Goal: Task Accomplishment & Management: Manage account settings

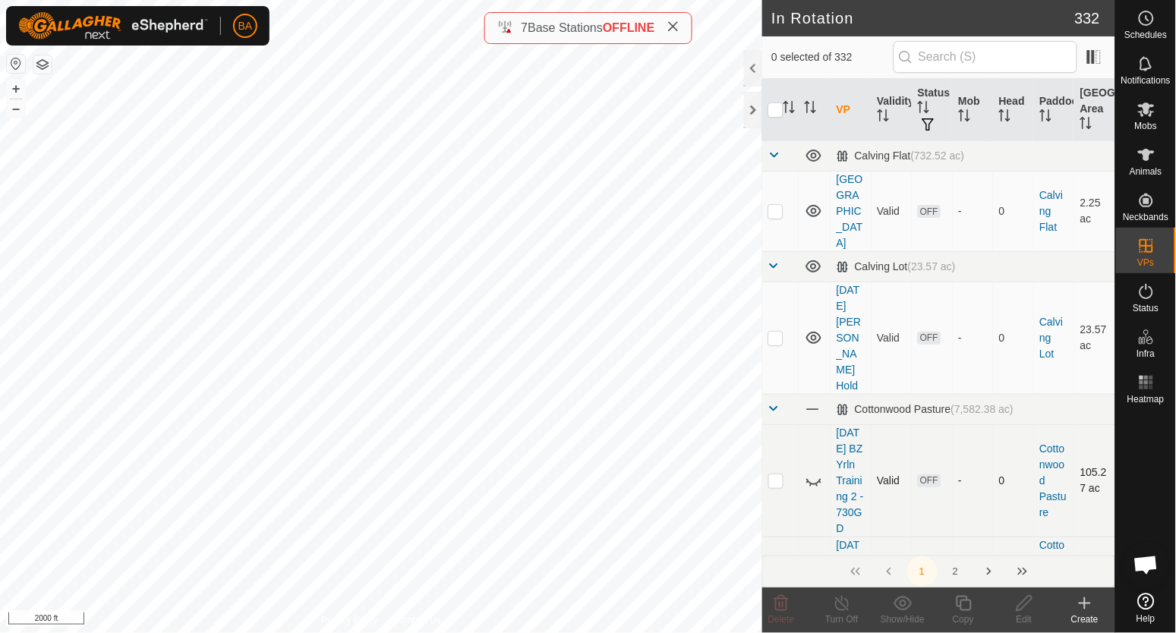
checkbox input "true"
click at [469, 422] on div "2025-09-28 Cottonwood 14-15.01 Status: OFF Type: Inclusion Zone + – ⇧ i 2000 ft" at bounding box center [381, 316] width 762 height 633
checkbox input "true"
click at [426, 363] on div "2025-09-15 Cottonwood 14.12 Status: OFF Type: Inclusion Zone + – ⇧ i 2000 ft" at bounding box center [381, 316] width 762 height 633
checkbox input "true"
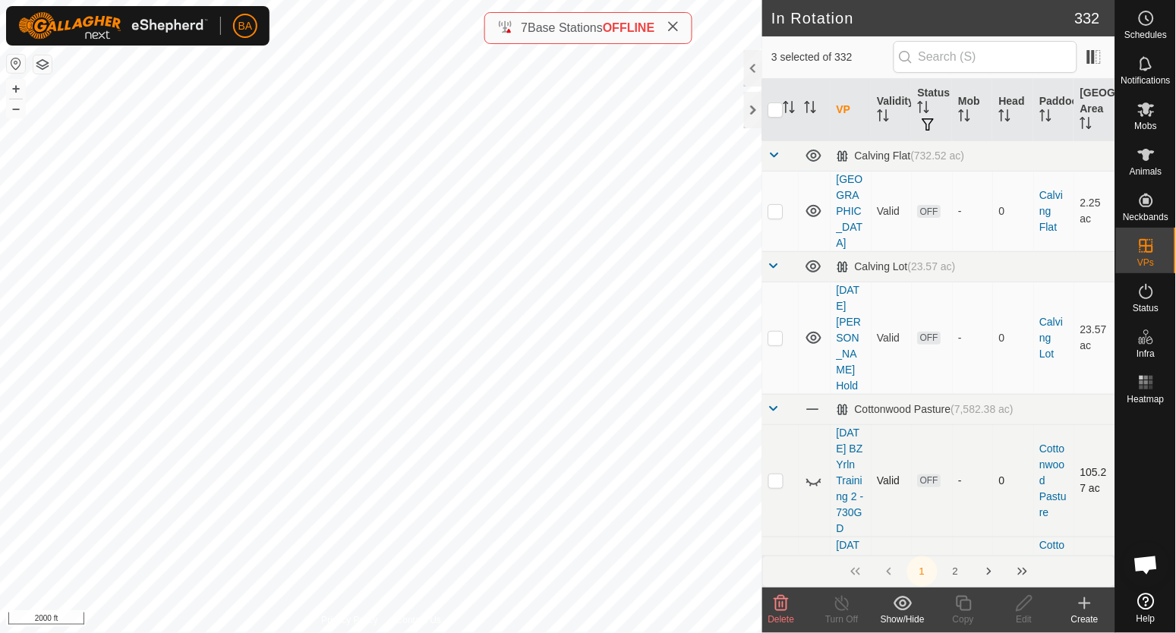
click at [398, 318] on div "2025-09-15 Cottonwood 14.11 Status: OFF Type: Inclusion Zone + – ⇧ i 2000 ft" at bounding box center [381, 316] width 762 height 633
click at [912, 603] on icon at bounding box center [902, 603] width 19 height 18
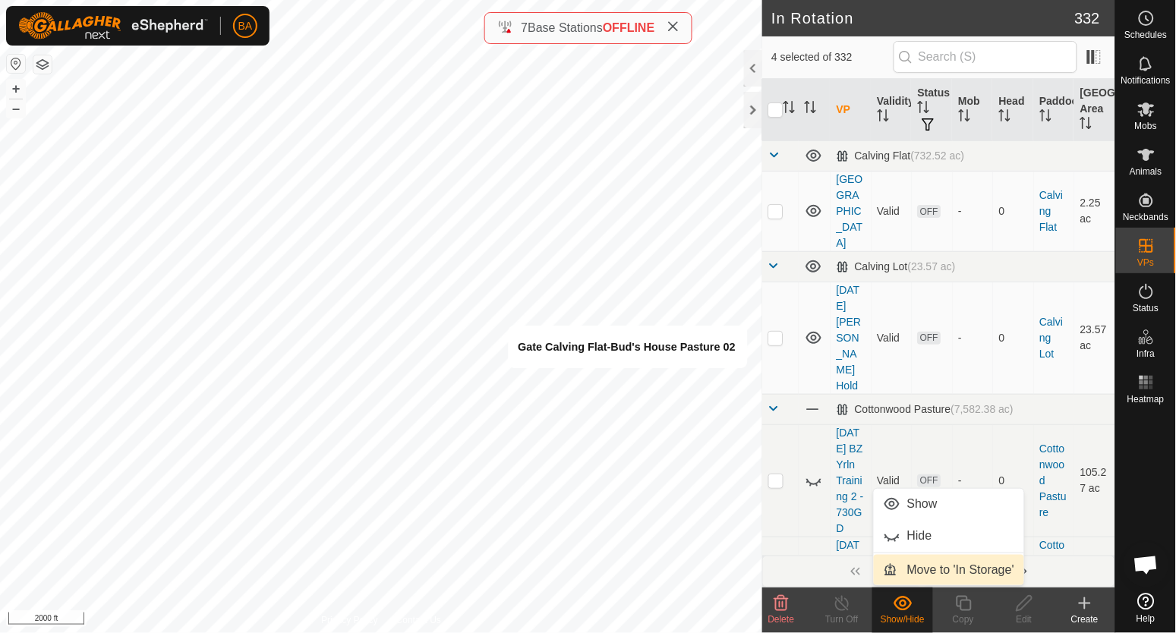
click at [922, 568] on link "Move to 'In Storage'" at bounding box center [948, 570] width 150 height 30
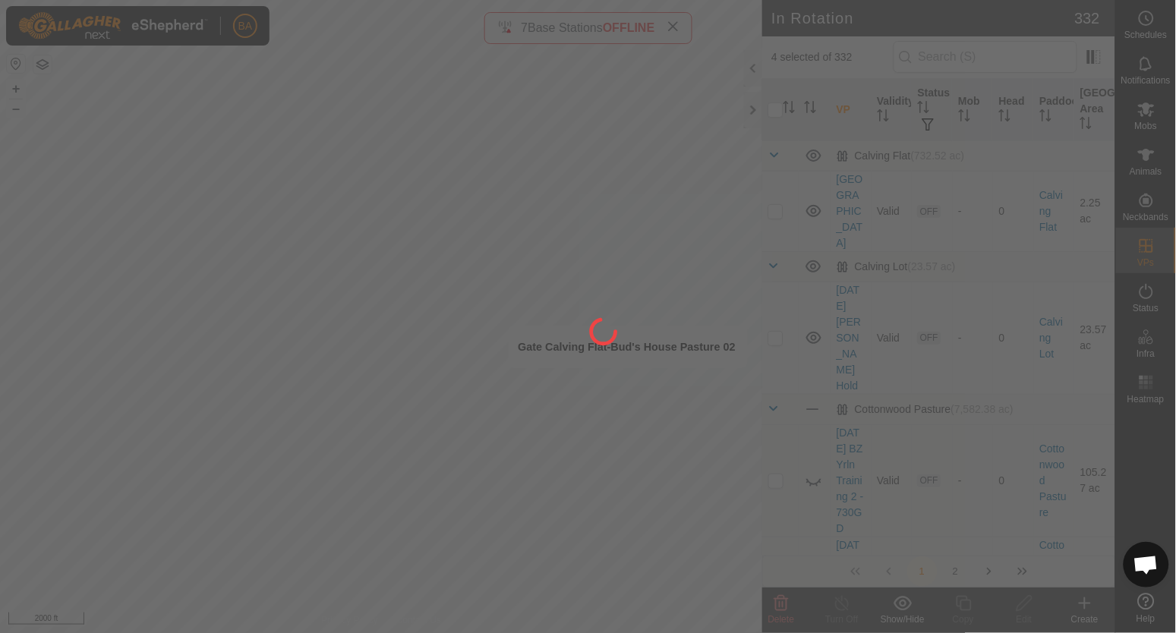
checkbox input "false"
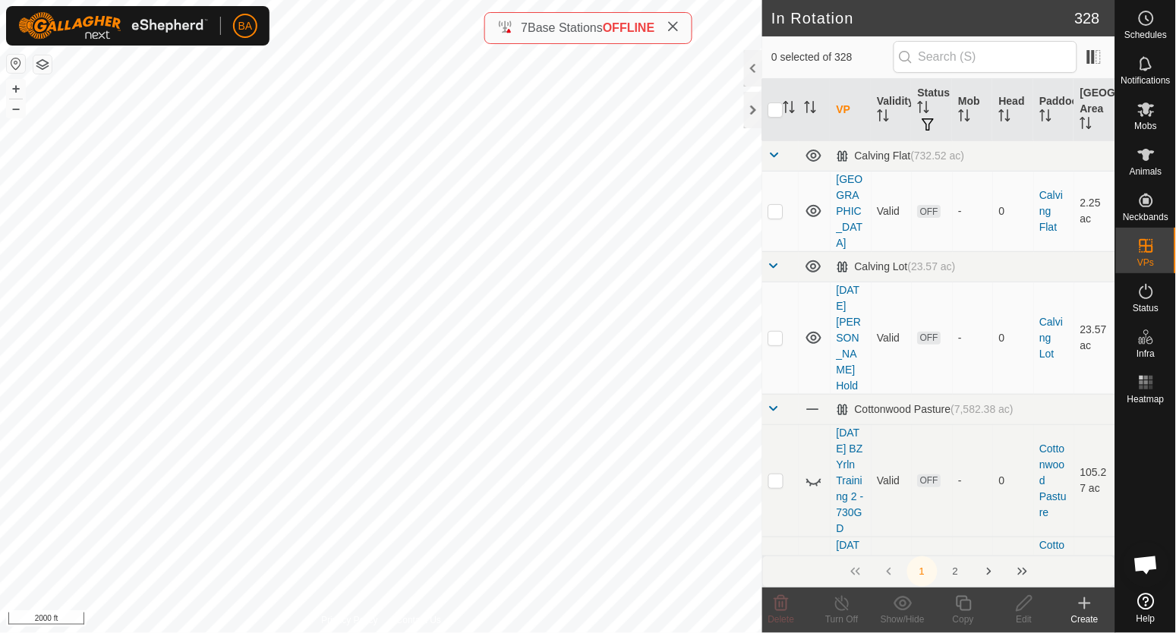
checkbox input "true"
click at [467, 419] on div "2025-09-28 Cottonwood 14-15.02 Status: OFF Type: Inclusion Zone + – ⇧ i 2000 ft" at bounding box center [381, 316] width 762 height 633
checkbox input "true"
click at [470, 418] on div "2025-09-28 Cottonwood 14-15.02 Status: OFF Type: Inclusion Zone + – ⇧ i 2000 ft" at bounding box center [381, 316] width 762 height 633
click at [478, 418] on div "2025-09-28 Cottonwood 14-15.02 Status: OFF Type: Inclusion Zone + – ⇧ i 2000 ft" at bounding box center [381, 316] width 762 height 633
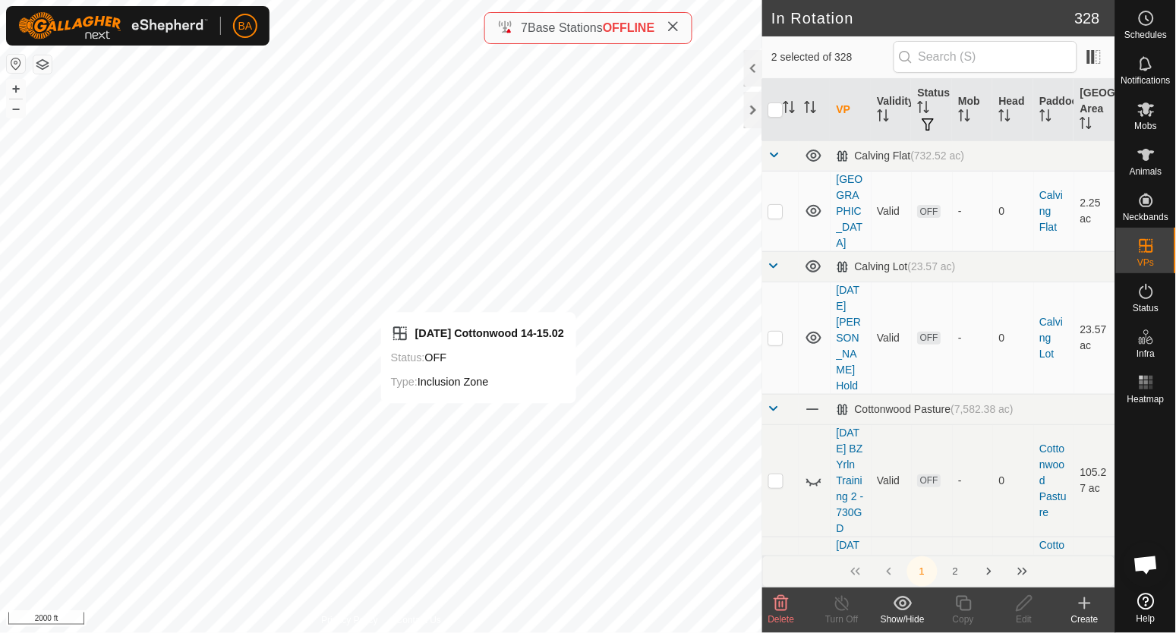
checkbox input "false"
click at [491, 430] on div "UID FCC23DFFFE4837B1 Router IP 10.8.0.245 OFFLINE + – ⇧ i 2000 ft" at bounding box center [381, 316] width 762 height 633
checkbox input "true"
click at [491, 430] on div "UID FCC23DFFFE4837B1 Router IP 10.8.0.245 OFFLINE + – ⇧ i 2000 ft" at bounding box center [381, 316] width 762 height 633
click at [889, 606] on show-hide-svg-icon at bounding box center [902, 603] width 61 height 18
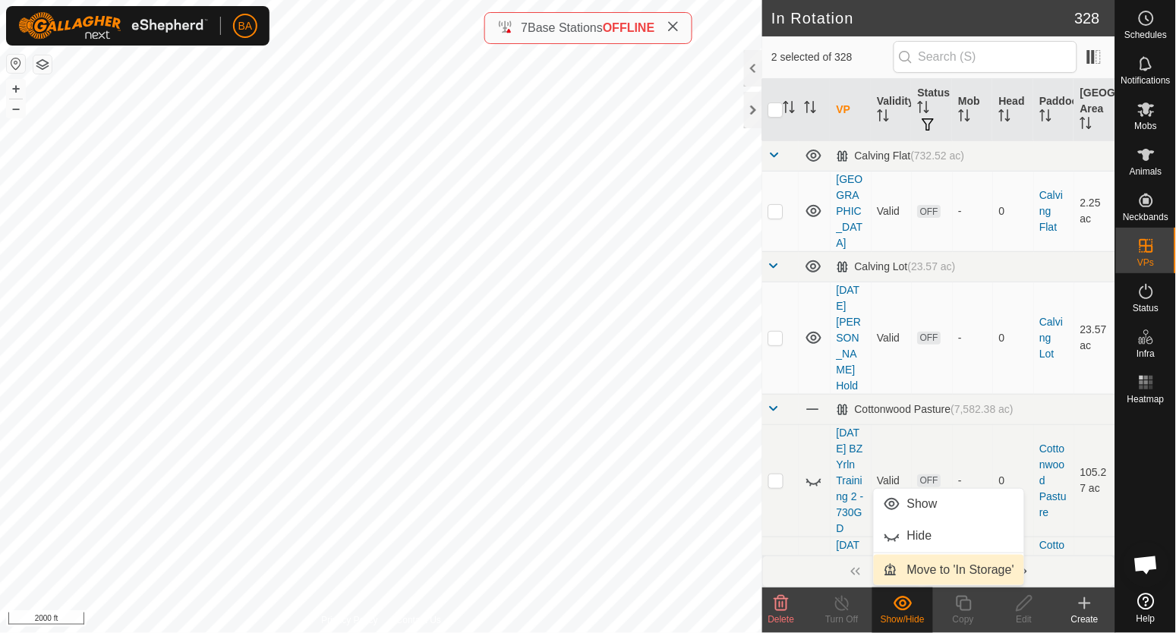
click at [918, 565] on link "Move to 'In Storage'" at bounding box center [948, 570] width 150 height 30
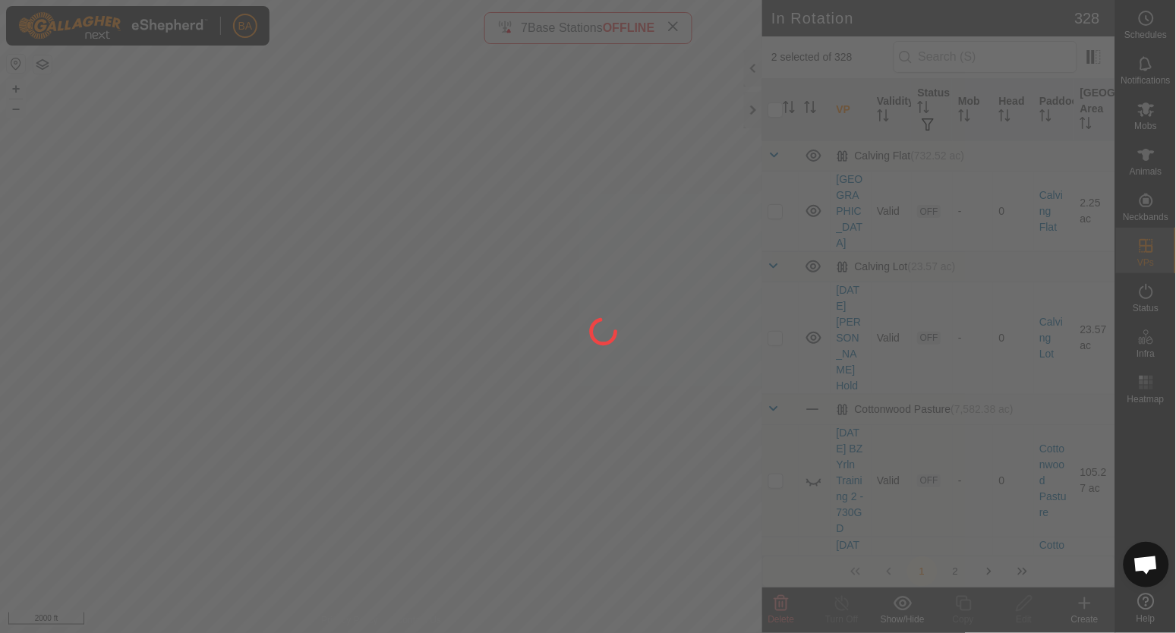
checkbox input "false"
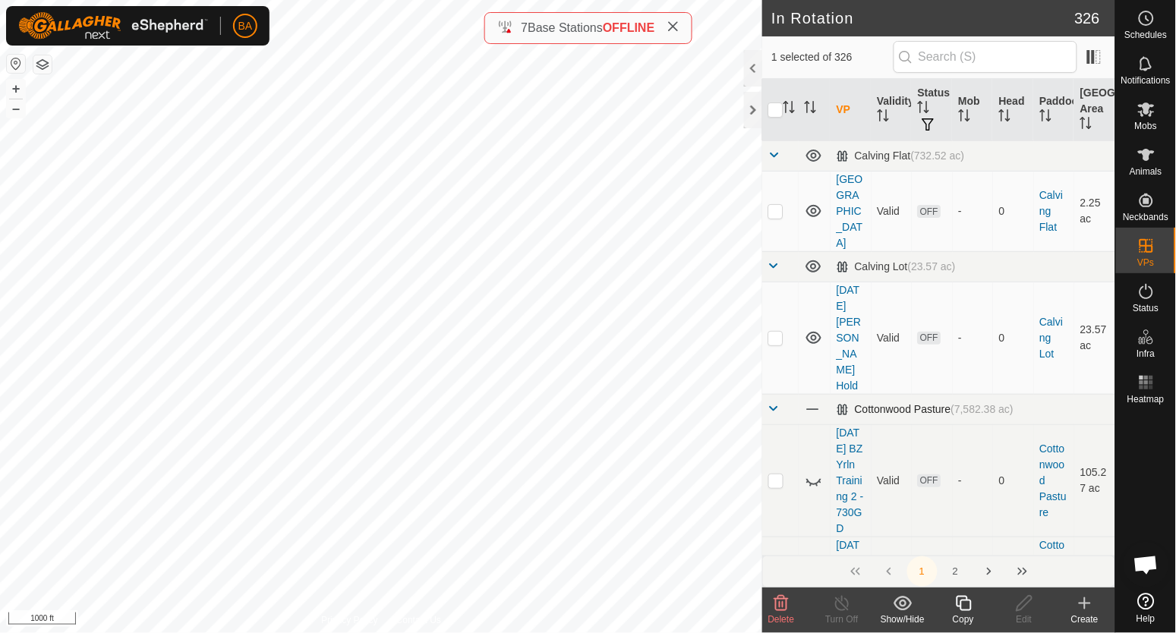
checkbox input "false"
checkbox input "true"
click at [1018, 612] on div "Edit" at bounding box center [1023, 619] width 61 height 14
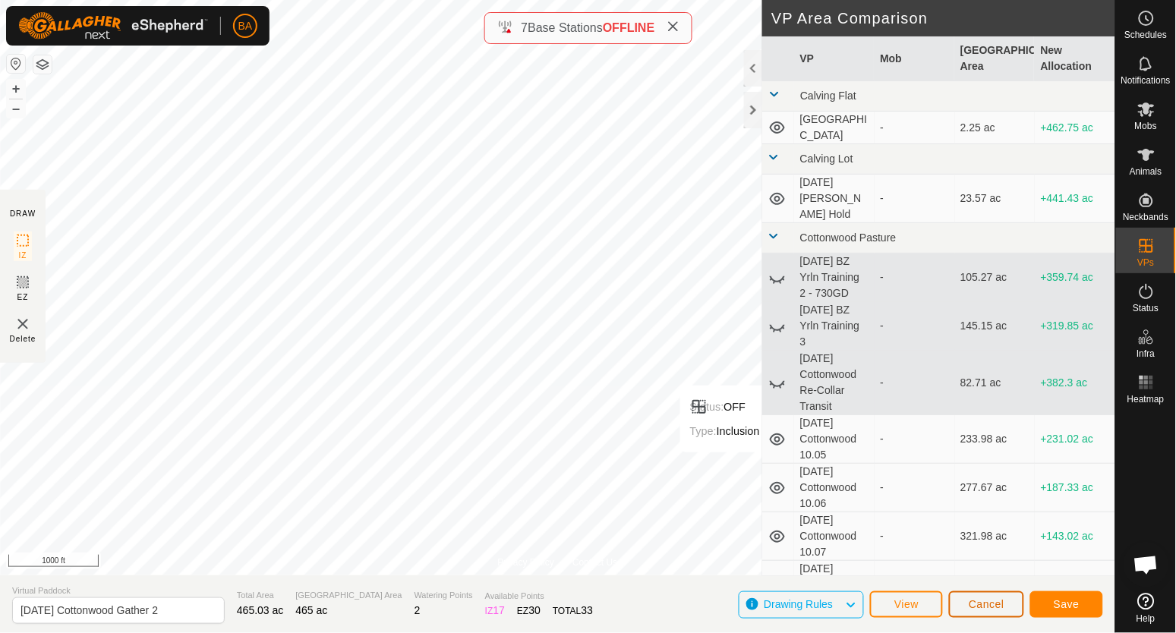
click at [1006, 606] on button "Cancel" at bounding box center [986, 604] width 75 height 27
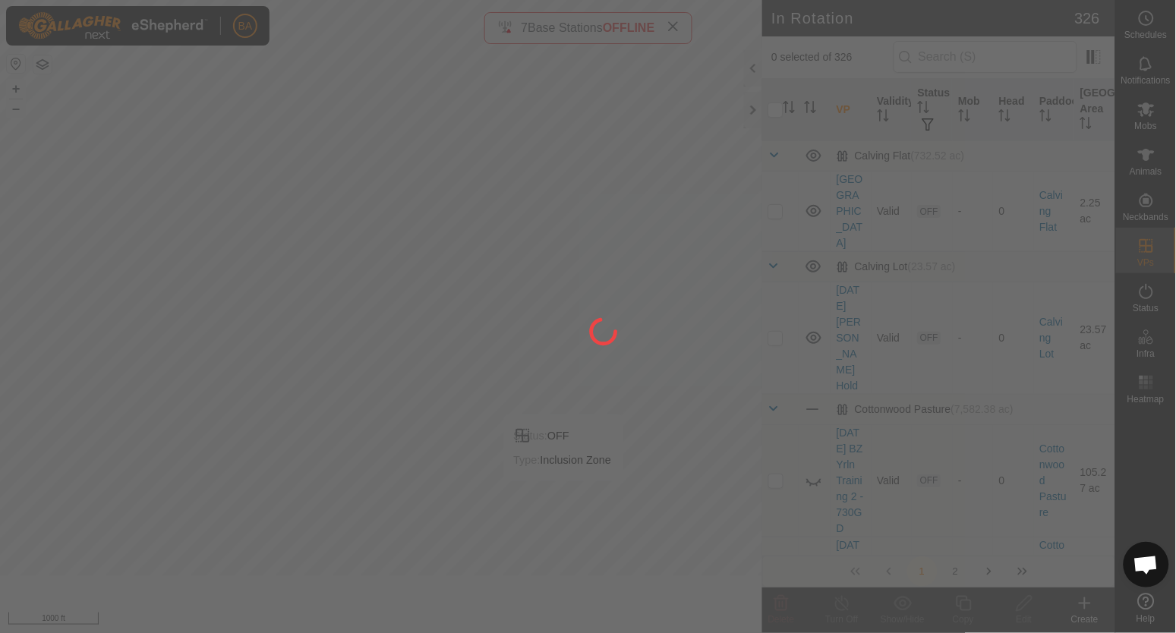
click at [570, 327] on div at bounding box center [588, 316] width 1176 height 633
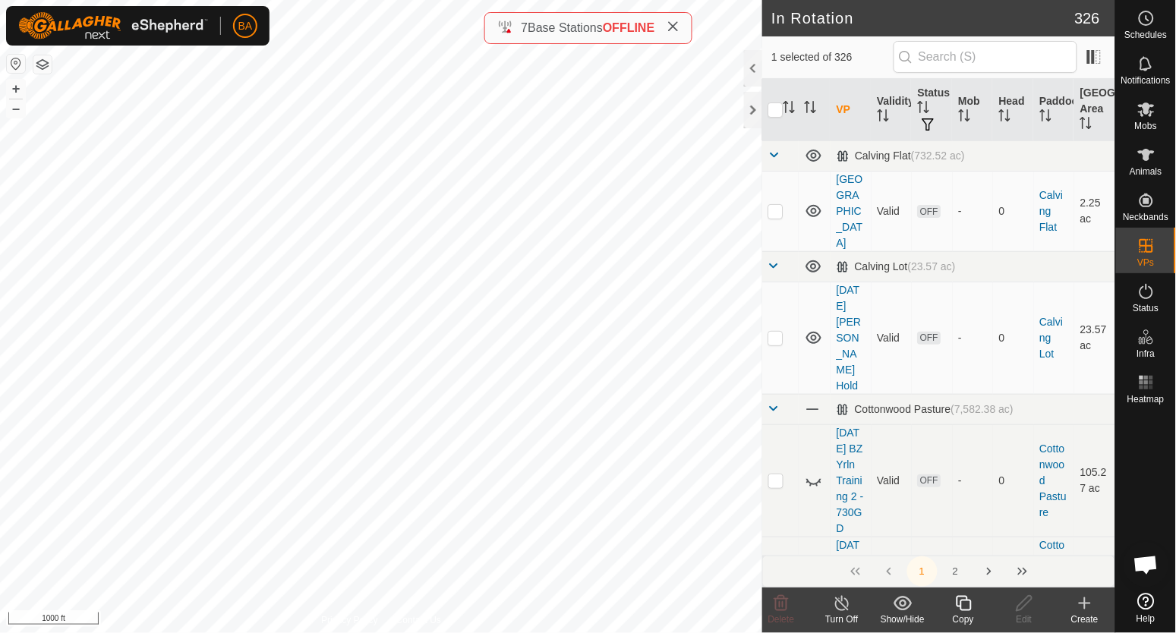
checkbox input "false"
click at [913, 592] on div "Show/Hide" at bounding box center [902, 610] width 61 height 46
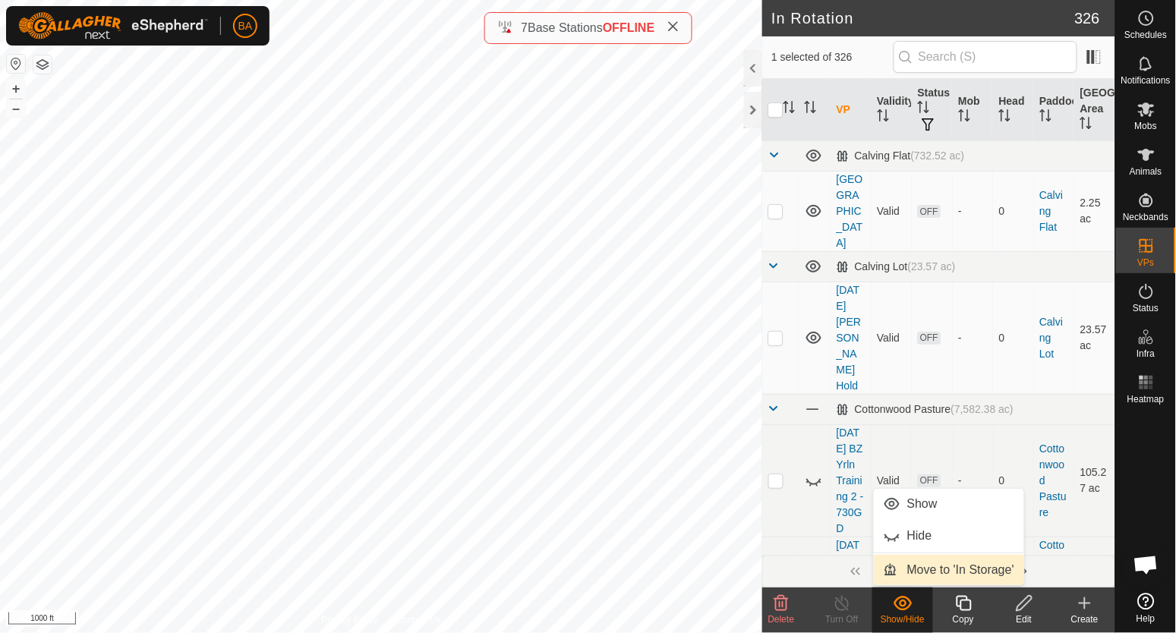
click at [916, 566] on link "Move to 'In Storage'" at bounding box center [948, 570] width 150 height 30
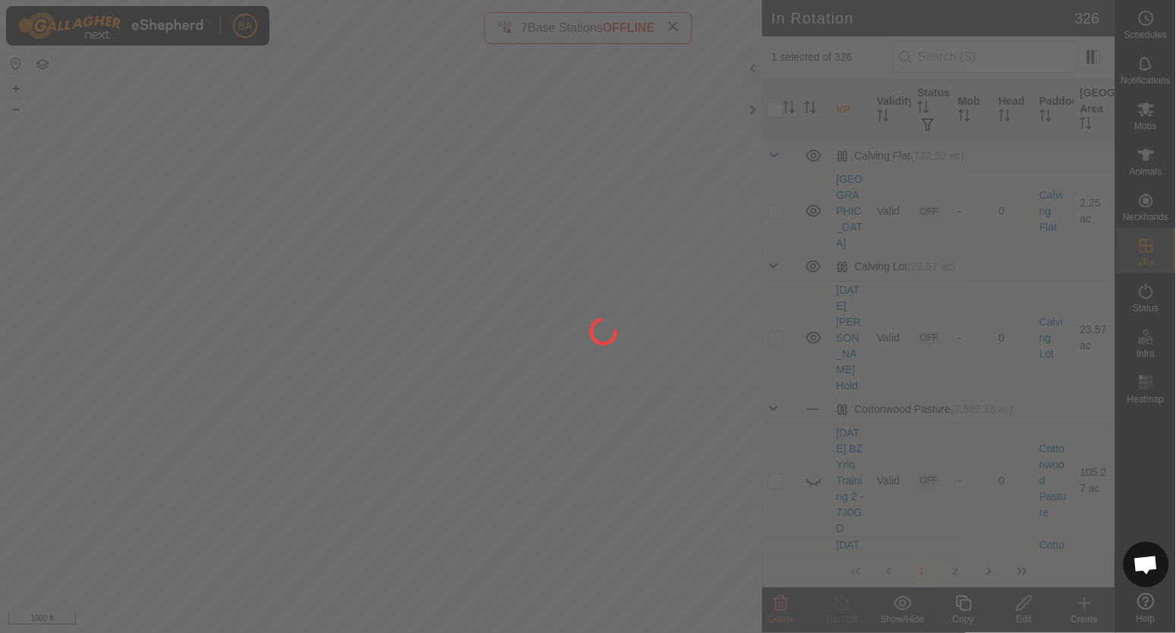
checkbox input "false"
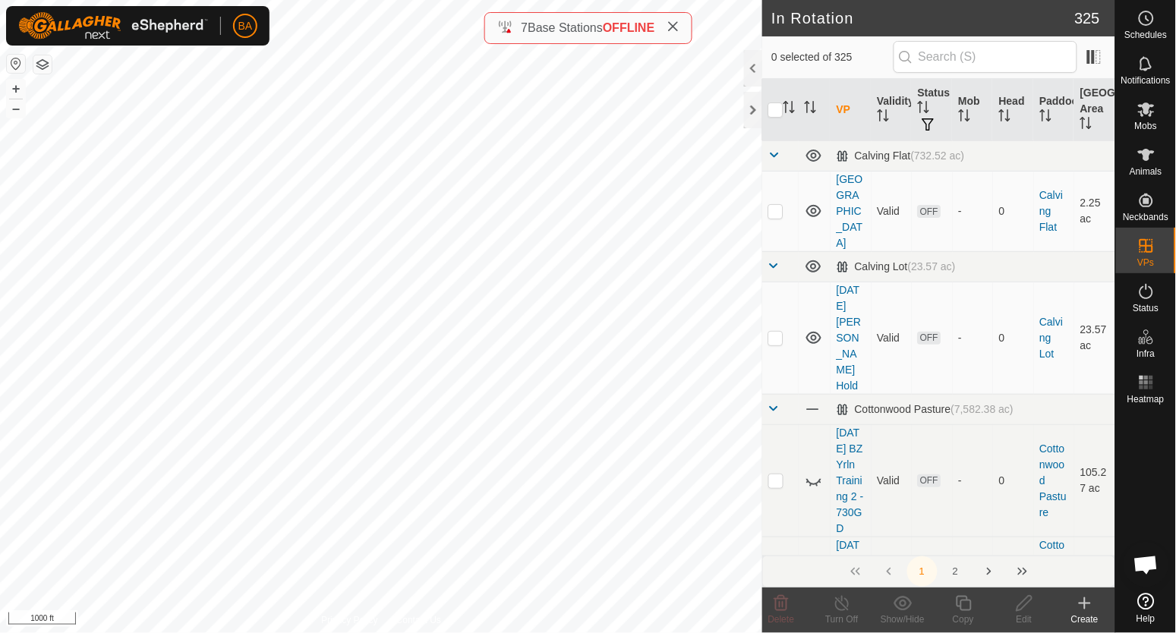
checkbox input "true"
checkbox input "false"
checkbox input "true"
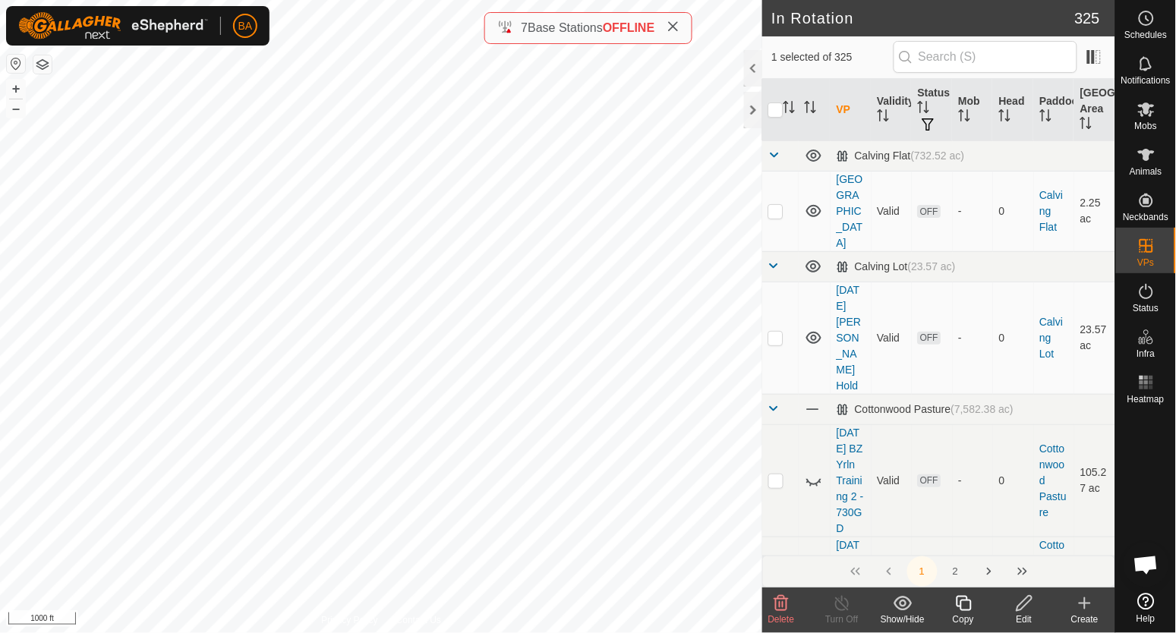
checkbox input "true"
checkbox input "false"
click at [966, 608] on icon at bounding box center [963, 603] width 19 height 18
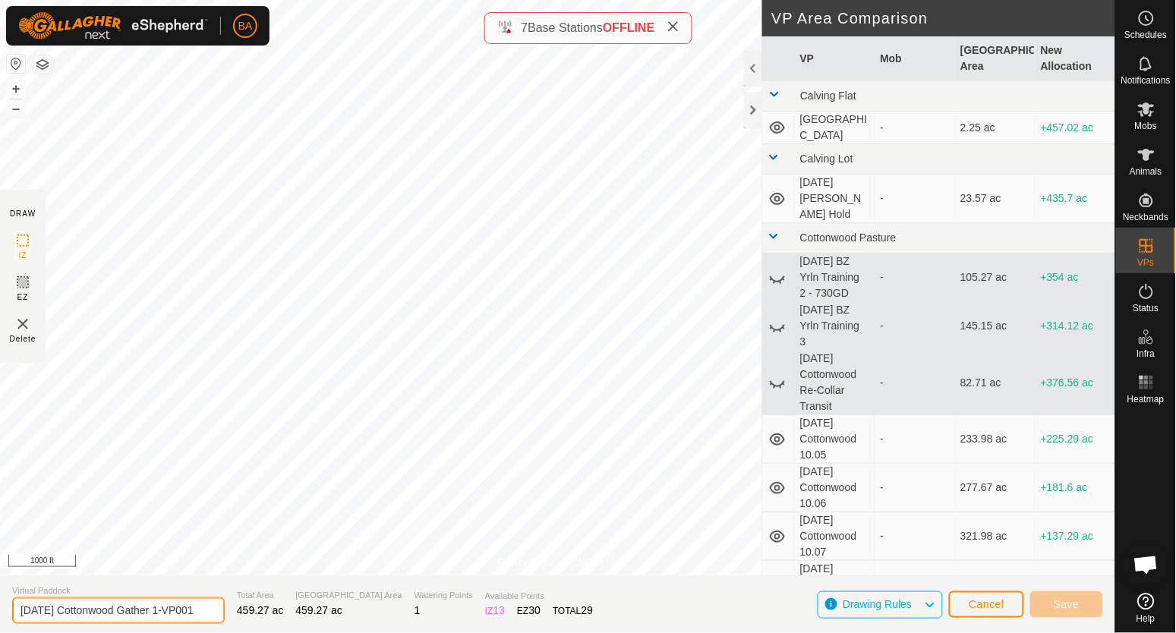
scroll to position [0, 10]
drag, startPoint x: 178, startPoint y: 611, endPoint x: 314, endPoint y: 607, distance: 135.9
click at [314, 607] on section "Virtual Paddock 2025-09-15 Cottonwood Gather 1-VP001 Total Area 459.27 ac Grazi…" at bounding box center [557, 604] width 1115 height 58
type input "2025-09-15 Cottonwood Gather 1-1"
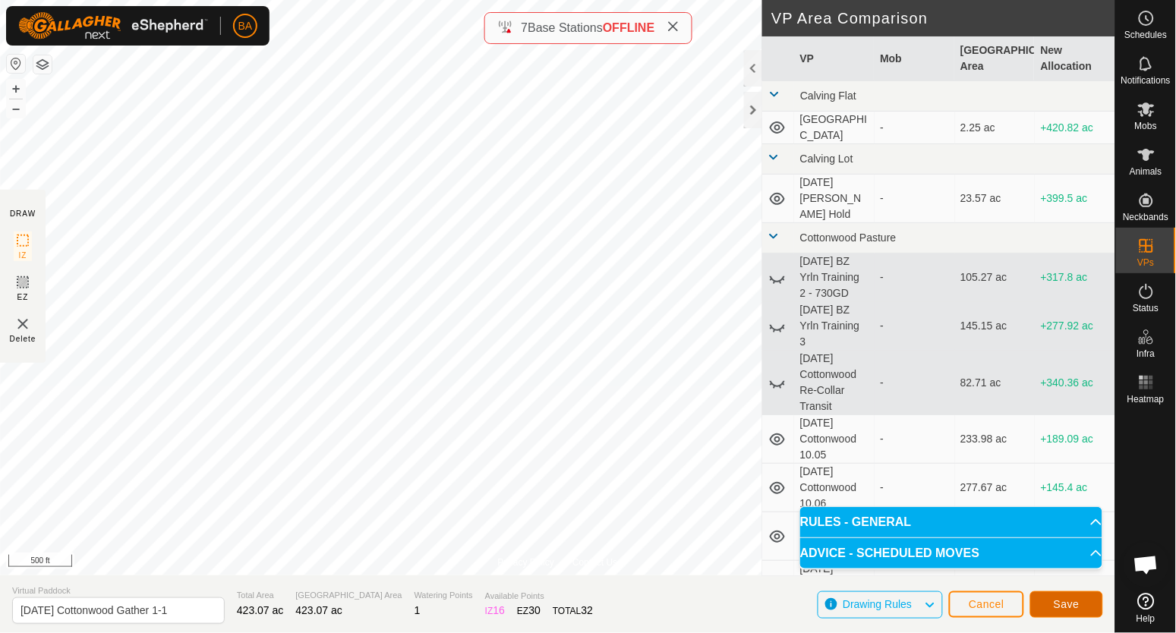
click at [1050, 600] on button "Save" at bounding box center [1066, 604] width 73 height 27
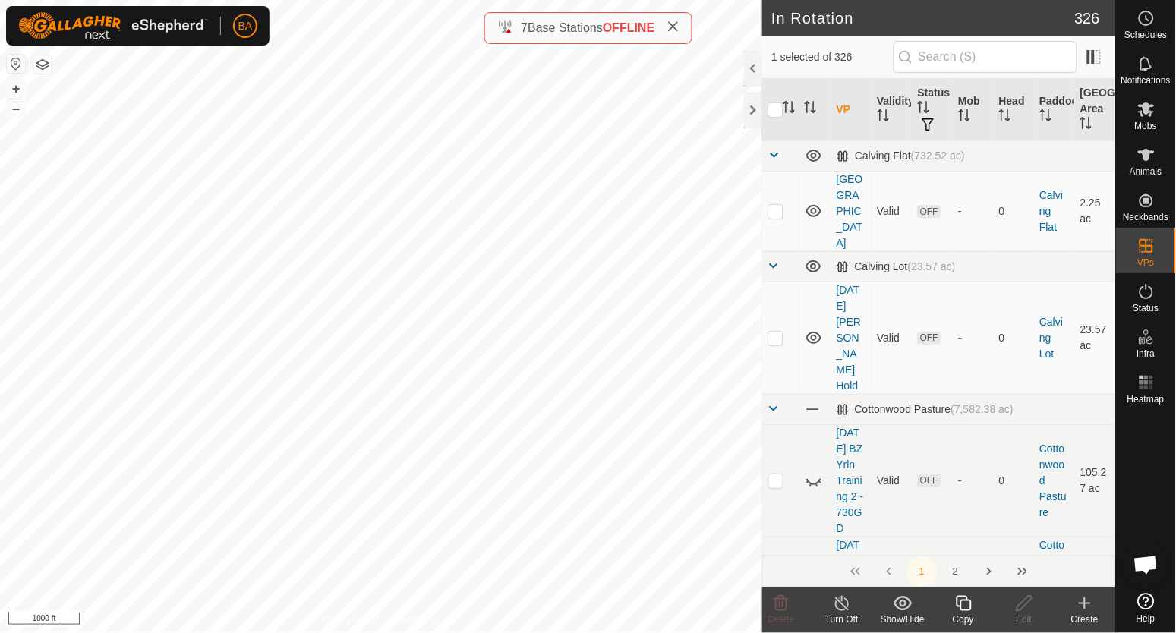
checkbox input "false"
checkbox input "true"
click at [1022, 594] on icon at bounding box center [1024, 603] width 19 height 18
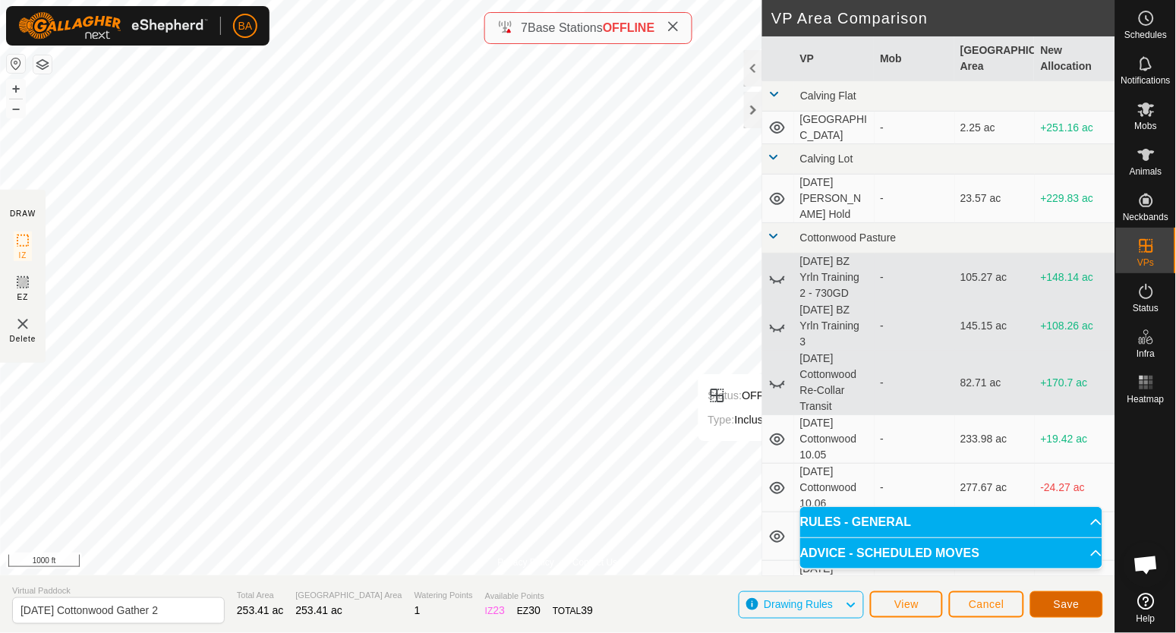
click at [1062, 609] on span "Save" at bounding box center [1066, 604] width 26 height 12
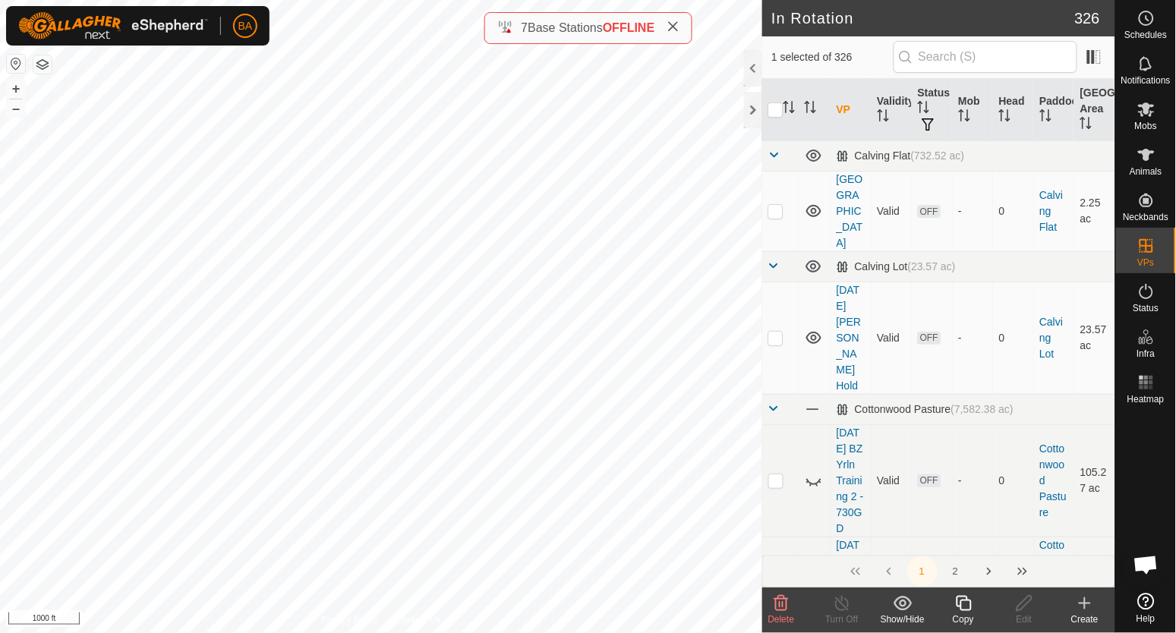
checkbox input "false"
checkbox input "true"
click at [965, 610] on icon at bounding box center [962, 603] width 15 height 15
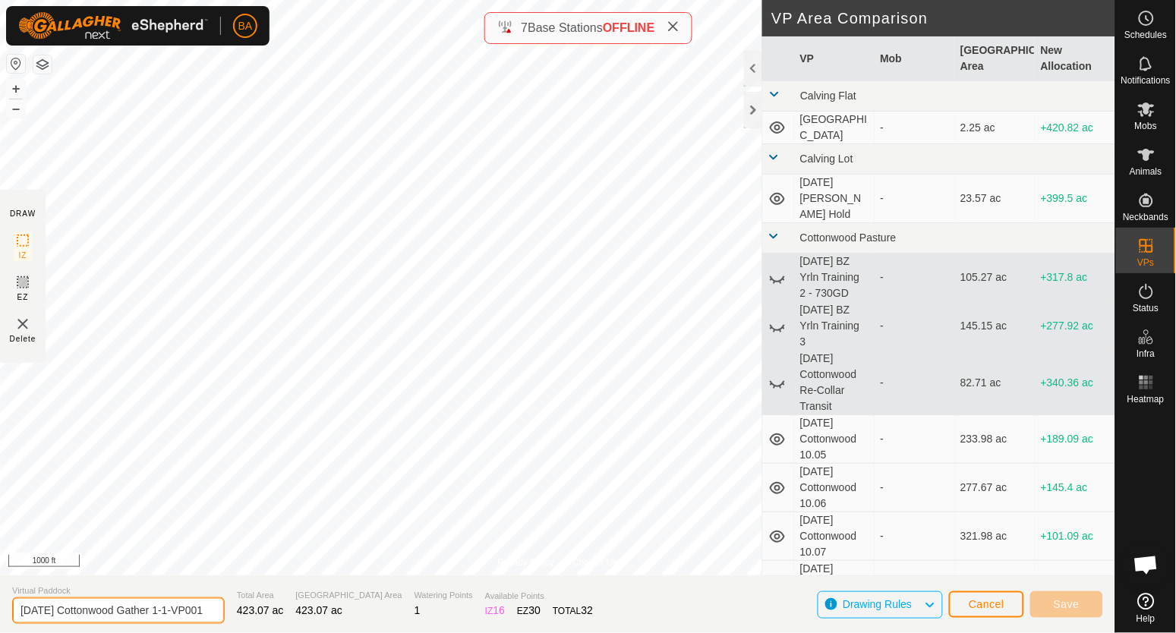
scroll to position [0, 20]
drag, startPoint x: 184, startPoint y: 608, endPoint x: 368, endPoint y: 631, distance: 185.1
click at [368, 631] on section "Virtual Paddock 2025-09-15 Cottonwood Gather 1-1-VP001 Total Area 423.07 ac Gra…" at bounding box center [557, 604] width 1115 height 58
type input "2025-09-15 Cottonwood Gather 1-2"
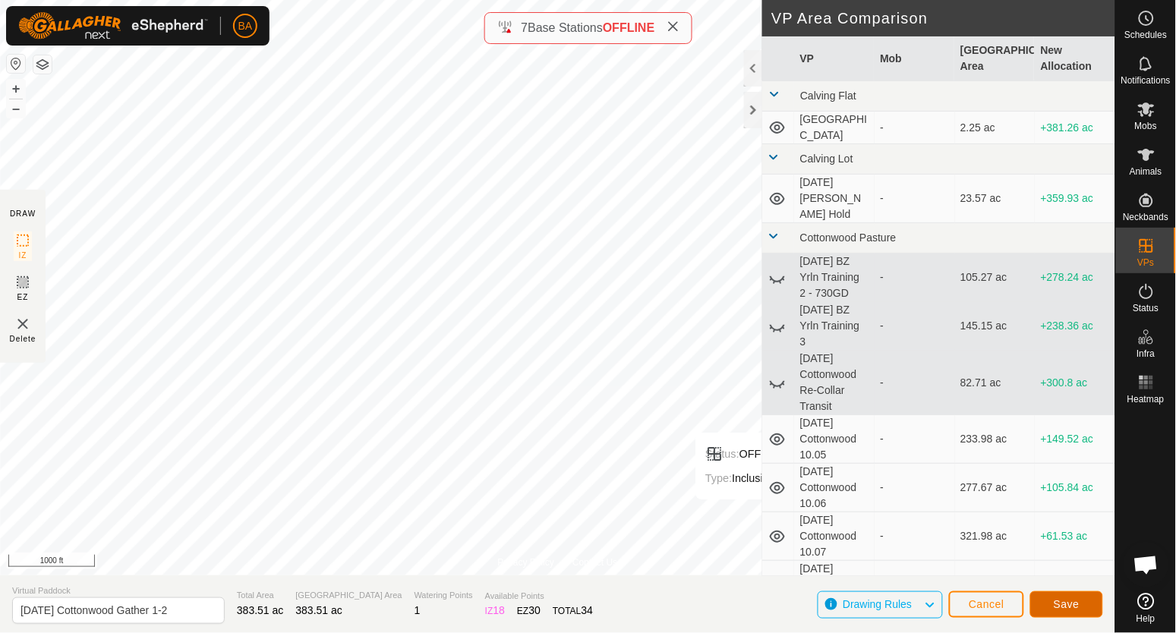
click at [1041, 603] on button "Save" at bounding box center [1066, 604] width 73 height 27
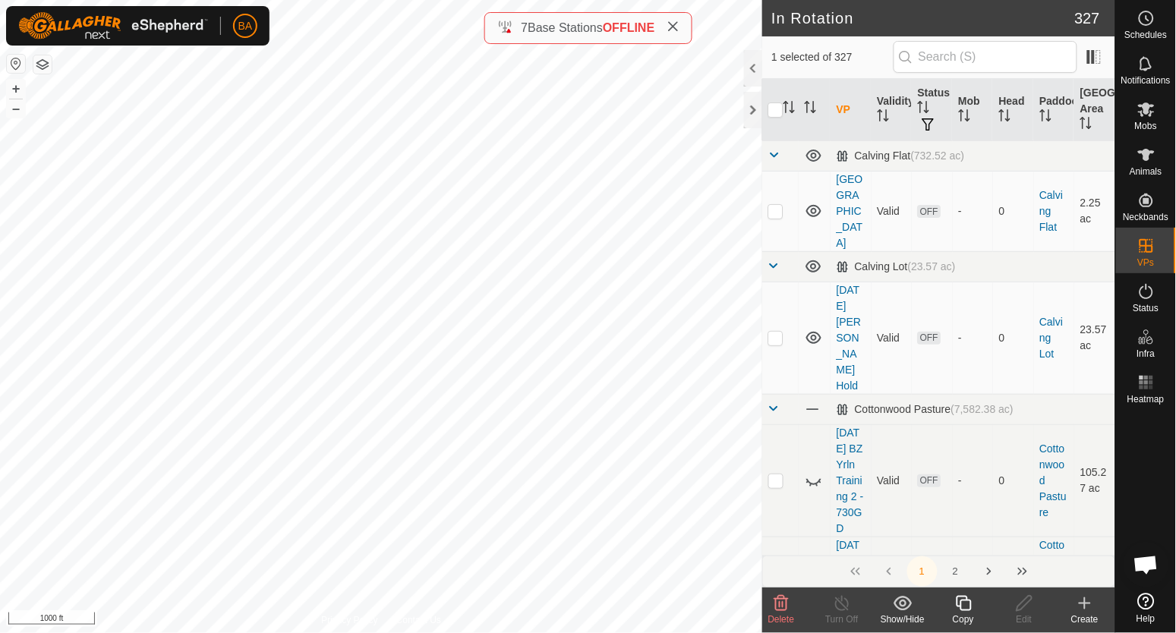
checkbox input "false"
checkbox input "true"
drag, startPoint x: 962, startPoint y: 605, endPoint x: 567, endPoint y: 557, distance: 397.5
click at [962, 606] on icon at bounding box center [963, 603] width 19 height 18
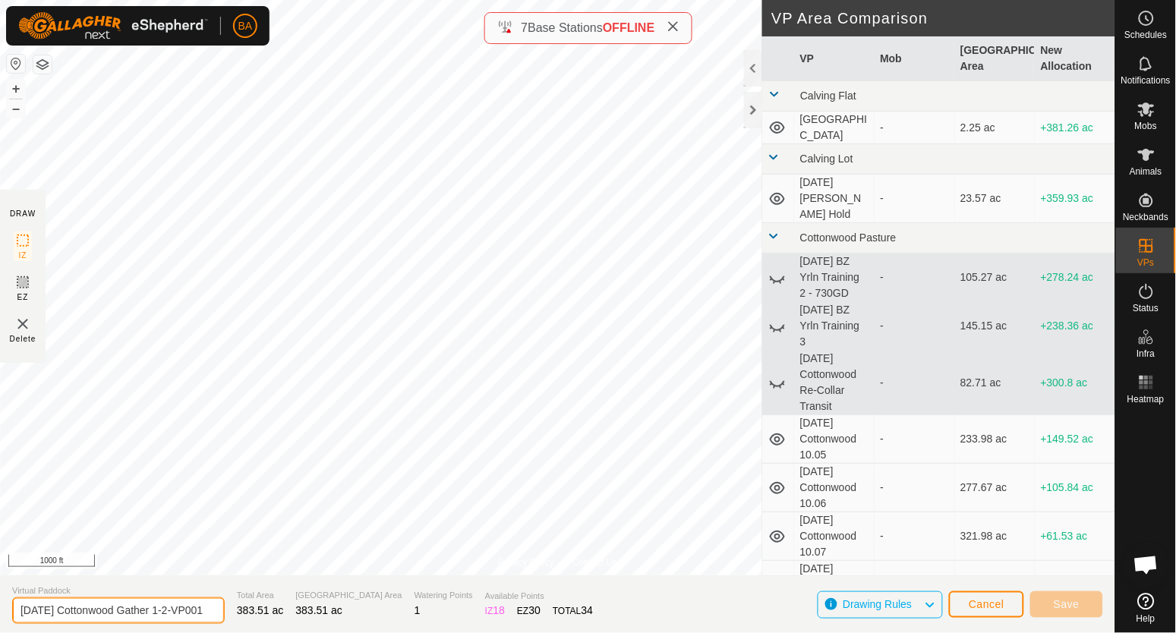
scroll to position [0, 20]
drag, startPoint x: 181, startPoint y: 611, endPoint x: 331, endPoint y: 637, distance: 151.7
click at [331, 632] on html "BA Schedules Notifications Mobs Animals Neckbands VPs Status Infra Heatmap Help…" at bounding box center [588, 316] width 1176 height 633
type input "2025-09-15 Cottonwood Gather 1-3"
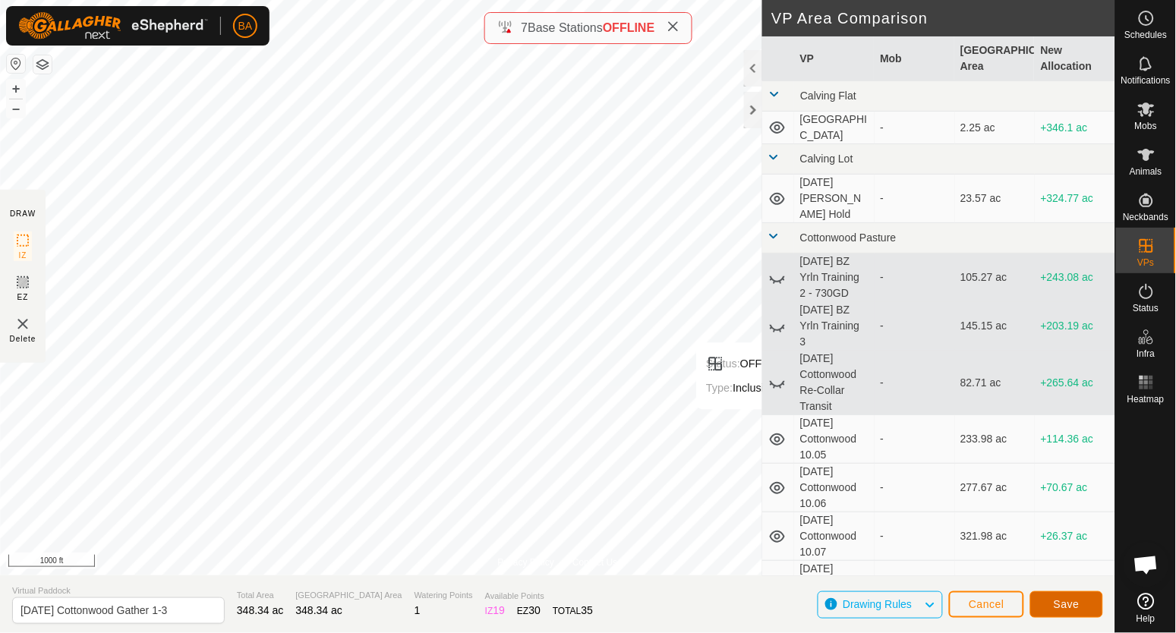
click at [1056, 611] on button "Save" at bounding box center [1066, 604] width 73 height 27
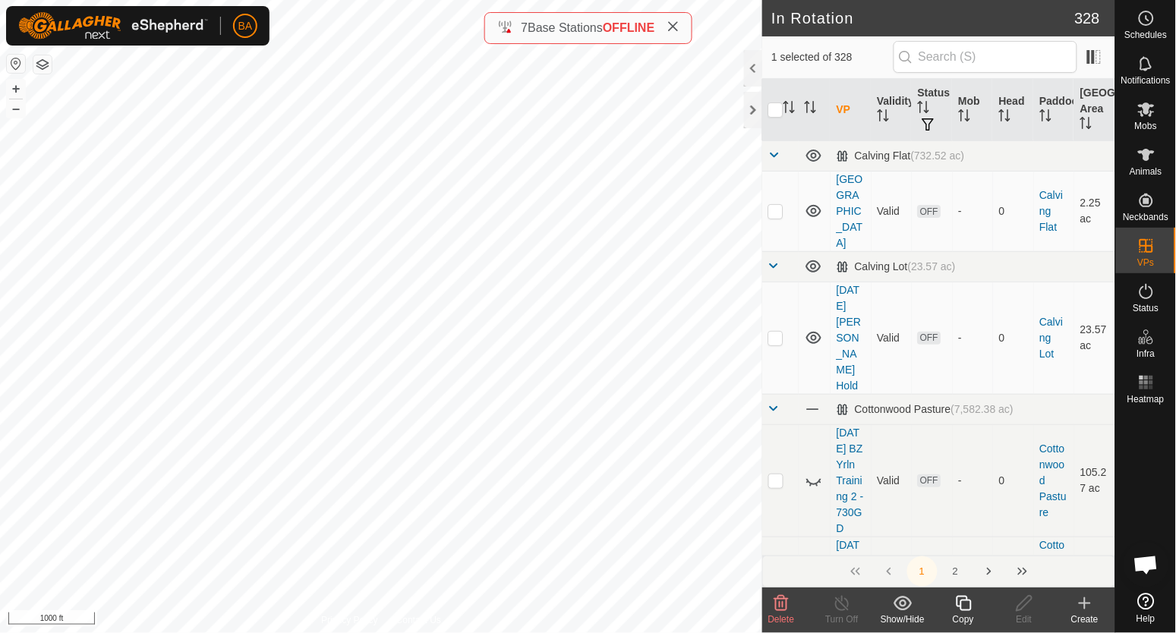
checkbox input "false"
checkbox input "true"
click at [968, 603] on icon at bounding box center [963, 603] width 19 height 18
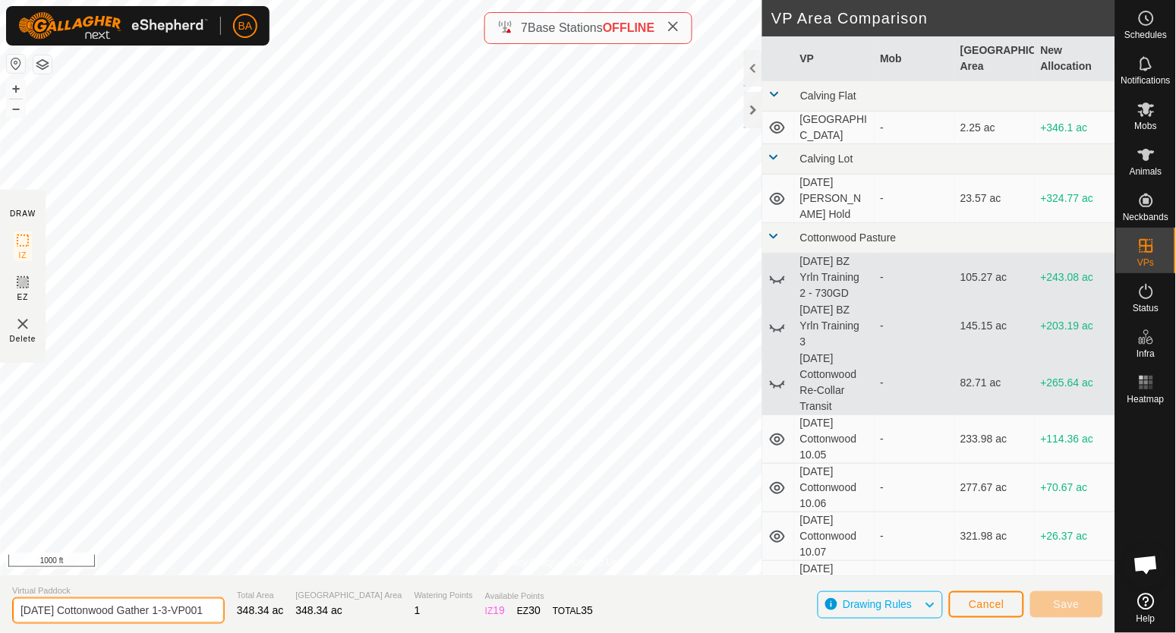
scroll to position [0, 20]
drag, startPoint x: 184, startPoint y: 613, endPoint x: 354, endPoint y: 608, distance: 169.3
click at [354, 608] on section "Virtual Paddock 2025-09-15 Cottonwood Gather 1-3-VP001 Total Area 348.34 ac Gra…" at bounding box center [557, 604] width 1115 height 58
type input "2025-09-15 Cottonwood Gather 1-4"
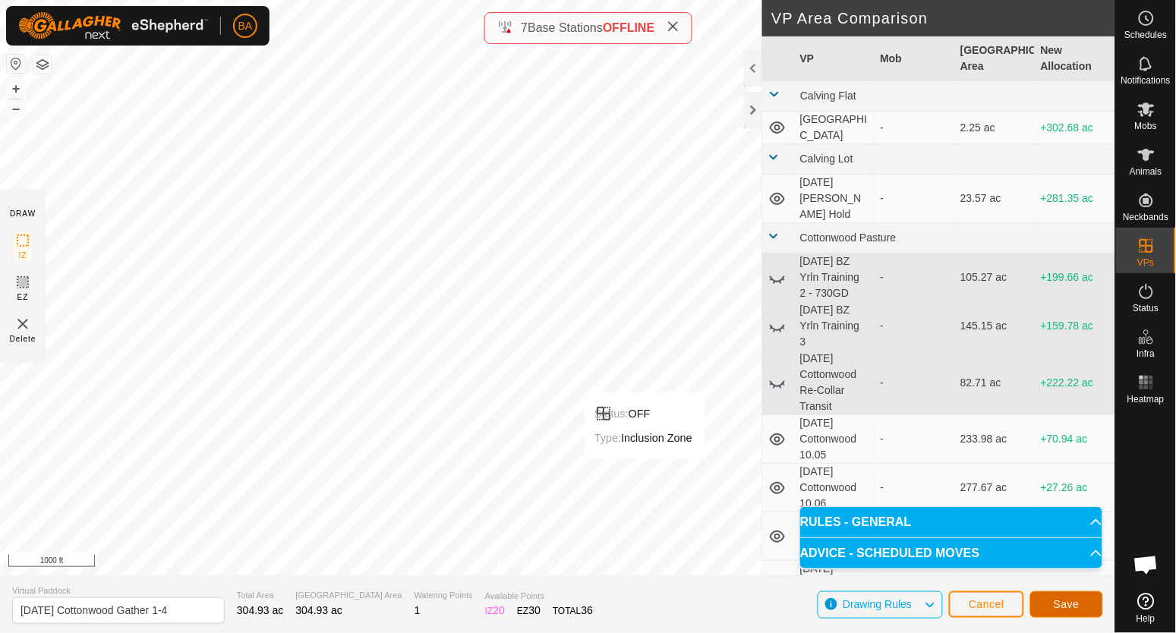
click at [1063, 605] on span "Save" at bounding box center [1066, 604] width 26 height 12
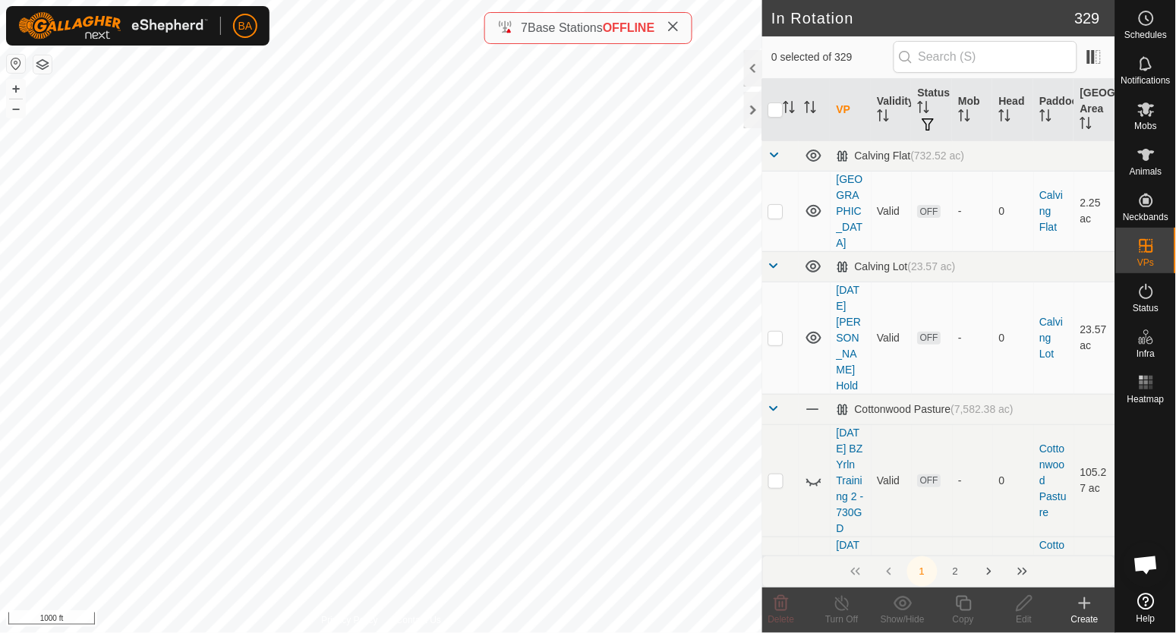
checkbox input "true"
click at [966, 611] on icon at bounding box center [963, 603] width 19 height 18
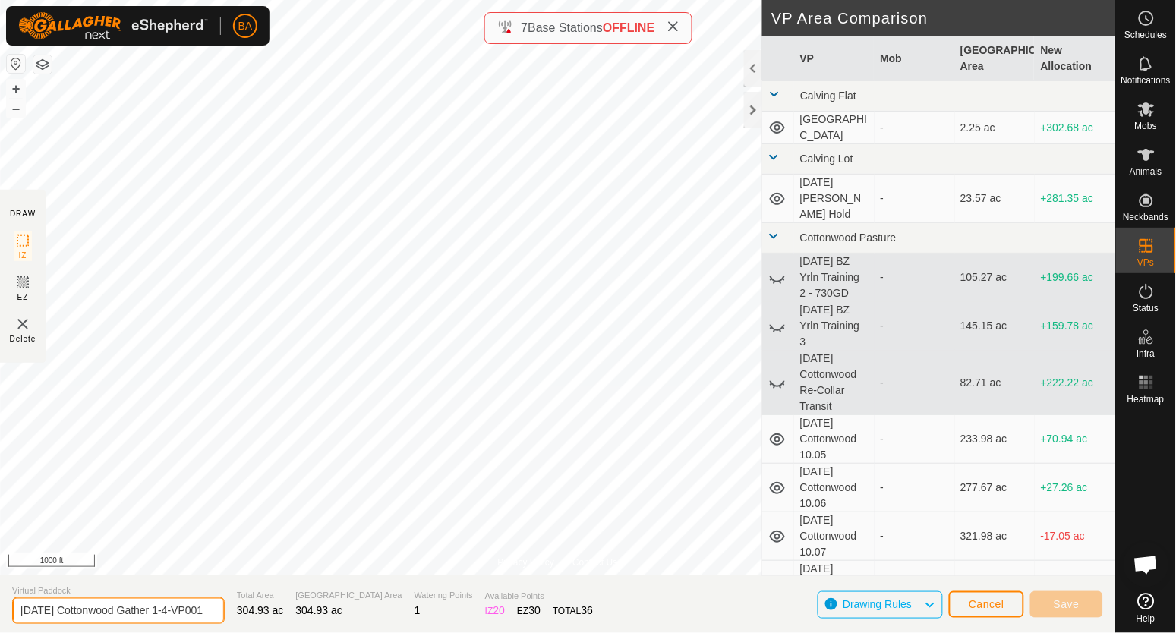
drag, startPoint x: 183, startPoint y: 613, endPoint x: 274, endPoint y: 615, distance: 91.1
click at [274, 615] on section "Virtual Paddock 2025-09-15 Cottonwood Gather 1-4-VP001 Total Area 304.93 ac Gra…" at bounding box center [557, 604] width 1115 height 58
drag, startPoint x: 194, startPoint y: 612, endPoint x: 183, endPoint y: 610, distance: 11.6
click at [183, 610] on input "2025-09-15 Cottonwood Gather 1-5" at bounding box center [118, 610] width 212 height 27
drag, startPoint x: 187, startPoint y: 611, endPoint x: 209, endPoint y: 608, distance: 21.5
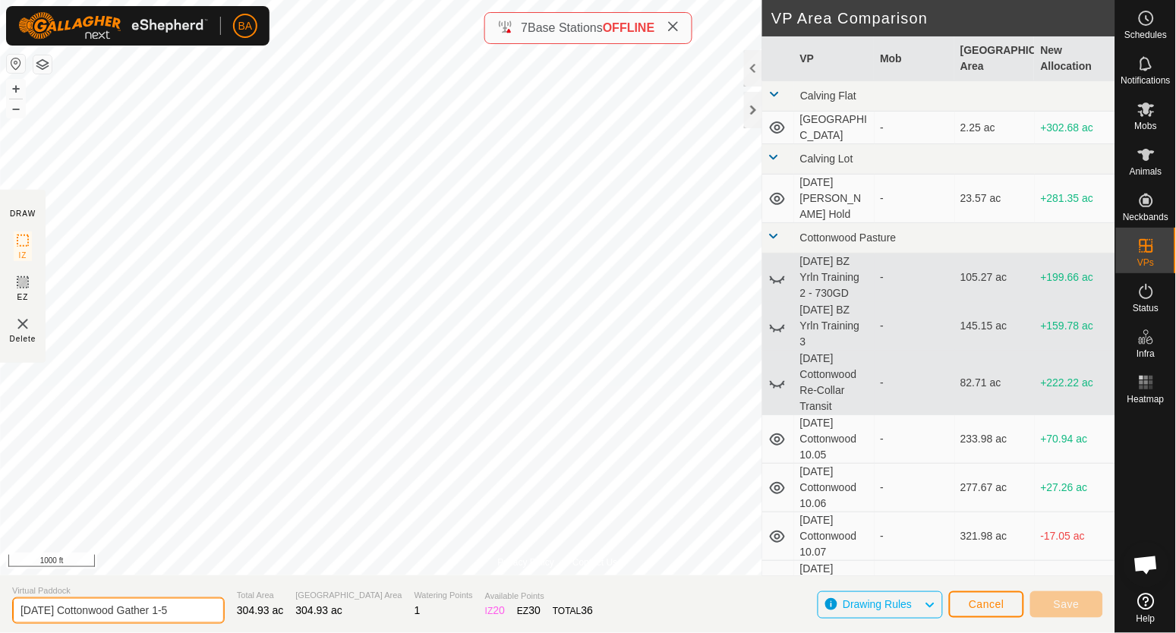
click at [209, 609] on input "2025-09-15 Cottonwood Gather 1-5" at bounding box center [118, 610] width 212 height 27
type input "2025-09-15 Cottonwood Gather 1-7"
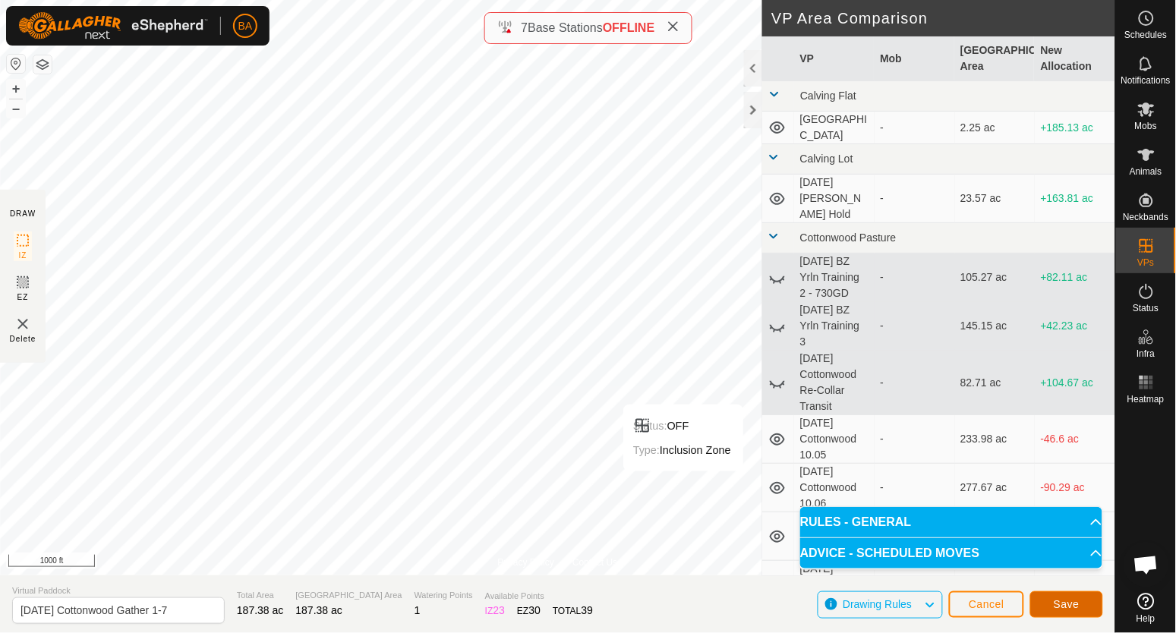
click at [1050, 605] on button "Save" at bounding box center [1066, 604] width 73 height 27
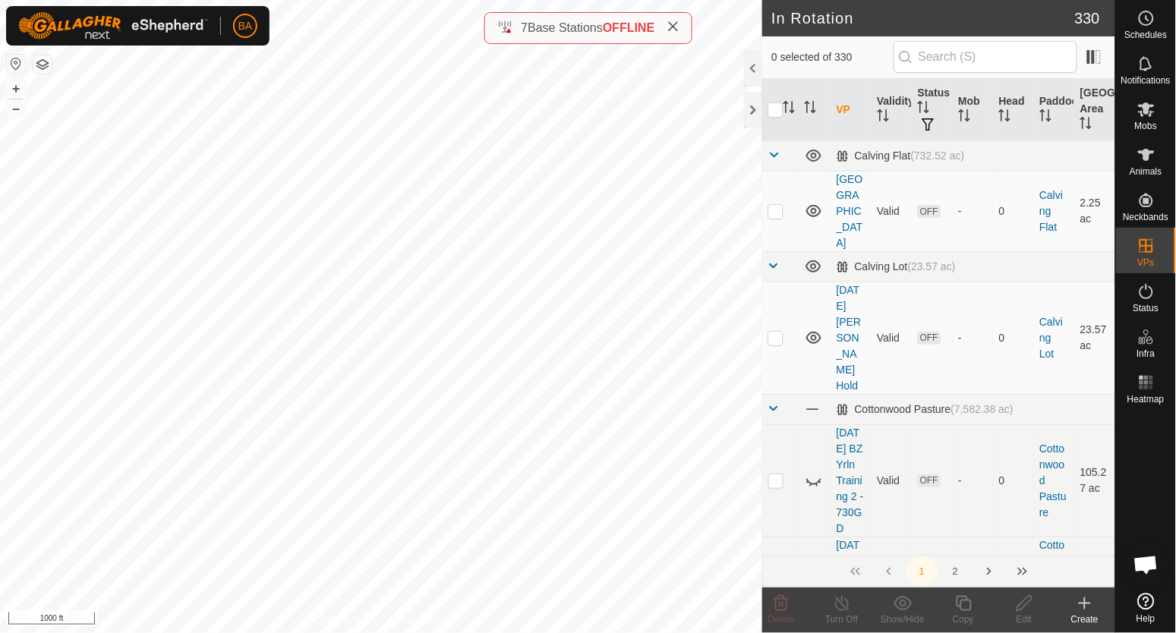
checkbox input "true"
click at [1028, 600] on icon at bounding box center [1024, 603] width 19 height 18
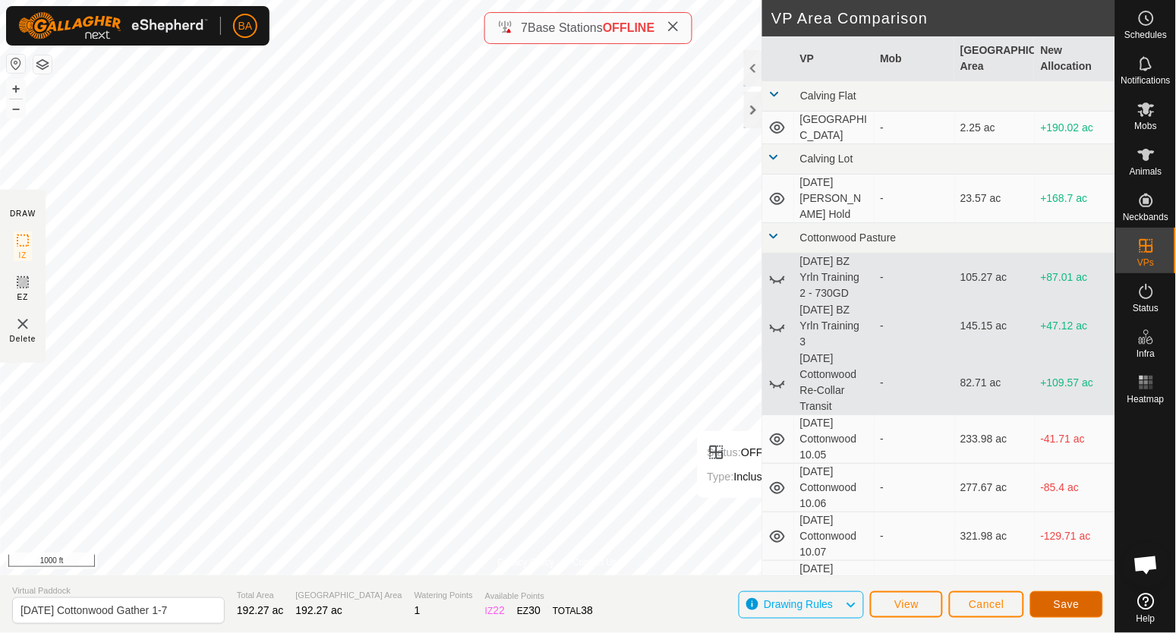
click at [1061, 605] on span "Save" at bounding box center [1066, 604] width 26 height 12
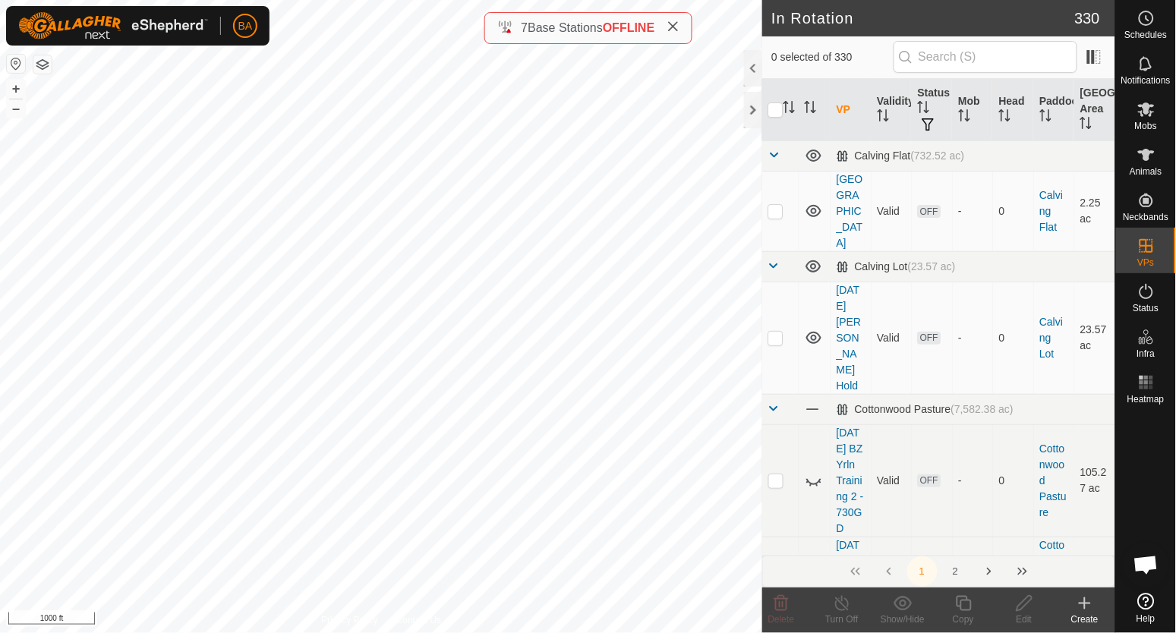
checkbox input "true"
click at [965, 607] on icon at bounding box center [963, 603] width 19 height 18
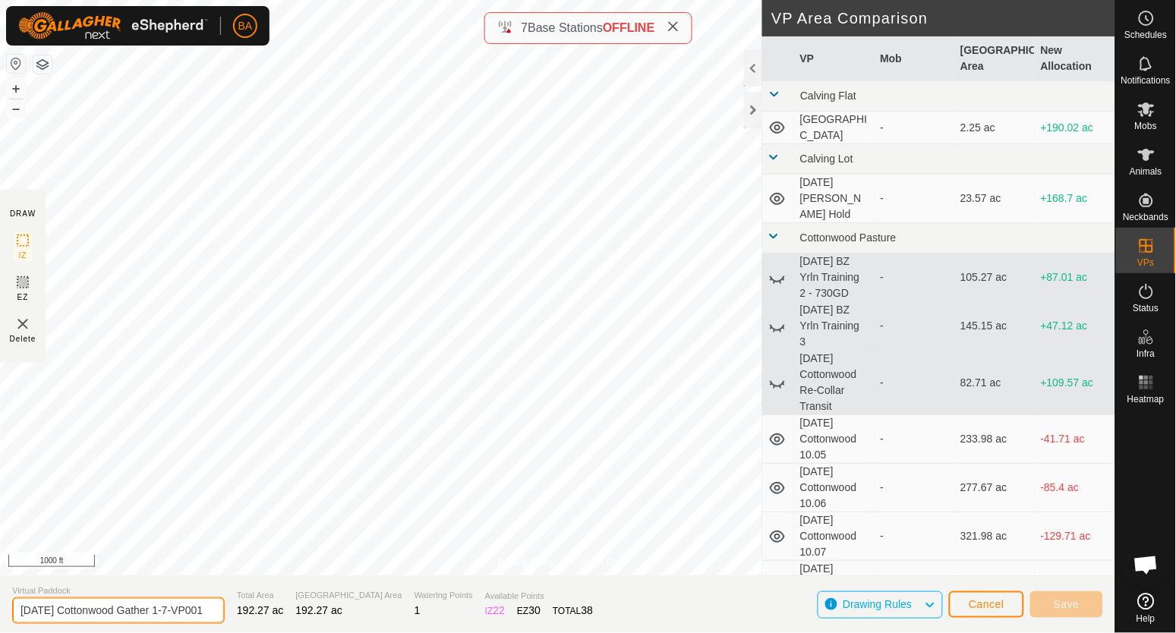
scroll to position [0, 20]
drag, startPoint x: 191, startPoint y: 612, endPoint x: 419, endPoint y: 612, distance: 227.7
click at [419, 612] on section "Virtual Paddock 2025-09-15 Cottonwood Gather 1-7-VP001 Total Area 192.27 ac Gra…" at bounding box center [557, 604] width 1115 height 58
type input "2025-09-15 Cottonwood Gather 1-6"
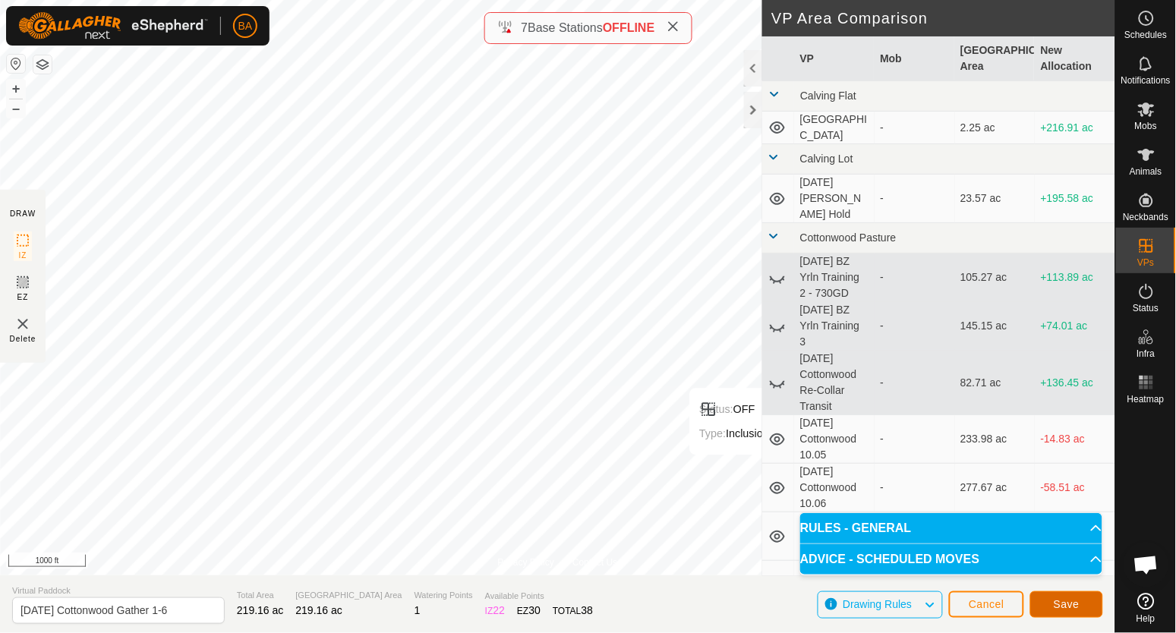
click at [1076, 608] on span "Save" at bounding box center [1066, 604] width 26 height 12
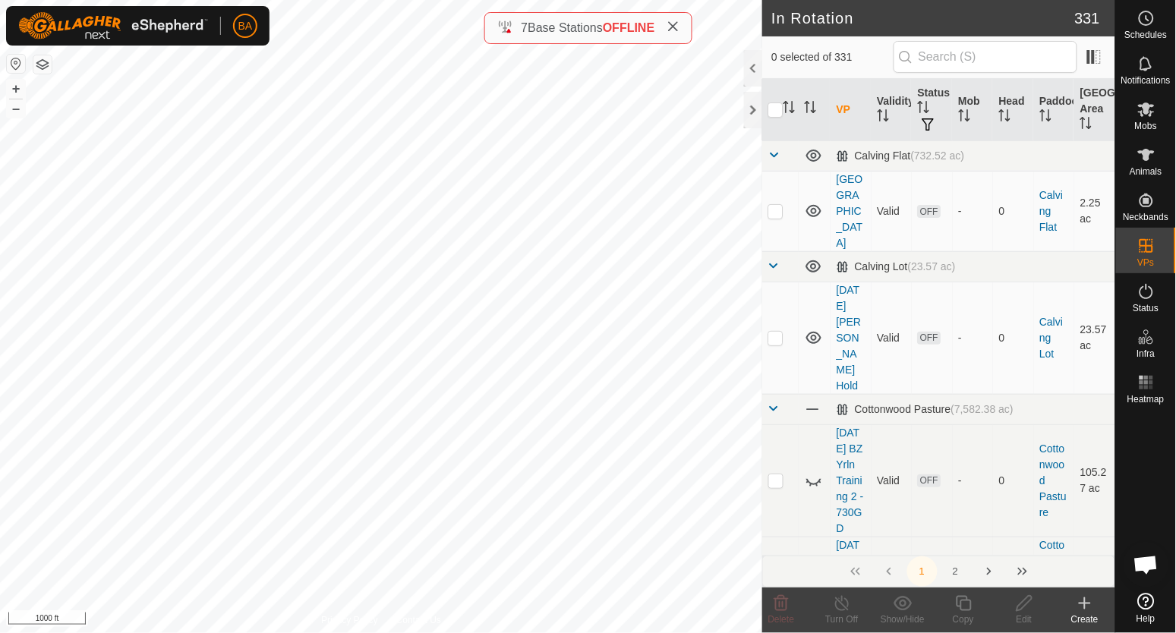
checkbox input "true"
click at [964, 614] on div "Copy" at bounding box center [963, 619] width 61 height 14
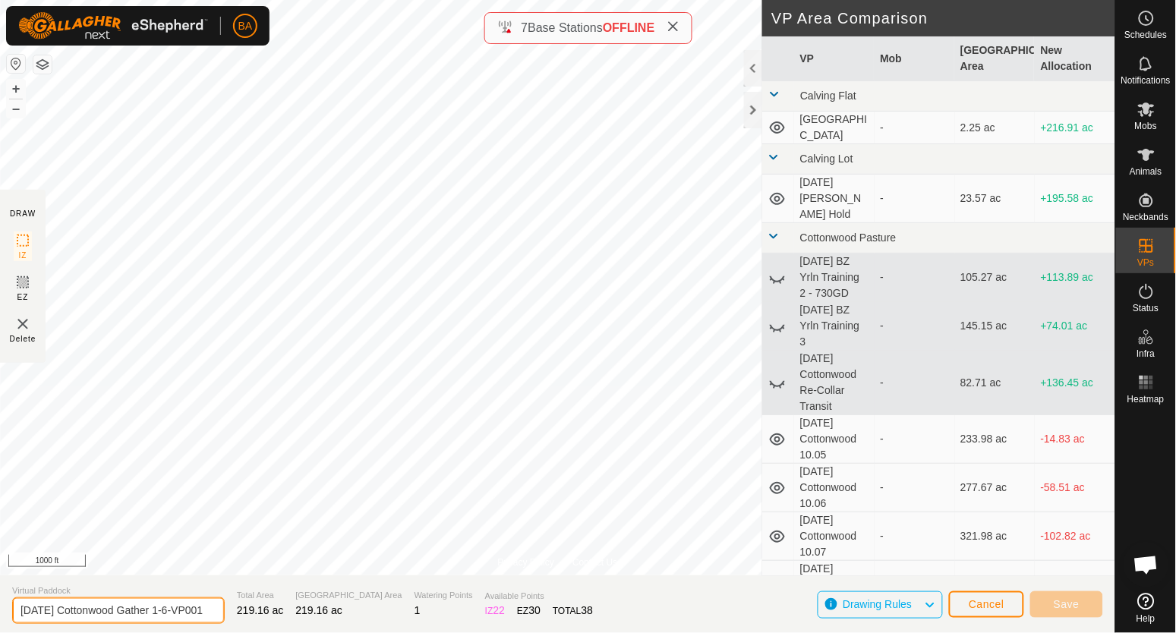
drag, startPoint x: 184, startPoint y: 613, endPoint x: 296, endPoint y: 618, distance: 112.4
click at [296, 618] on section "Virtual Paddock 2025-09-15 Cottonwood Gather 1-6-VP001 Total Area 219.16 ac Gra…" at bounding box center [557, 604] width 1115 height 58
type input "2025-09-15 Cottonwood Gather 1-5"
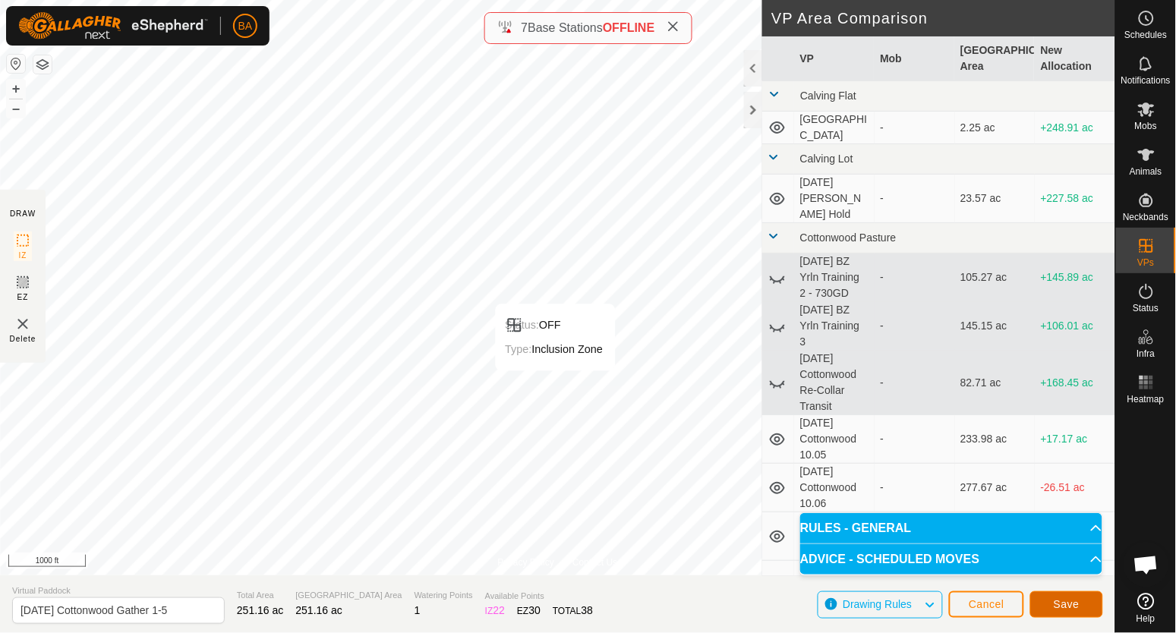
click at [1062, 607] on span "Save" at bounding box center [1066, 604] width 26 height 12
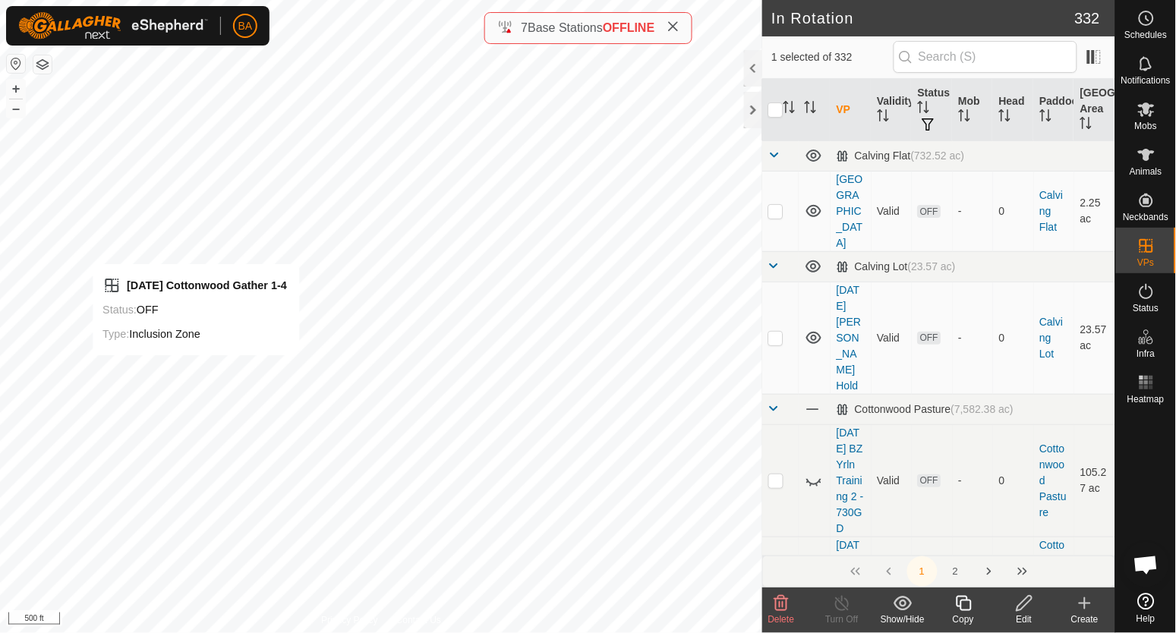
checkbox input "true"
click at [1025, 606] on icon at bounding box center [1023, 603] width 15 height 15
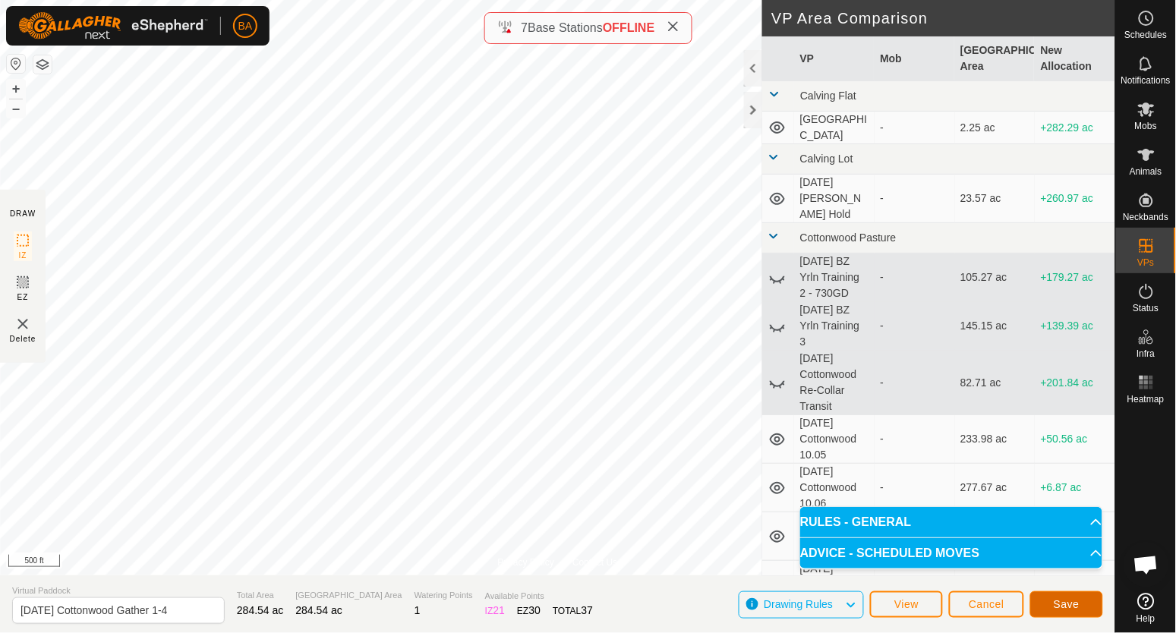
click at [1081, 605] on button "Save" at bounding box center [1066, 604] width 73 height 27
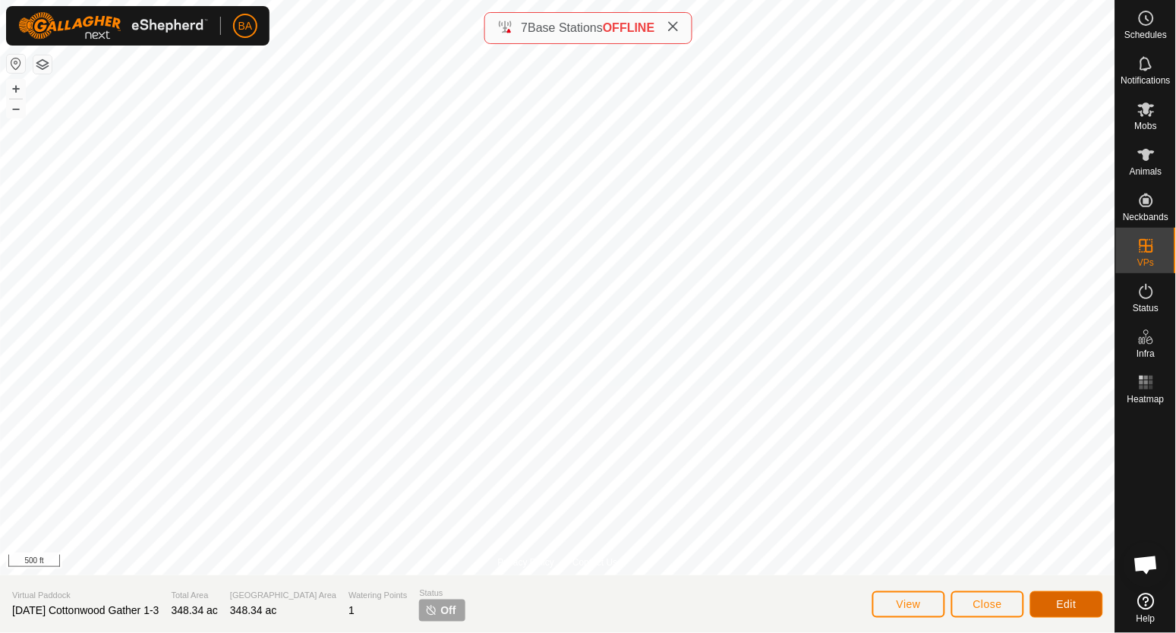
click at [1051, 599] on button "Edit" at bounding box center [1066, 604] width 73 height 27
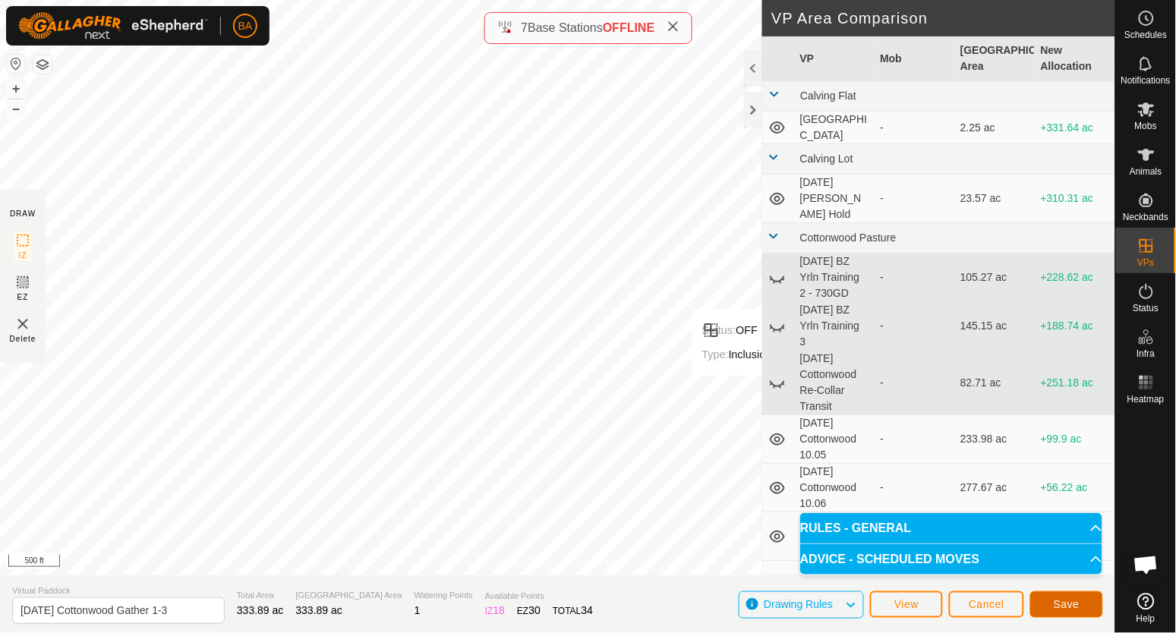
click at [1045, 604] on button "Save" at bounding box center [1066, 604] width 73 height 27
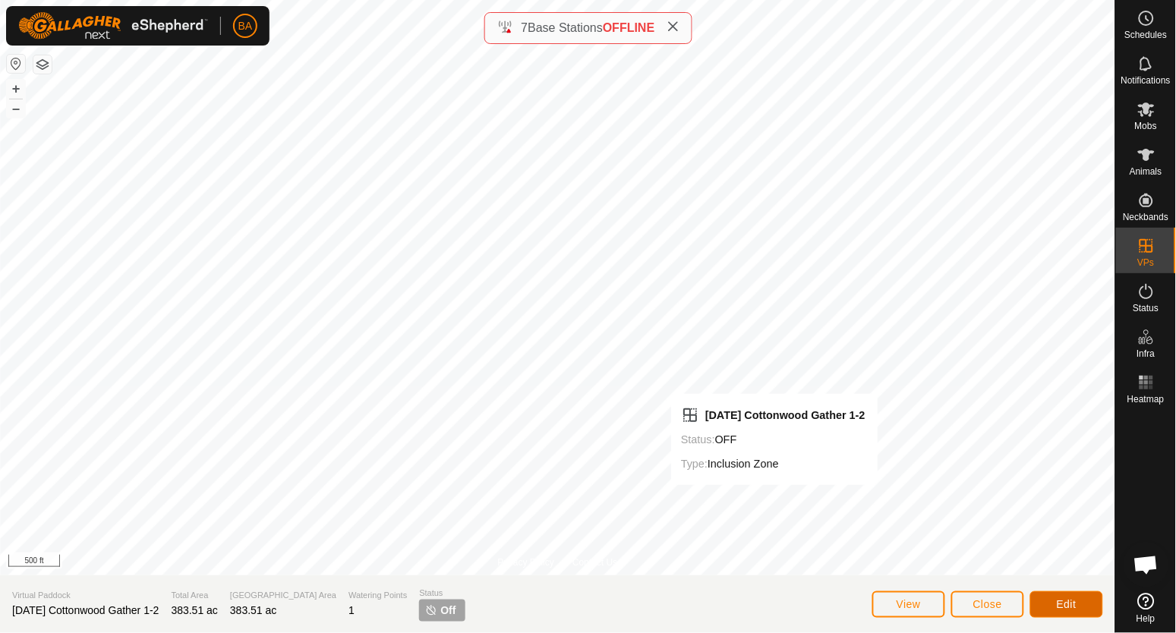
click at [1039, 606] on button "Edit" at bounding box center [1066, 604] width 73 height 27
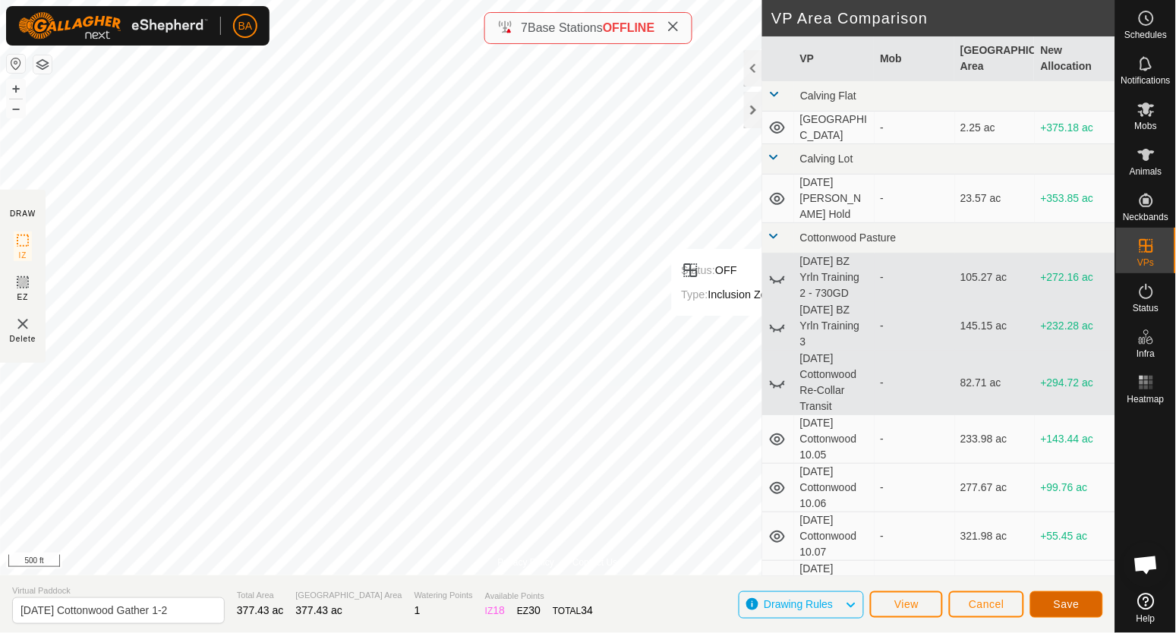
click at [1050, 593] on button "Save" at bounding box center [1066, 604] width 73 height 27
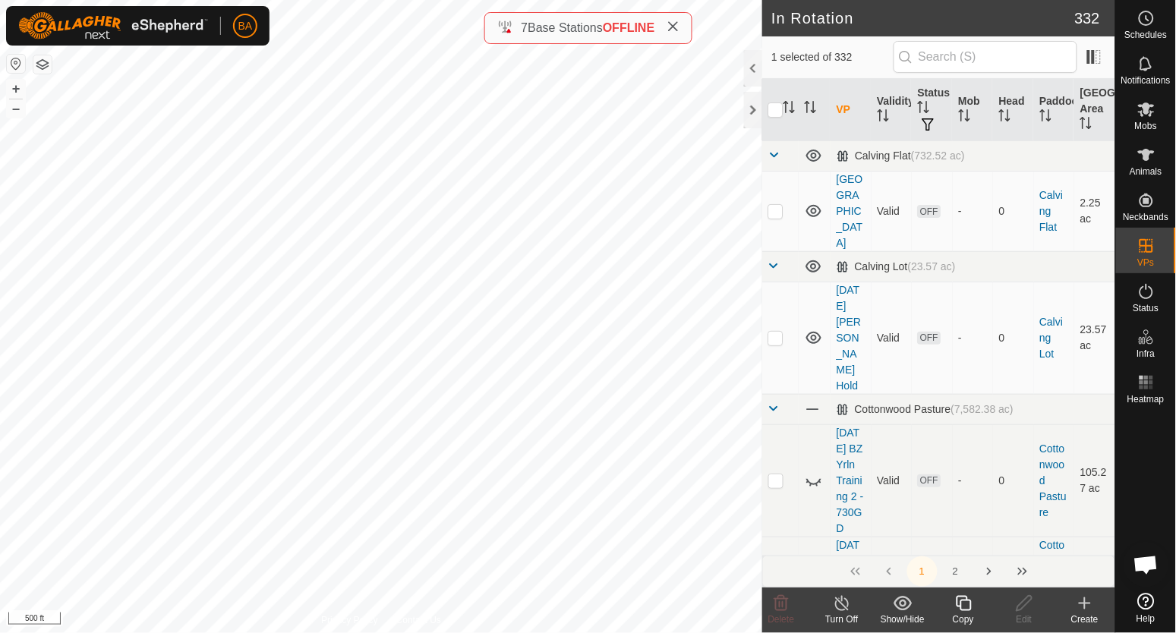
checkbox input "false"
checkbox input "true"
click at [965, 607] on icon at bounding box center [963, 603] width 19 height 18
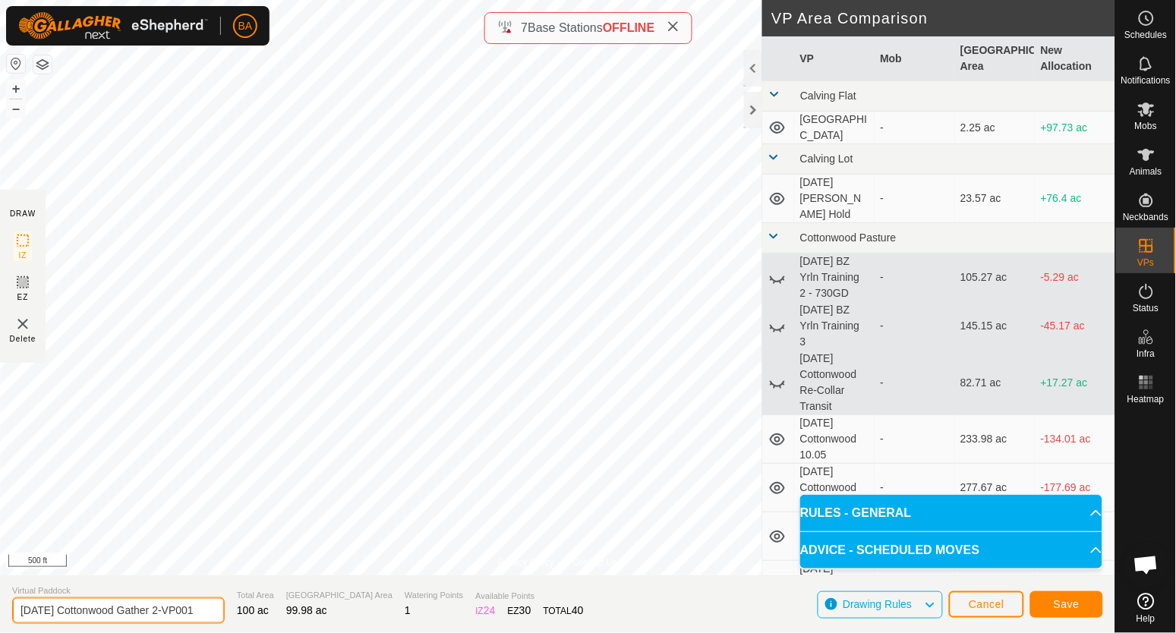
scroll to position [0, 10]
drag, startPoint x: 185, startPoint y: 611, endPoint x: 320, endPoint y: 614, distance: 135.1
click at [320, 614] on section "Virtual Paddock 2025-09-15 Cottonwood Gather 2-VP001 Total Area 100 ac Grazing …" at bounding box center [557, 604] width 1115 height 58
type input "2025-09-15 Cottonwood Gather 2-11"
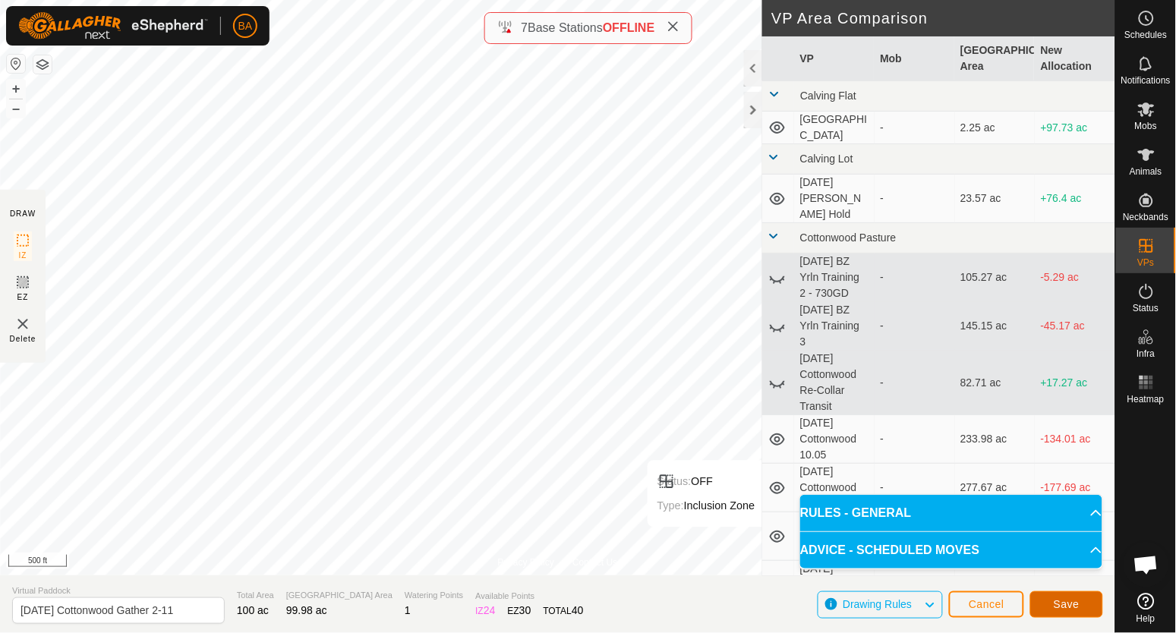
click at [1046, 609] on button "Save" at bounding box center [1066, 604] width 73 height 27
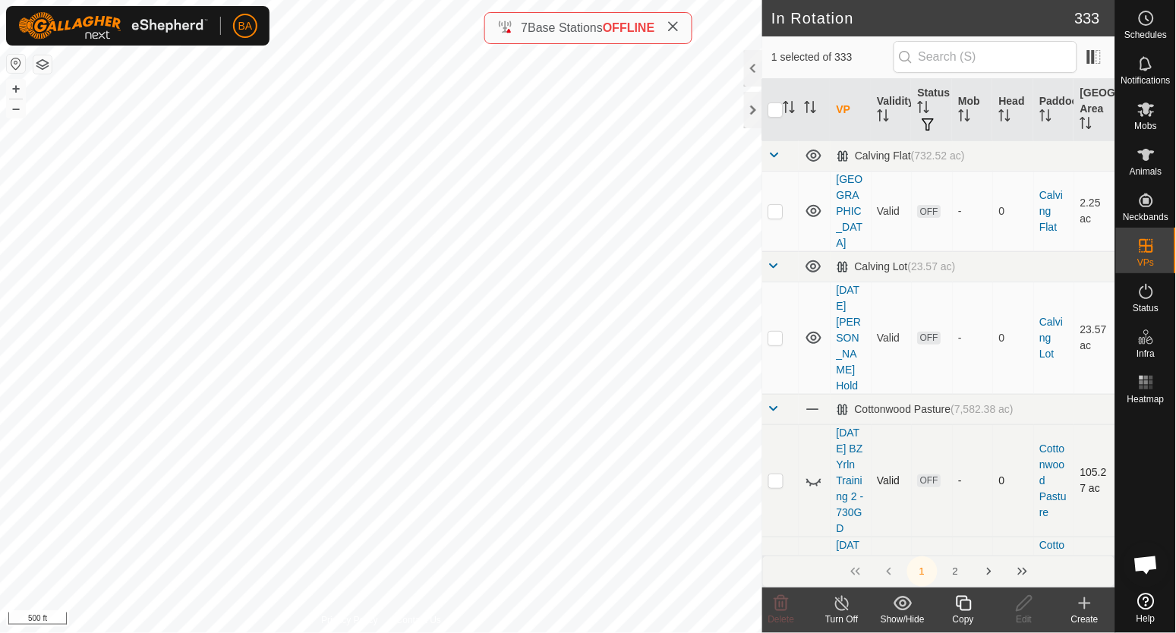
checkbox input "false"
checkbox input "true"
click at [960, 607] on icon at bounding box center [962, 603] width 15 height 15
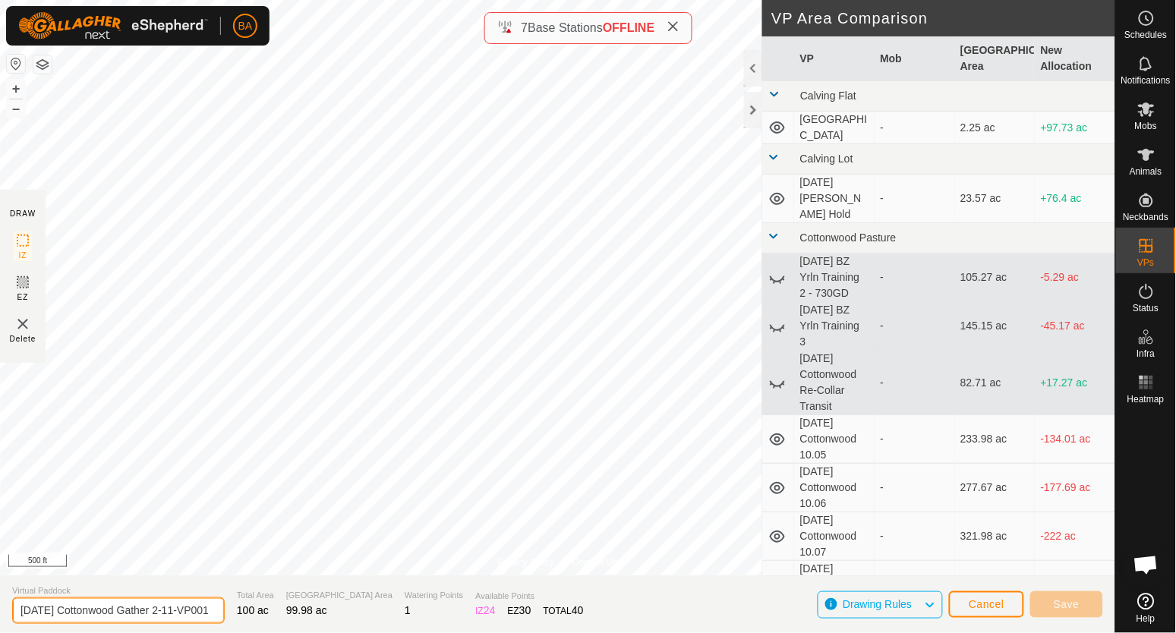
scroll to position [0, 24]
drag, startPoint x: 190, startPoint y: 603, endPoint x: 361, endPoint y: 595, distance: 171.7
click at [361, 595] on section "Virtual Paddock 2025-09-15 Cottonwood Gather 2-11-VP001 Total Area 100 ac Grazi…" at bounding box center [557, 604] width 1115 height 58
type input "[DATE] Cottonwood Gather 2-10"
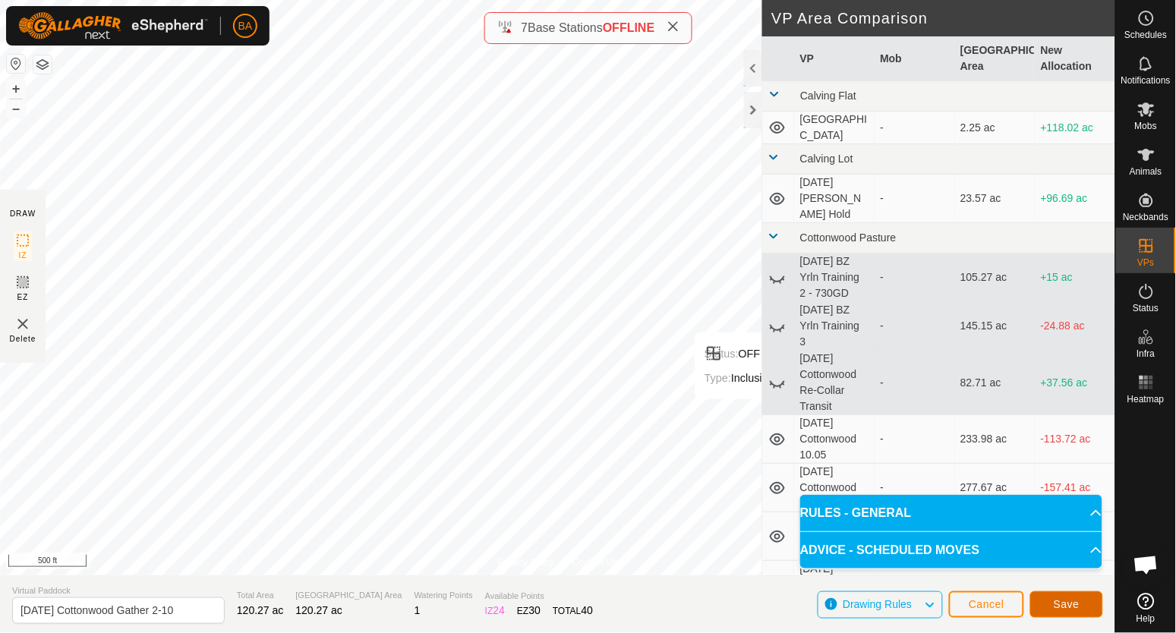
click at [1062, 603] on span "Save" at bounding box center [1066, 604] width 26 height 12
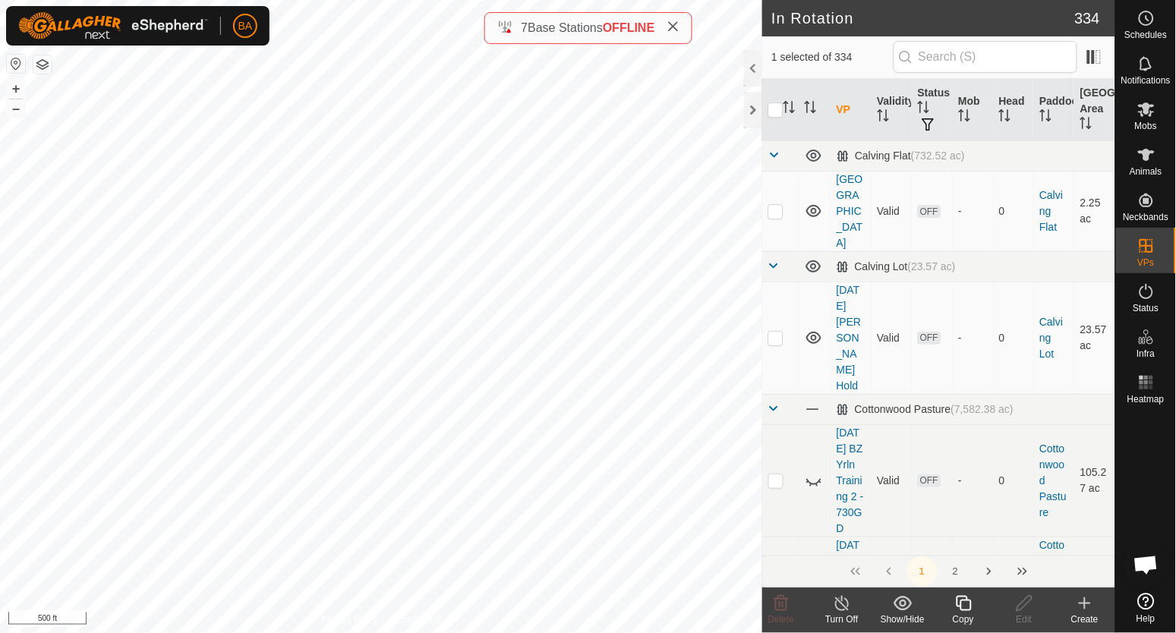
checkbox input "false"
checkbox input "true"
click at [1018, 611] on div "Edit" at bounding box center [1023, 610] width 61 height 46
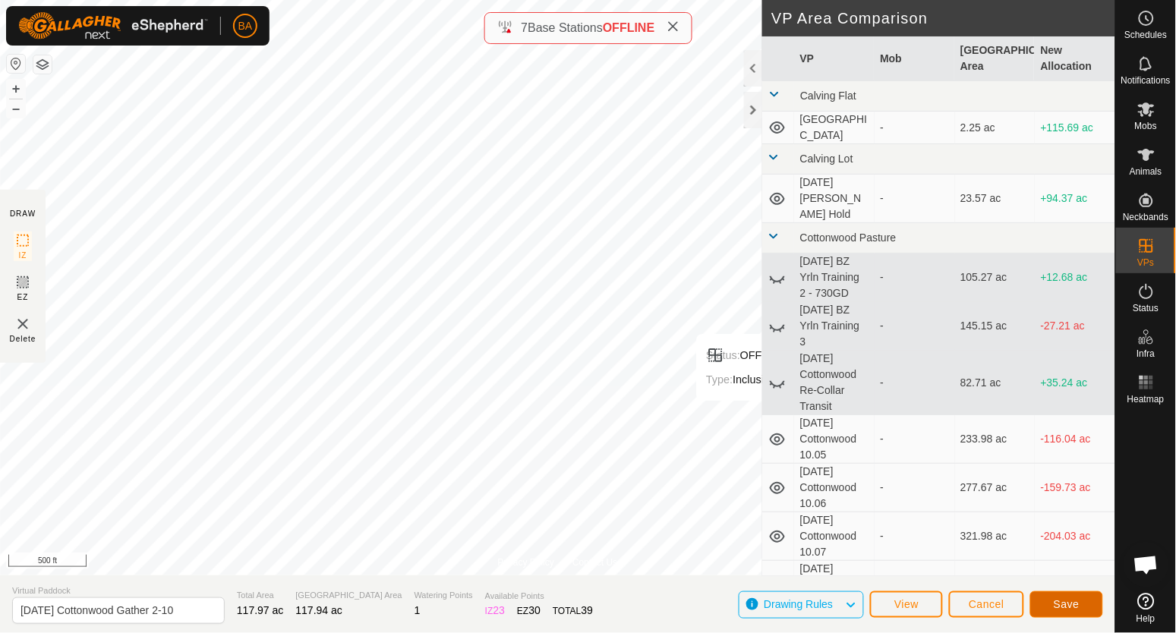
click at [1049, 597] on button "Save" at bounding box center [1066, 604] width 73 height 27
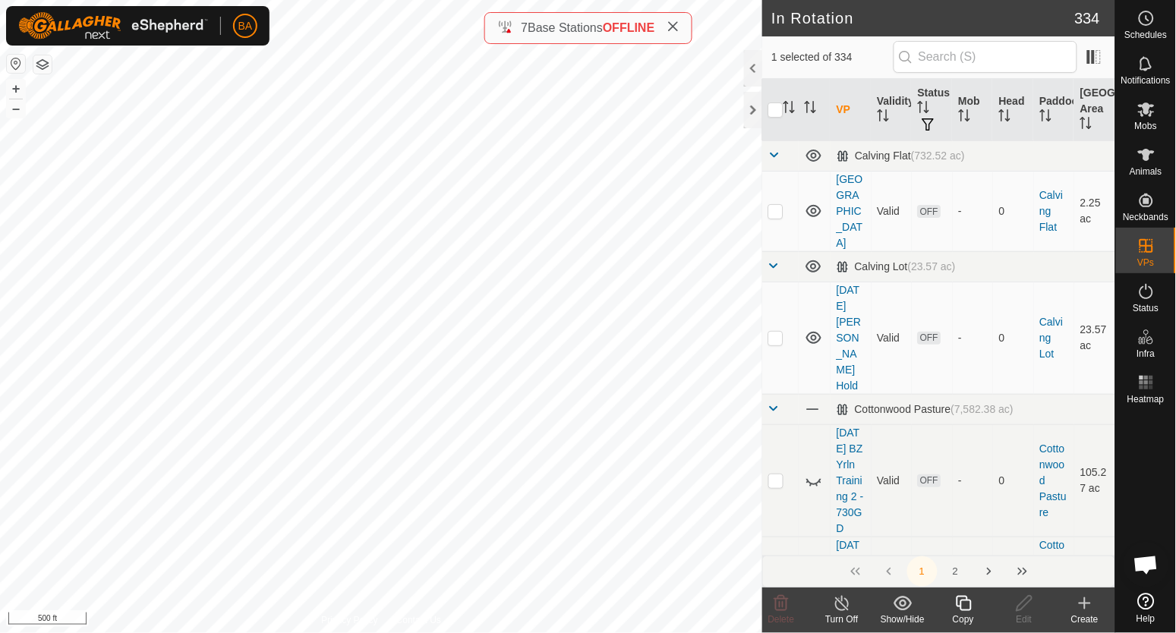
checkbox input "false"
checkbox input "true"
click at [963, 600] on icon at bounding box center [962, 603] width 15 height 15
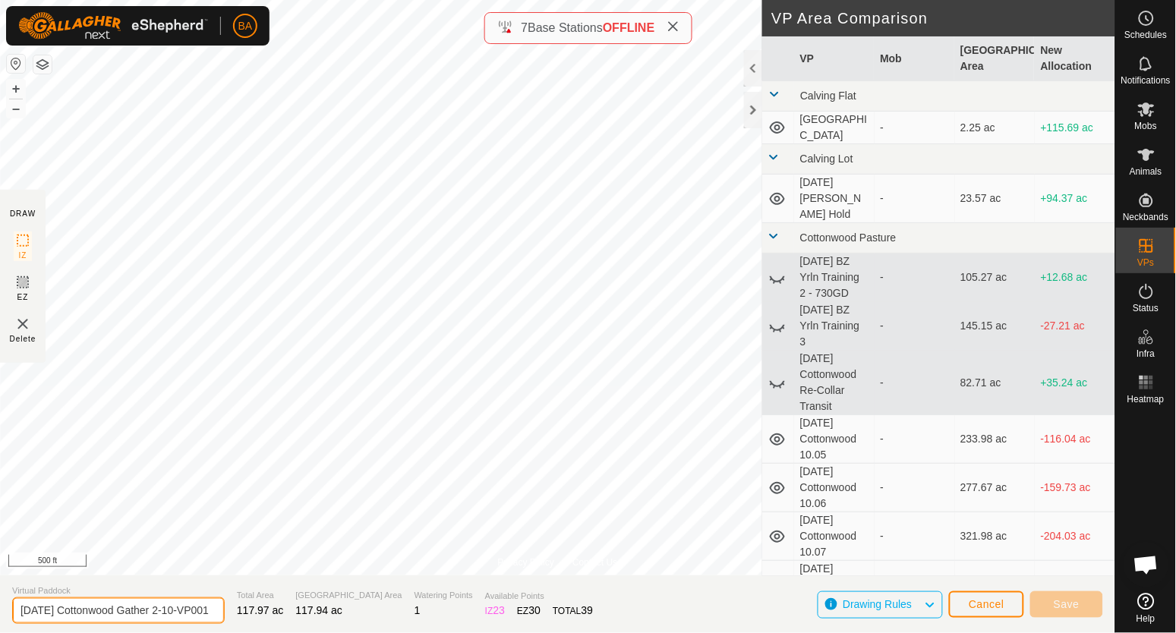
scroll to position [0, 25]
drag, startPoint x: 184, startPoint y: 606, endPoint x: 575, endPoint y: 629, distance: 392.3
click at [571, 629] on section "Virtual Paddock 2025-09-15 Cottonwood Gather 2-10-VP001 Total Area 117.97 ac Gr…" at bounding box center [557, 604] width 1115 height 58
click at [578, 629] on section "Virtual Paddock 2025-09-15 Cottonwood Gather 2-10-VP001 Total Area 117.97 ac Gr…" at bounding box center [557, 604] width 1115 height 58
drag, startPoint x: 181, startPoint y: 611, endPoint x: 439, endPoint y: 615, distance: 257.3
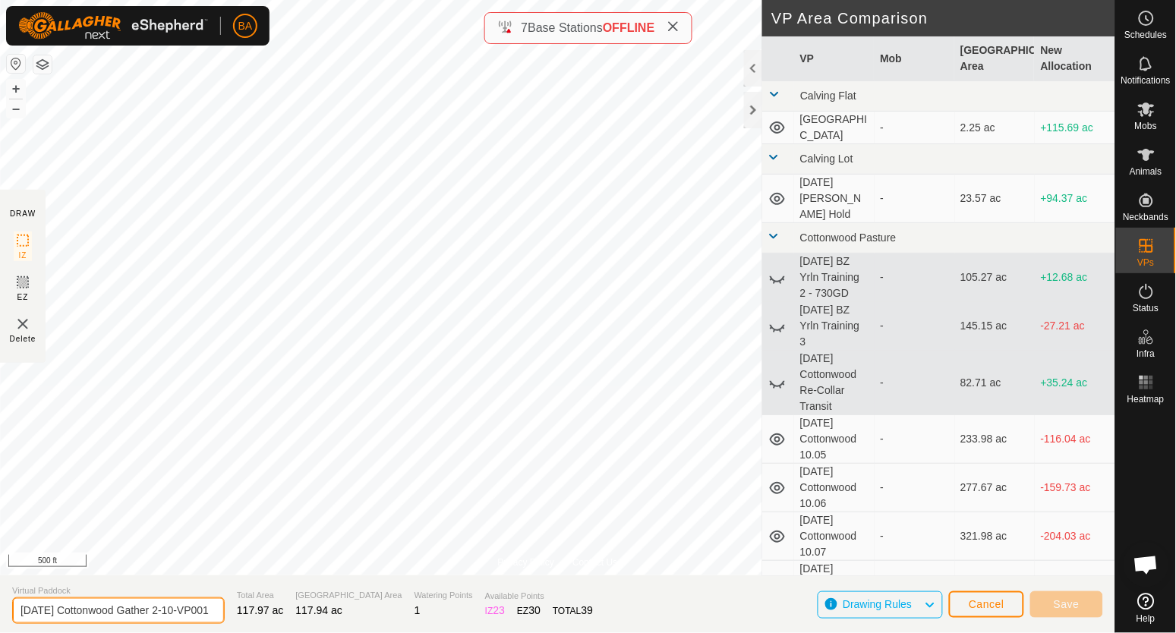
click at [439, 615] on section "Virtual Paddock 2025-09-15 Cottonwood Gather 2-10-VP001 Total Area 117.97 ac Gr…" at bounding box center [557, 604] width 1115 height 58
type input "2025-09-15 Cottonwood Gather 2-9"
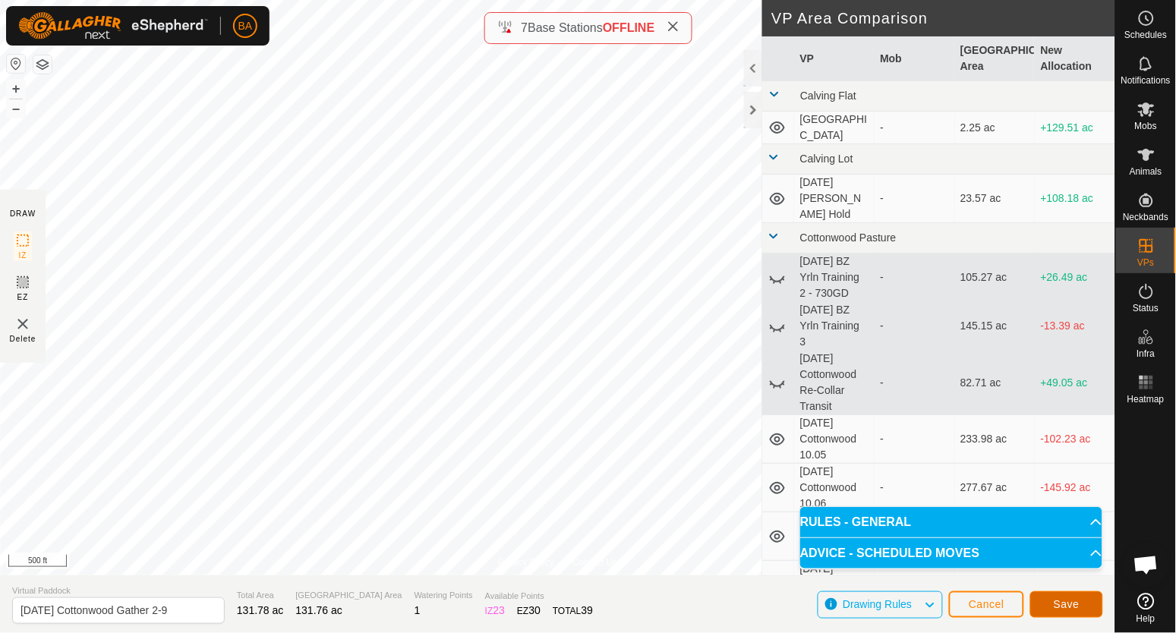
click at [1077, 599] on span "Save" at bounding box center [1066, 604] width 26 height 12
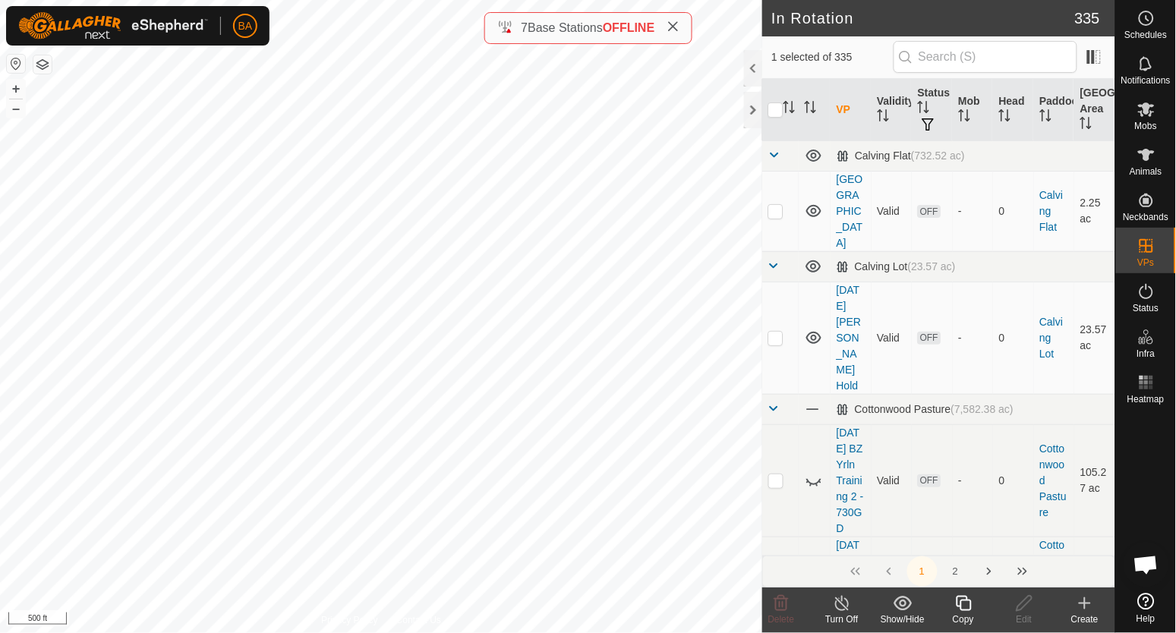
checkbox input "false"
checkbox input "true"
click at [962, 608] on icon at bounding box center [963, 603] width 19 height 18
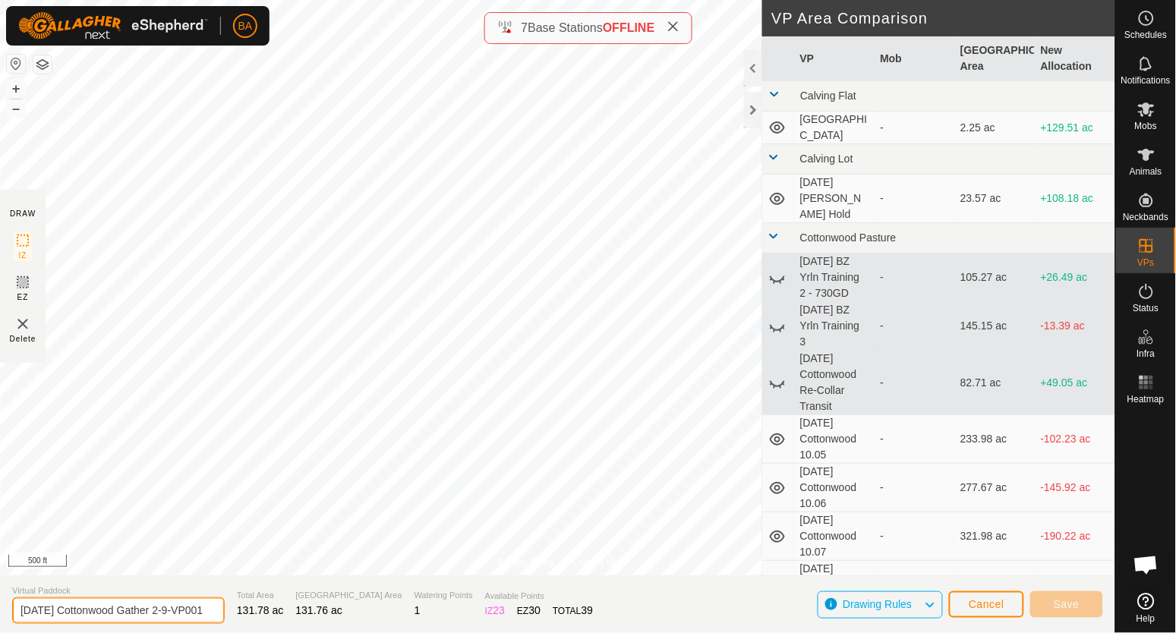
scroll to position [0, 20]
drag, startPoint x: 183, startPoint y: 612, endPoint x: 434, endPoint y: 613, distance: 251.2
click at [434, 613] on section "Virtual Paddock 2025-09-15 Cottonwood Gather 2-9-VP001 Total Area 131.78 ac Gra…" at bounding box center [557, 604] width 1115 height 58
type input "2025-09-15 Cottonwood Gather 2-8"
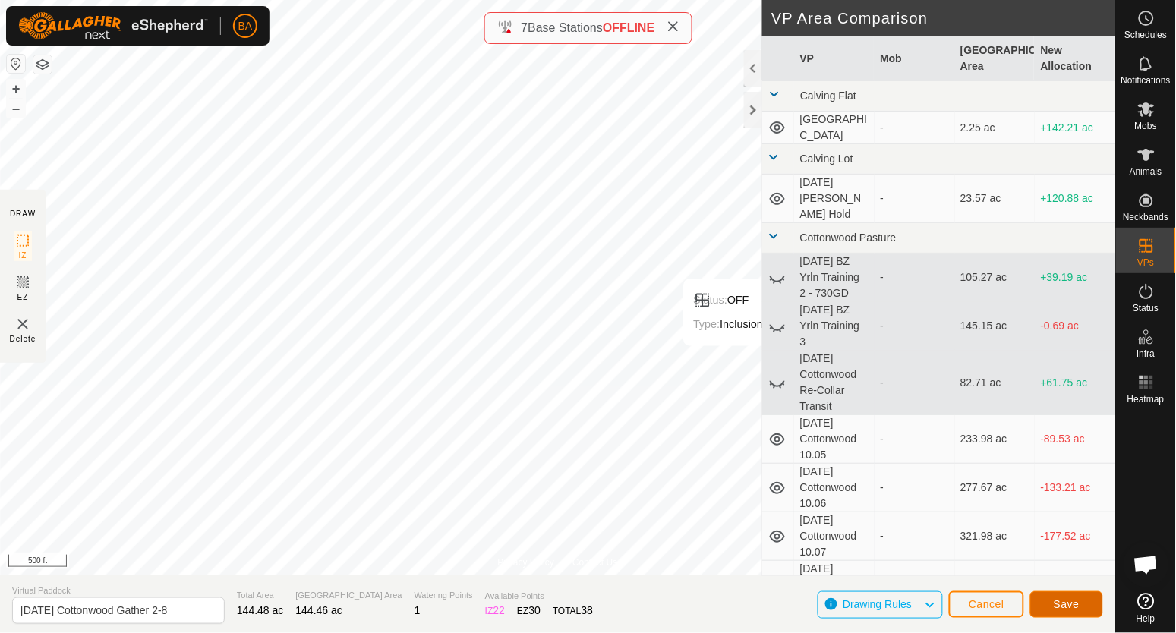
click at [1062, 600] on span "Save" at bounding box center [1066, 604] width 26 height 12
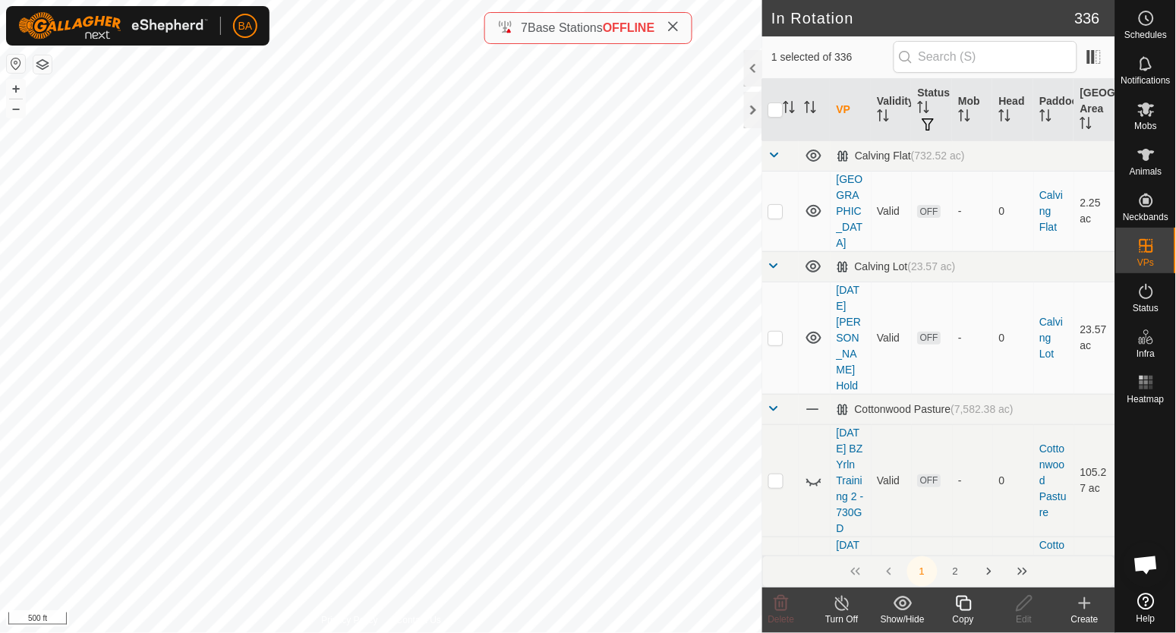
checkbox input "false"
checkbox input "true"
click at [959, 608] on icon at bounding box center [963, 603] width 19 height 18
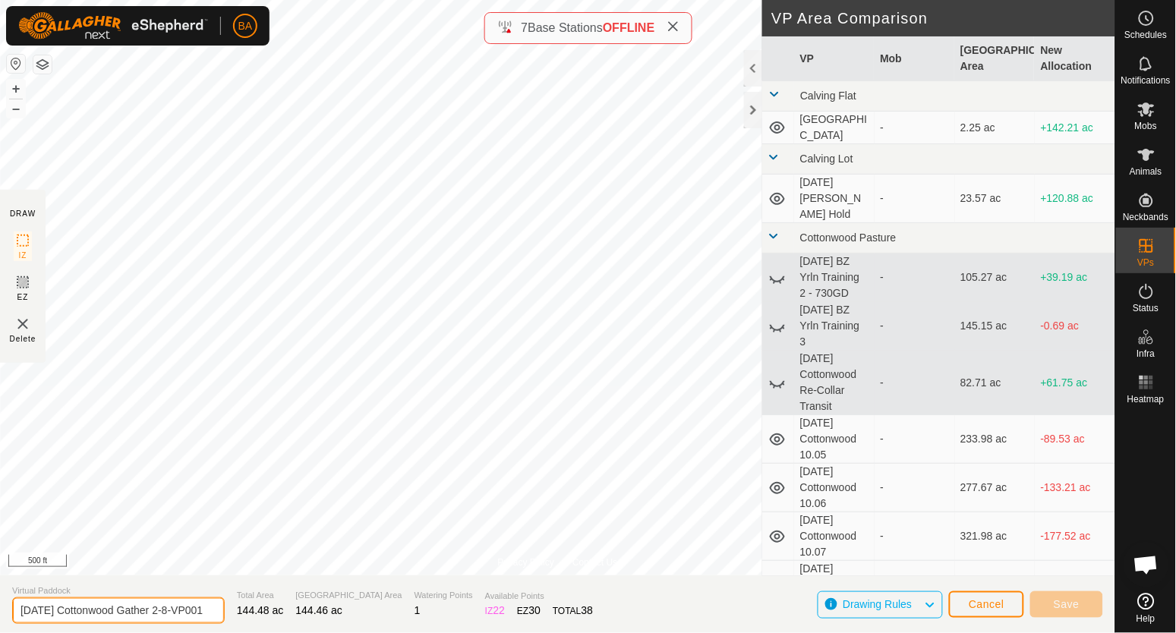
drag, startPoint x: 184, startPoint y: 614, endPoint x: 457, endPoint y: 640, distance: 274.4
click at [457, 632] on html "BA Schedules Notifications Mobs Animals Neckbands VPs Status Infra Heatmap Help…" at bounding box center [588, 316] width 1176 height 633
type input "2025-09-15 Cottonwood Gather 2-7"
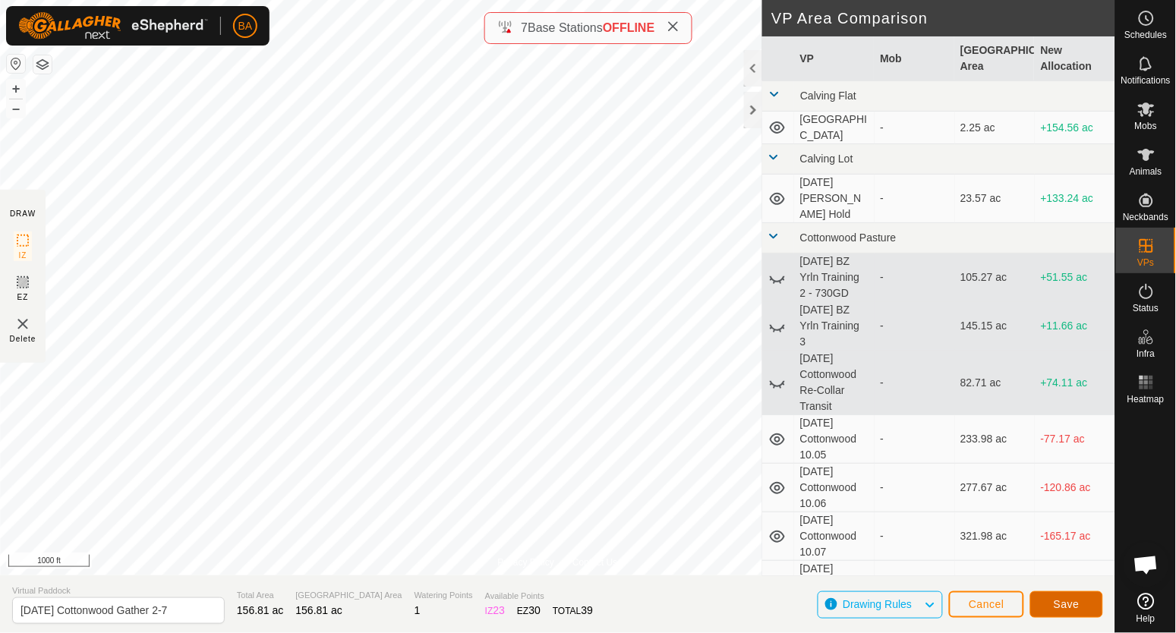
click at [1062, 611] on button "Save" at bounding box center [1066, 604] width 73 height 27
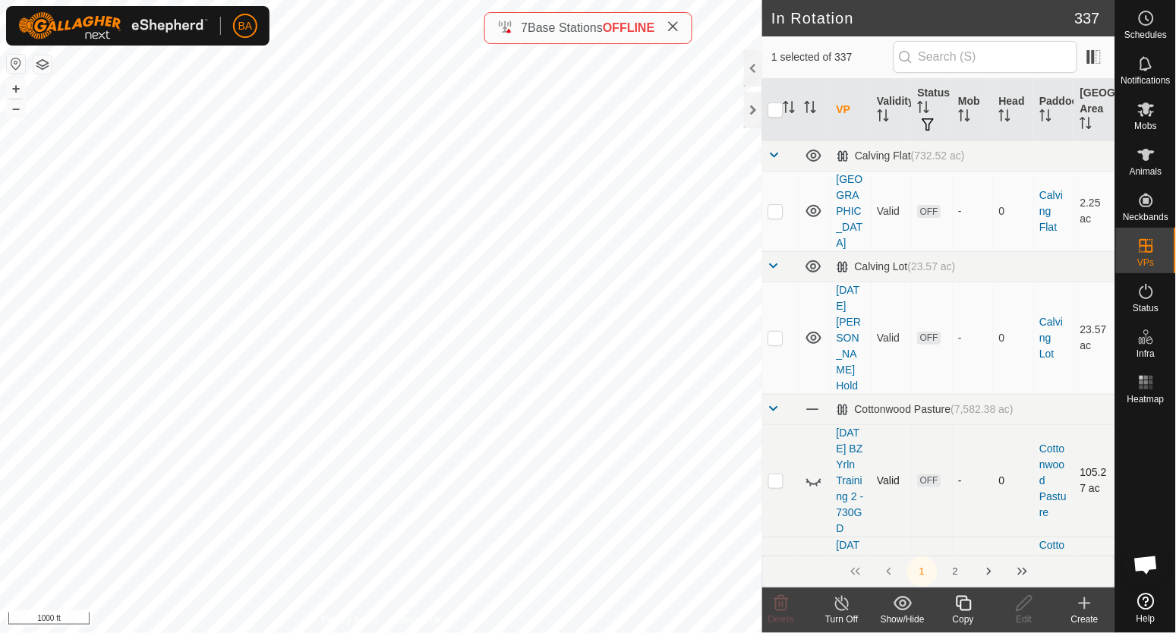
checkbox input "false"
checkbox input "true"
click at [964, 604] on icon at bounding box center [963, 603] width 19 height 18
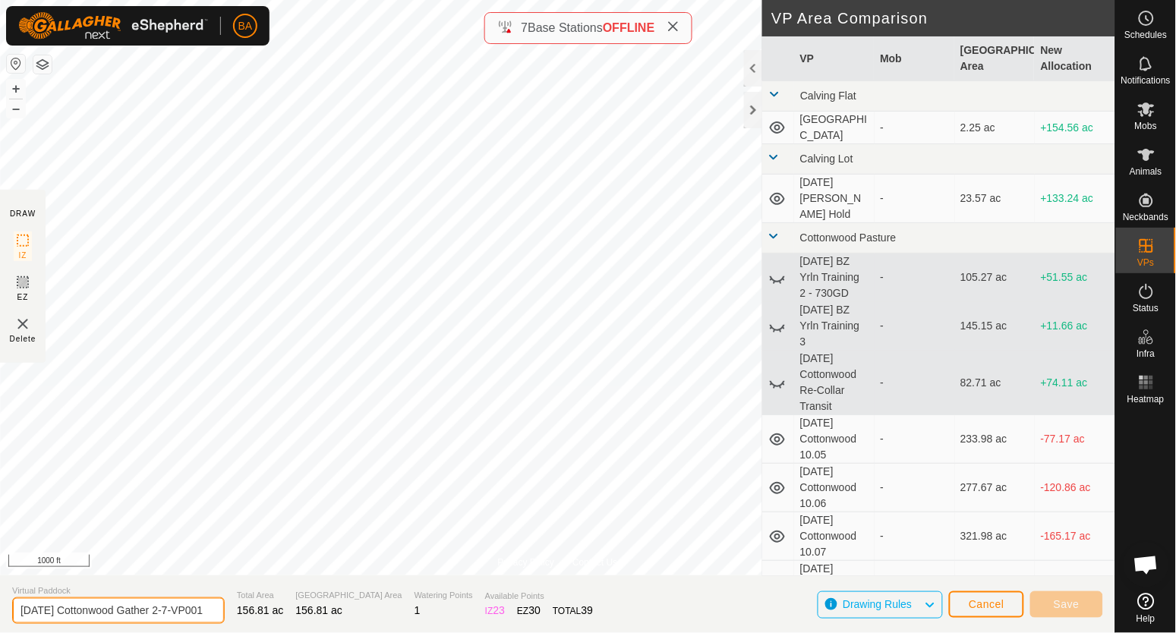
drag, startPoint x: 181, startPoint y: 609, endPoint x: 454, endPoint y: 604, distance: 272.5
click at [454, 604] on section "Virtual Paddock 2025-09-15 Cottonwood Gather 2-7-VP001 Total Area 156.81 ac Gra…" at bounding box center [557, 604] width 1115 height 58
type input "2025-09-15 Cottonwood Gather 2-6"
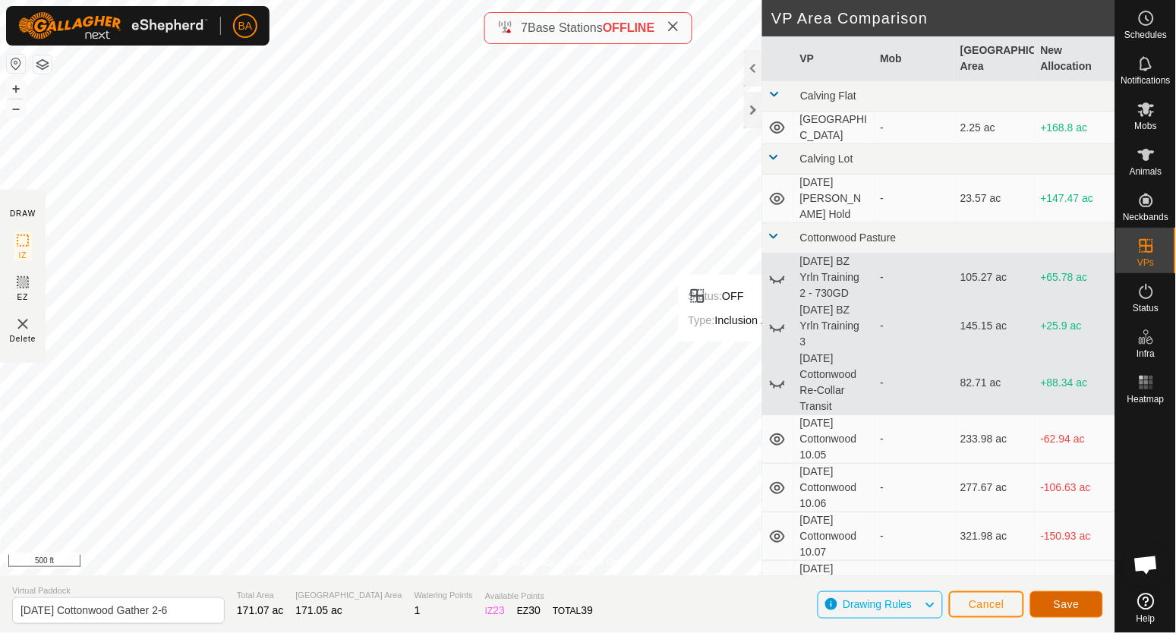
click at [1065, 605] on span "Save" at bounding box center [1066, 604] width 26 height 12
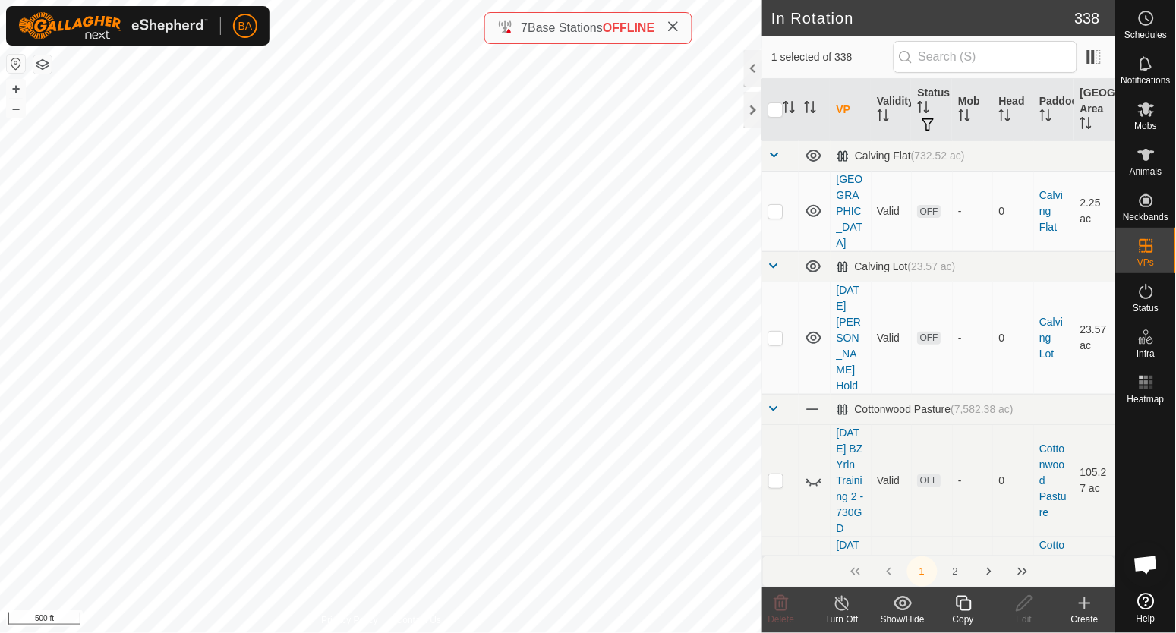
checkbox input "false"
checkbox input "true"
click at [972, 606] on icon at bounding box center [963, 603] width 19 height 18
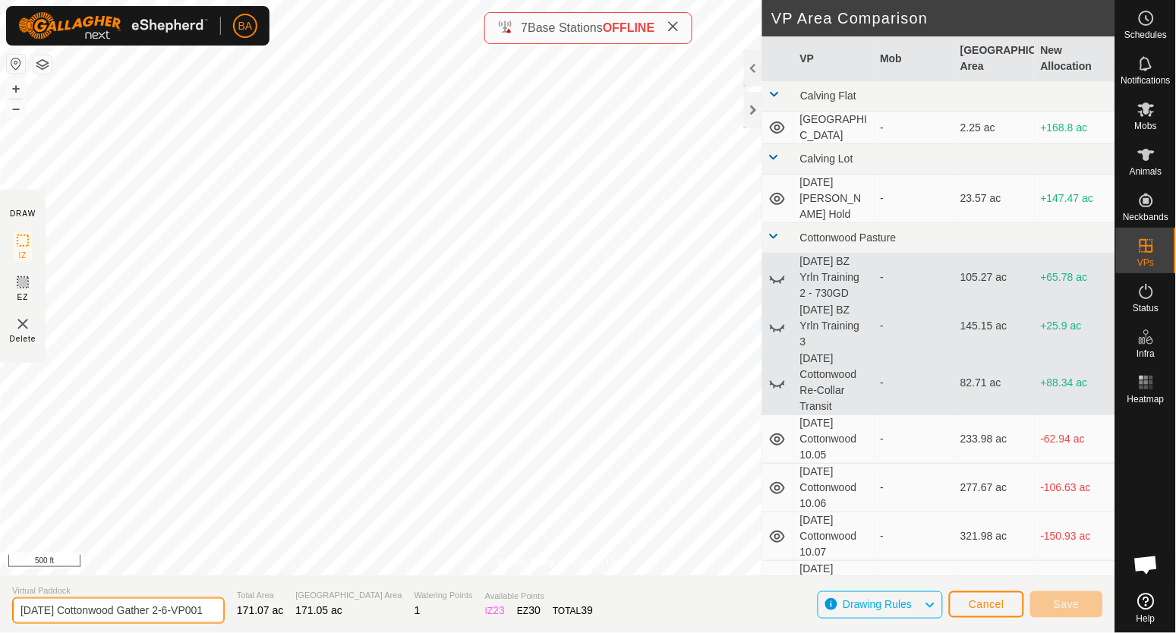
scroll to position [0, 20]
drag, startPoint x: 180, startPoint y: 615, endPoint x: 418, endPoint y: 628, distance: 238.6
click at [398, 626] on section "Virtual Paddock 2025-09-15 Cottonwood Gather 2-6-VP001 Total Area 171.07 ac Gra…" at bounding box center [557, 604] width 1115 height 58
click at [174, 613] on input "2025-09-15 Cottonwood Gather 2-6-VP001" at bounding box center [118, 610] width 212 height 27
drag, startPoint x: 164, startPoint y: 612, endPoint x: 340, endPoint y: 612, distance: 176.1
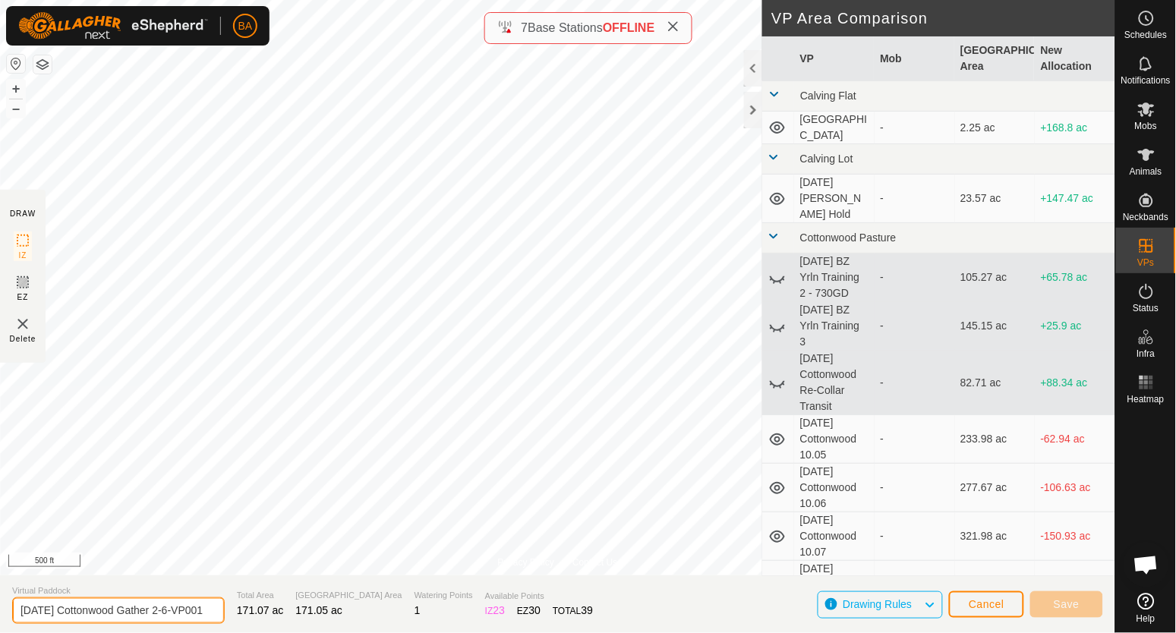
click at [340, 612] on section "Virtual Paddock 2025-09-15 Cottonwood Gather 2-6-VP001 Total Area 171.07 ac Gra…" at bounding box center [557, 604] width 1115 height 58
type input "2025-09-15 Cottonwood Gather 2-5"
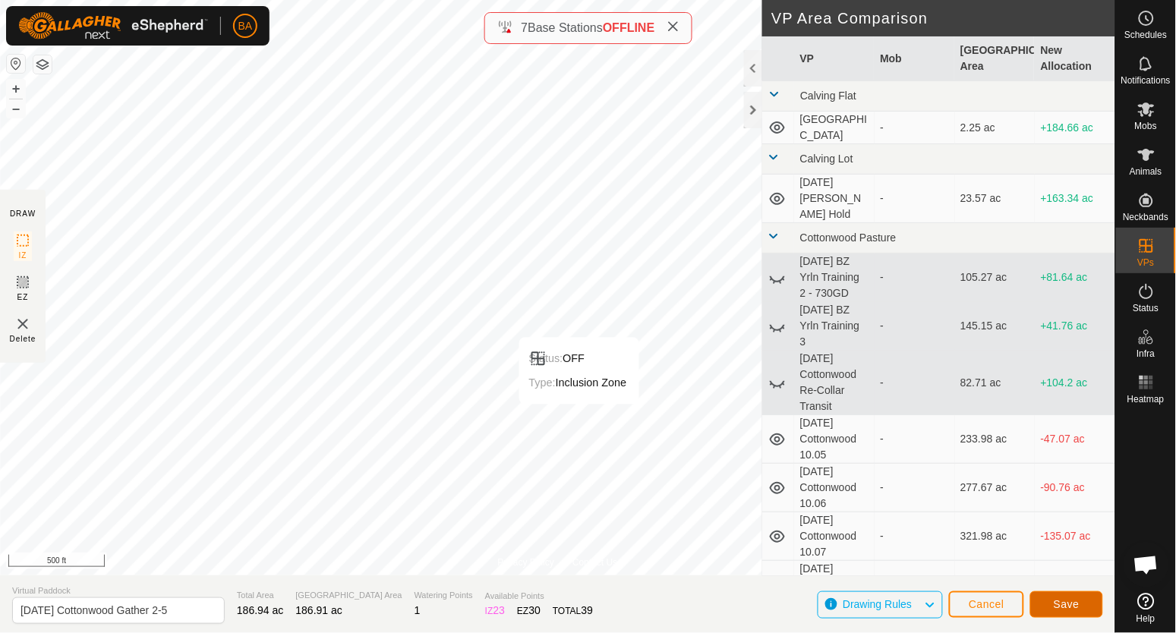
click at [1074, 604] on span "Save" at bounding box center [1066, 604] width 26 height 12
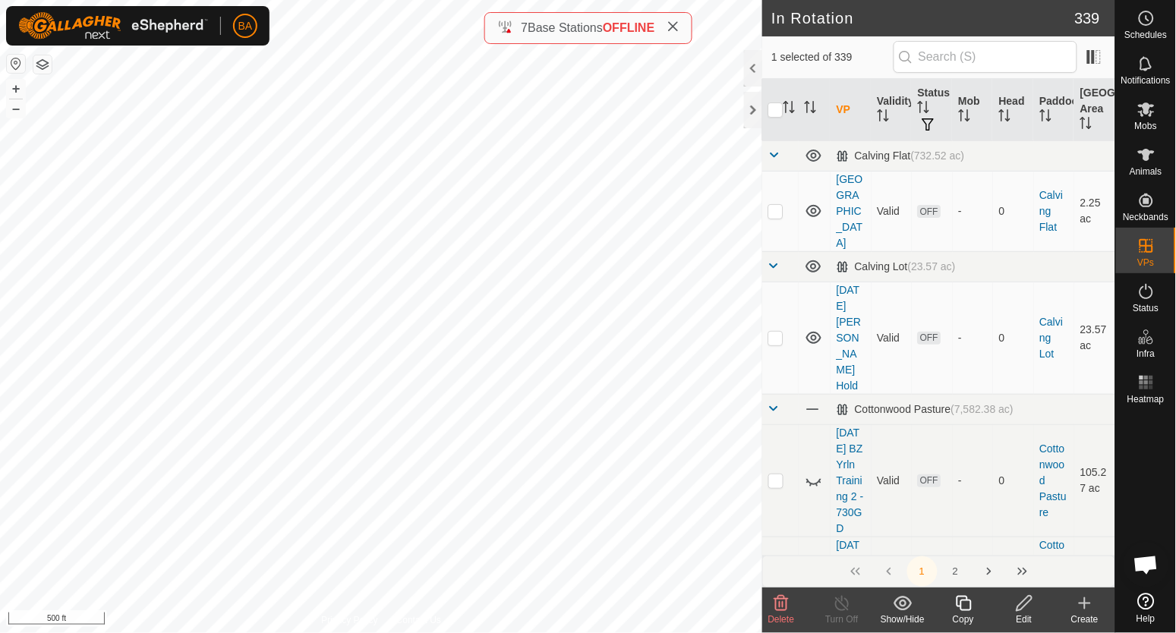
checkbox input "false"
checkbox input "true"
click at [968, 603] on icon at bounding box center [963, 603] width 19 height 18
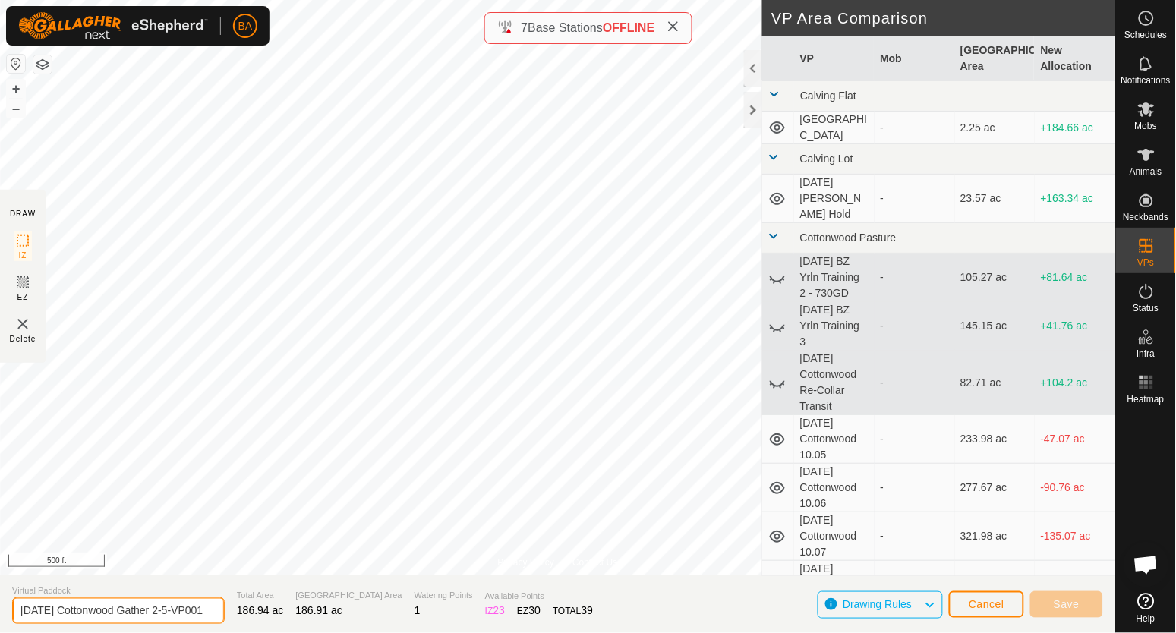
scroll to position [0, 20]
drag, startPoint x: 184, startPoint y: 612, endPoint x: 351, endPoint y: 617, distance: 167.8
click at [352, 618] on section "Virtual Paddock 2025-09-15 Cottonwood Gather 2-5-VP001 Total Area 186.94 ac Gra…" at bounding box center [557, 604] width 1115 height 58
type input "2025-09-15 Cottonwood Gather 2-4"
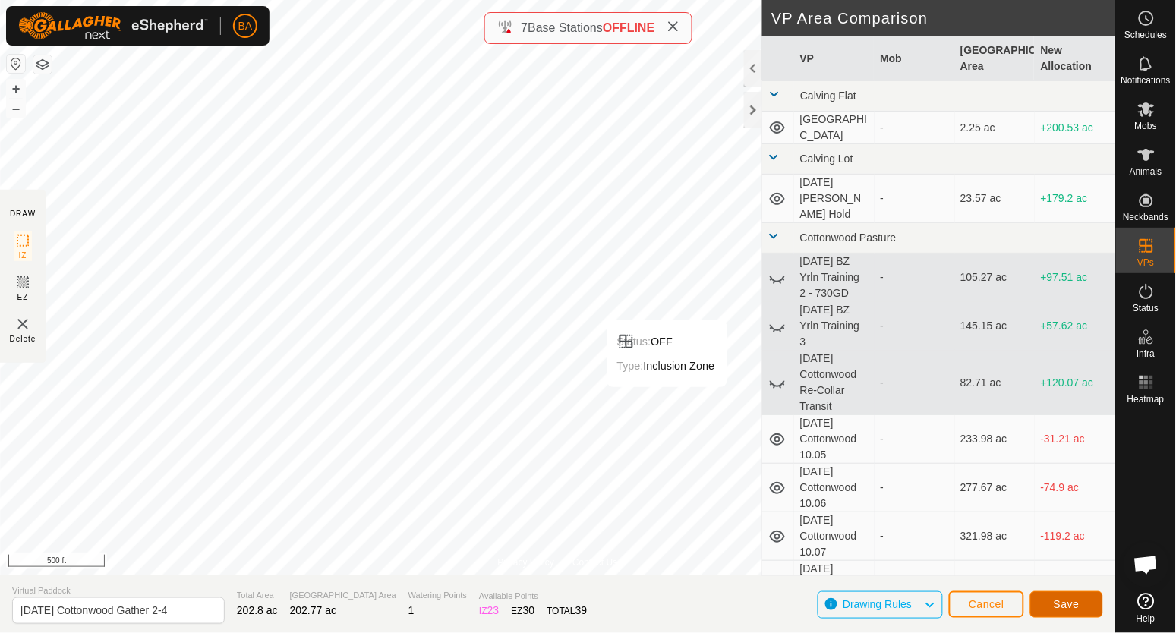
click at [1087, 600] on button "Save" at bounding box center [1066, 604] width 73 height 27
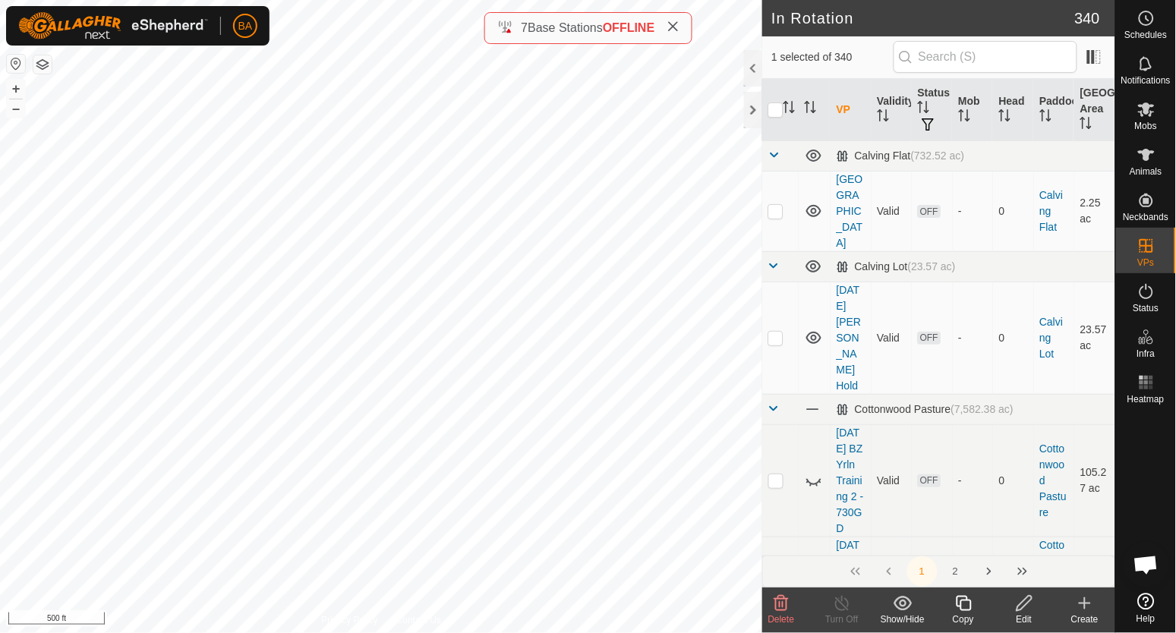
checkbox input "false"
checkbox input "true"
click at [967, 603] on icon at bounding box center [963, 603] width 19 height 18
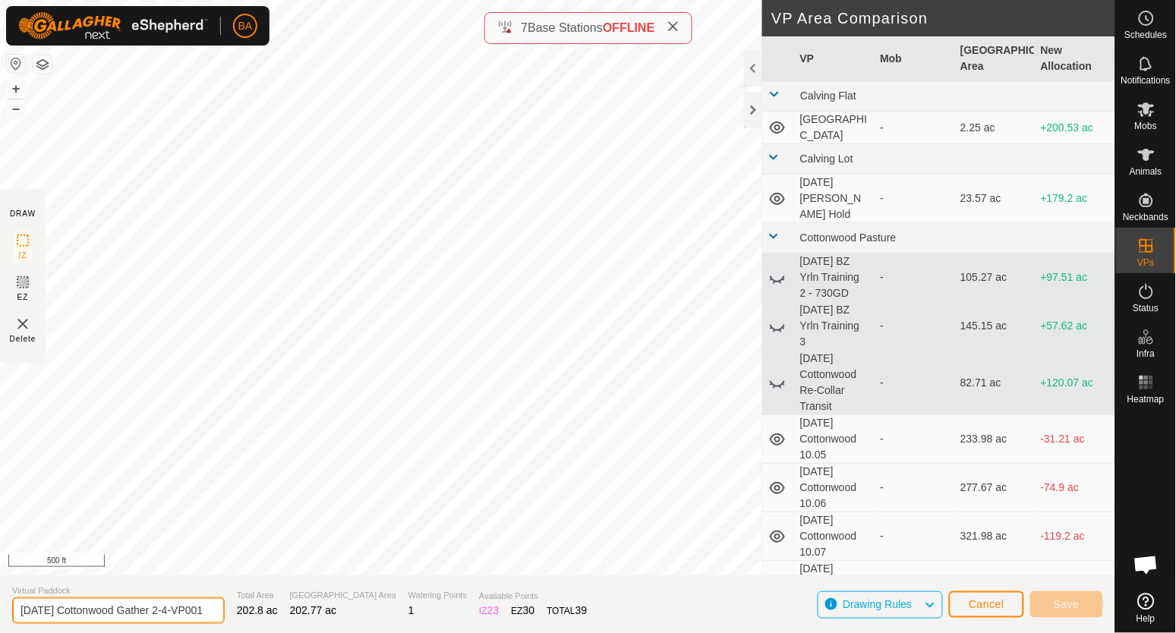
drag, startPoint x: 184, startPoint y: 612, endPoint x: 472, endPoint y: 636, distance: 288.6
click at [472, 632] on html "BA Schedules Notifications Mobs Animals Neckbands VPs Status Infra Heatmap Help…" at bounding box center [588, 316] width 1176 height 633
type input "2025-09-15 Cottonwood Gather 2-3"
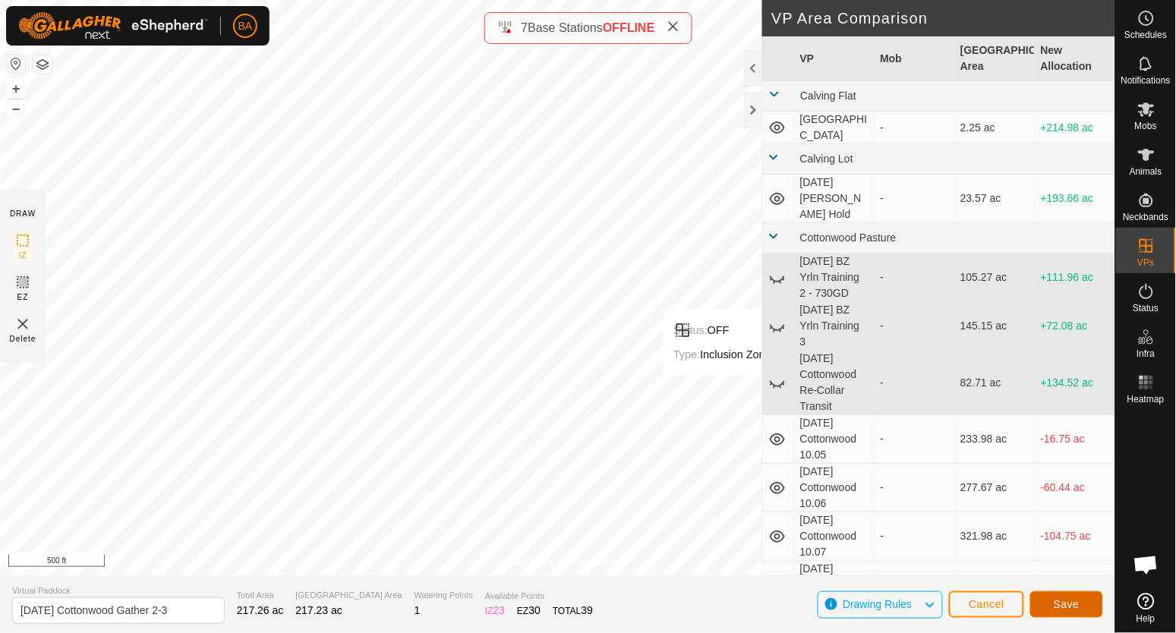
click at [1043, 601] on button "Save" at bounding box center [1066, 604] width 73 height 27
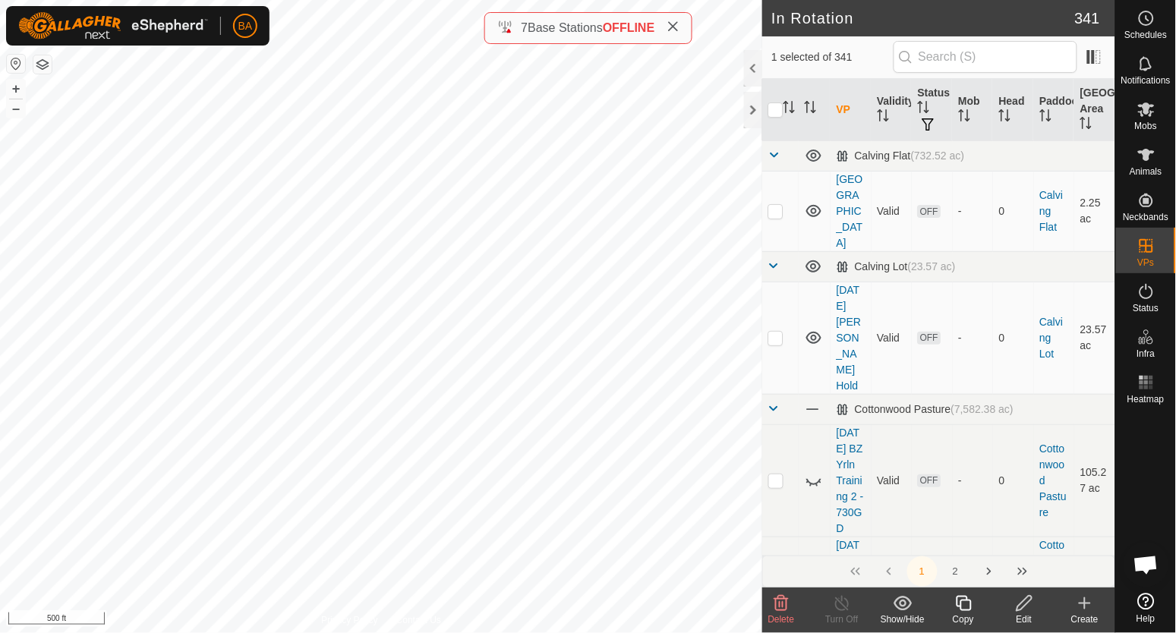
checkbox input "false"
checkbox input "true"
click at [963, 608] on icon at bounding box center [963, 603] width 19 height 18
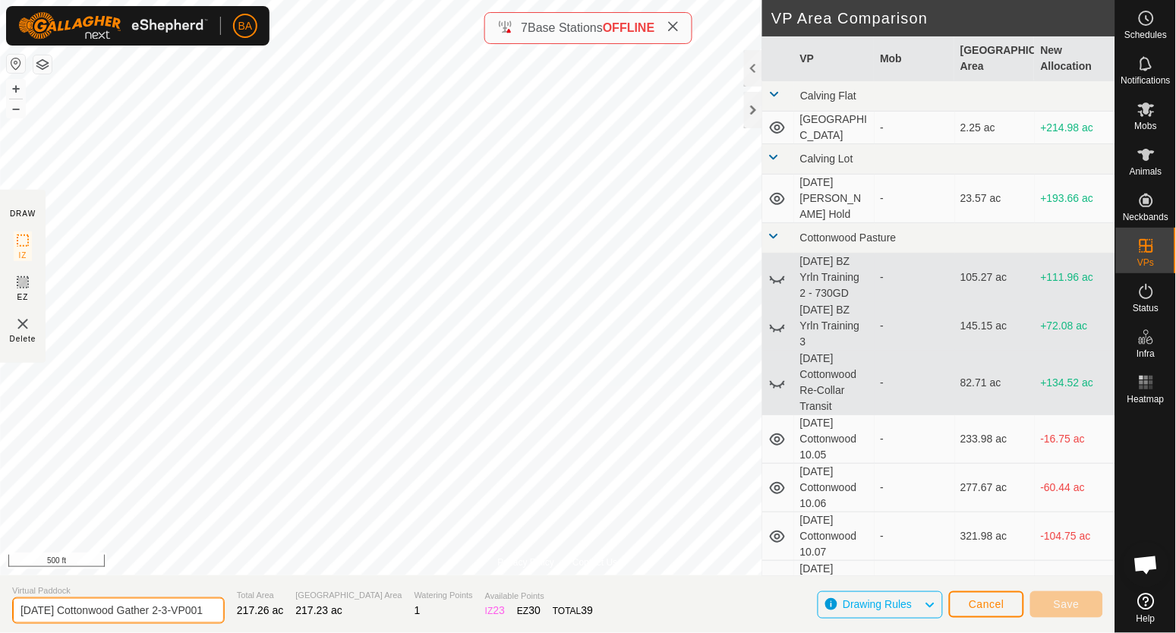
drag, startPoint x: 184, startPoint y: 610, endPoint x: 414, endPoint y: 621, distance: 229.4
click at [414, 621] on section "Virtual Paddock 2025-09-15 Cottonwood Gather 2-3-VP001 Total Area 217.26 ac Gra…" at bounding box center [557, 604] width 1115 height 58
type input "2025-09-15 Cottonwood Gather 2-2"
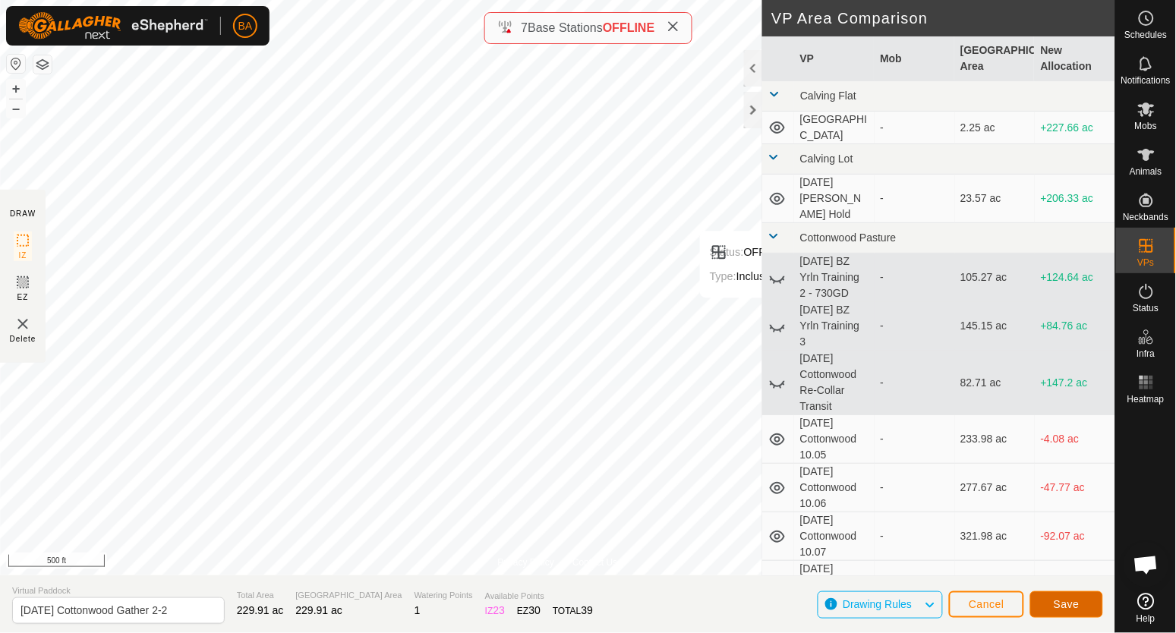
click at [1074, 606] on span "Save" at bounding box center [1066, 604] width 26 height 12
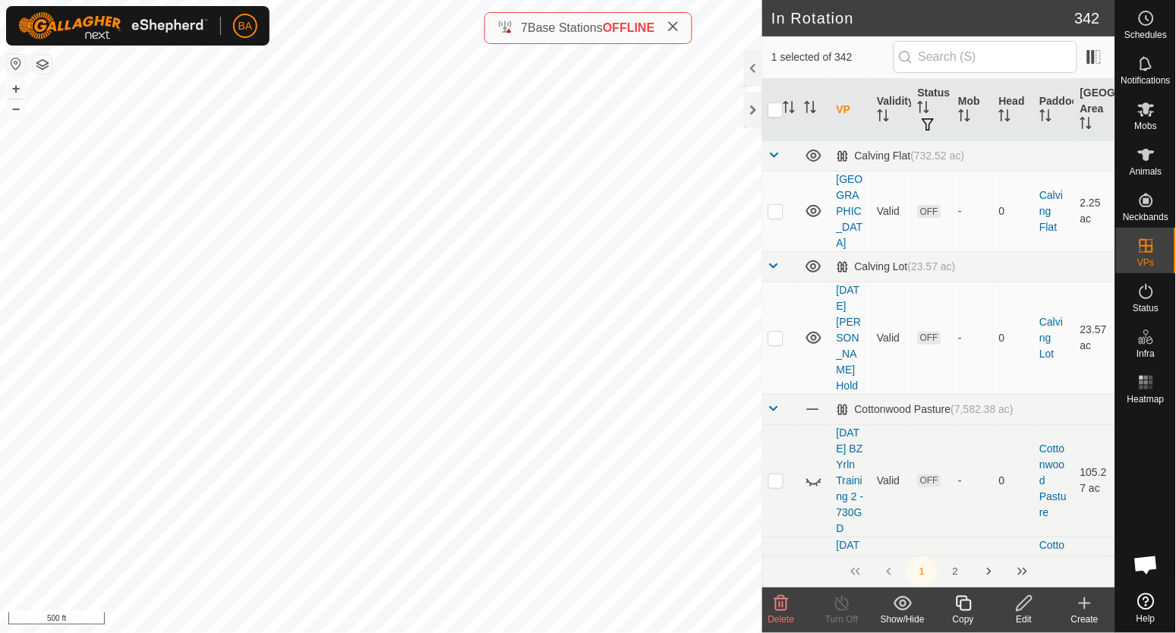
checkbox input "false"
checkbox input "true"
checkbox input "false"
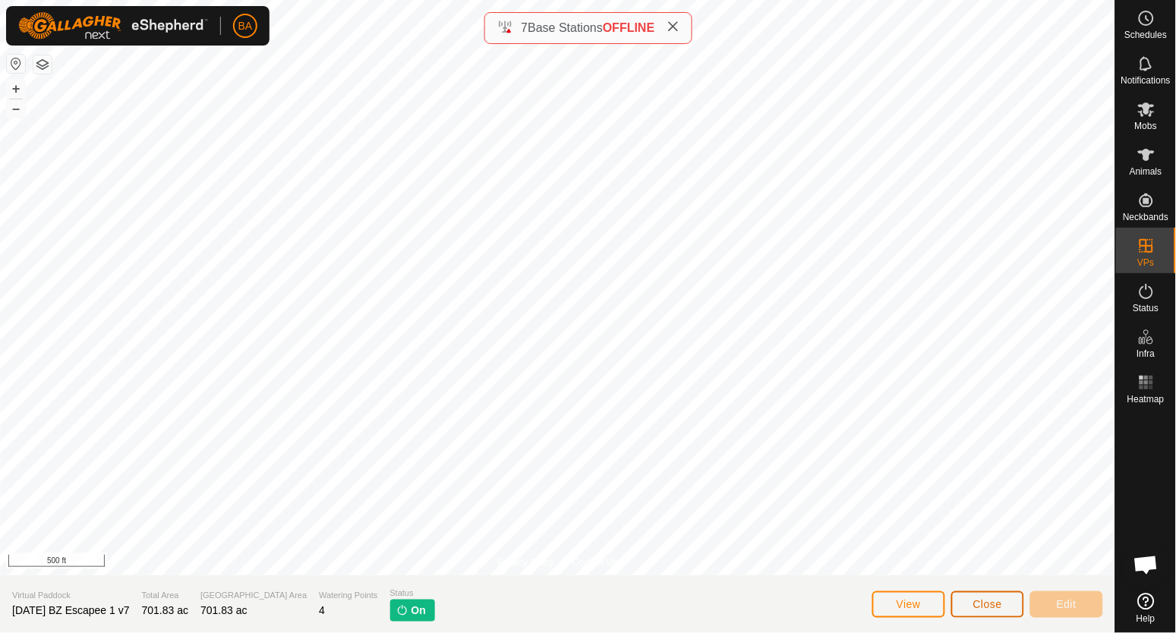
click at [1011, 606] on button "Close" at bounding box center [987, 604] width 73 height 27
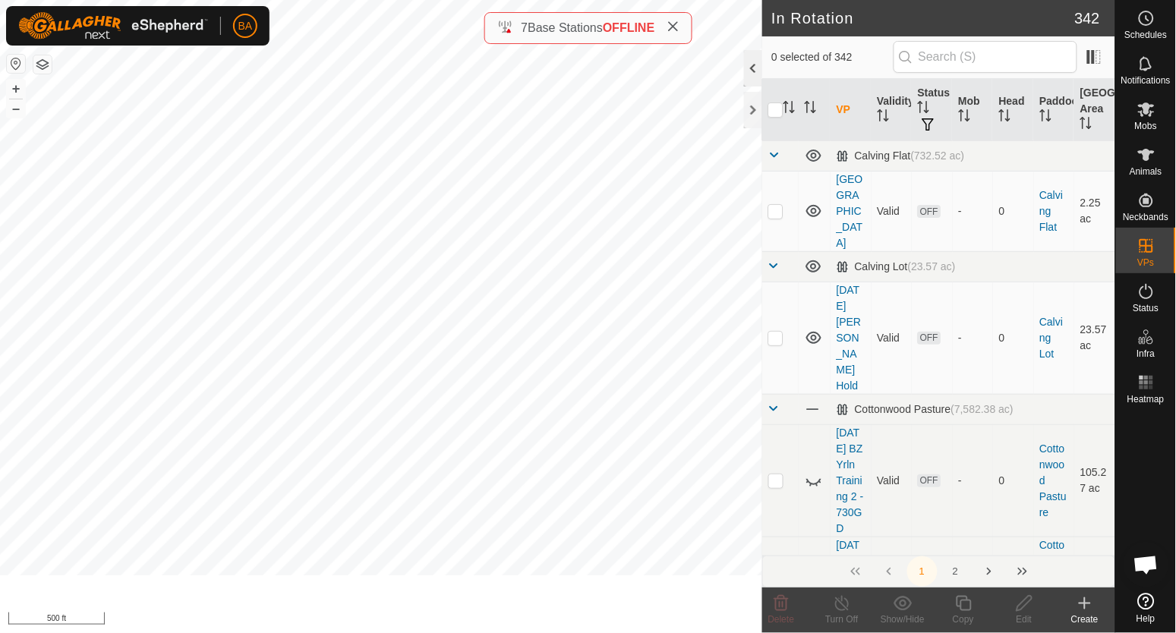
click at [752, 71] on div at bounding box center [753, 68] width 18 height 36
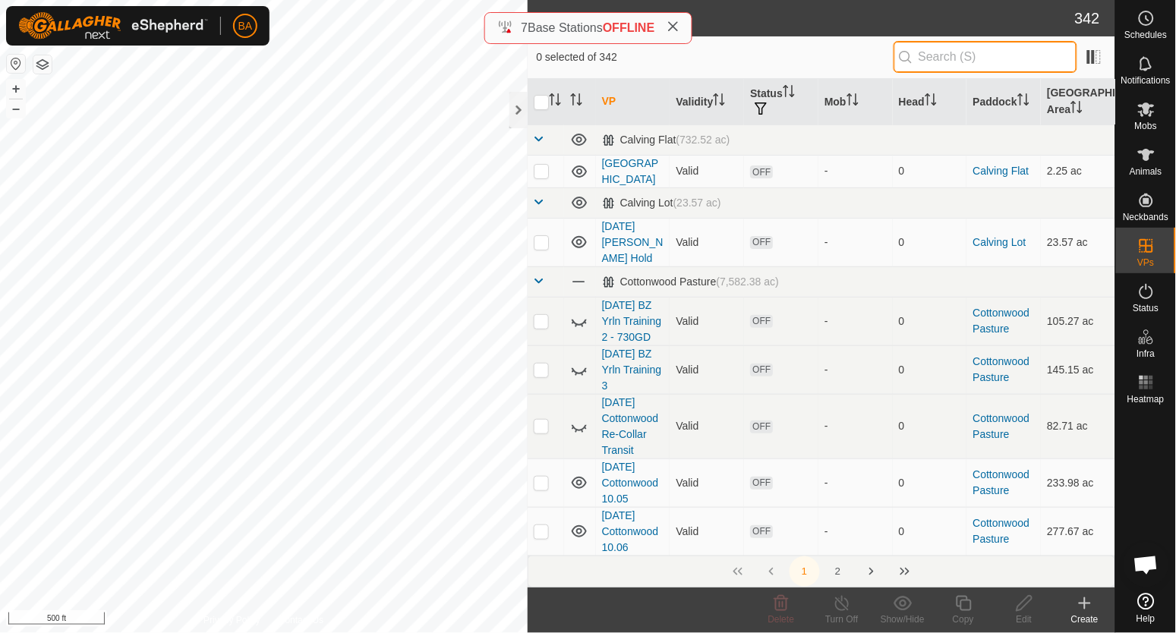
click at [1022, 59] on input "text" at bounding box center [985, 57] width 184 height 32
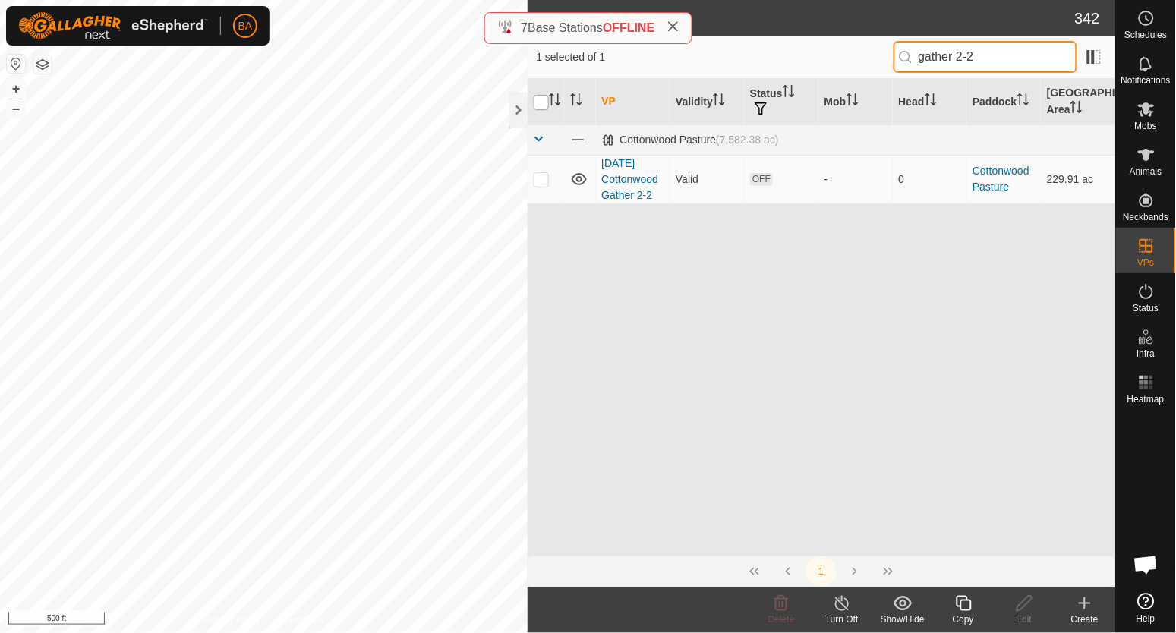
type input "gather 2-2"
click at [543, 102] on input "checkbox" at bounding box center [541, 102] width 15 height 15
checkbox input "true"
click at [543, 102] on input "checkbox" at bounding box center [541, 102] width 15 height 15
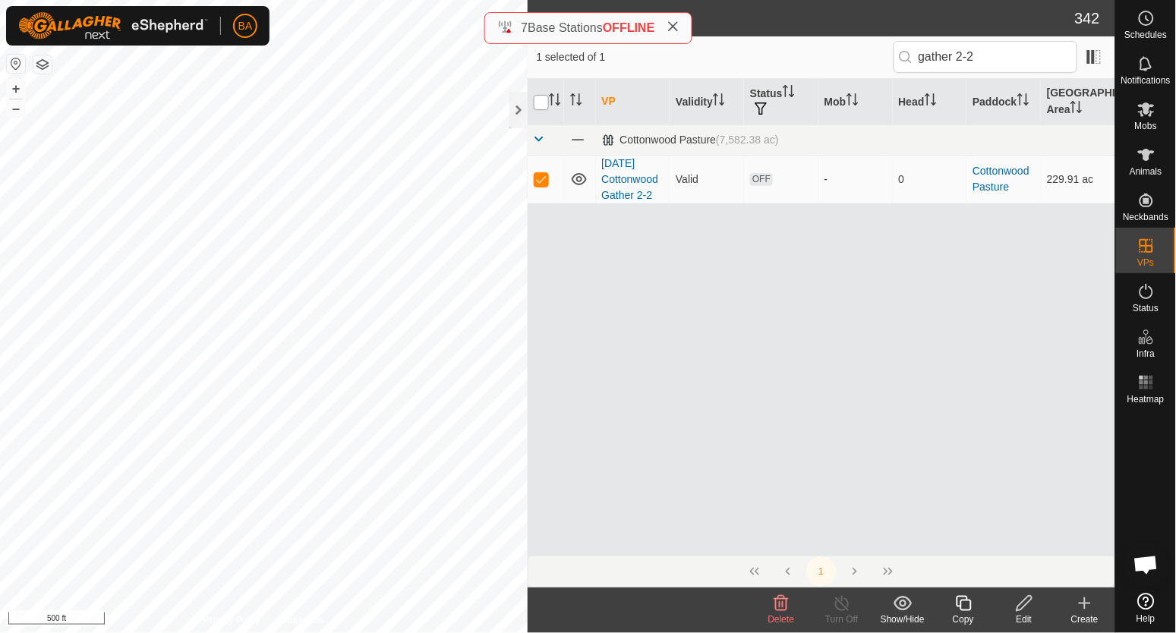
checkbox input "false"
click at [542, 178] on p-checkbox at bounding box center [541, 179] width 15 height 12
click at [538, 181] on p-checkbox at bounding box center [541, 179] width 15 height 12
checkbox input "true"
click at [958, 609] on icon at bounding box center [963, 603] width 19 height 18
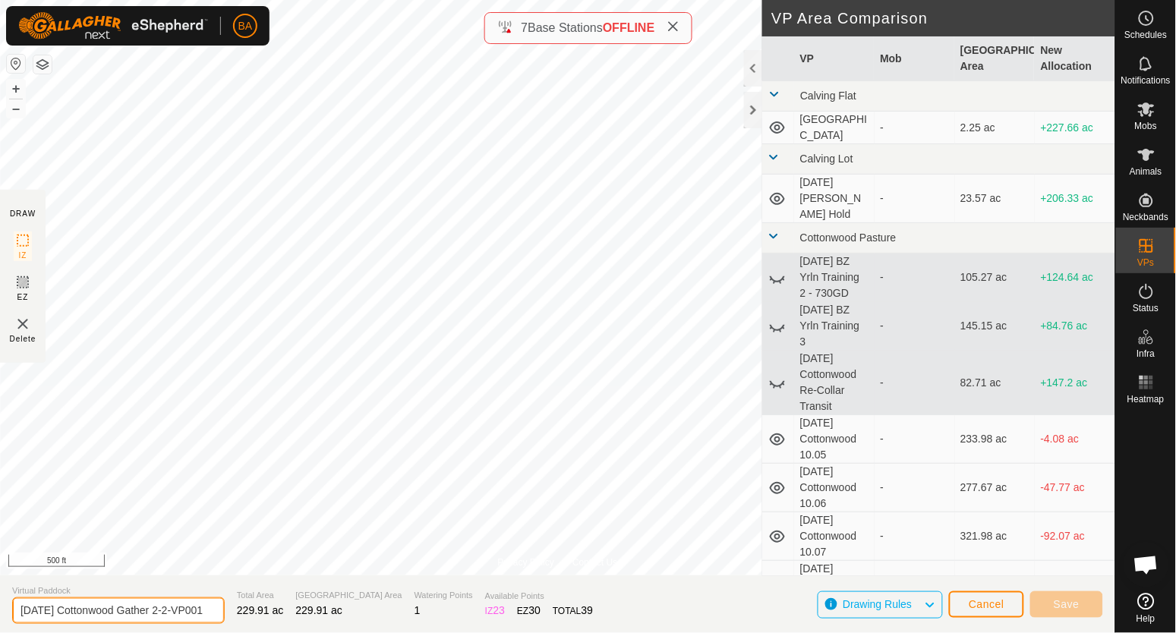
drag, startPoint x: 183, startPoint y: 612, endPoint x: 365, endPoint y: 651, distance: 186.4
click at [365, 632] on html "BA Schedules Notifications Mobs Animals Neckbands VPs Status Infra Heatmap Help…" at bounding box center [588, 316] width 1176 height 633
type input "2025-09-15 Cottonwood Gather 2-1"
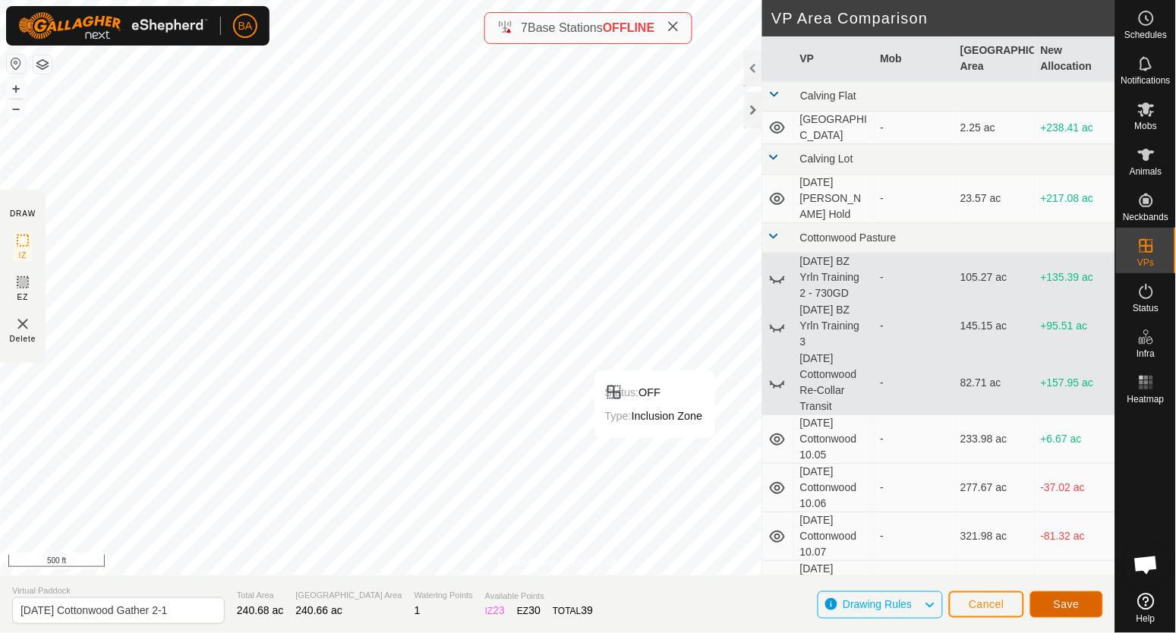
click at [1044, 606] on button "Save" at bounding box center [1066, 604] width 73 height 27
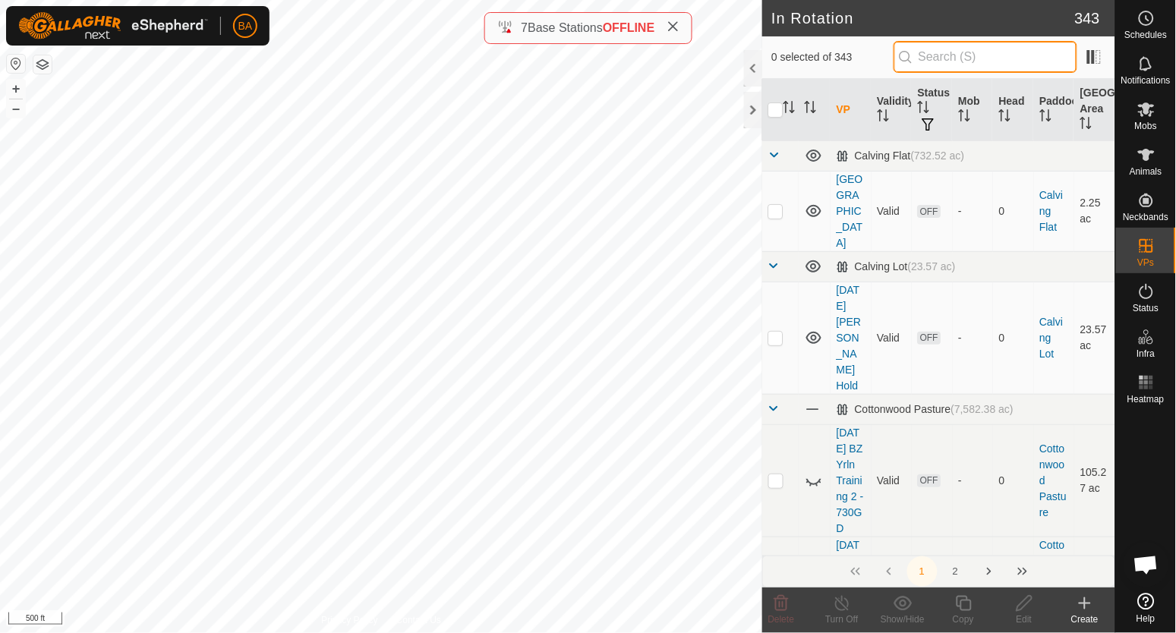
click at [974, 63] on input "text" at bounding box center [985, 57] width 184 height 32
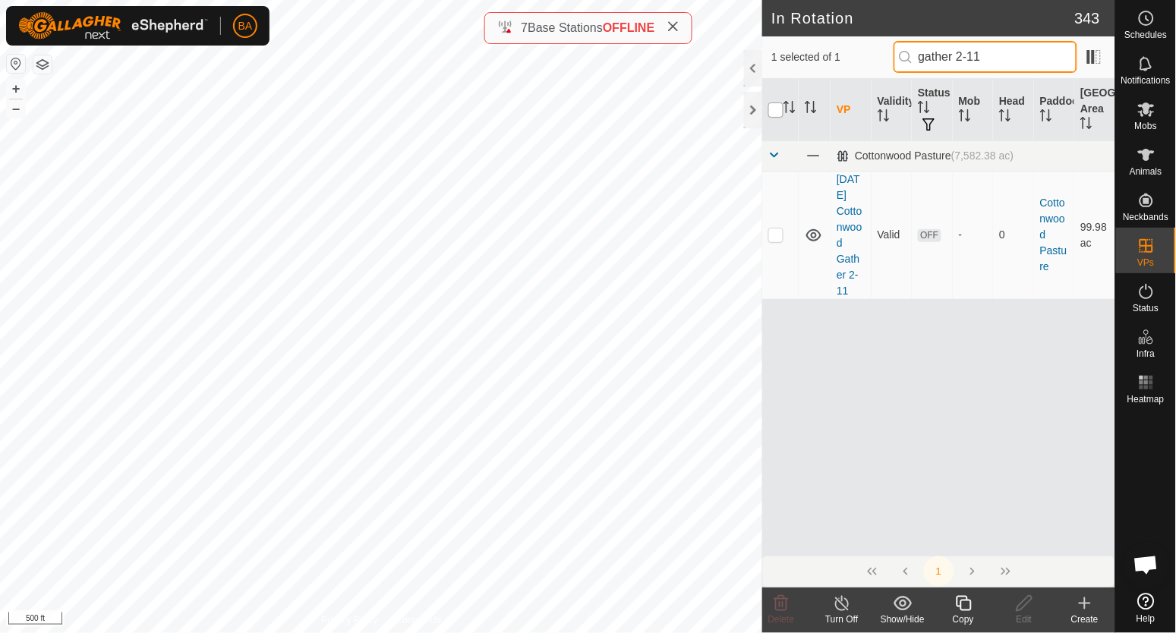
type input "gather 2-11"
click at [771, 112] on input "checkbox" at bounding box center [775, 109] width 15 height 15
checkbox input "true"
click at [1025, 603] on icon at bounding box center [1024, 603] width 19 height 18
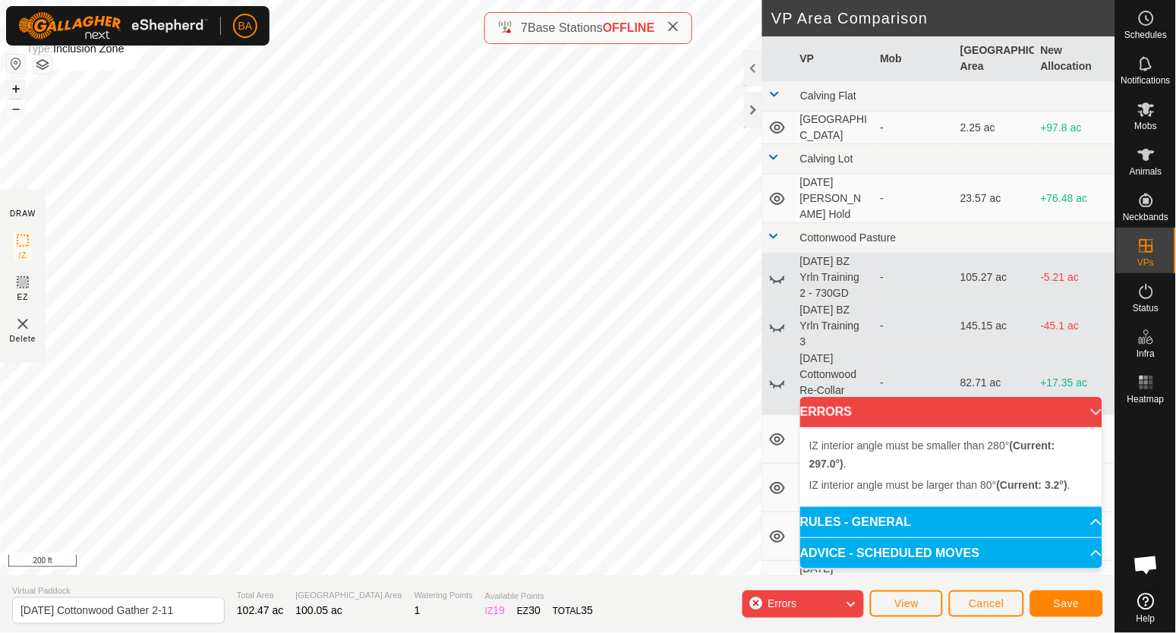
click at [14, 85] on button "+" at bounding box center [16, 89] width 18 height 18
click at [17, 89] on button "+" at bounding box center [16, 89] width 18 height 18
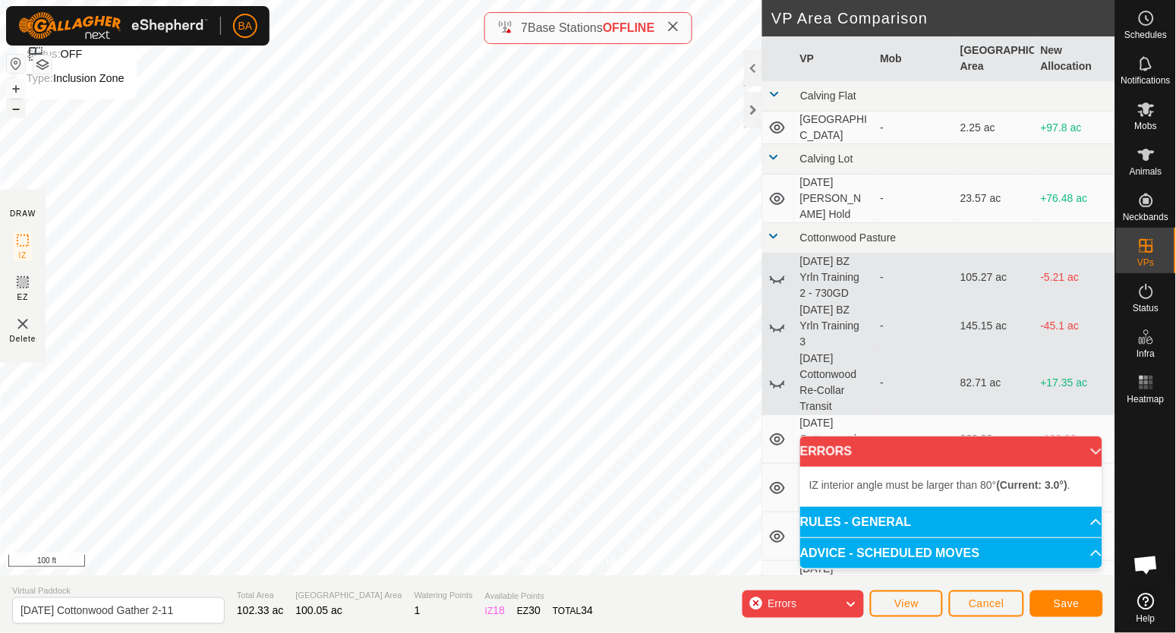
click at [16, 111] on button "–" at bounding box center [16, 108] width 18 height 18
click at [17, 110] on button "–" at bounding box center [16, 108] width 18 height 18
click at [17, 90] on button "+" at bounding box center [16, 89] width 18 height 18
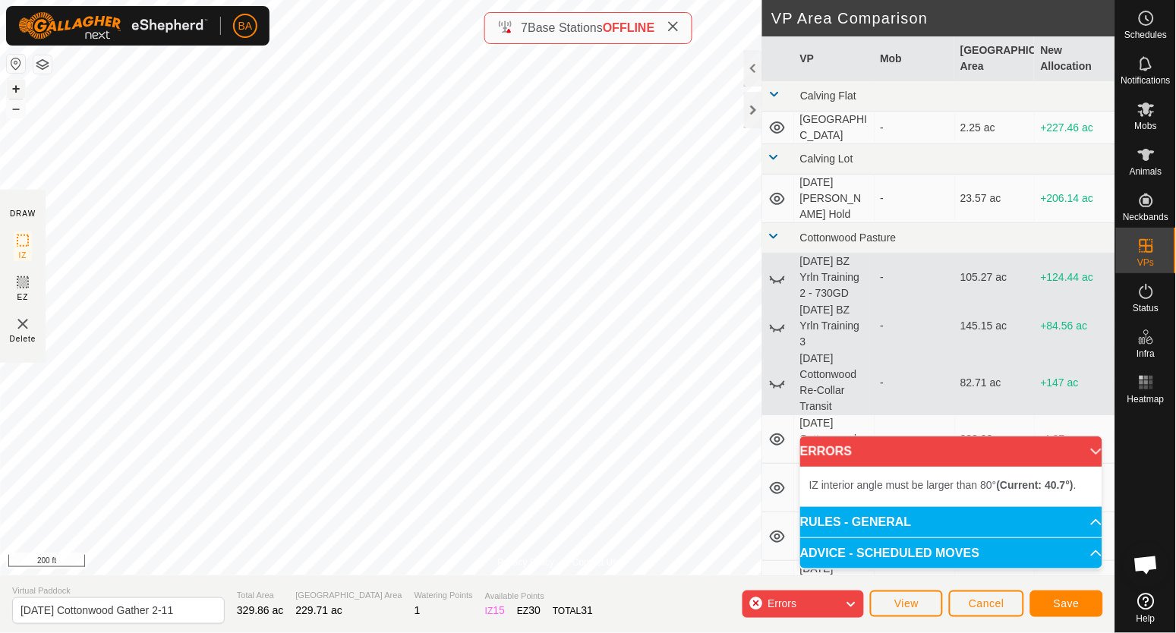
click at [18, 86] on button "+" at bounding box center [16, 89] width 18 height 18
click at [11, 107] on button "–" at bounding box center [16, 108] width 18 height 18
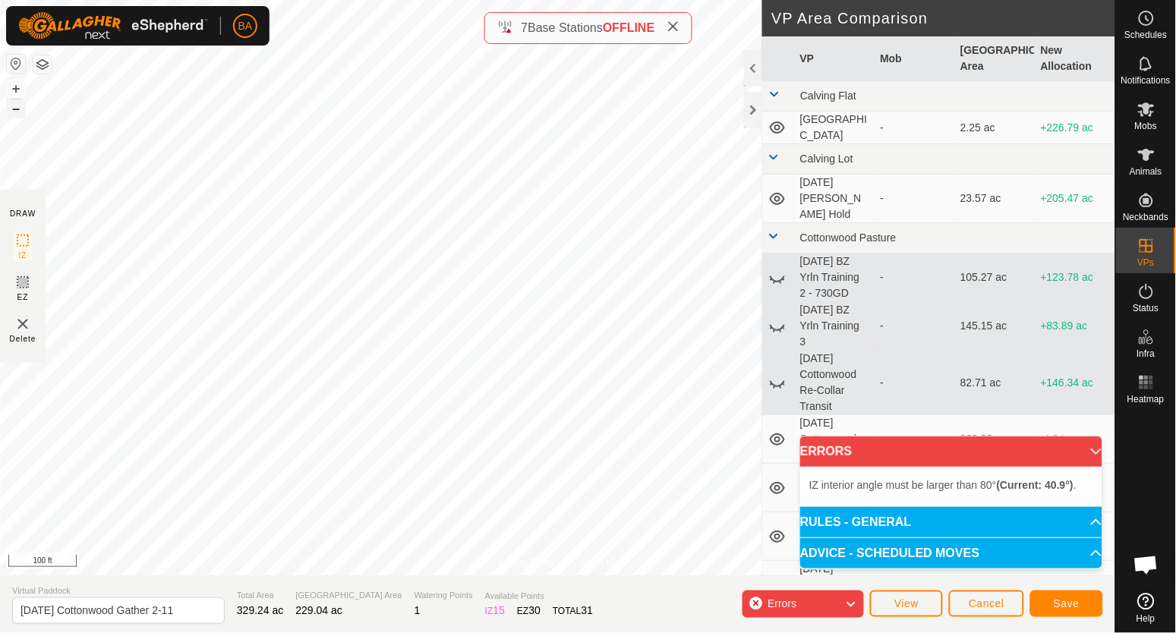
click at [11, 106] on button "–" at bounding box center [16, 108] width 18 height 18
click at [11, 105] on button "–" at bounding box center [16, 108] width 18 height 18
click at [0, 354] on div "Privacy Policy Contact Us Status: OFF Type: Inclusion Zone + – ⇧ i 1000 ft DRAW…" at bounding box center [557, 316] width 1115 height 633
click at [12, 111] on button "–" at bounding box center [16, 108] width 18 height 18
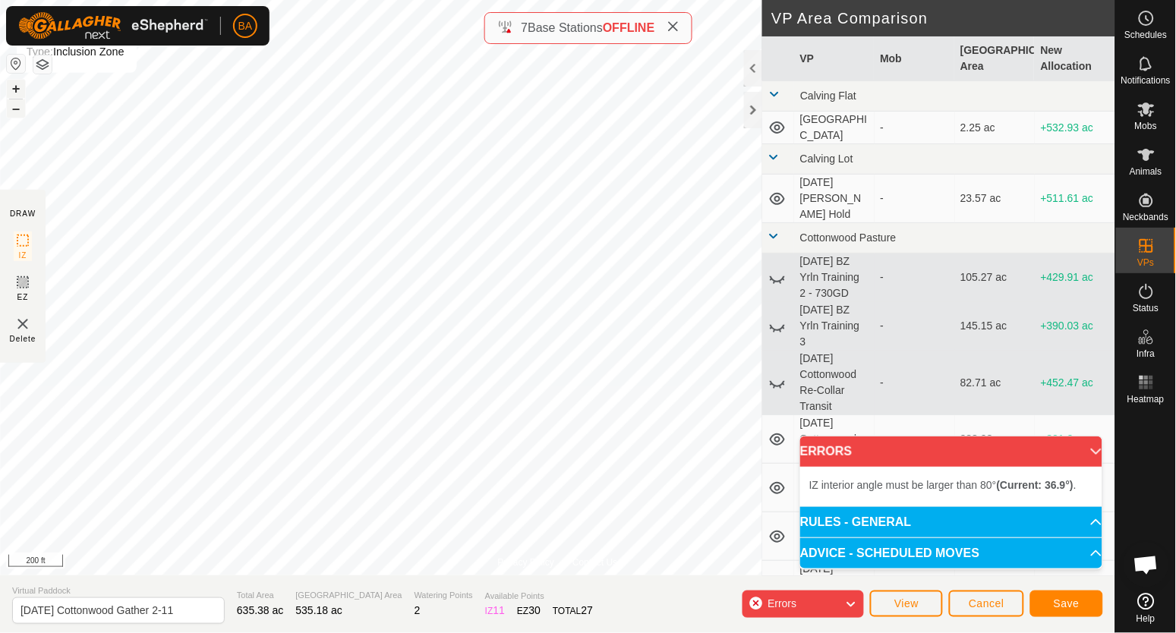
drag, startPoint x: 11, startPoint y: 83, endPoint x: 23, endPoint y: 105, distance: 24.8
click at [11, 81] on button "+" at bounding box center [16, 89] width 18 height 18
click at [18, 90] on button "+" at bounding box center [16, 89] width 18 height 18
click at [14, 109] on button "–" at bounding box center [16, 108] width 18 height 18
click at [14, 106] on button "–" at bounding box center [16, 108] width 18 height 18
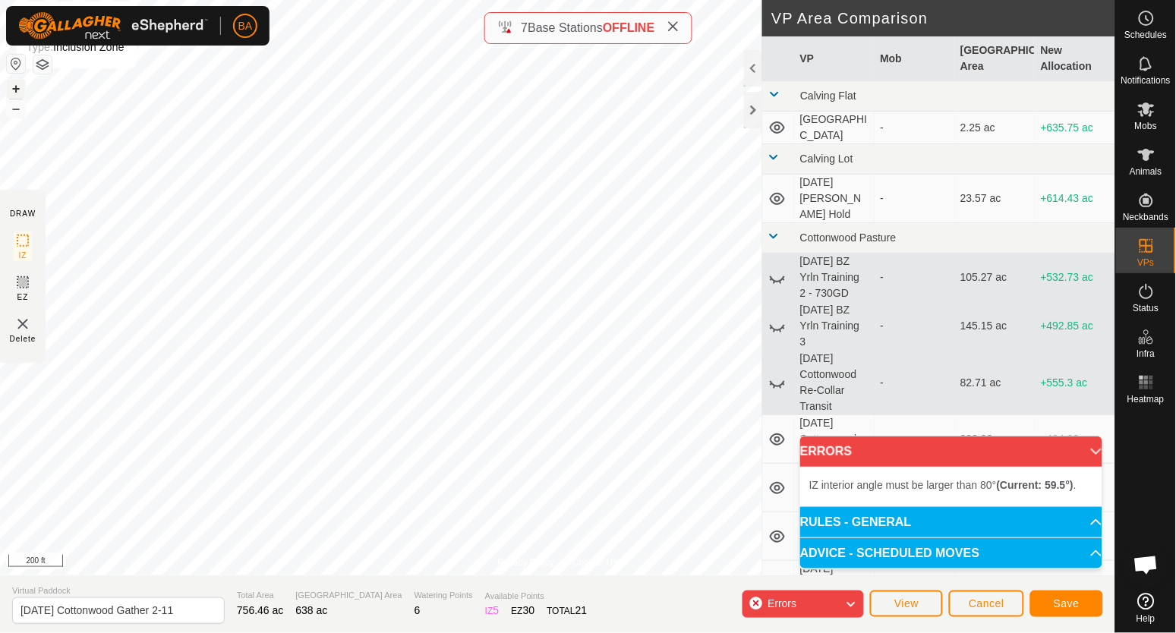
click at [11, 83] on button "+" at bounding box center [16, 89] width 18 height 18
click at [17, 102] on button "–" at bounding box center [16, 108] width 18 height 18
click at [16, 104] on button "–" at bounding box center [16, 108] width 18 height 18
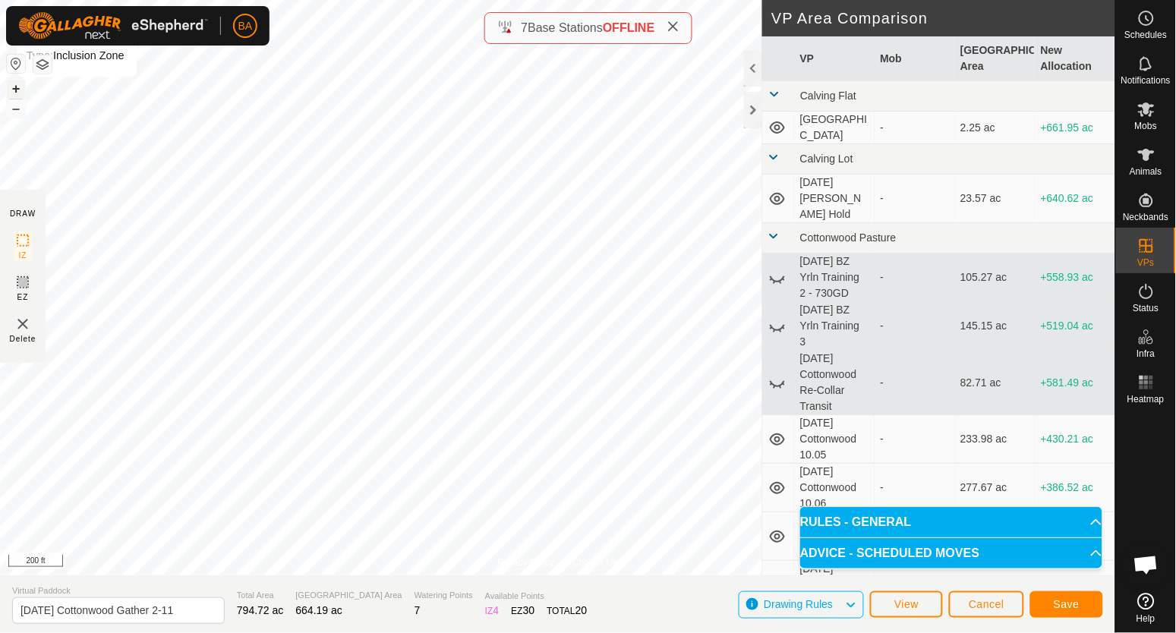
click at [18, 86] on button "+" at bounding box center [16, 89] width 18 height 18
click at [18, 80] on button "+" at bounding box center [16, 89] width 18 height 18
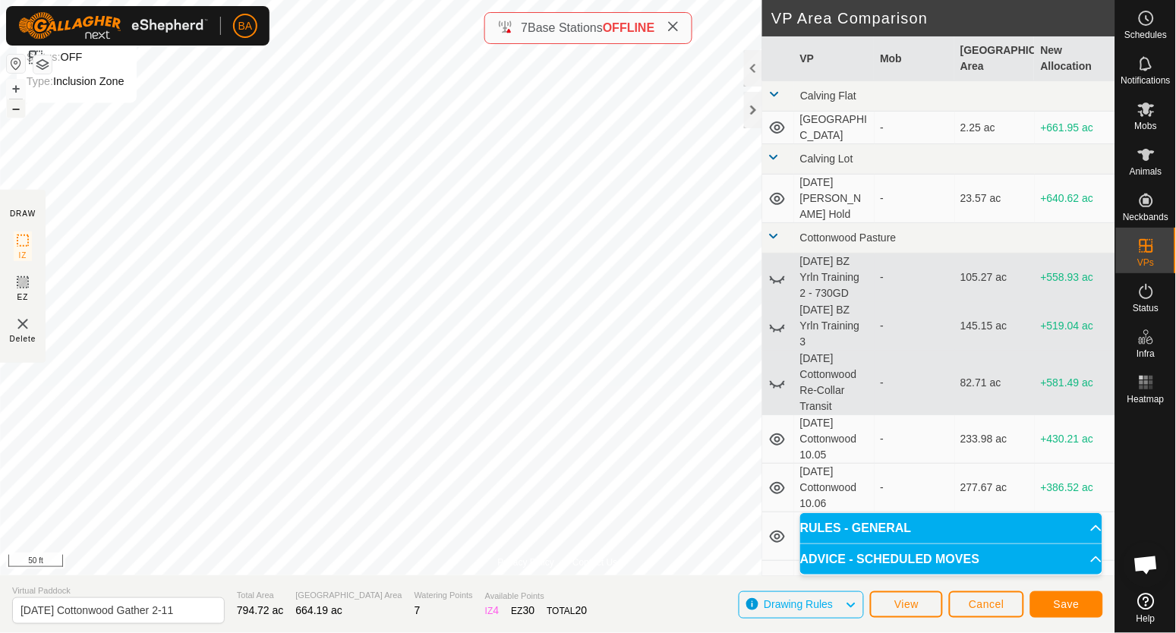
click at [16, 107] on button "–" at bounding box center [16, 108] width 18 height 18
click at [16, 110] on button "–" at bounding box center [16, 108] width 18 height 18
click at [14, 110] on button "–" at bounding box center [16, 108] width 18 height 18
click at [18, 86] on button "+" at bounding box center [16, 89] width 18 height 18
click at [18, 84] on button "+" at bounding box center [16, 89] width 18 height 18
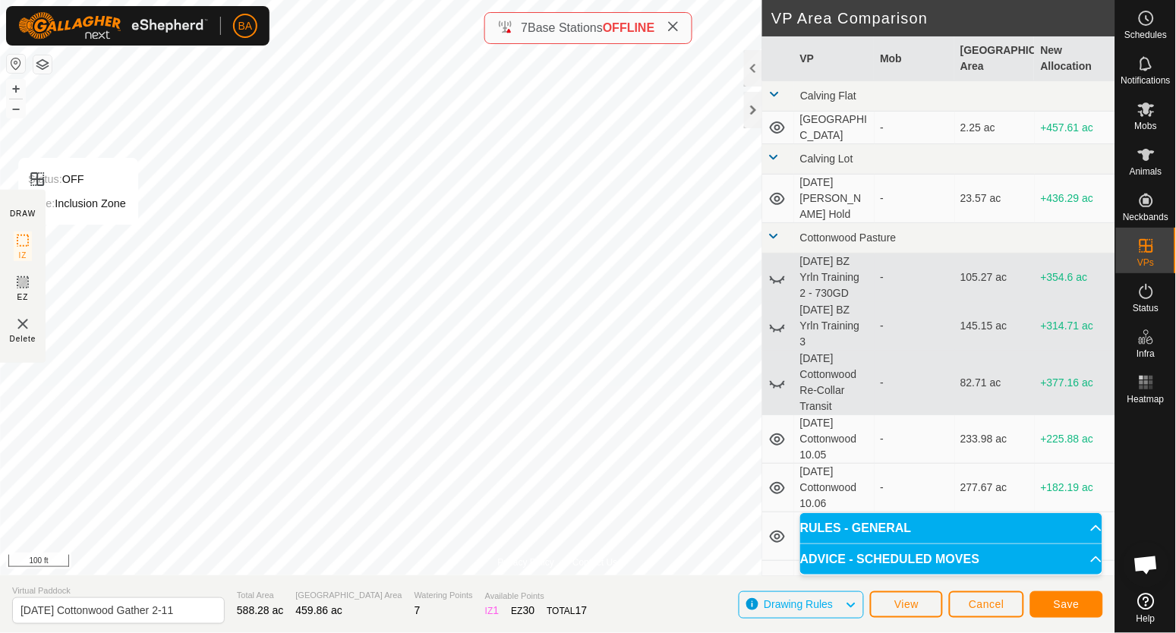
click at [30, 235] on div "Privacy Policy Contact Us Status: OFF Type: Inclusion Zone + – ⇧ i 100 ft DRAW …" at bounding box center [557, 316] width 1115 height 633
click at [10, 90] on button "+" at bounding box center [16, 89] width 18 height 18
click at [9, 112] on button "–" at bounding box center [16, 108] width 18 height 18
click at [17, 87] on button "+" at bounding box center [16, 89] width 18 height 18
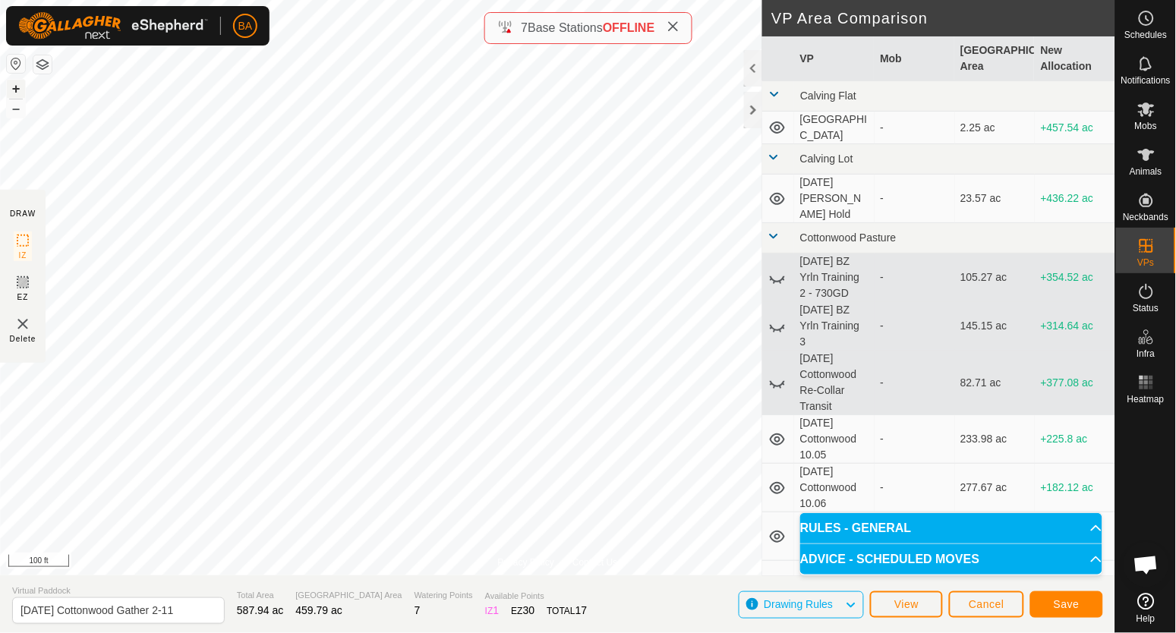
click at [17, 87] on button "+" at bounding box center [16, 89] width 18 height 18
click at [16, 112] on button "–" at bounding box center [16, 108] width 18 height 18
click at [16, 111] on button "–" at bounding box center [16, 108] width 18 height 18
click at [20, 109] on button "–" at bounding box center [16, 108] width 18 height 18
click at [17, 110] on button "–" at bounding box center [16, 108] width 18 height 18
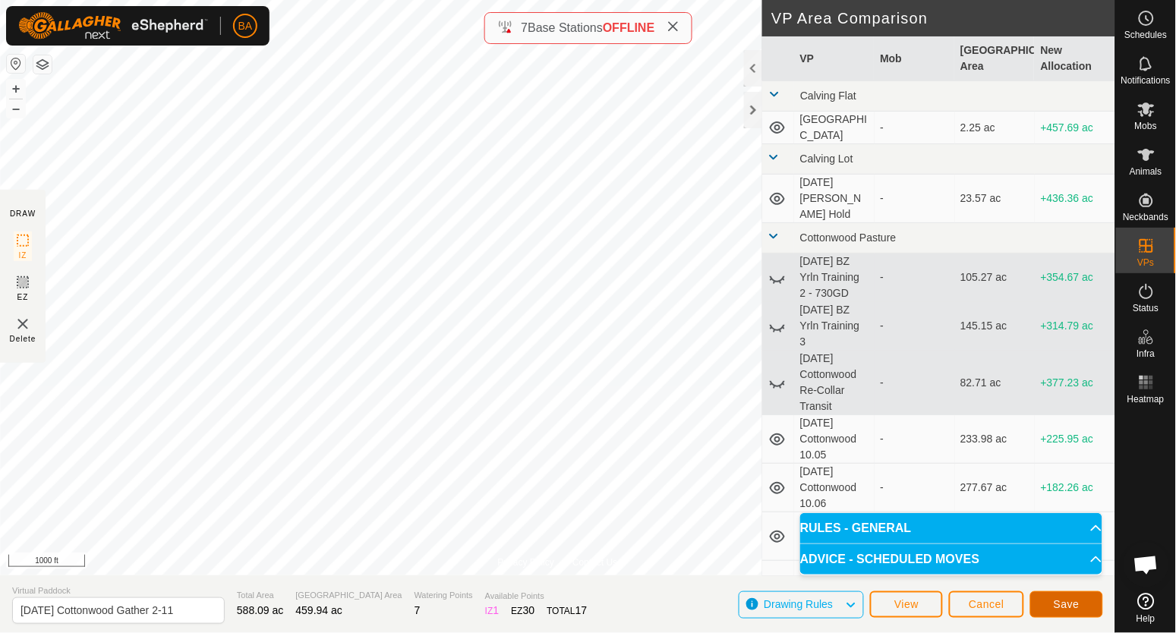
click at [1081, 603] on button "Save" at bounding box center [1066, 604] width 73 height 27
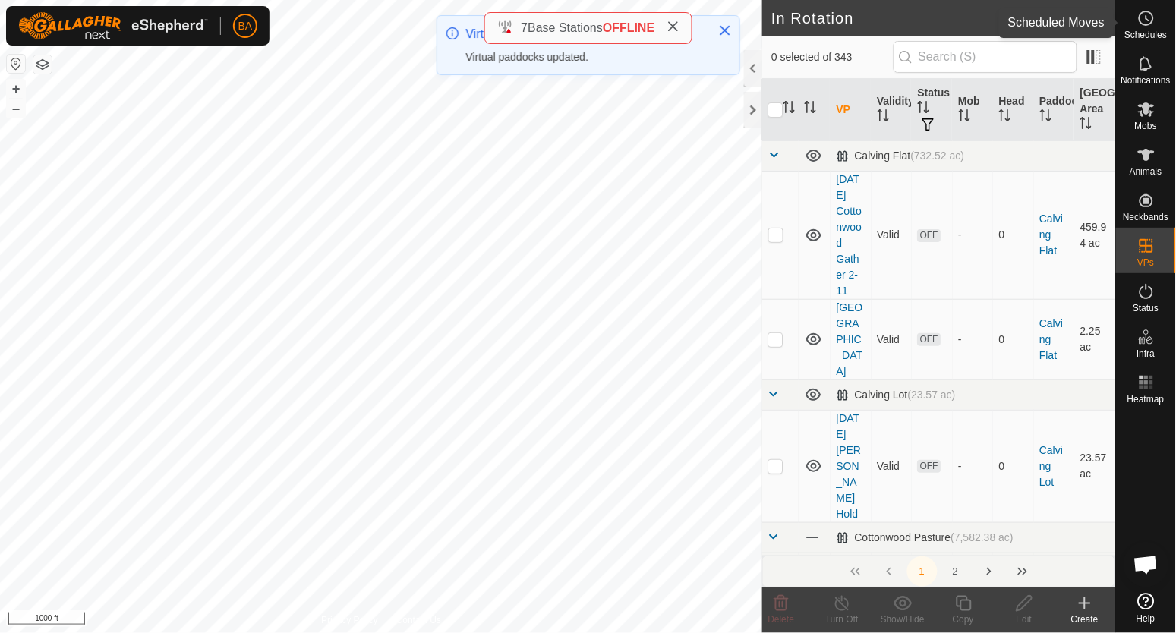
click at [1155, 13] on es-schedule-vp-svg-icon at bounding box center [1145, 18] width 27 height 24
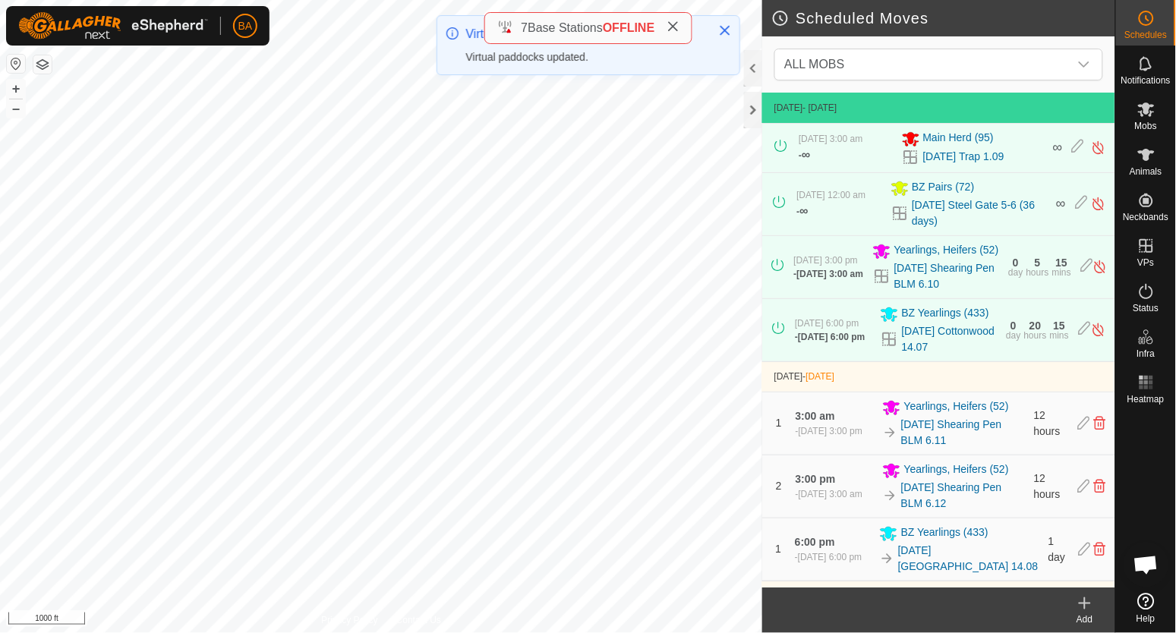
click at [770, 285] on div "Scheduled Moves ALL MOBS 21 Sept 2025 - Today 17 Sept 2025, 3:00 am - ∞ Main He…" at bounding box center [557, 316] width 1115 height 633
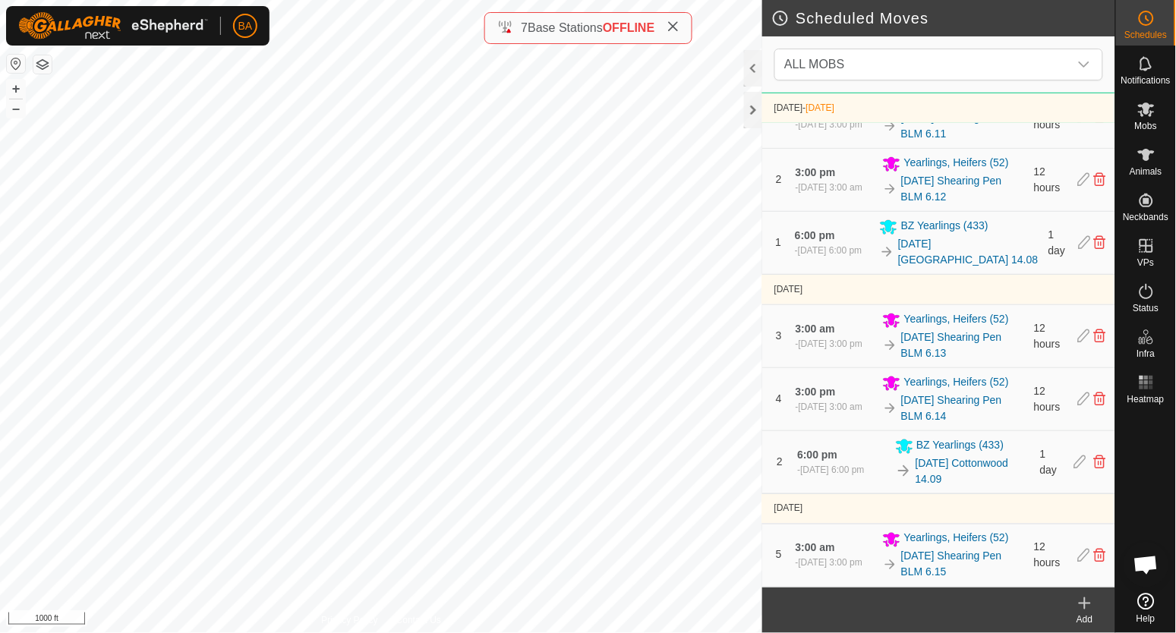
scroll to position [324, 0]
click at [1081, 603] on icon at bounding box center [1084, 603] width 11 height 0
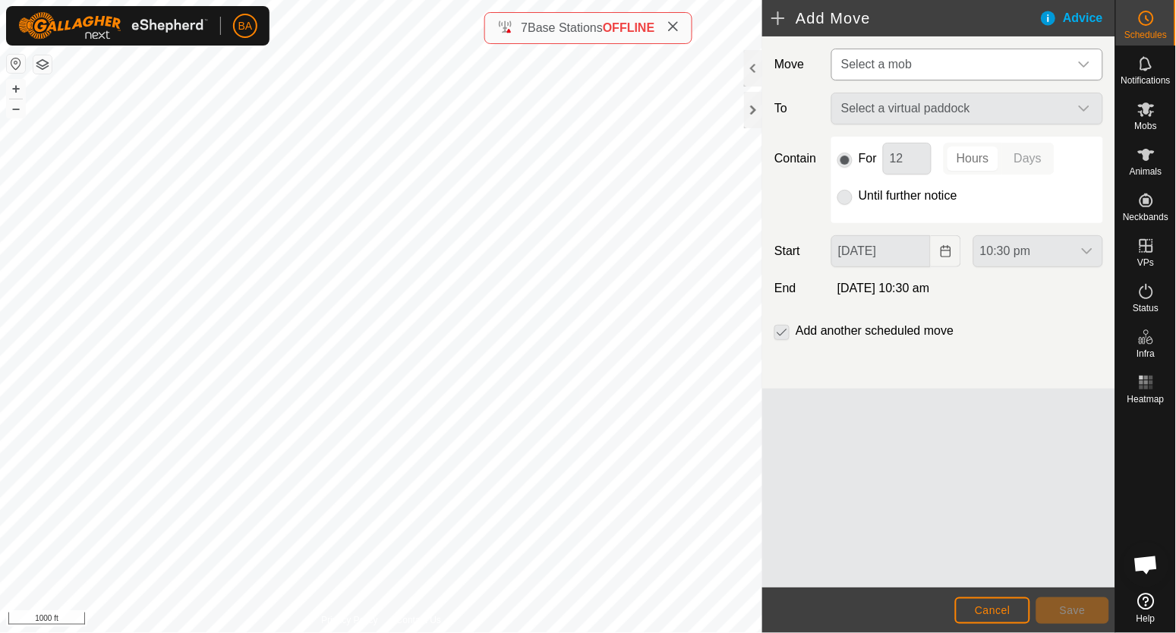
click at [907, 60] on span "Select a mob" at bounding box center [876, 64] width 71 height 13
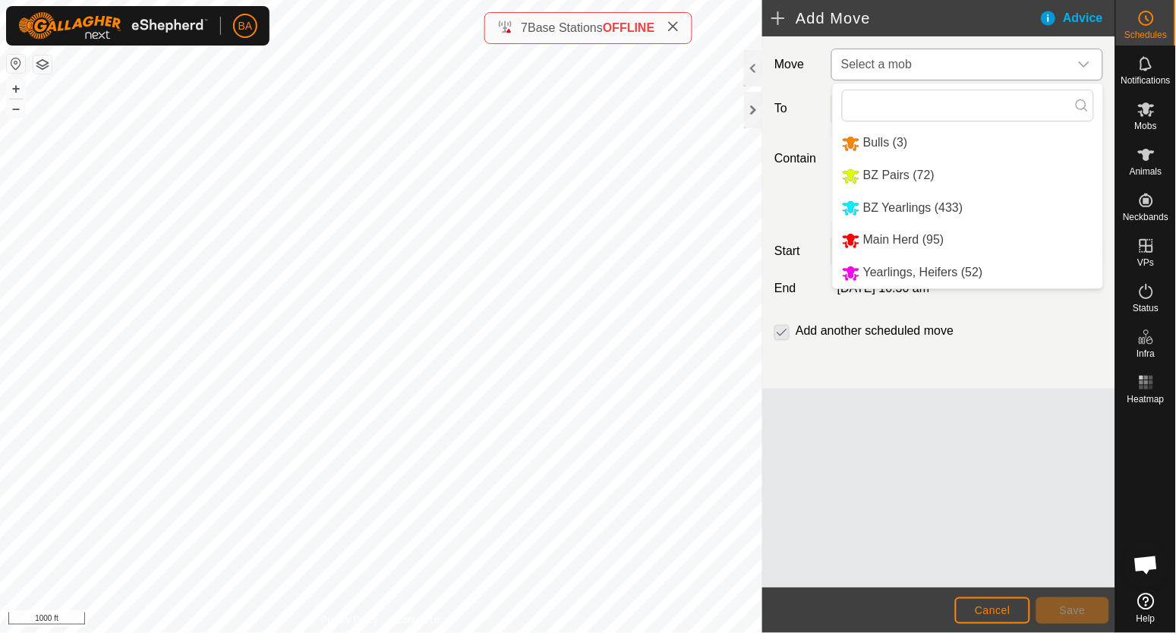
click at [920, 206] on li "BZ Yearlings (433)" at bounding box center [968, 208] width 270 height 31
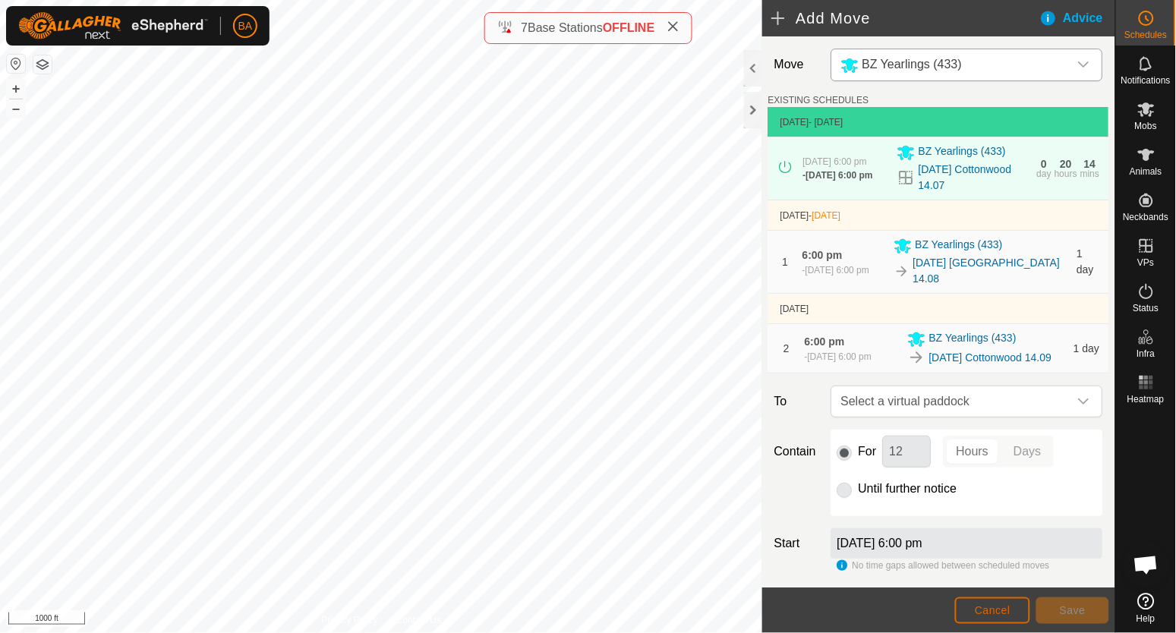
click at [993, 613] on span "Cancel" at bounding box center [992, 610] width 36 height 12
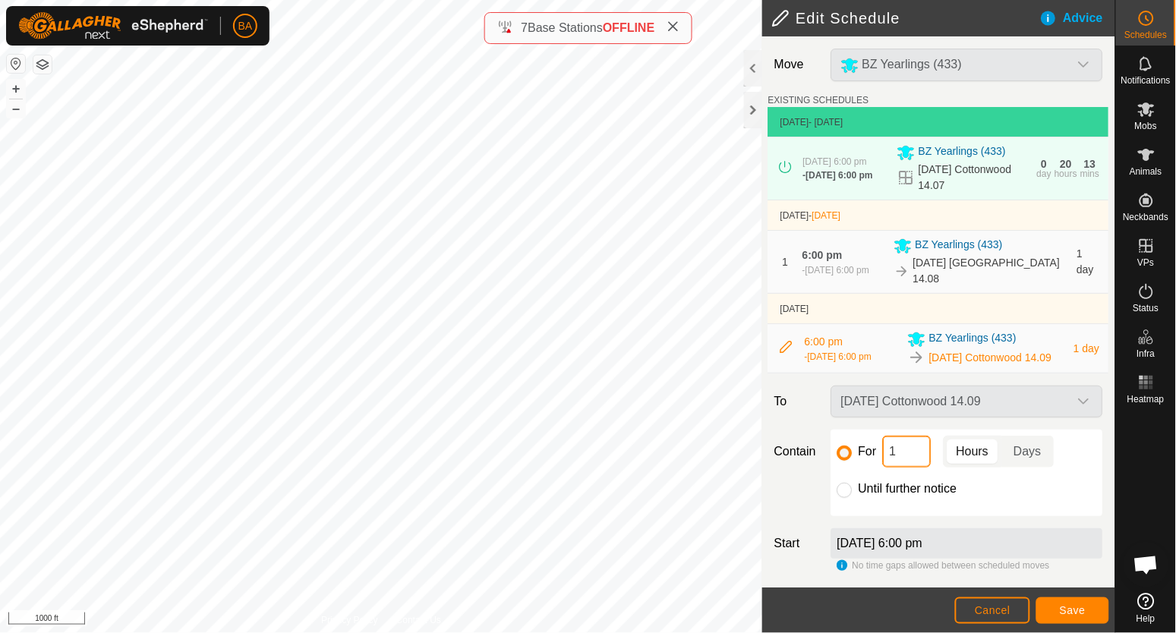
click at [899, 467] on input "1" at bounding box center [907, 452] width 49 height 32
type input "19"
click at [1033, 498] on div "Until further notice" at bounding box center [967, 489] width 260 height 18
click at [1077, 612] on span "Save" at bounding box center [1072, 610] width 26 height 12
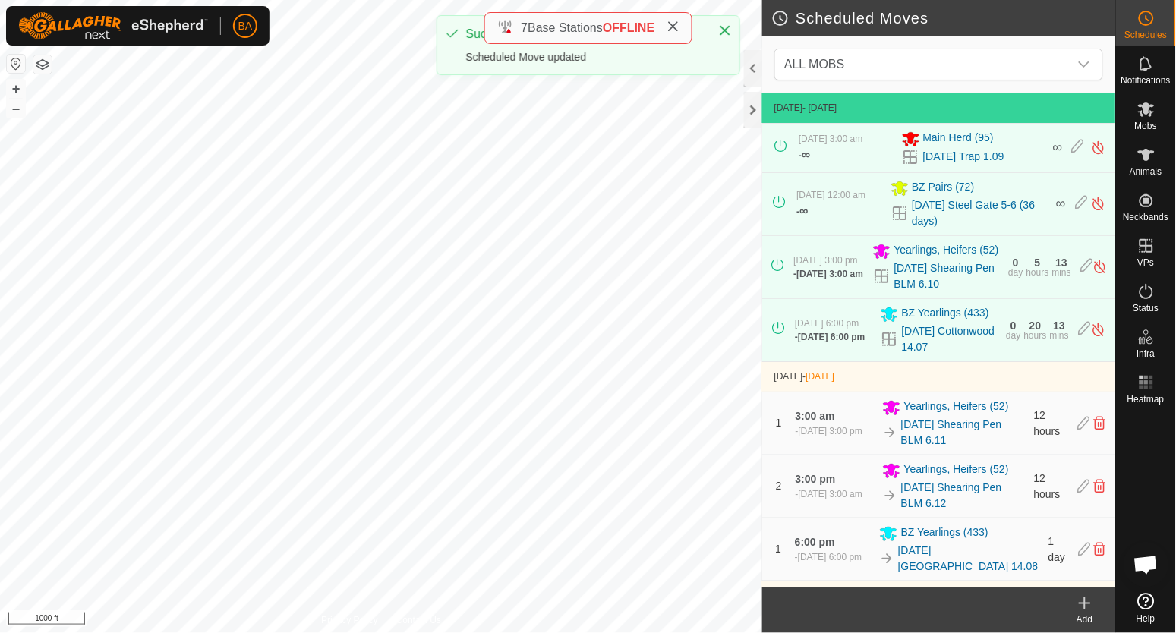
scroll to position [324, 0]
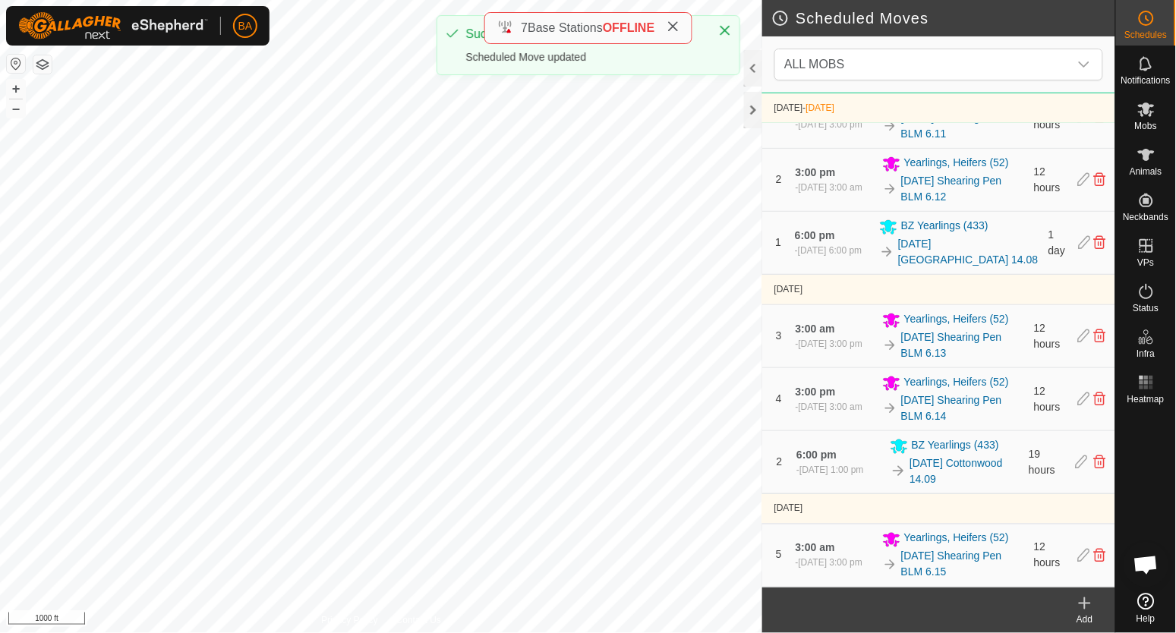
click at [1083, 605] on icon at bounding box center [1084, 603] width 18 height 18
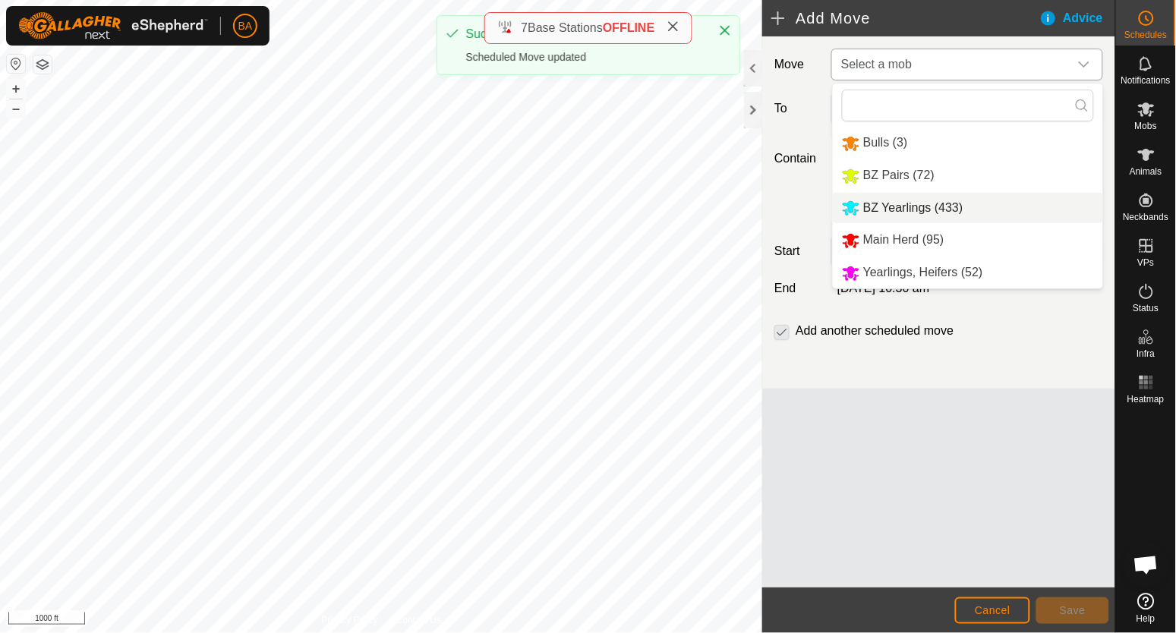
click at [900, 203] on li "BZ Yearlings (433)" at bounding box center [968, 208] width 270 height 31
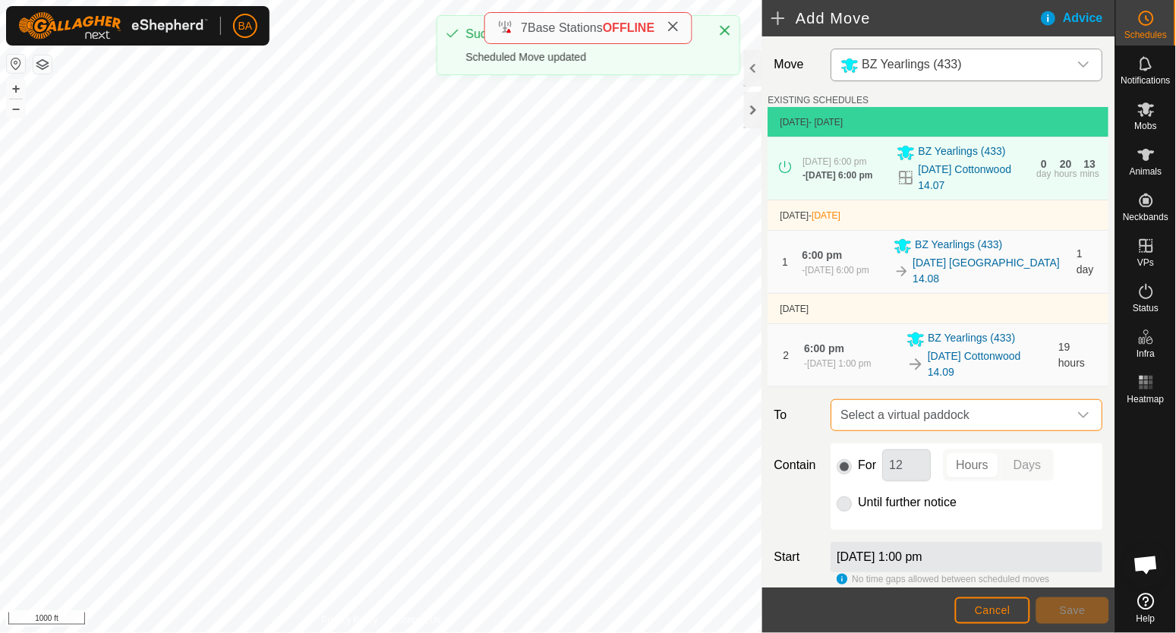
click at [864, 423] on span "Select a virtual paddock" at bounding box center [952, 415] width 234 height 30
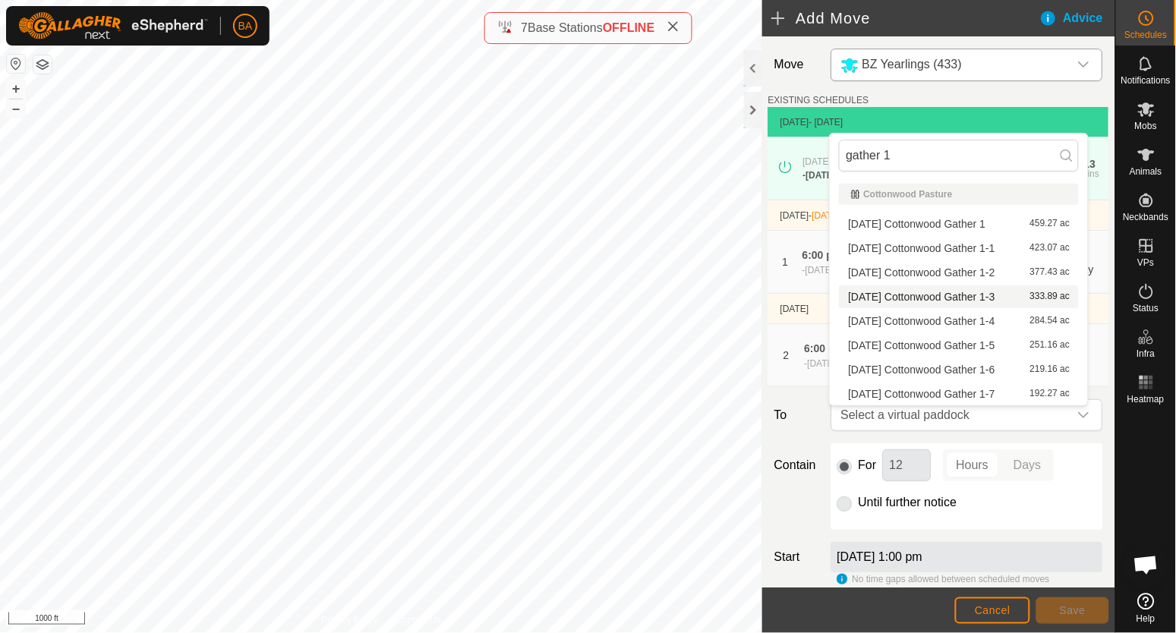
type input "gather 1"
drag, startPoint x: 911, startPoint y: 228, endPoint x: 945, endPoint y: 218, distance: 34.8
click at [945, 218] on li "2025-09-15 Cottonwood Gather 1 459.27 ac" at bounding box center [959, 223] width 240 height 23
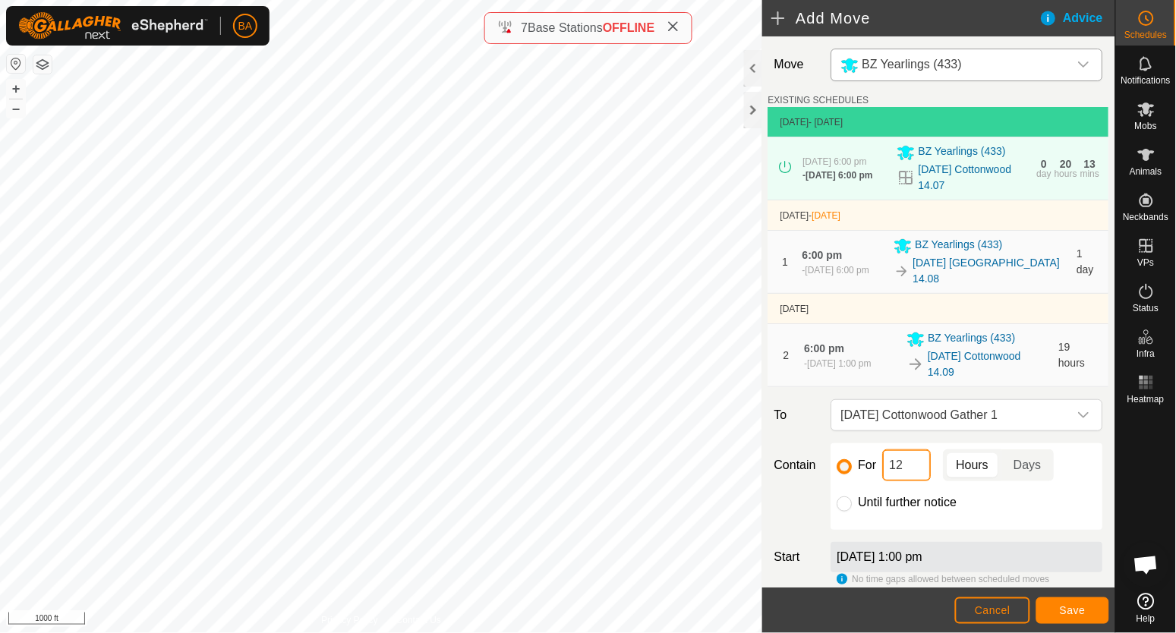
drag, startPoint x: 886, startPoint y: 466, endPoint x: 963, endPoint y: 473, distance: 77.7
click at [963, 473] on div "For 12 Hours Days" at bounding box center [967, 465] width 260 height 32
type input "3"
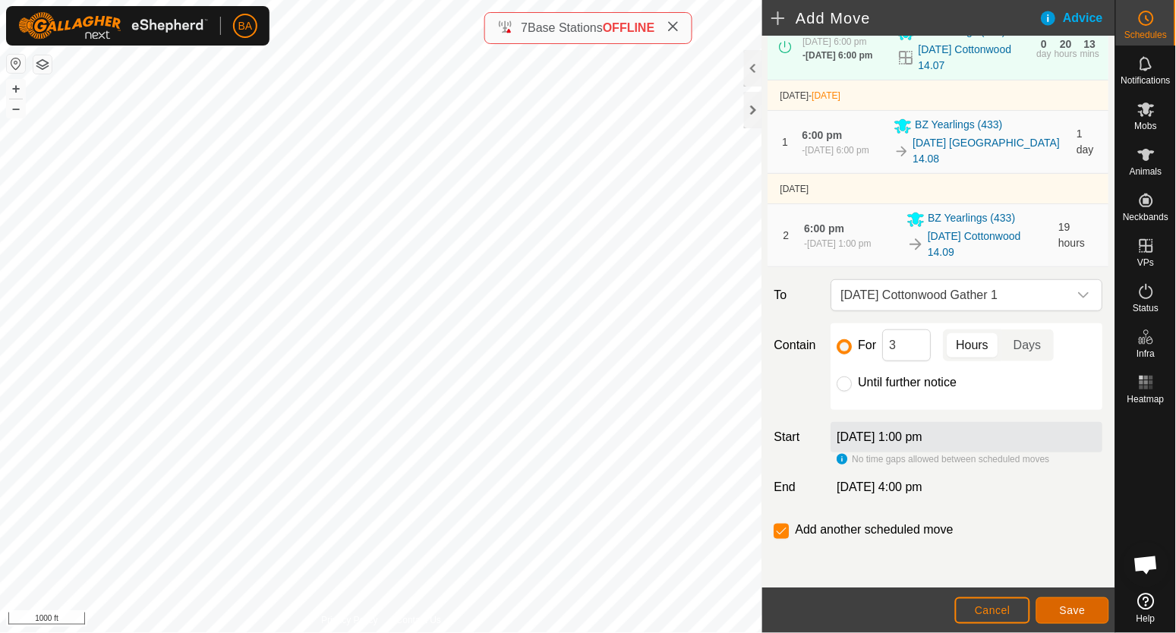
click at [1084, 616] on span "Save" at bounding box center [1072, 610] width 26 height 12
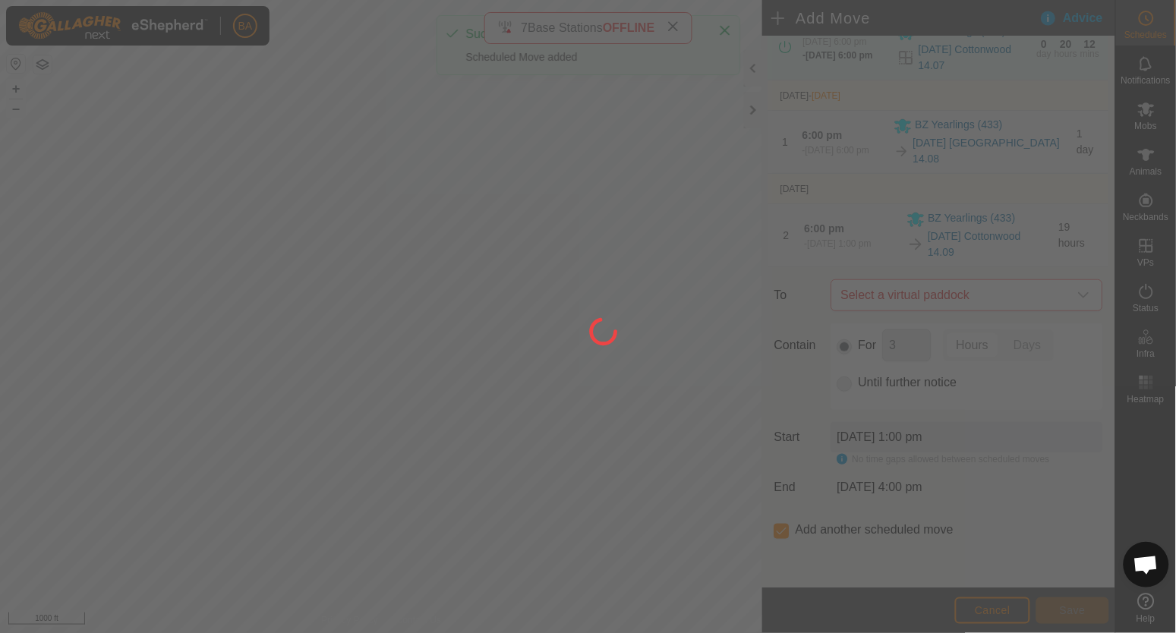
scroll to position [0, 0]
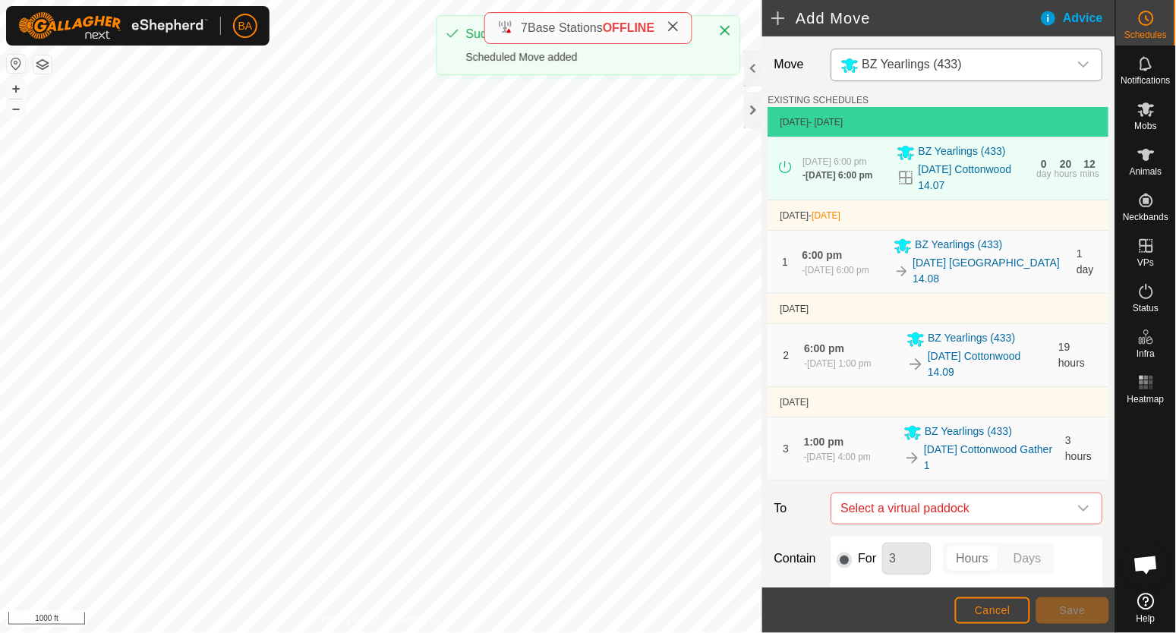
click at [946, 511] on span "Select a virtual paddock" at bounding box center [952, 508] width 234 height 30
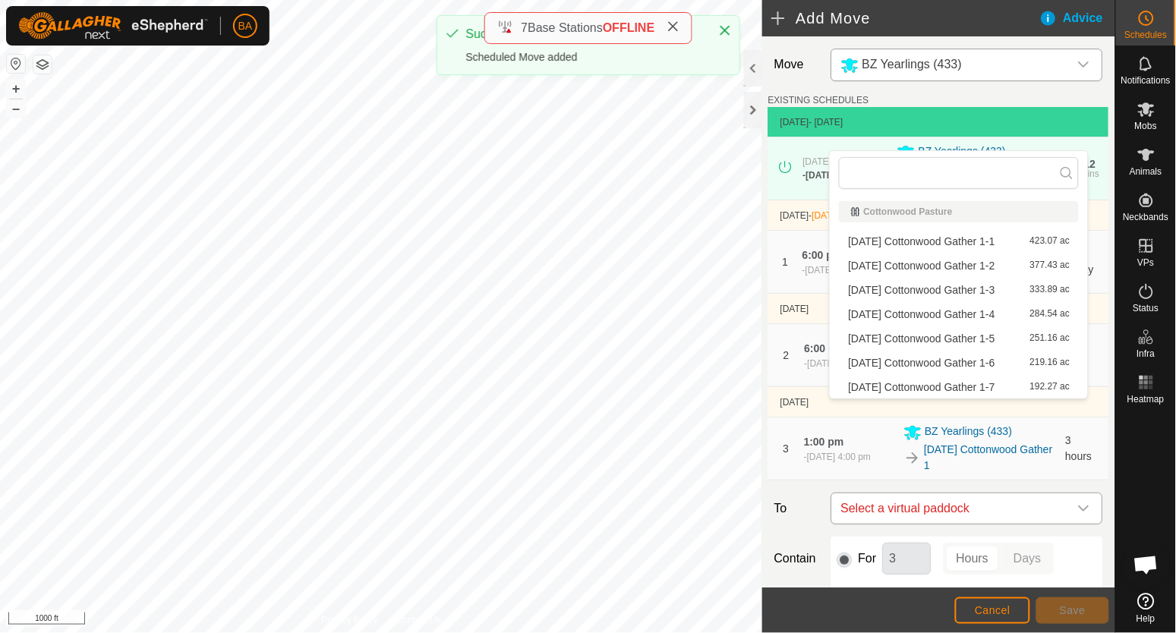
type input "gather 1"
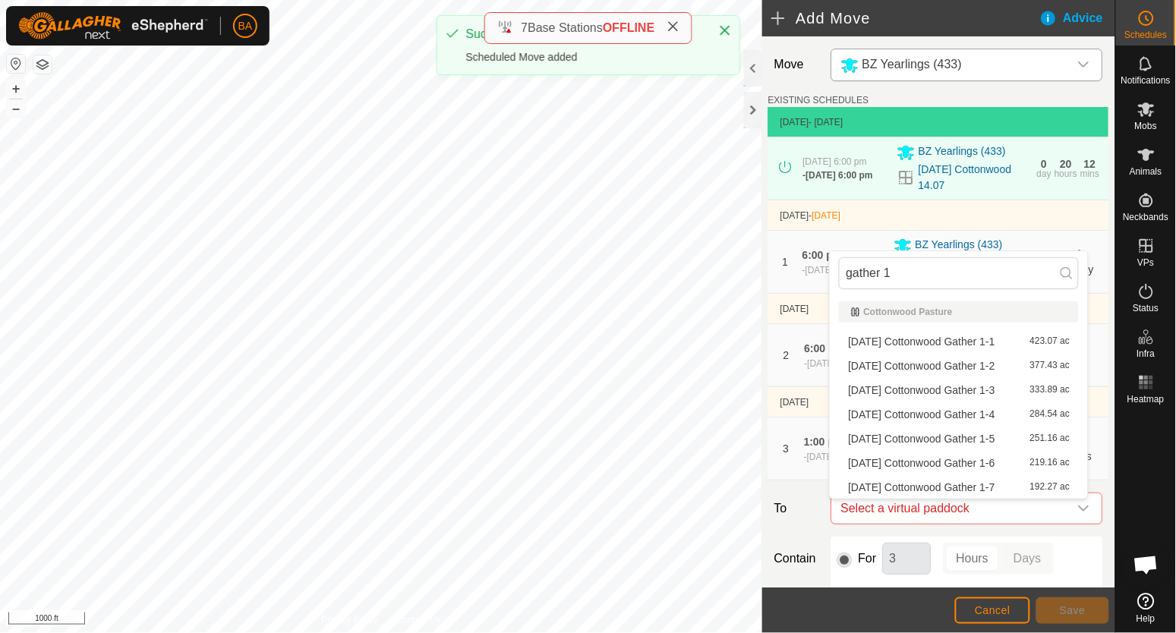
click at [952, 342] on li "2025-09-15 Cottonwood Gather 1-1 423.07 ac" at bounding box center [959, 341] width 240 height 23
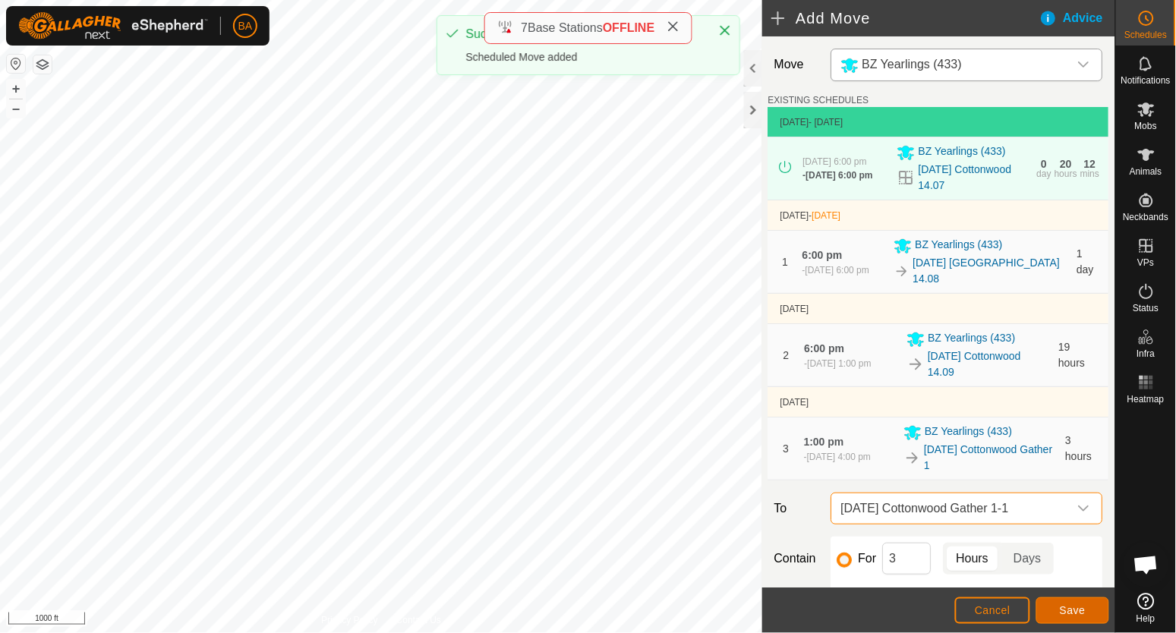
click at [1076, 606] on span "Save" at bounding box center [1072, 610] width 26 height 12
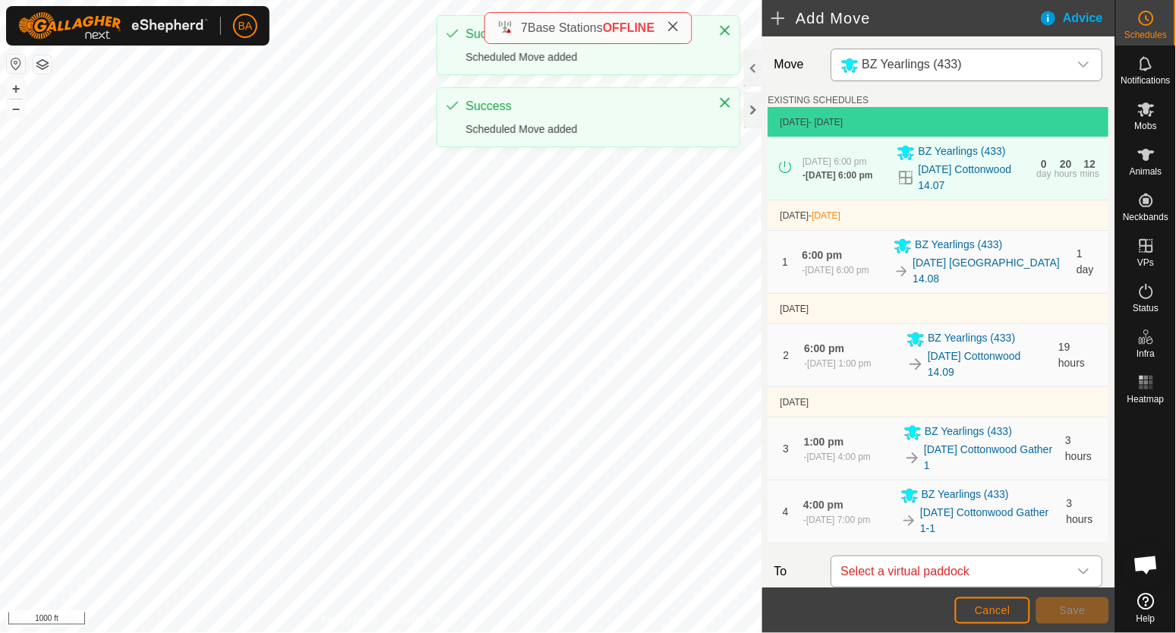
click at [947, 566] on span "Select a virtual paddock" at bounding box center [952, 571] width 234 height 30
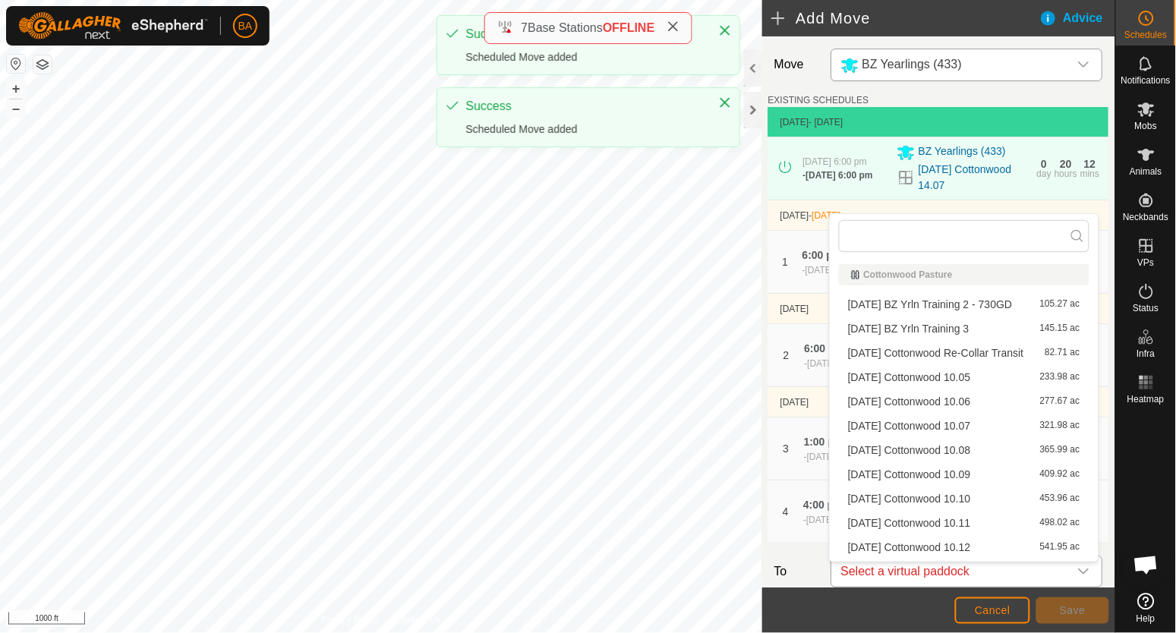
type input "gather 1"
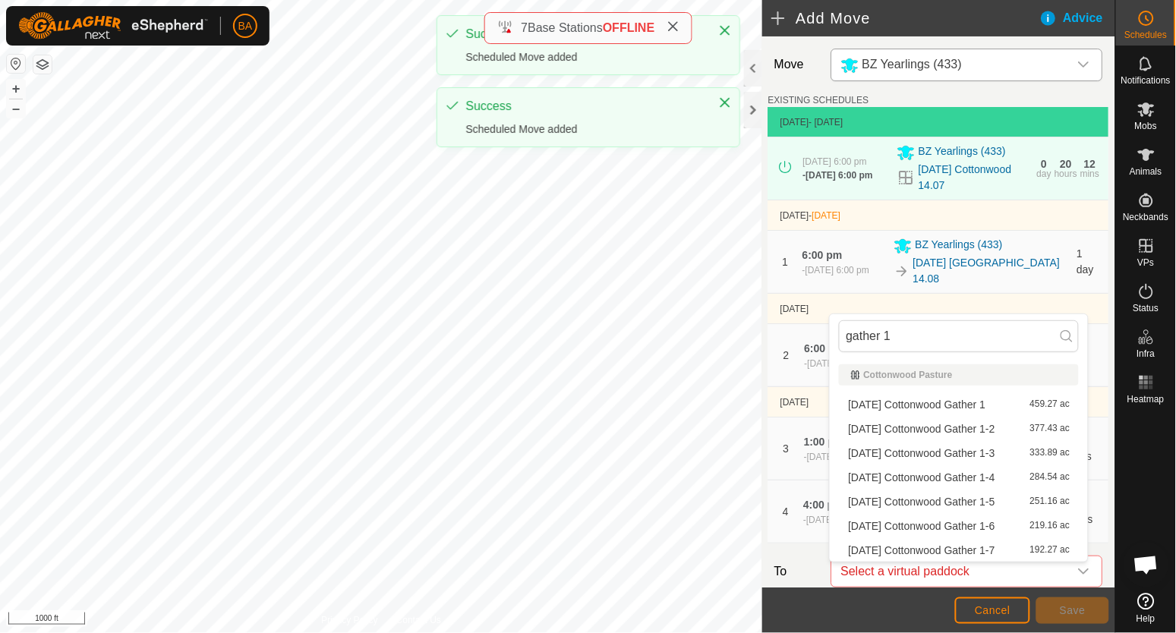
click at [931, 430] on li "2025-09-15 Cottonwood Gather 1-2 377.43 ac" at bounding box center [959, 428] width 240 height 23
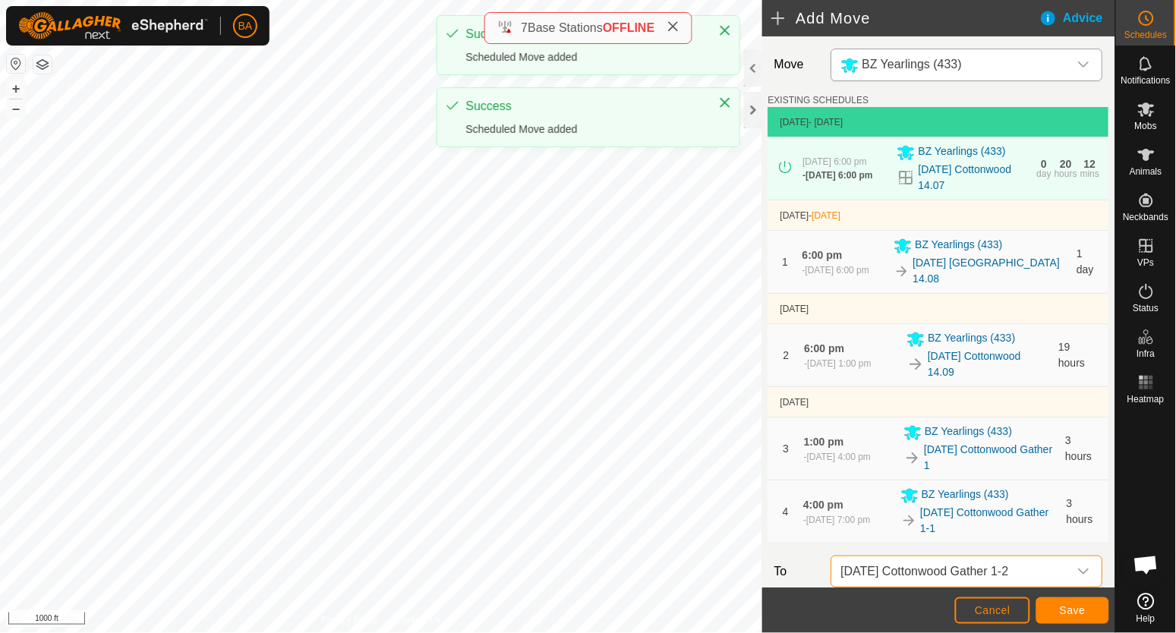
scroll to position [4, 0]
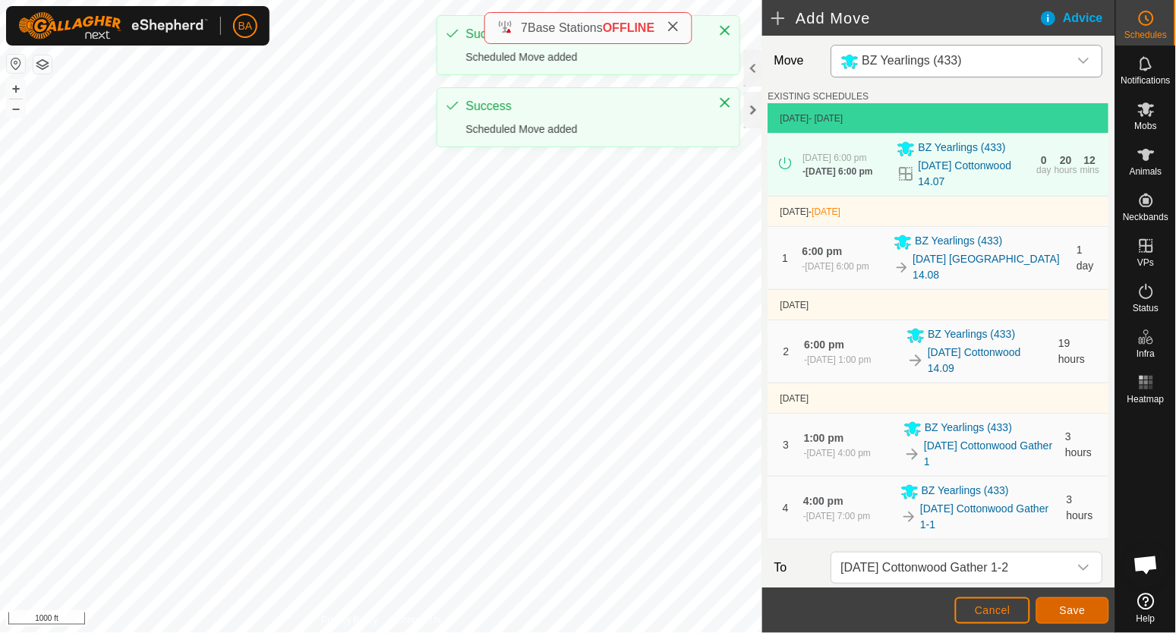
click at [1057, 605] on button "Save" at bounding box center [1072, 610] width 73 height 27
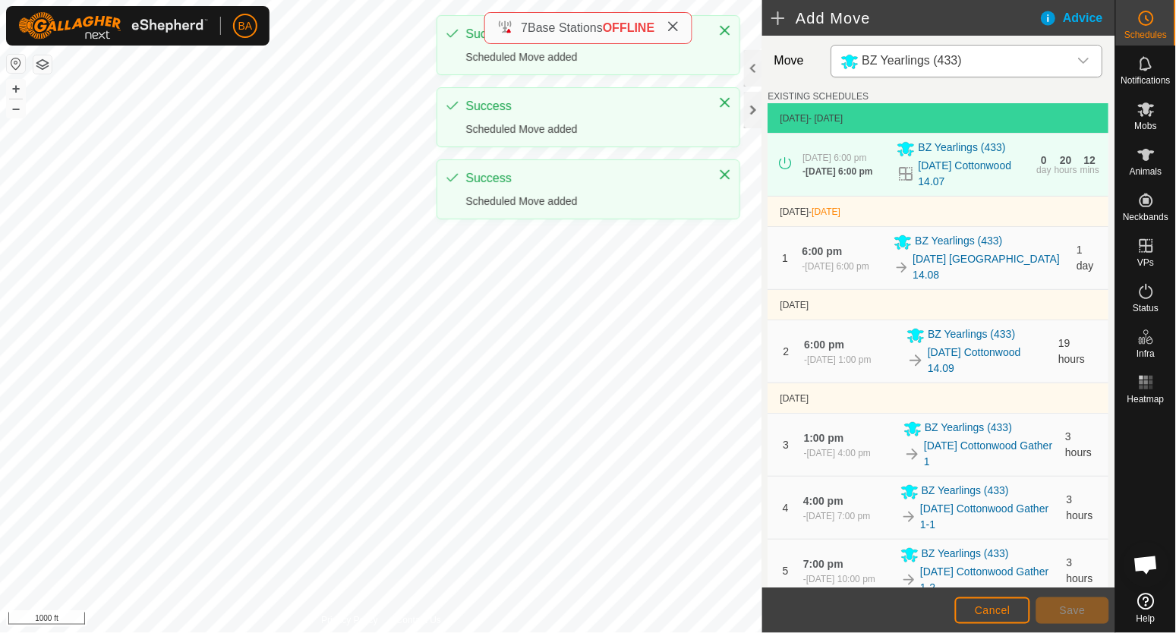
scroll to position [344, 0]
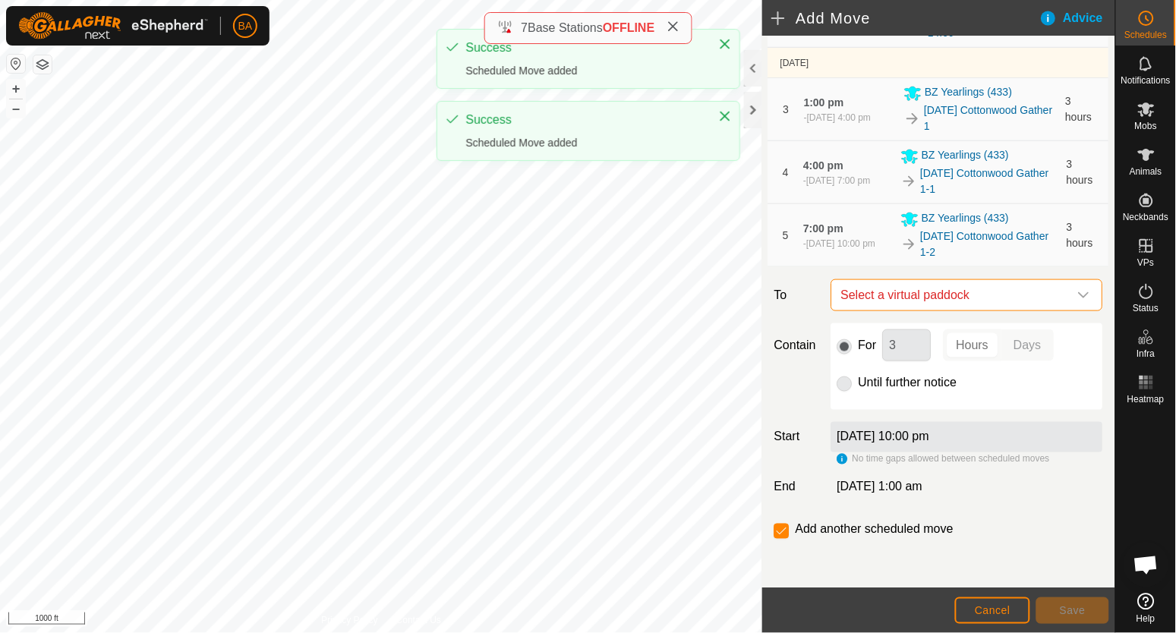
click at [892, 304] on span "Select a virtual paddock" at bounding box center [952, 295] width 234 height 30
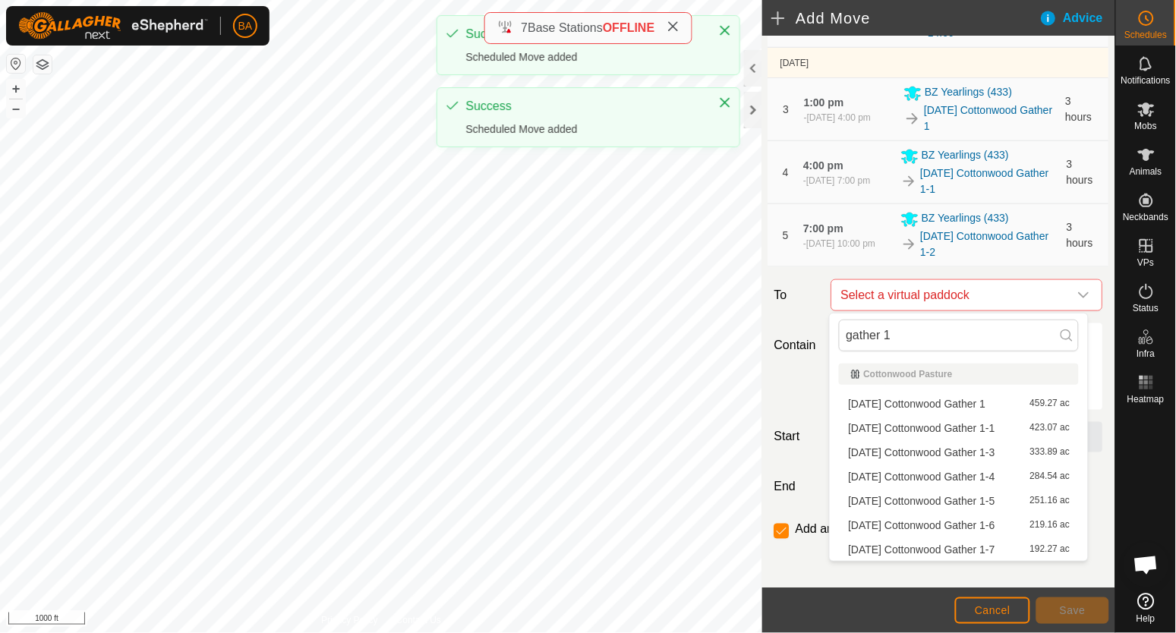
click at [913, 454] on li "2025-09-15 Cottonwood Gather 1-3 333.89 ac" at bounding box center [959, 452] width 240 height 23
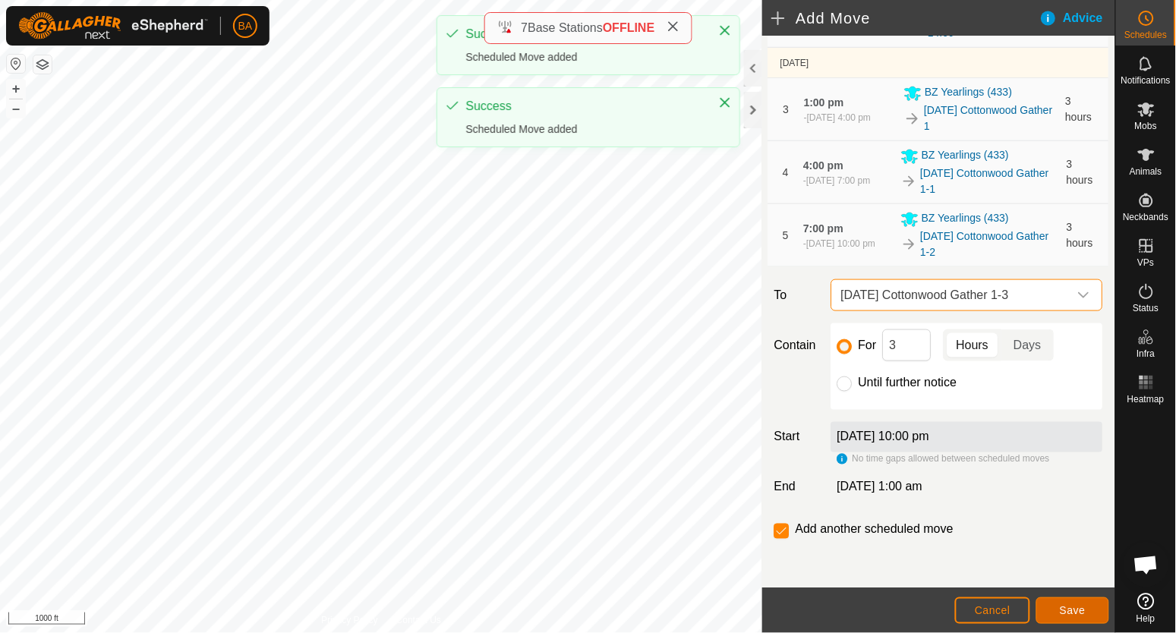
click at [1091, 607] on button "Save" at bounding box center [1072, 610] width 73 height 27
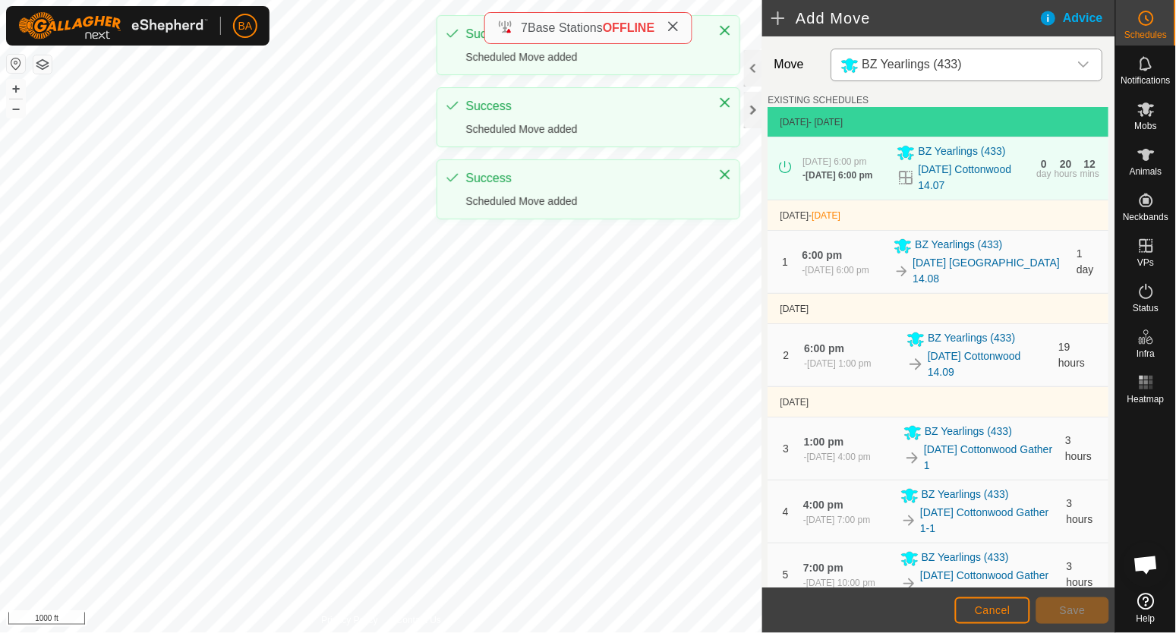
scroll to position [407, 0]
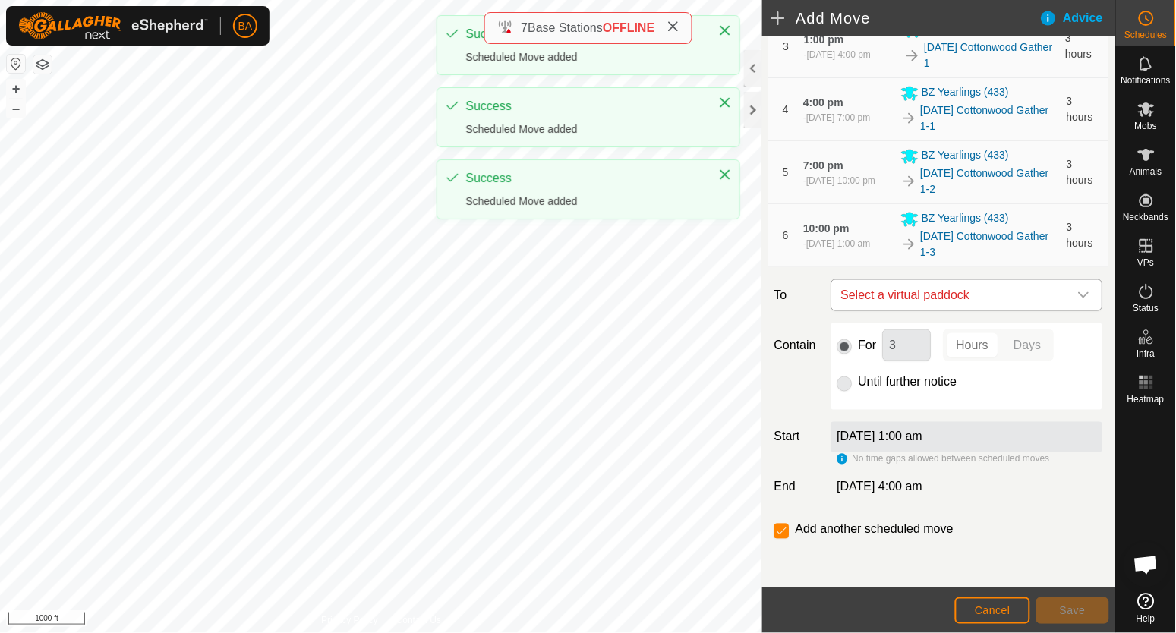
click at [908, 297] on span "Select a virtual paddock" at bounding box center [952, 295] width 234 height 30
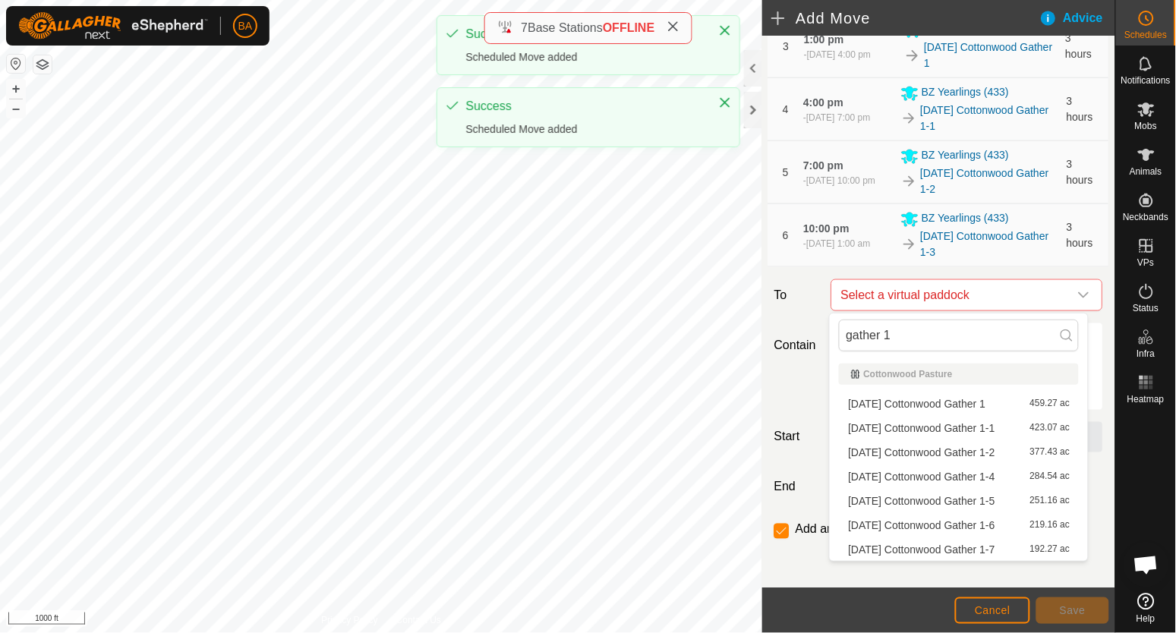
click at [920, 473] on li "2025-09-15 Cottonwood Gather 1-4 284.54 ac" at bounding box center [959, 476] width 240 height 23
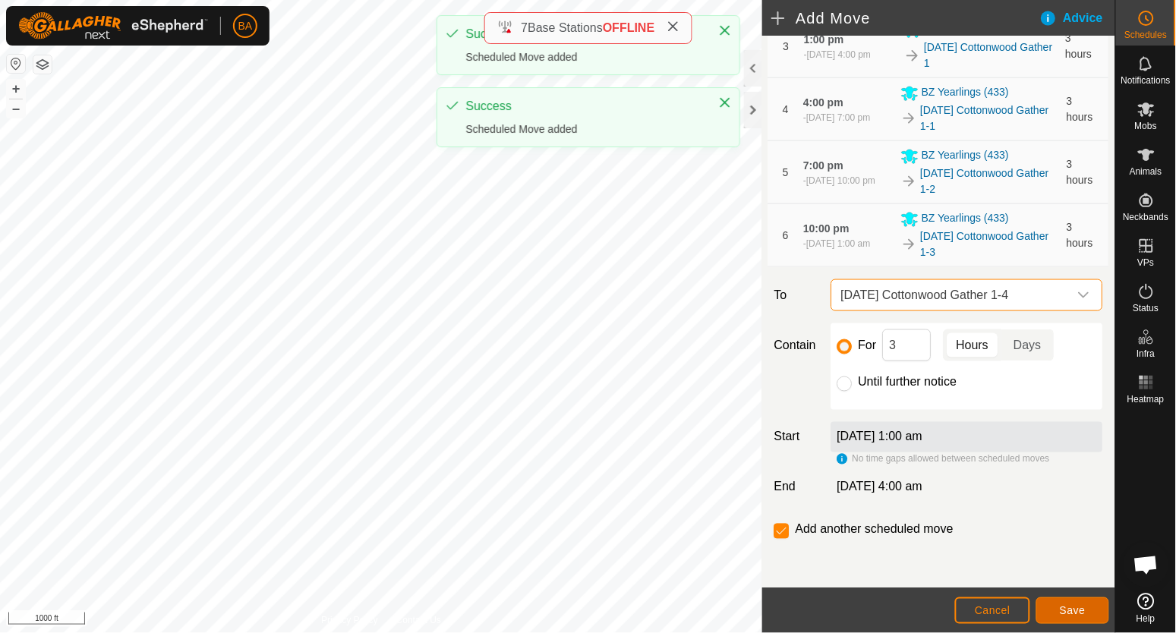
click at [1075, 607] on span "Save" at bounding box center [1072, 610] width 26 height 12
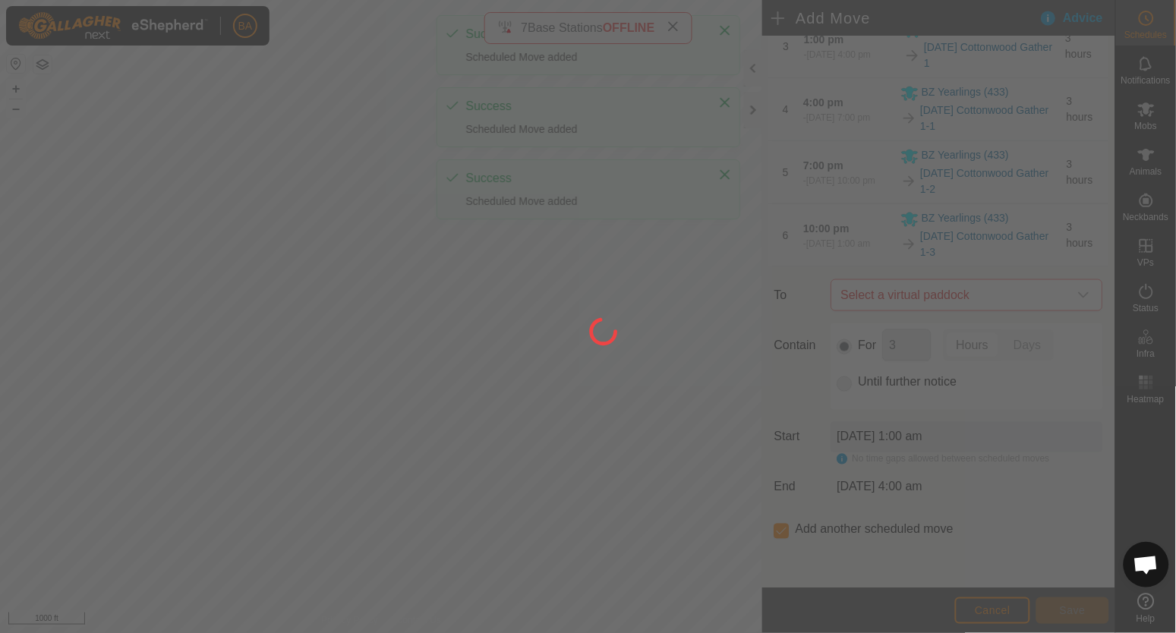
scroll to position [0, 0]
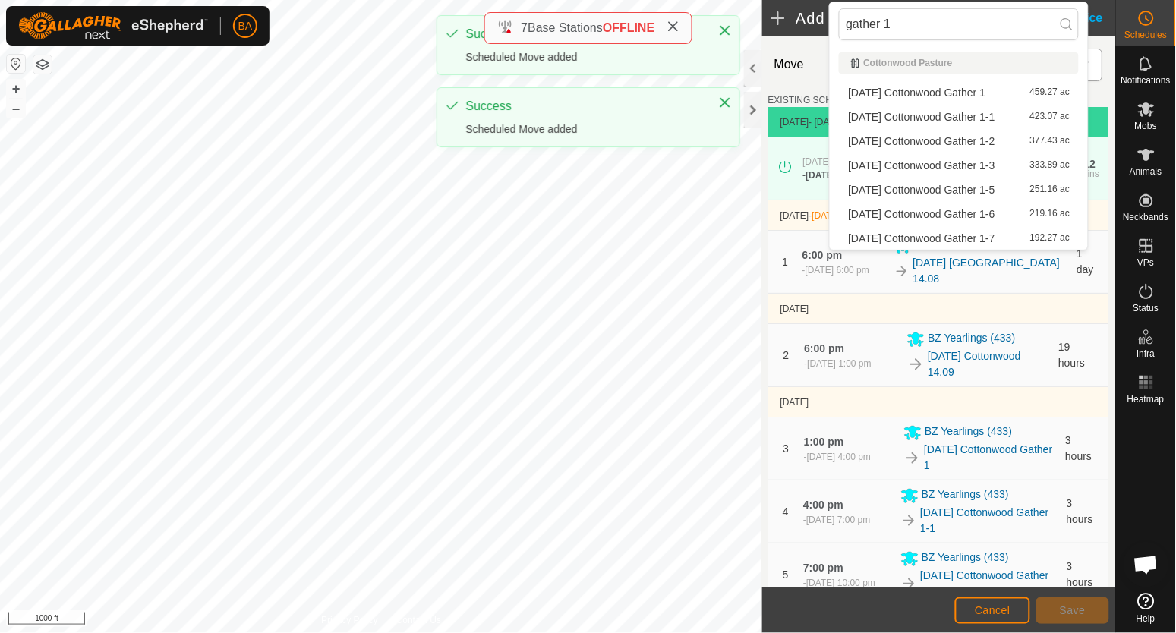
click at [946, 191] on li "2025-09-15 Cottonwood Gather 1-5 251.16 ac" at bounding box center [959, 189] width 240 height 23
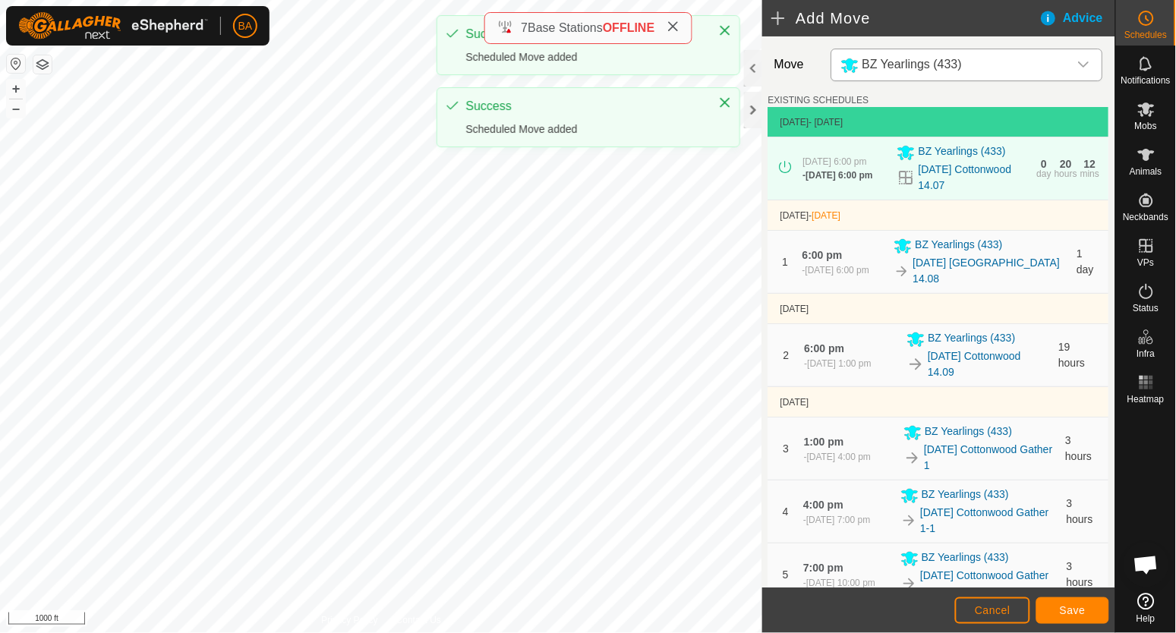
scroll to position [501, 0]
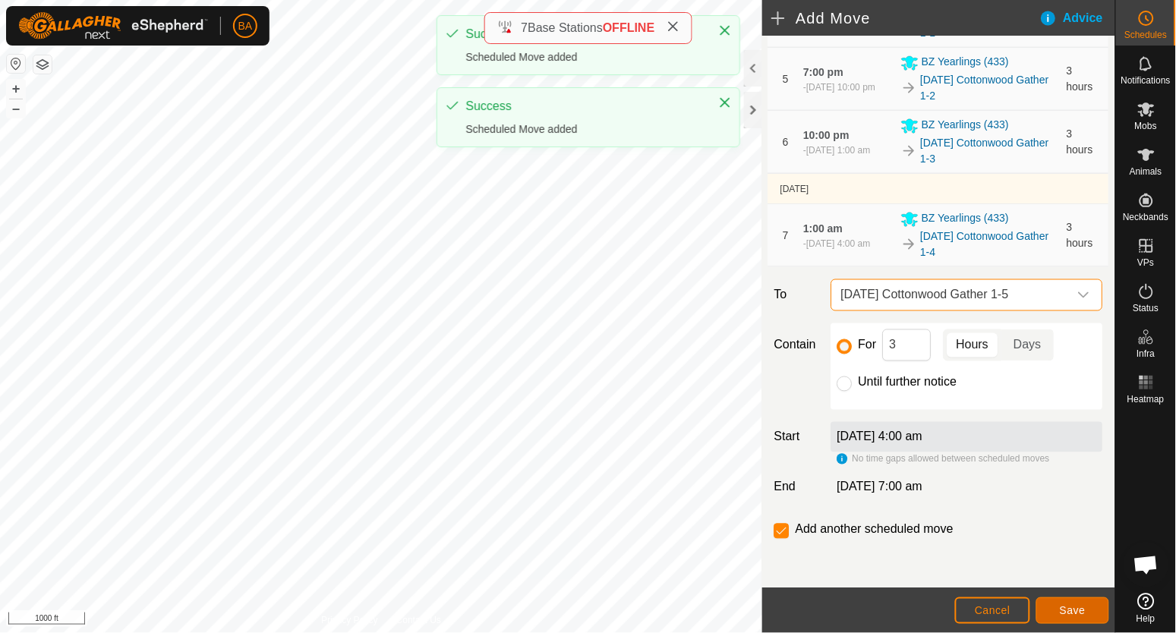
click at [1072, 615] on span "Save" at bounding box center [1072, 610] width 26 height 12
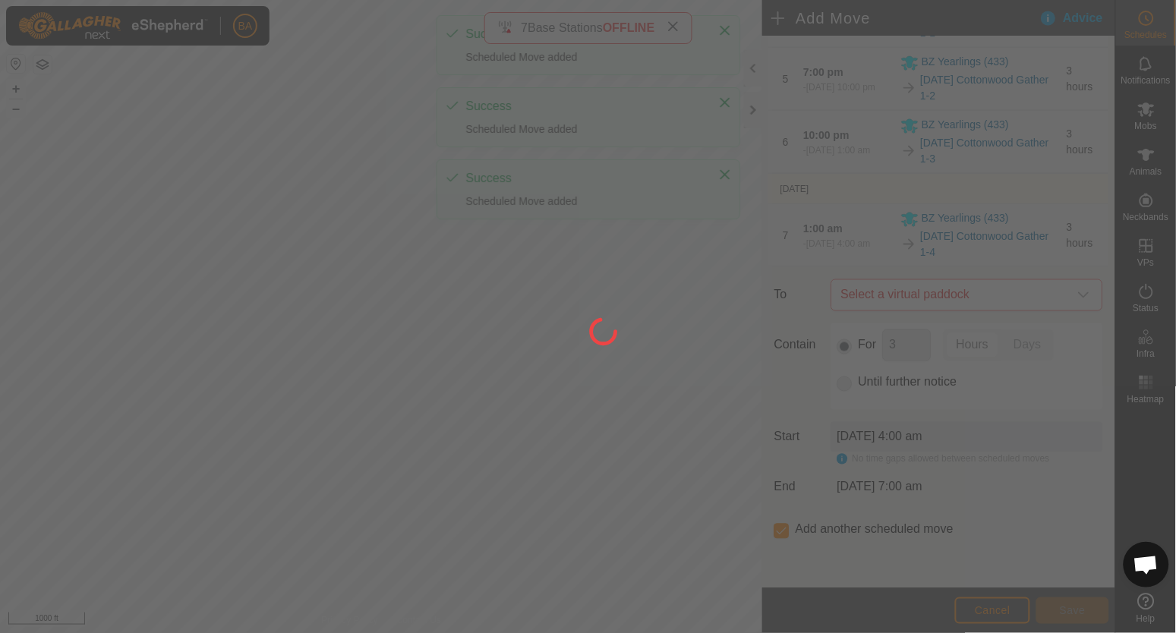
scroll to position [0, 0]
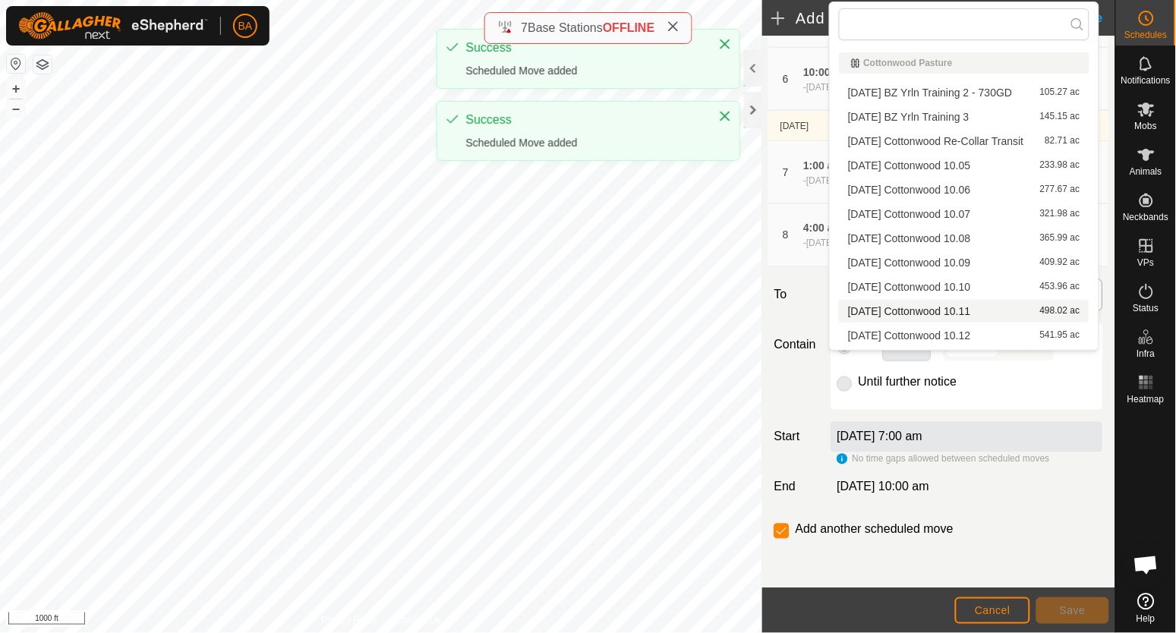
type input "gather 1"
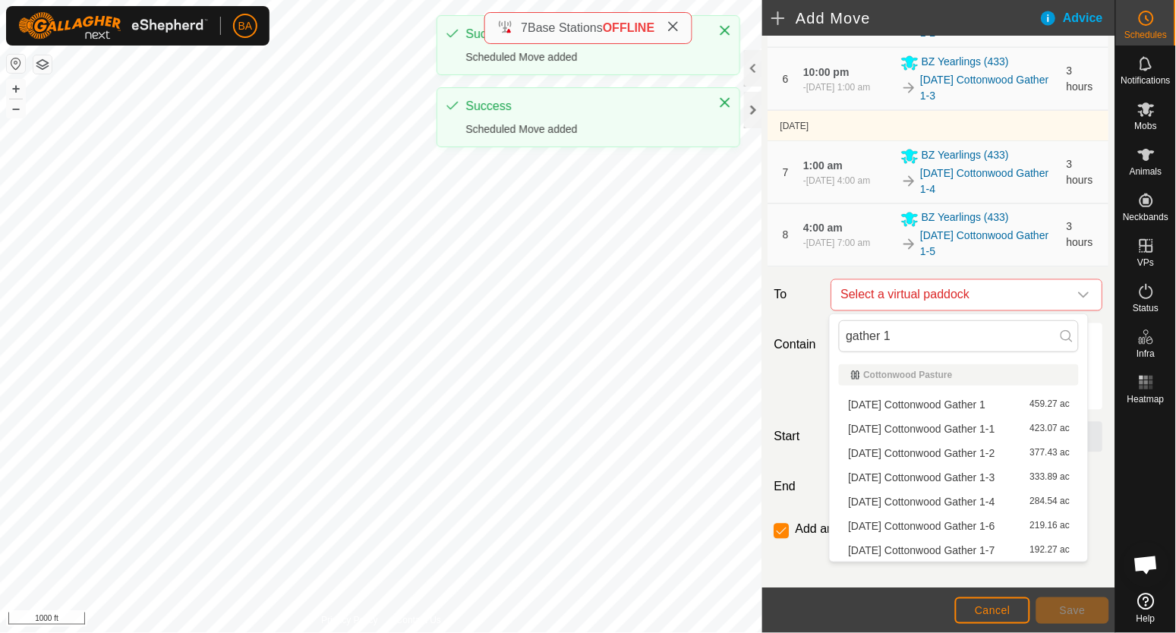
click at [980, 518] on li "2025-09-15 Cottonwood Gather 1-6 219.16 ac" at bounding box center [959, 526] width 240 height 23
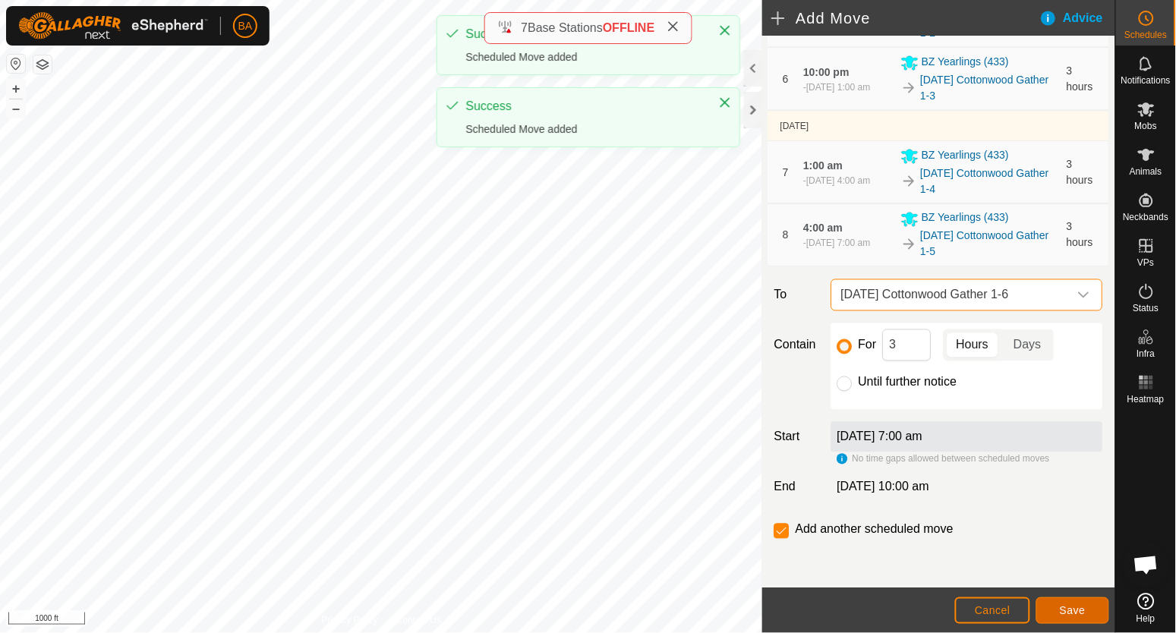
click at [1081, 608] on span "Save" at bounding box center [1072, 610] width 26 height 12
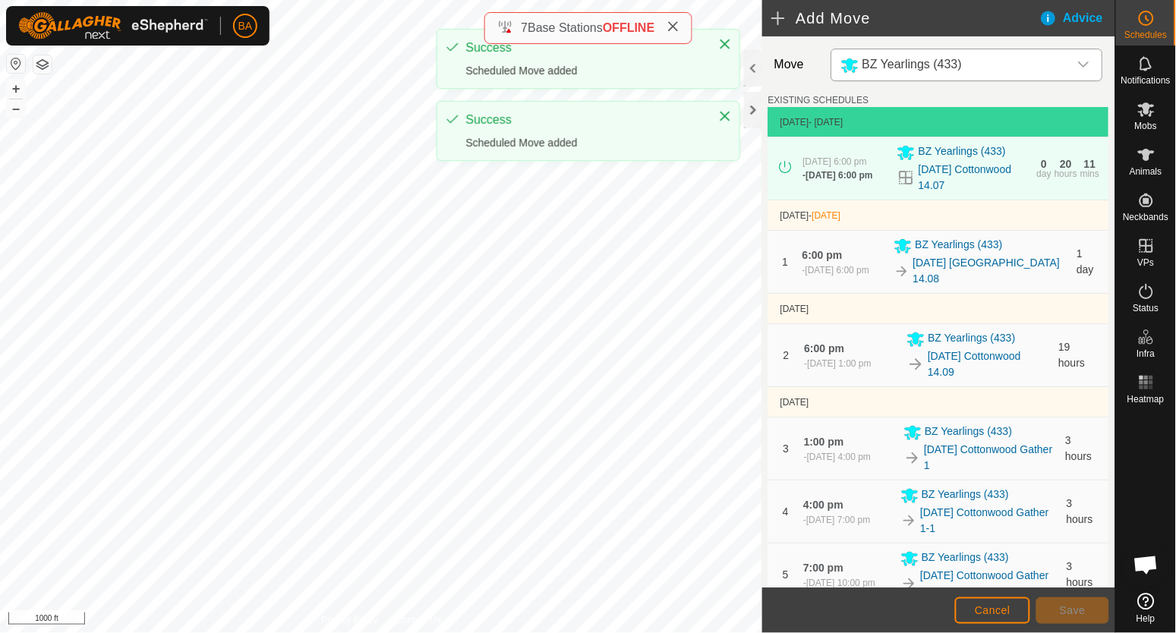
scroll to position [627, 0]
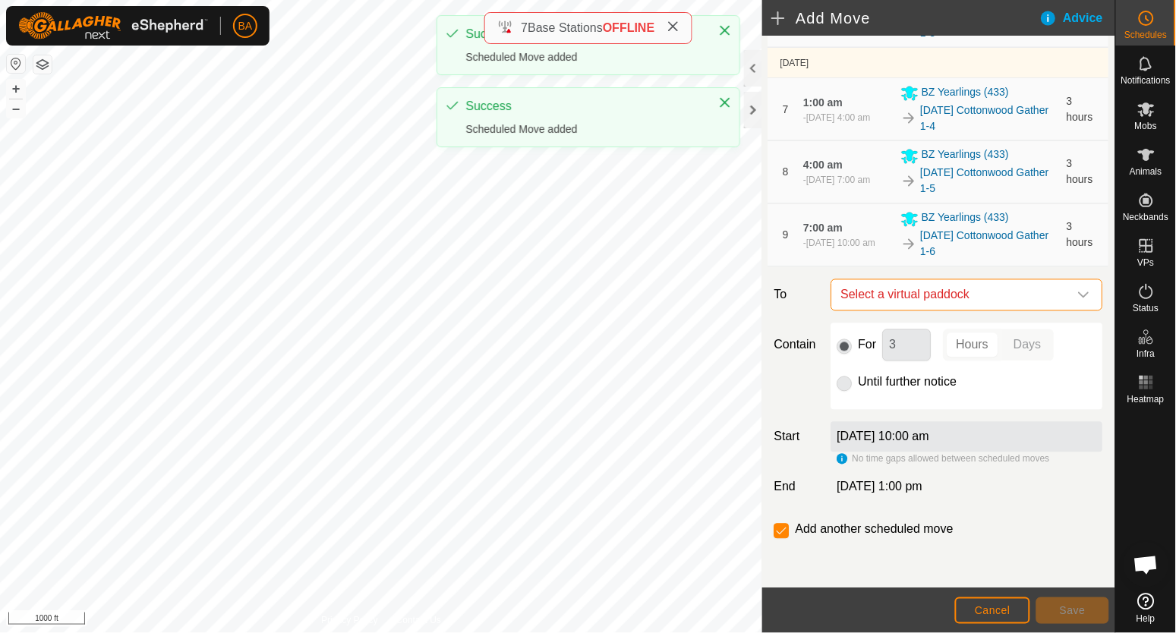
click at [958, 288] on span "Select a virtual paddock" at bounding box center [952, 295] width 234 height 30
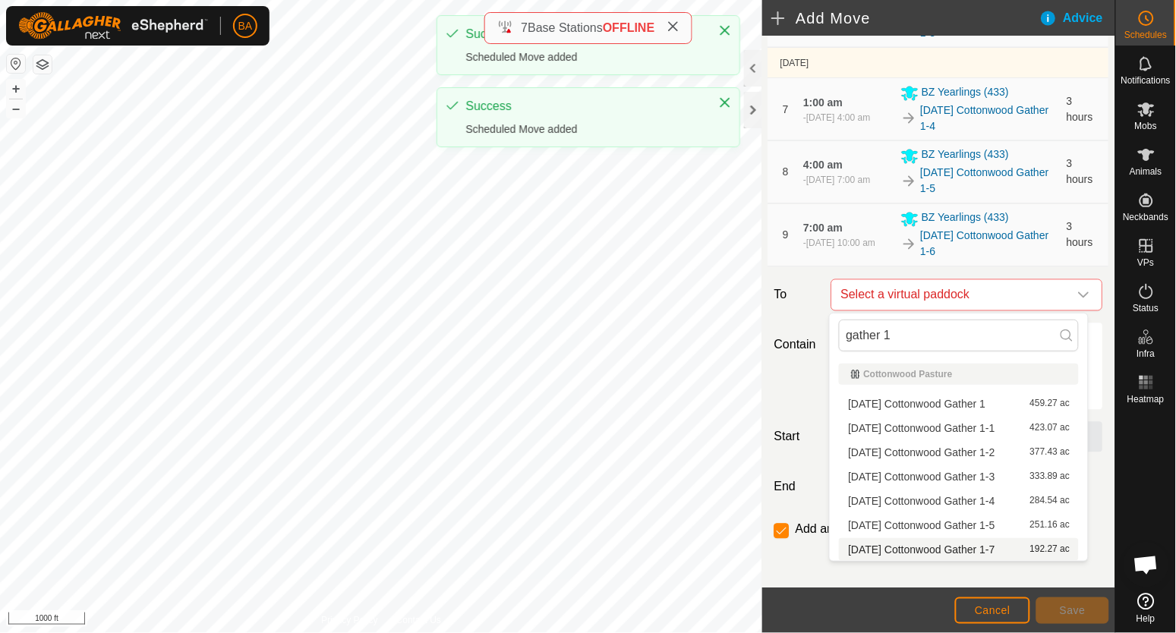
type input "gather 1"
click at [961, 544] on li "2025-09-15 Cottonwood Gather 1-7 192.27 ac" at bounding box center [959, 549] width 240 height 23
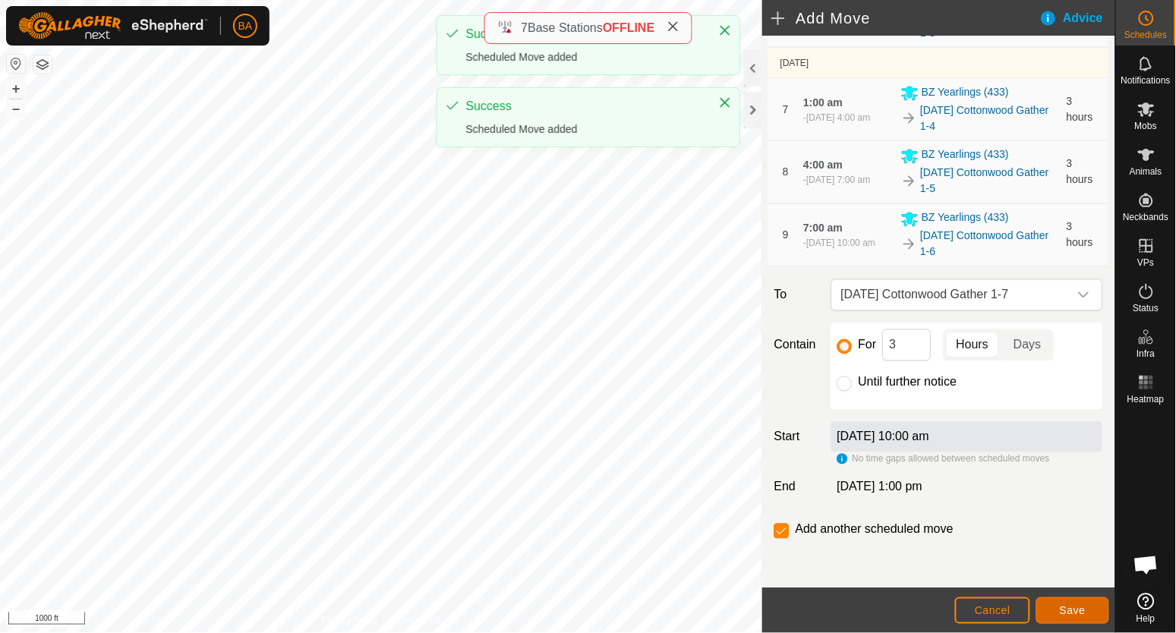
click at [1063, 613] on span "Save" at bounding box center [1072, 610] width 26 height 12
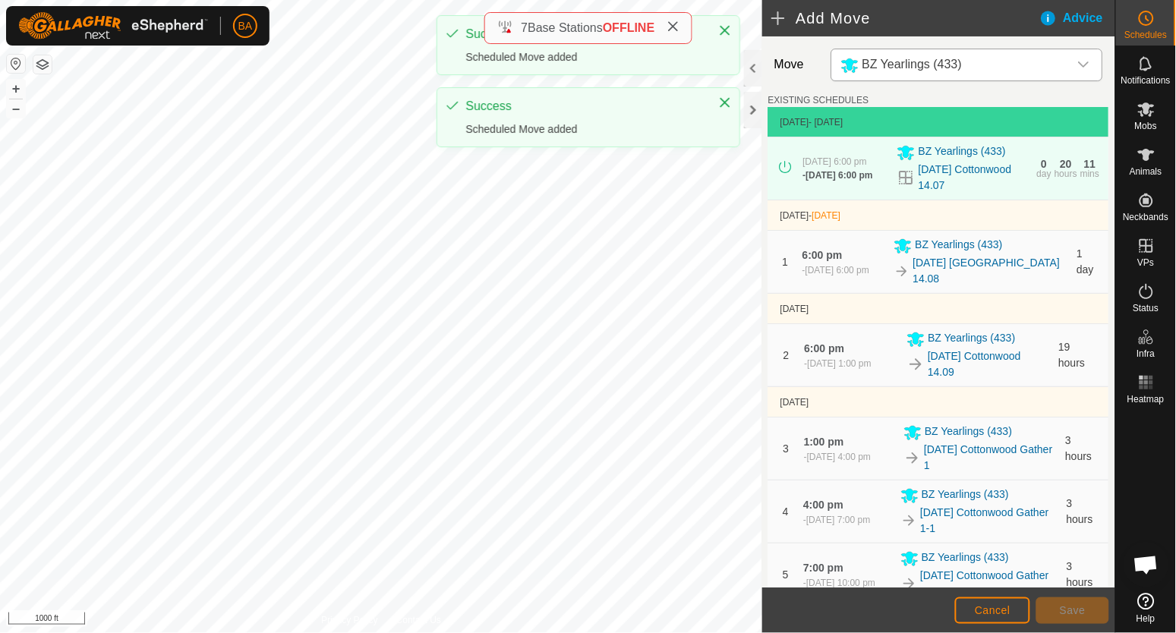
scroll to position [474, 0]
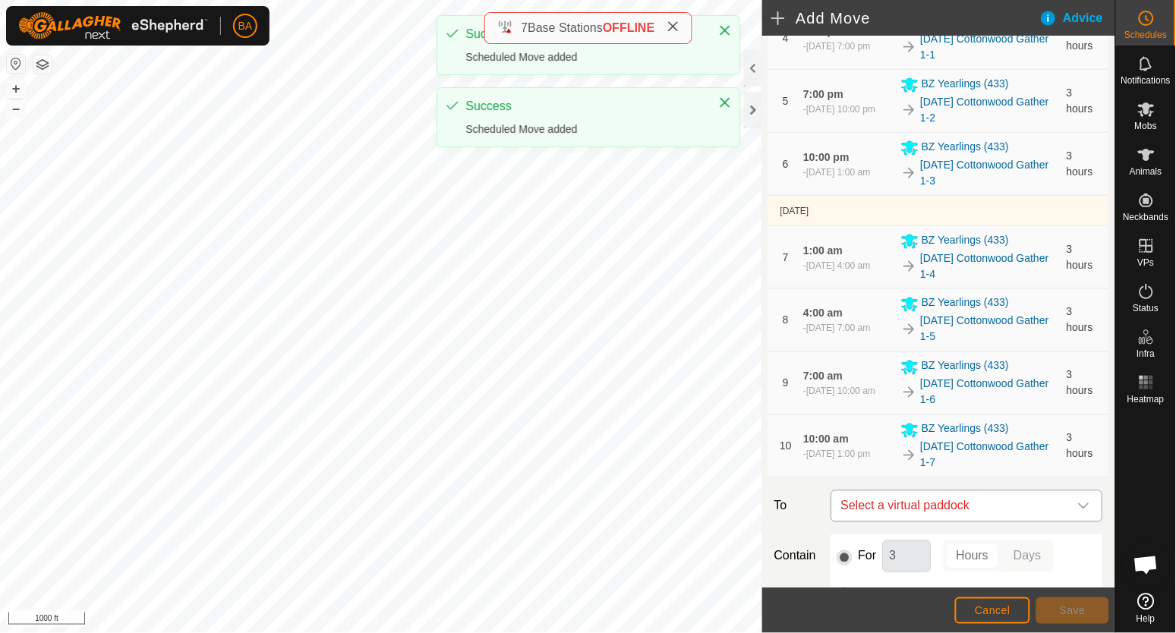
click at [967, 491] on span "Select a virtual paddock" at bounding box center [952, 506] width 234 height 30
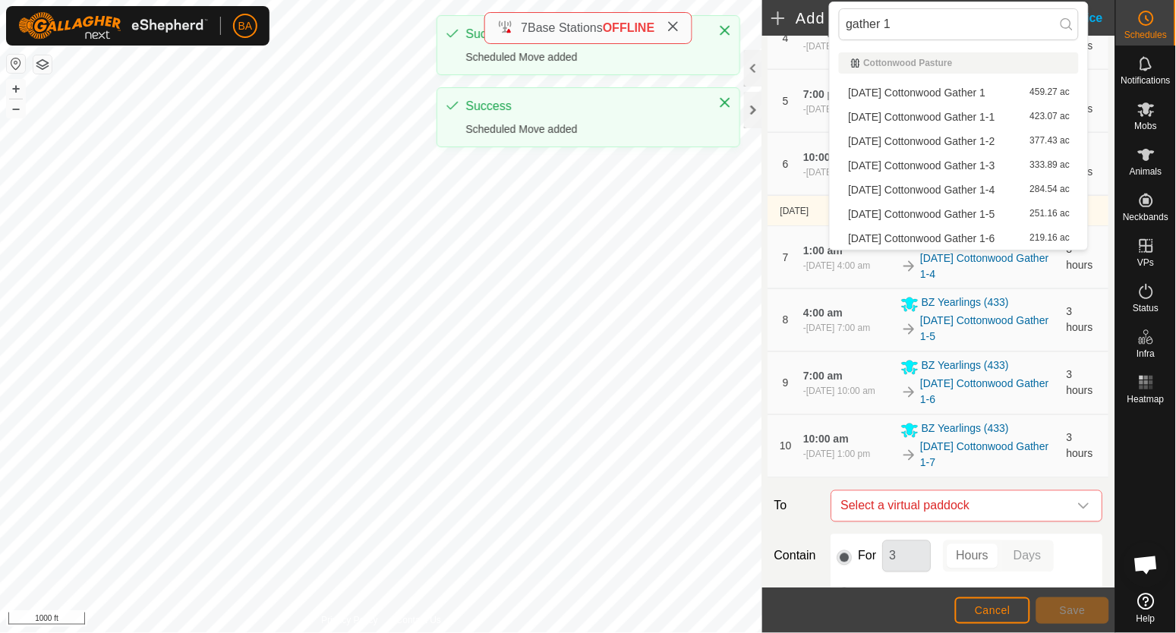
scroll to position [690, 0]
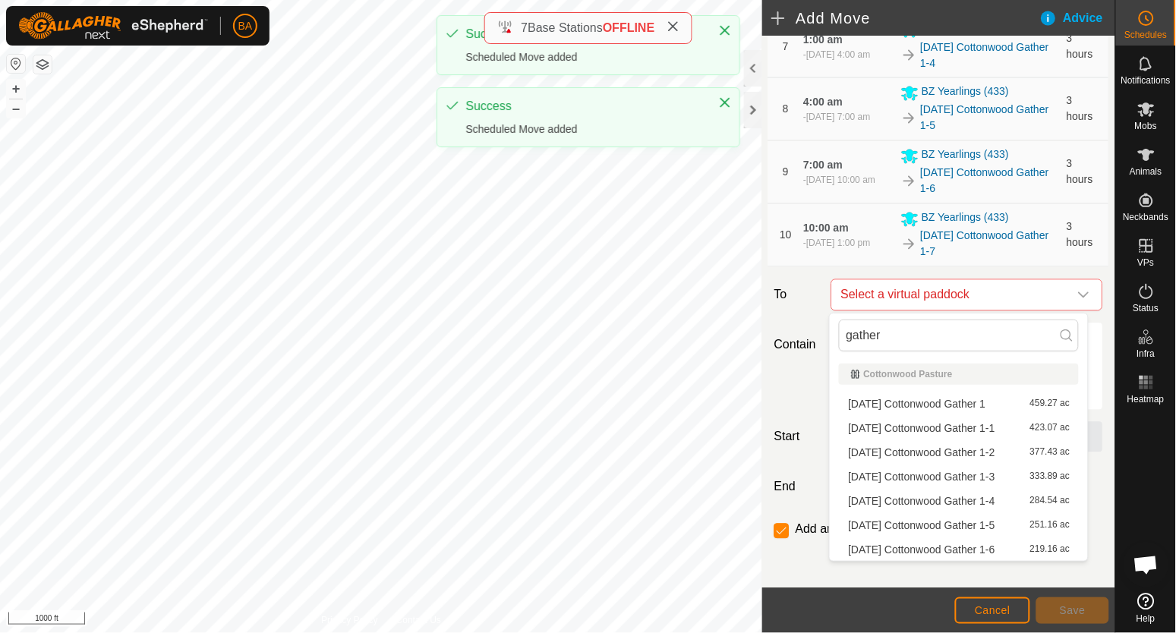
type input "gather 2"
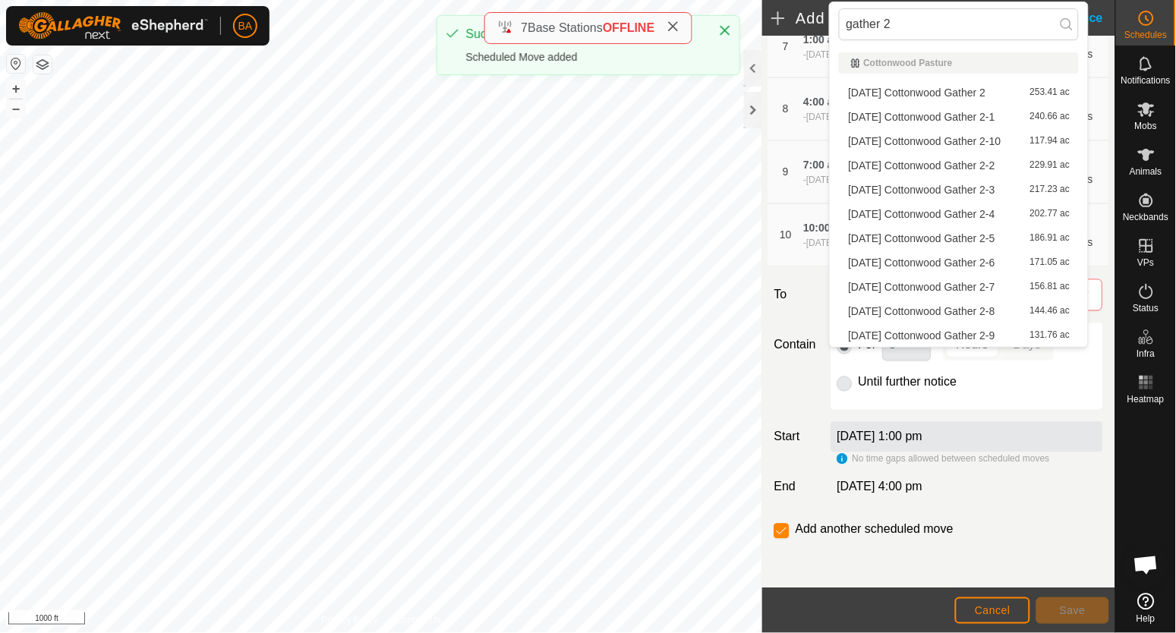
click at [976, 93] on li "2025-09-15 Cottonwood Gather 2 253.41 ac" at bounding box center [959, 92] width 240 height 23
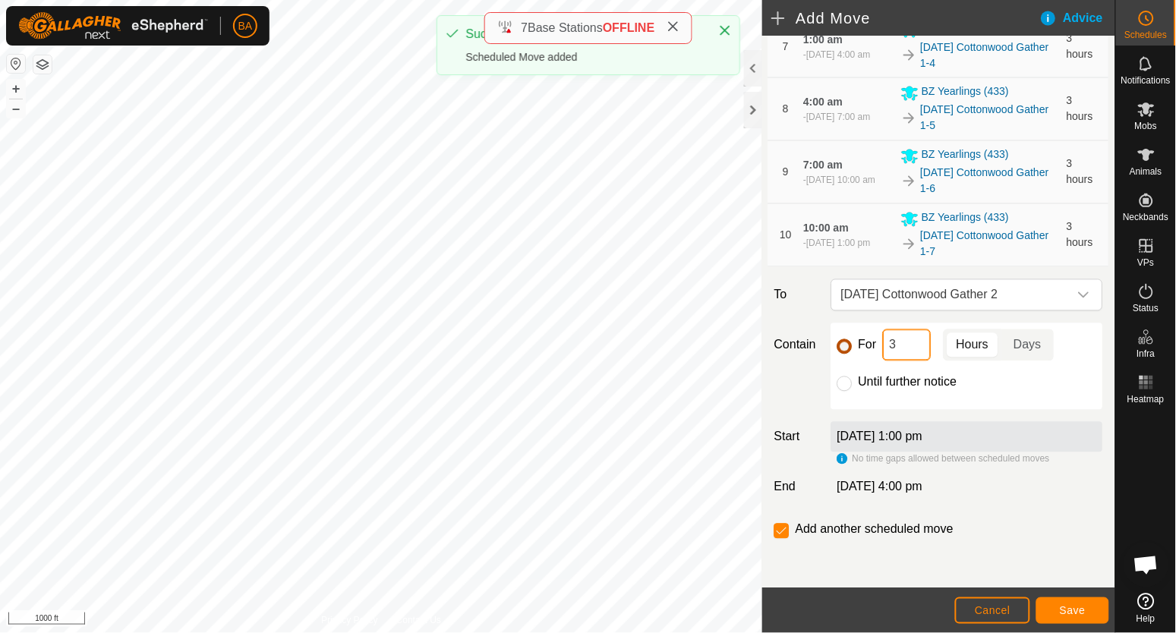
drag, startPoint x: 899, startPoint y: 342, endPoint x: 849, endPoint y: 345, distance: 50.1
click at [849, 344] on div "For 3 Hours Days" at bounding box center [967, 345] width 260 height 32
type input "2"
click at [1087, 604] on button "Save" at bounding box center [1072, 610] width 73 height 27
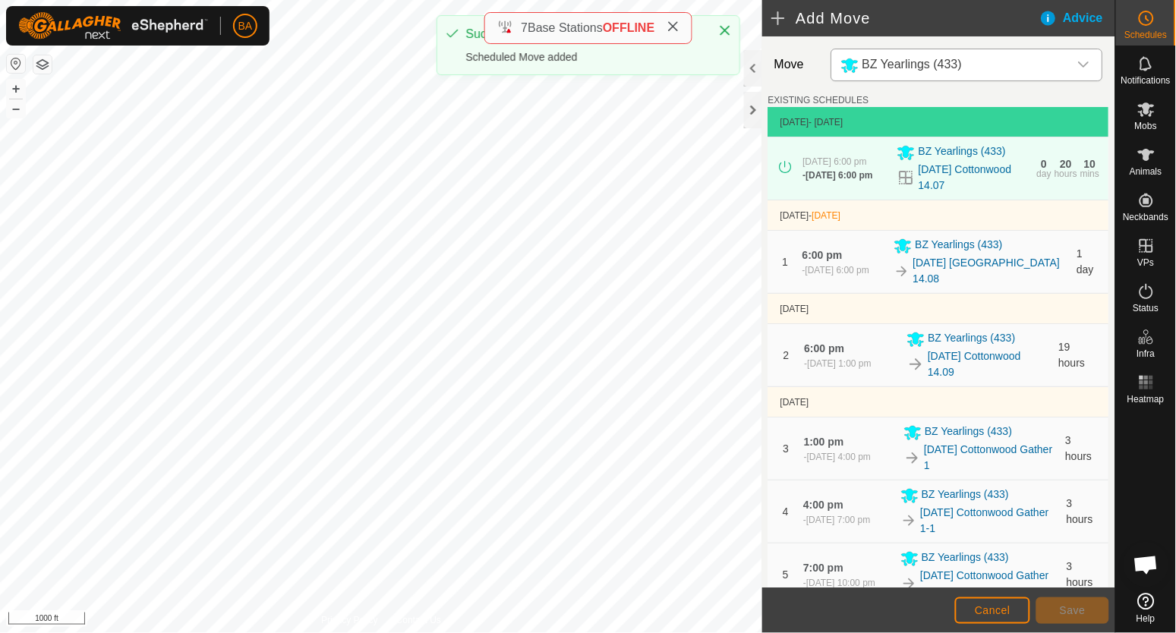
scroll to position [752, 0]
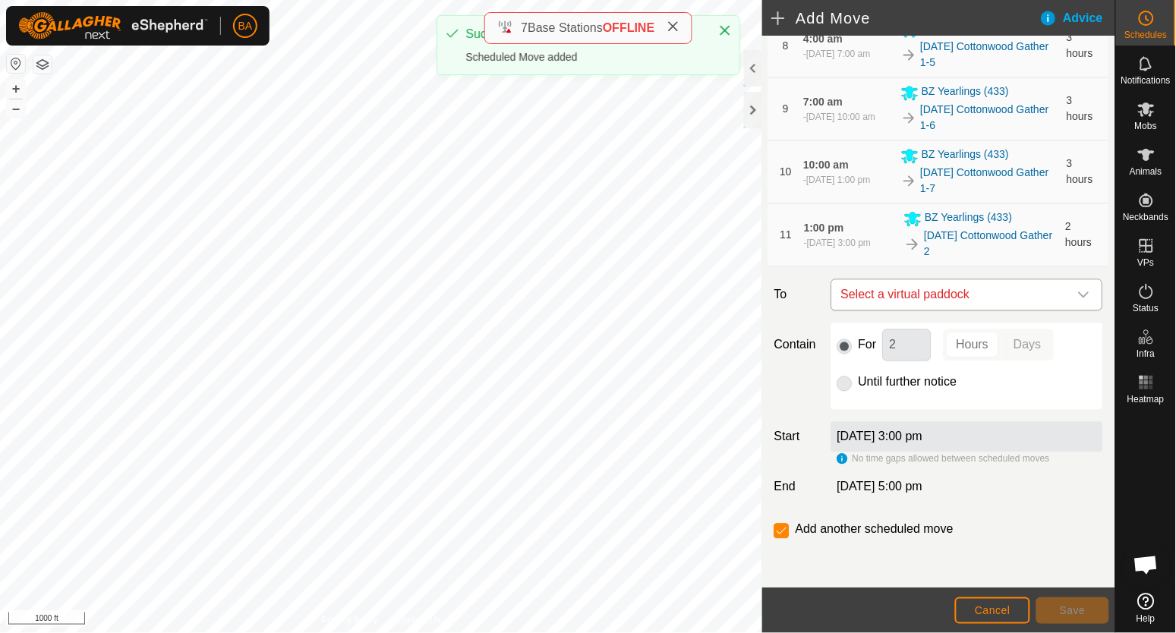
click at [998, 281] on span "Select a virtual paddock" at bounding box center [952, 295] width 234 height 30
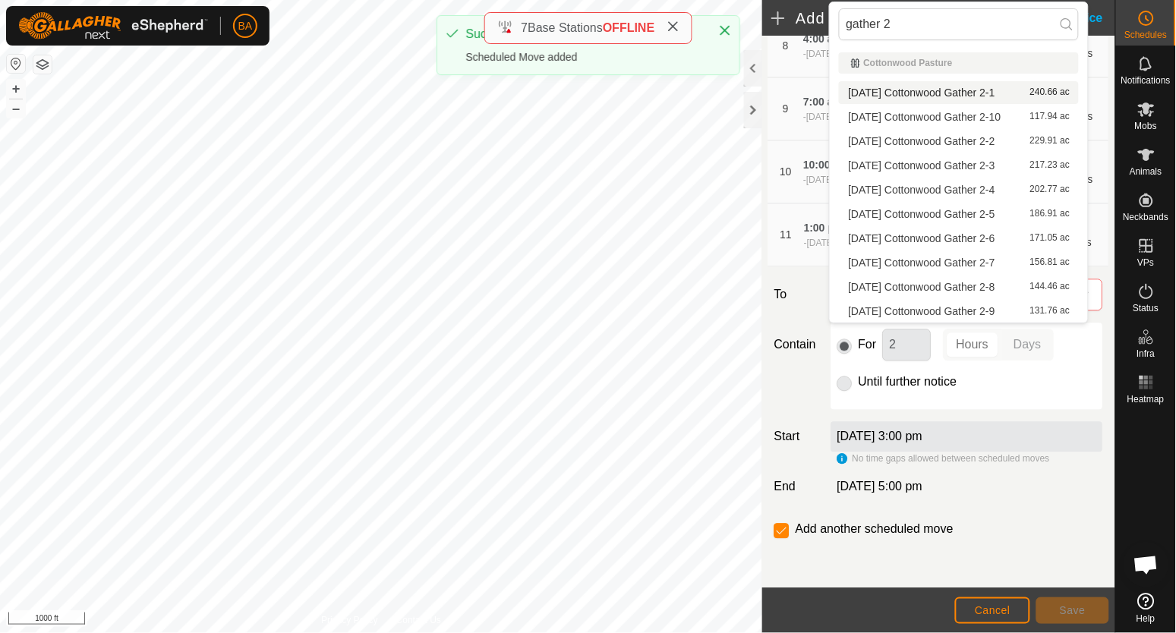
type input "gather 2"
click at [984, 96] on li "2025-09-15 Cottonwood Gather 2-1 240.66 ac" at bounding box center [959, 92] width 240 height 23
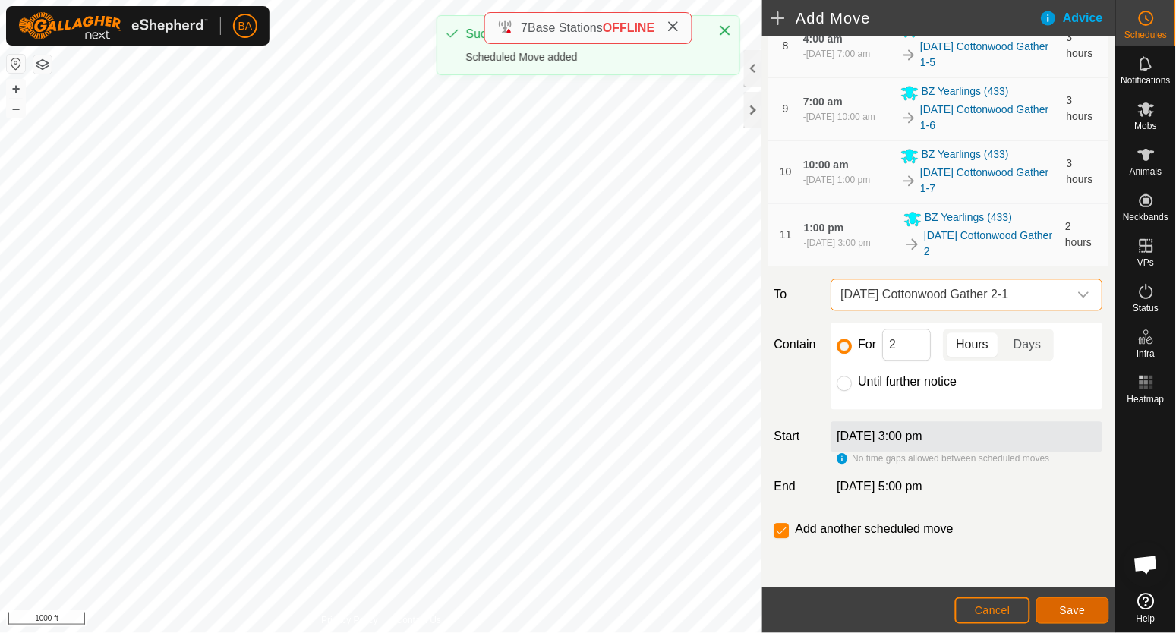
click at [1069, 601] on button "Save" at bounding box center [1072, 610] width 73 height 27
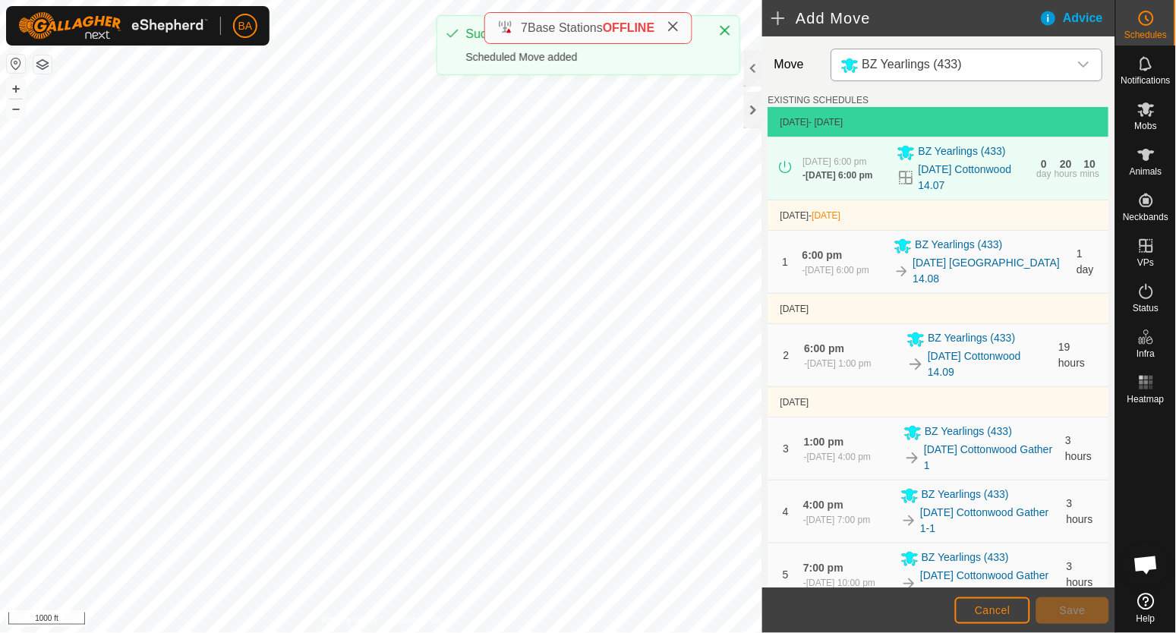
scroll to position [816, 0]
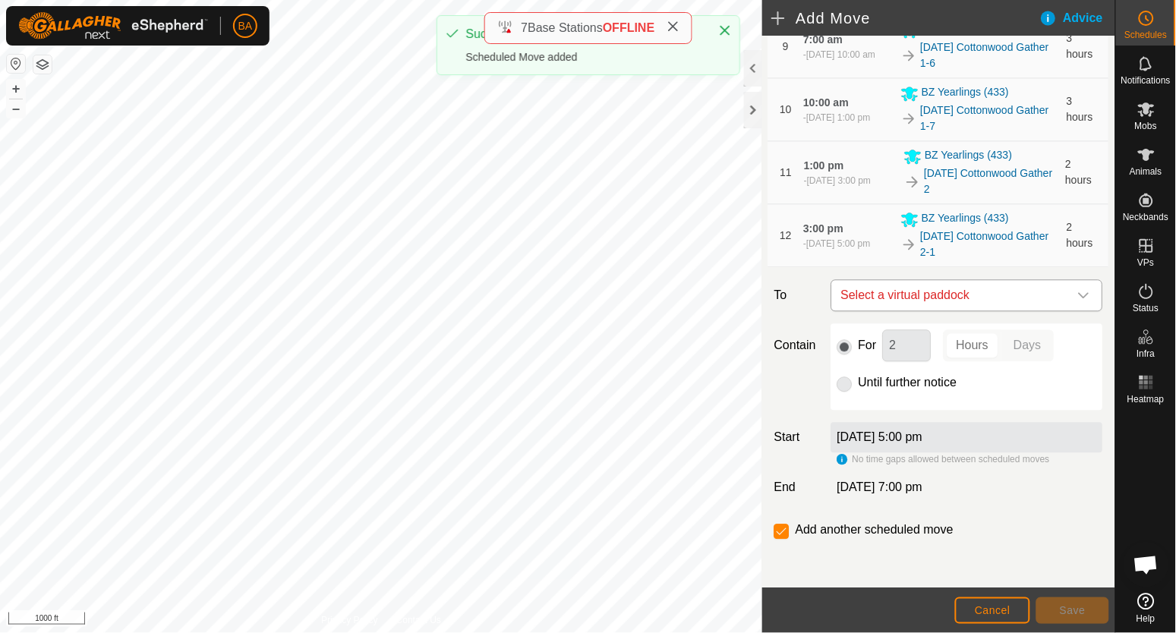
click at [1006, 285] on span "Select a virtual paddock" at bounding box center [952, 295] width 234 height 30
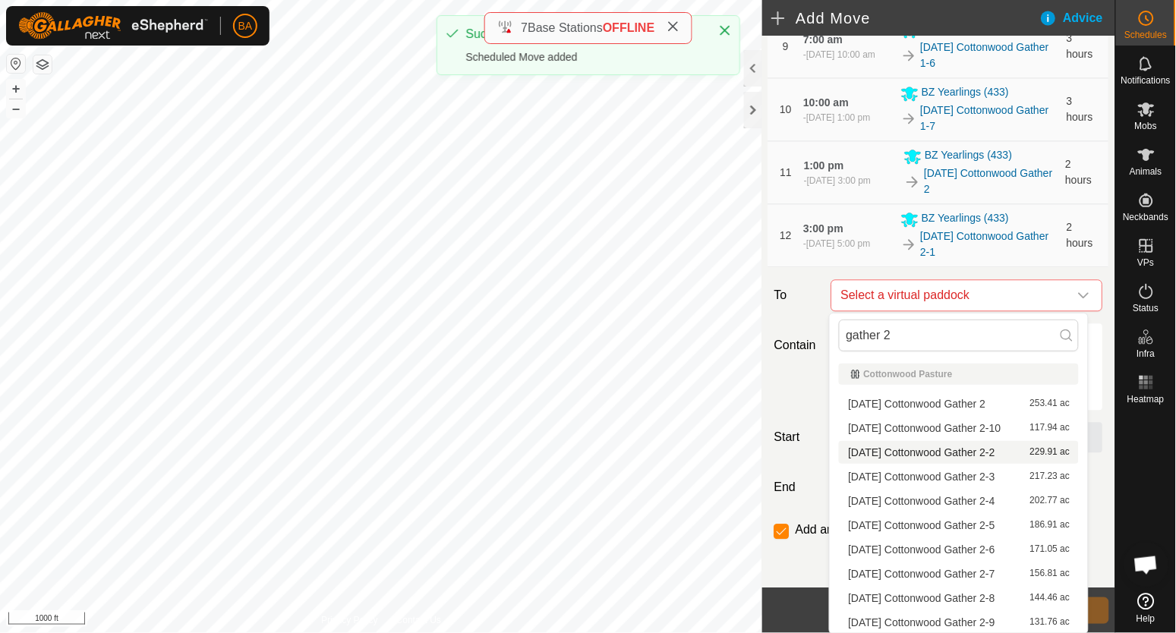
click at [976, 454] on li "2025-09-15 Cottonwood Gather 2-2 229.91 ac" at bounding box center [959, 452] width 240 height 23
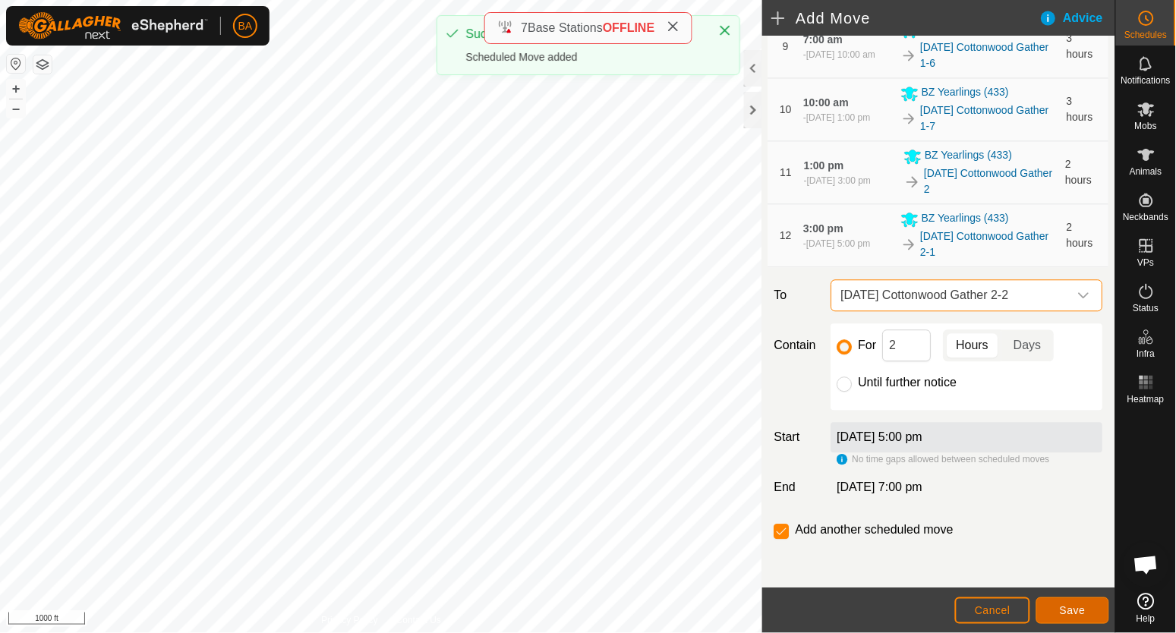
click at [1059, 606] on span "Save" at bounding box center [1072, 610] width 26 height 12
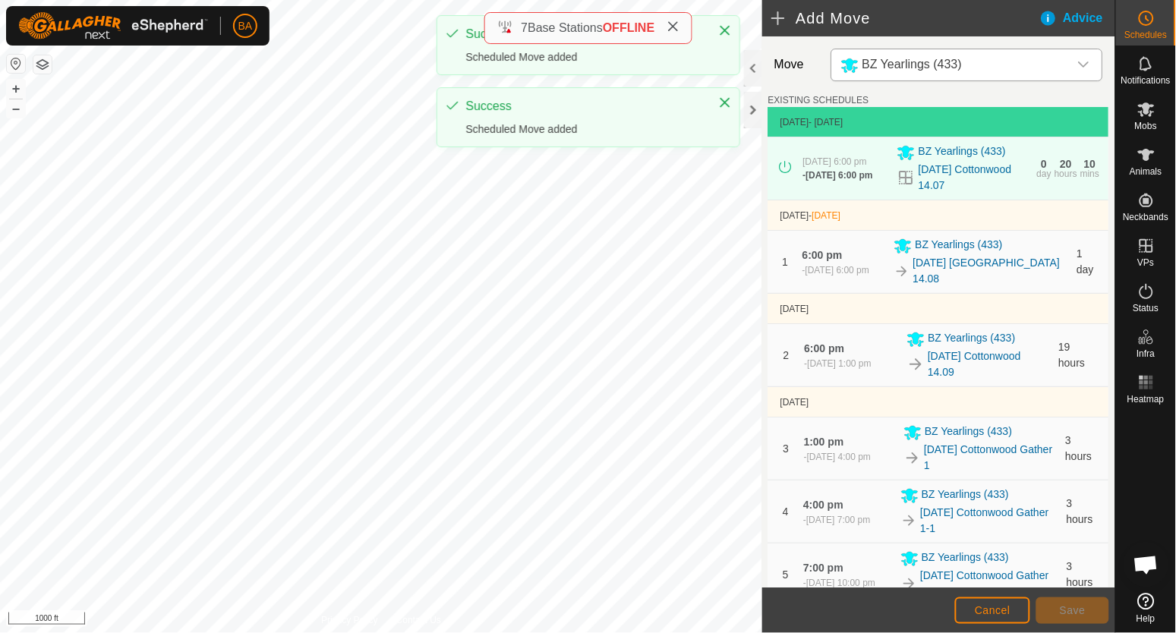
scroll to position [854, 0]
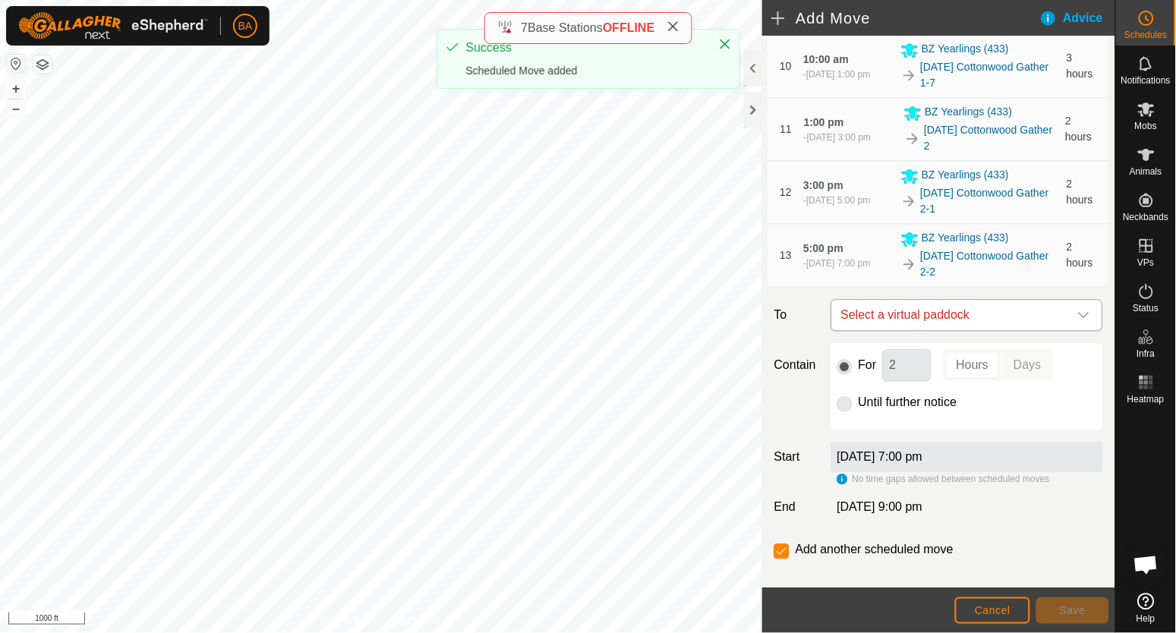
click at [1002, 316] on span "Select a virtual paddock" at bounding box center [952, 315] width 234 height 30
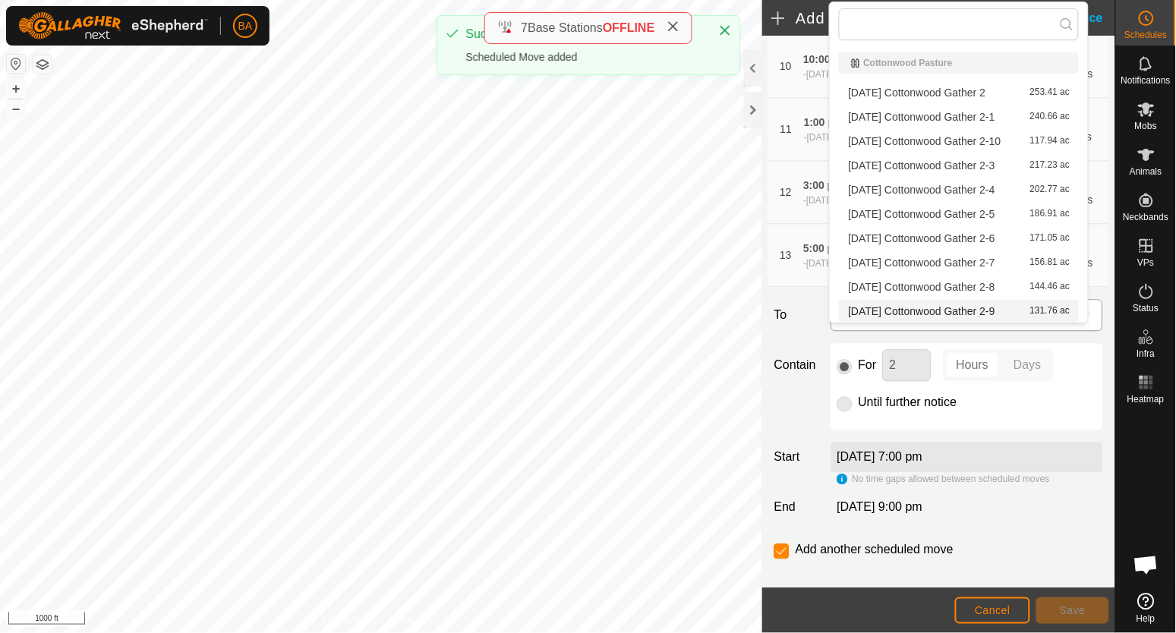
type input "gather 2"
click at [1012, 168] on li "2025-09-15 Cottonwood Gather 2-3 217.23 ac" at bounding box center [959, 165] width 240 height 23
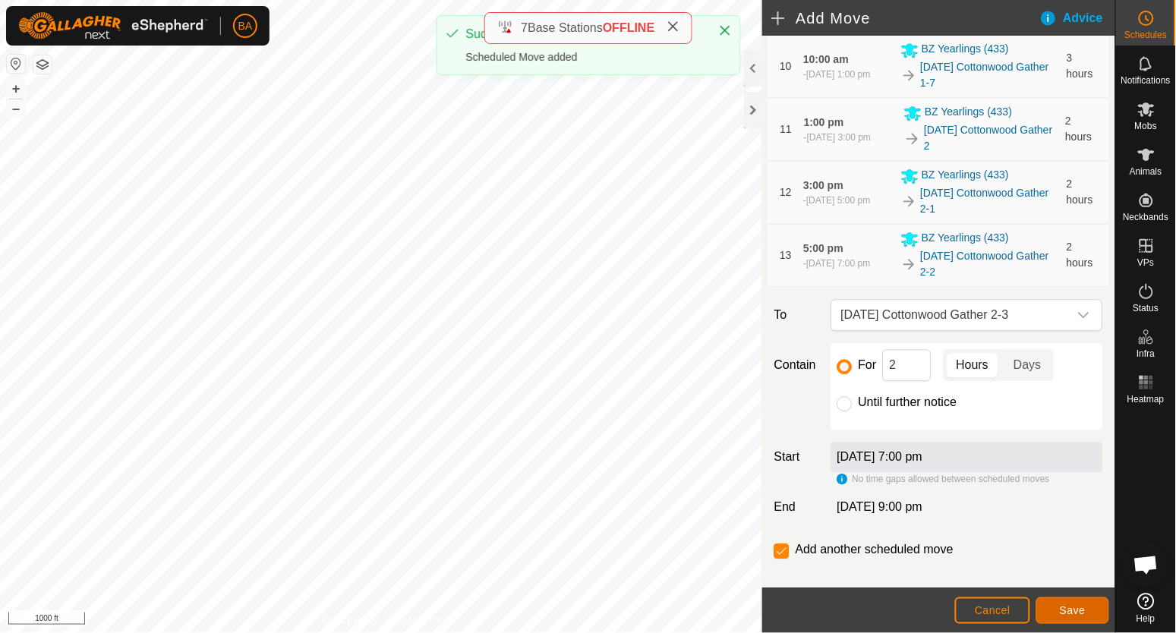
click at [1069, 611] on span "Save" at bounding box center [1072, 610] width 26 height 12
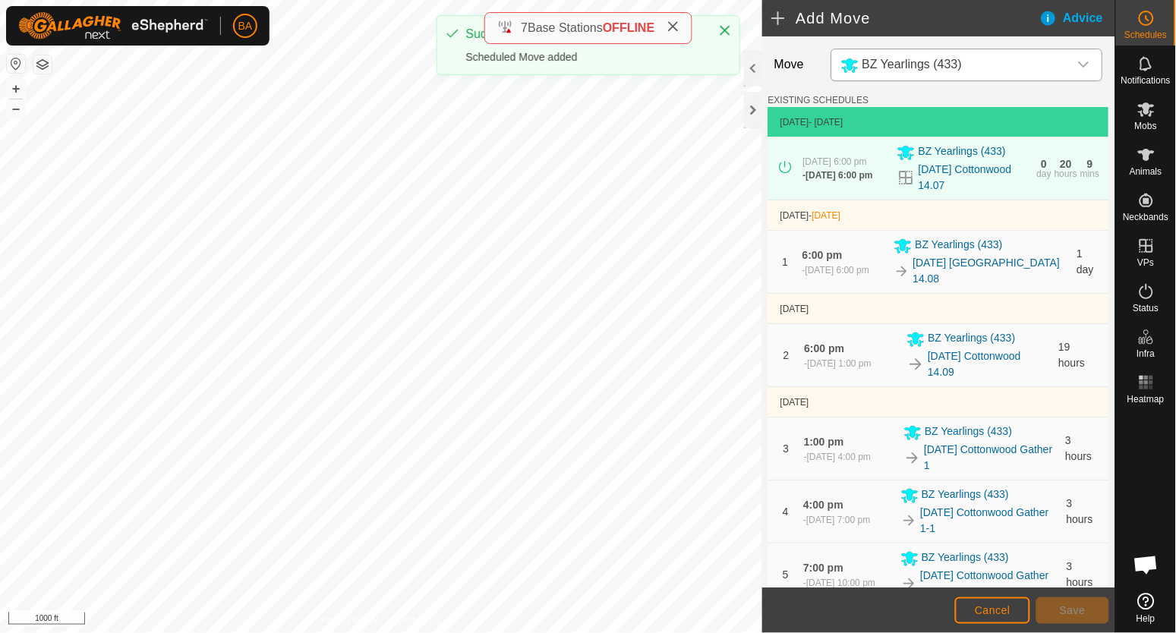
scroll to position [941, 0]
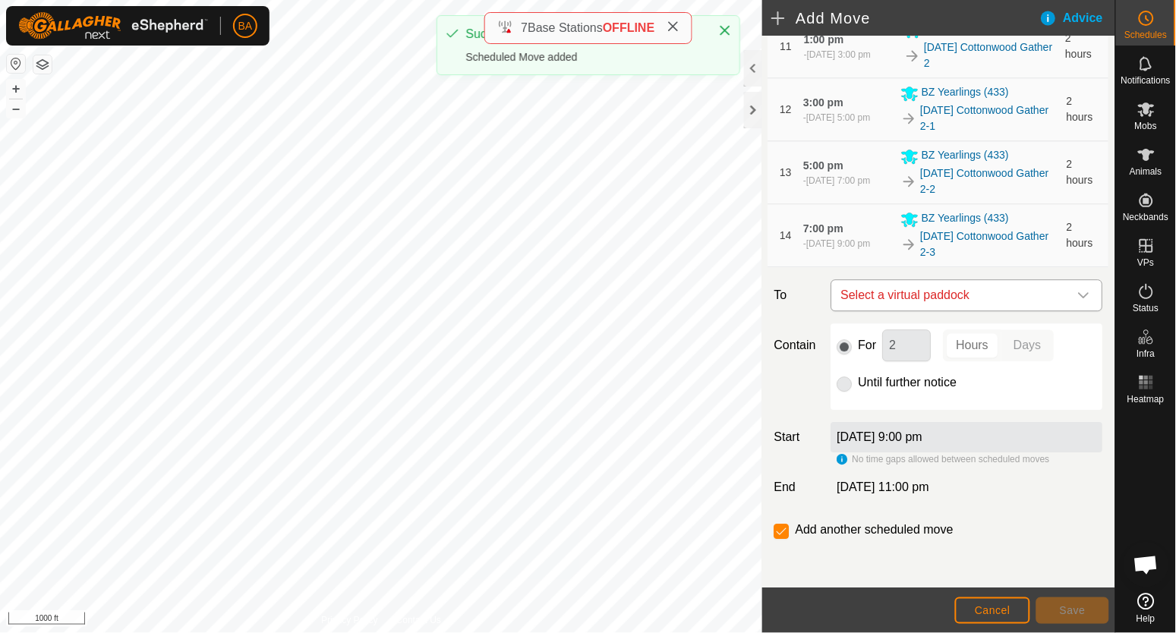
click at [1015, 293] on span "Select a virtual paddock" at bounding box center [952, 295] width 234 height 30
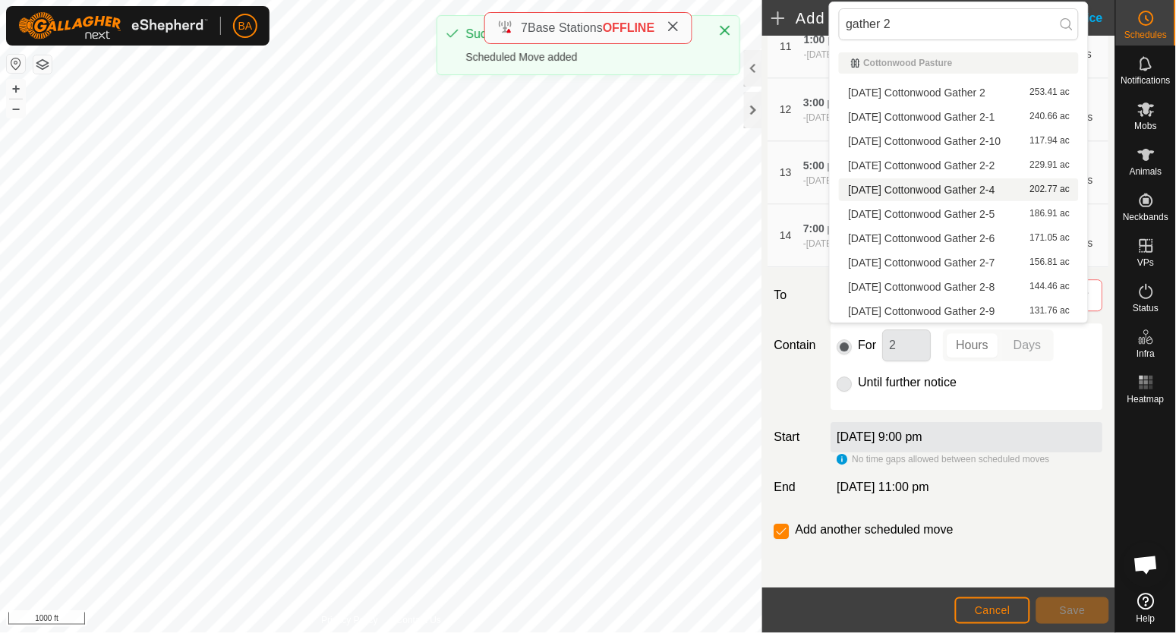
type input "gather 2"
click at [1015, 191] on li "2025-09-15 Cottonwood Gather 2-4 202.77 ac" at bounding box center [959, 189] width 240 height 23
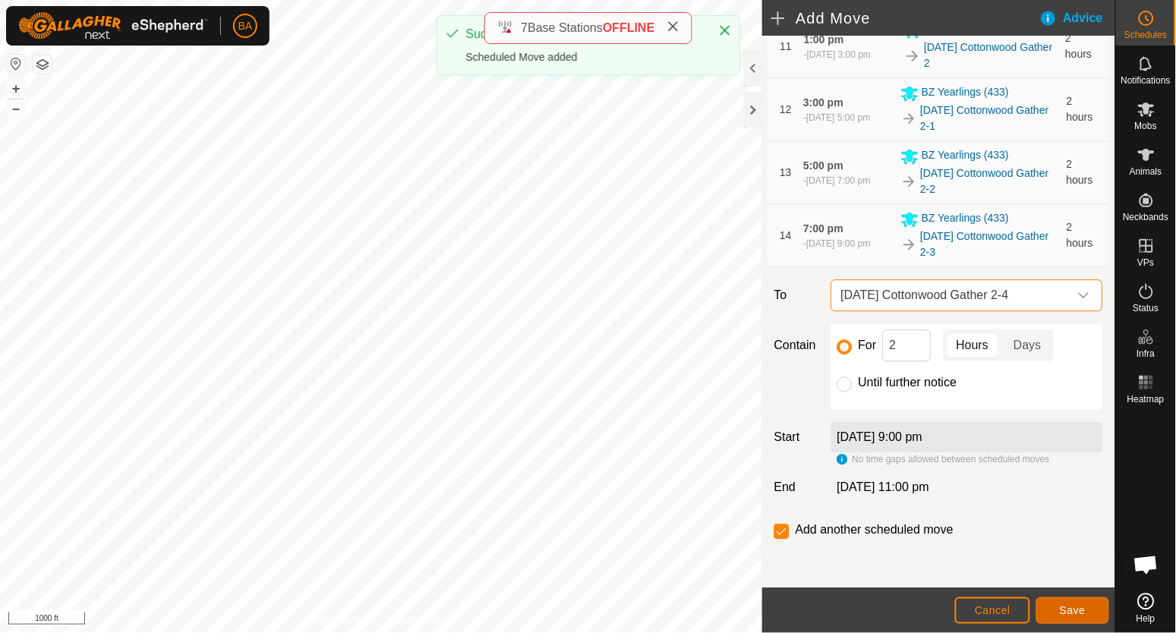
click at [1072, 612] on span "Save" at bounding box center [1072, 610] width 26 height 12
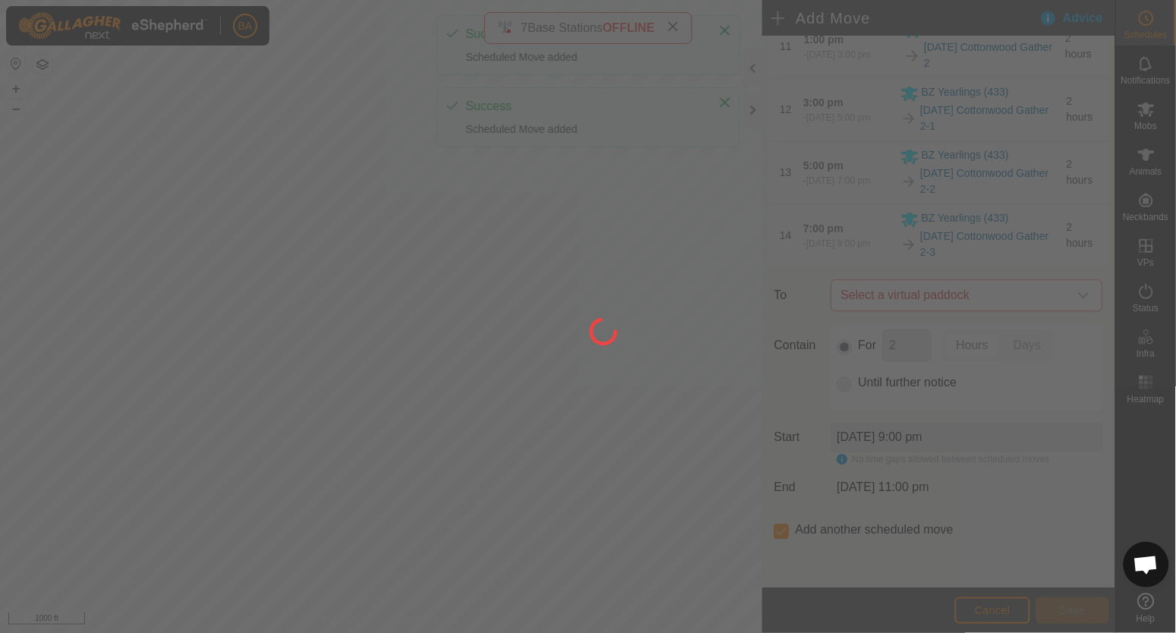
scroll to position [0, 0]
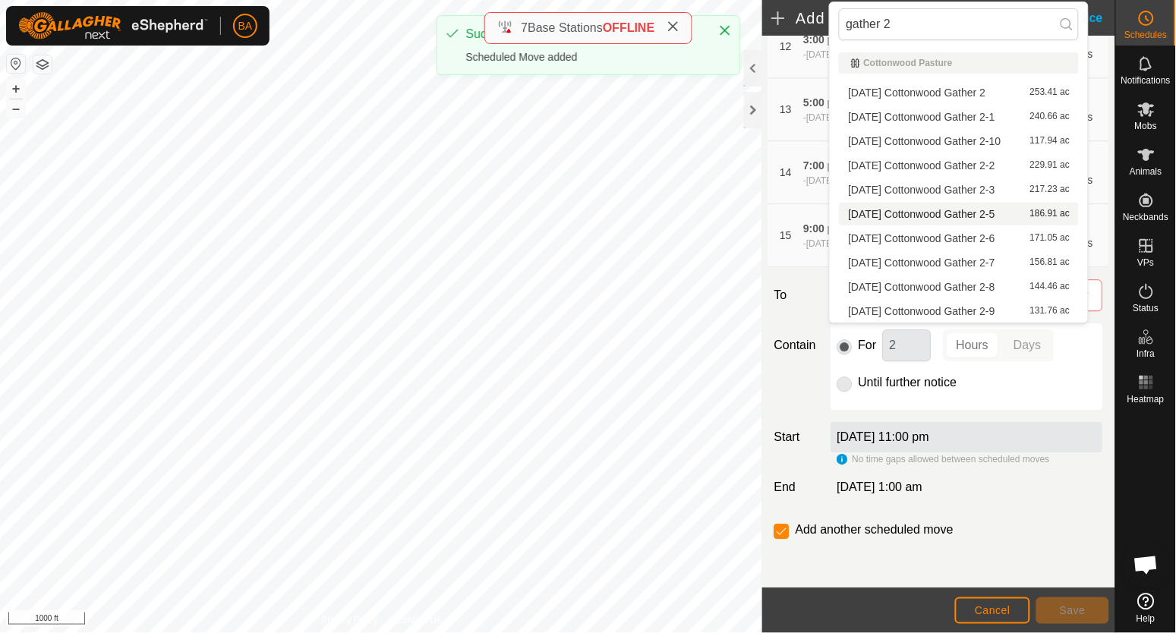
type input "gather 2"
click at [987, 209] on li "2025-09-15 Cottonwood Gather 2-5 186.91 ac" at bounding box center [959, 214] width 240 height 23
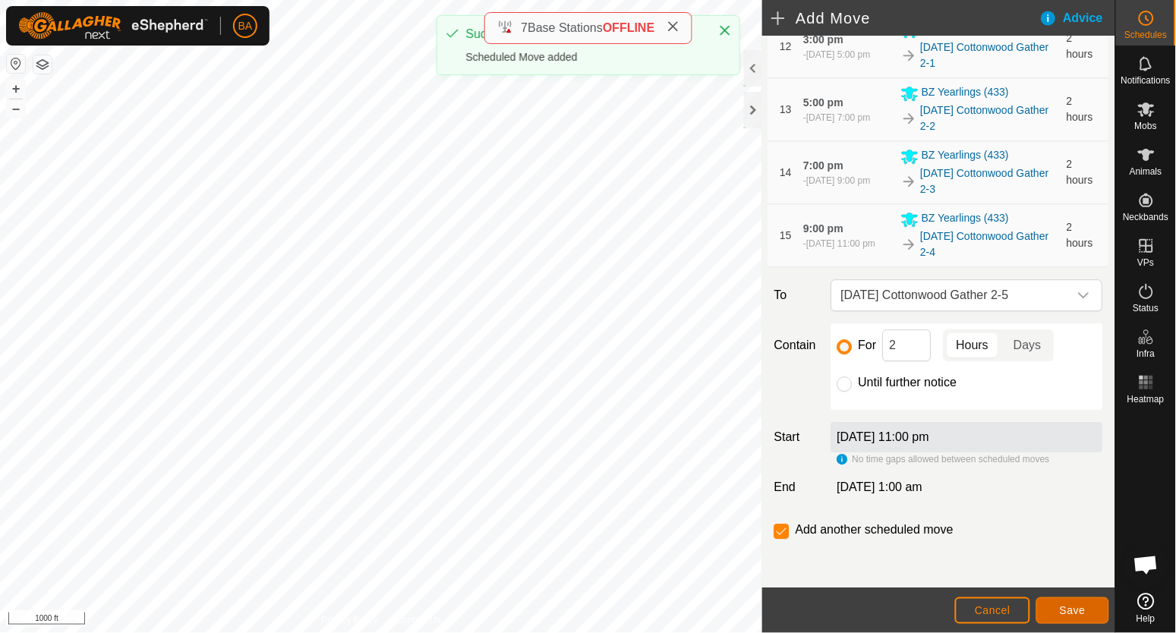
click at [1069, 608] on span "Save" at bounding box center [1072, 610] width 26 height 12
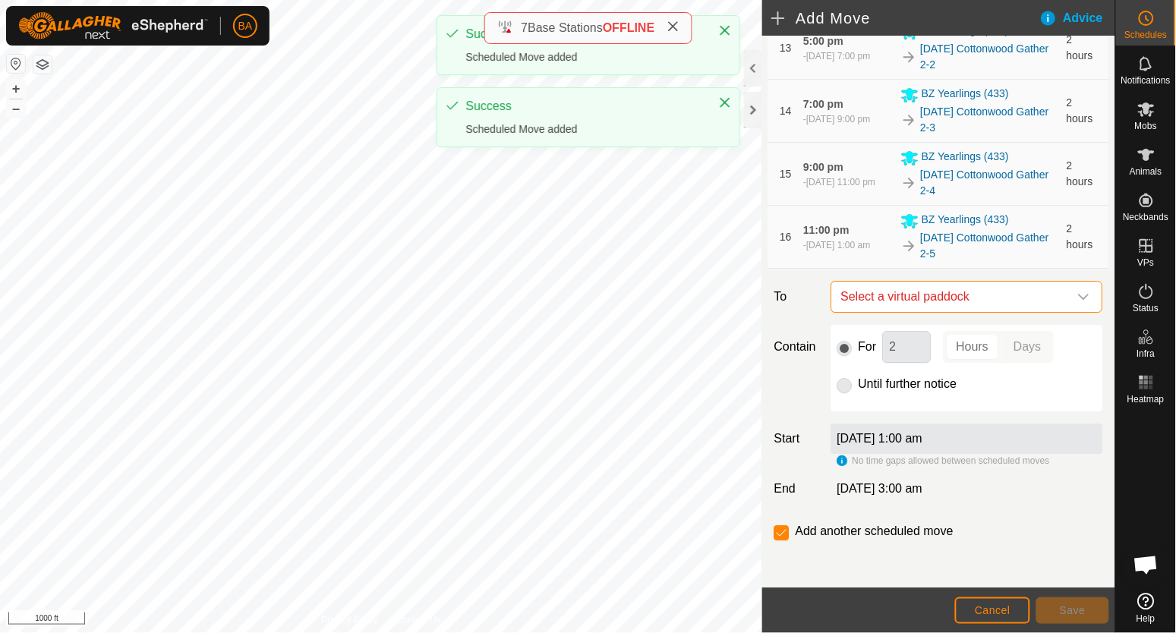
scroll to position [1068, 0]
click at [999, 297] on span "Select a virtual paddock" at bounding box center [952, 295] width 234 height 30
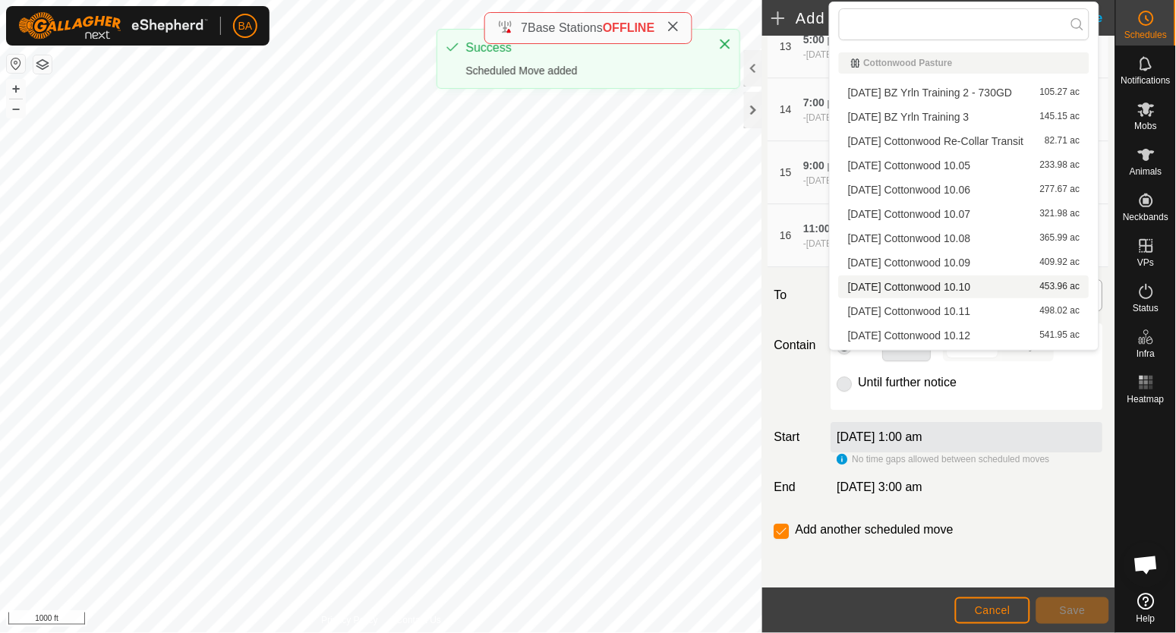
type input "gather 2"
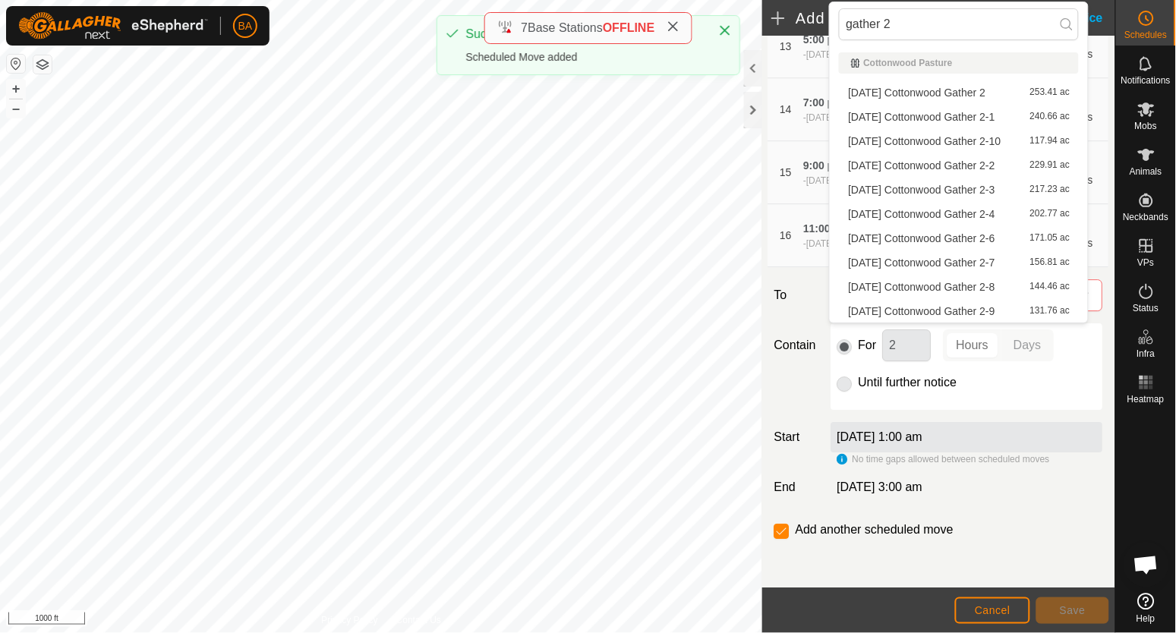
click at [998, 236] on li "2025-09-15 Cottonwood Gather 2-6 171.05 ac" at bounding box center [959, 238] width 240 height 23
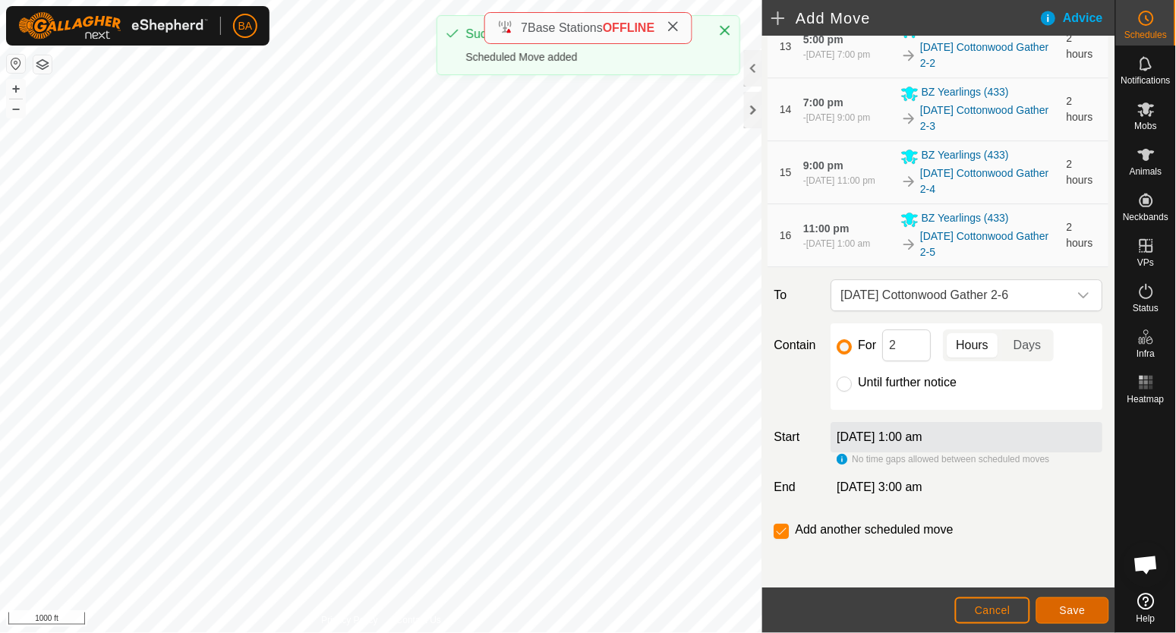
click at [1055, 610] on button "Save" at bounding box center [1072, 610] width 73 height 27
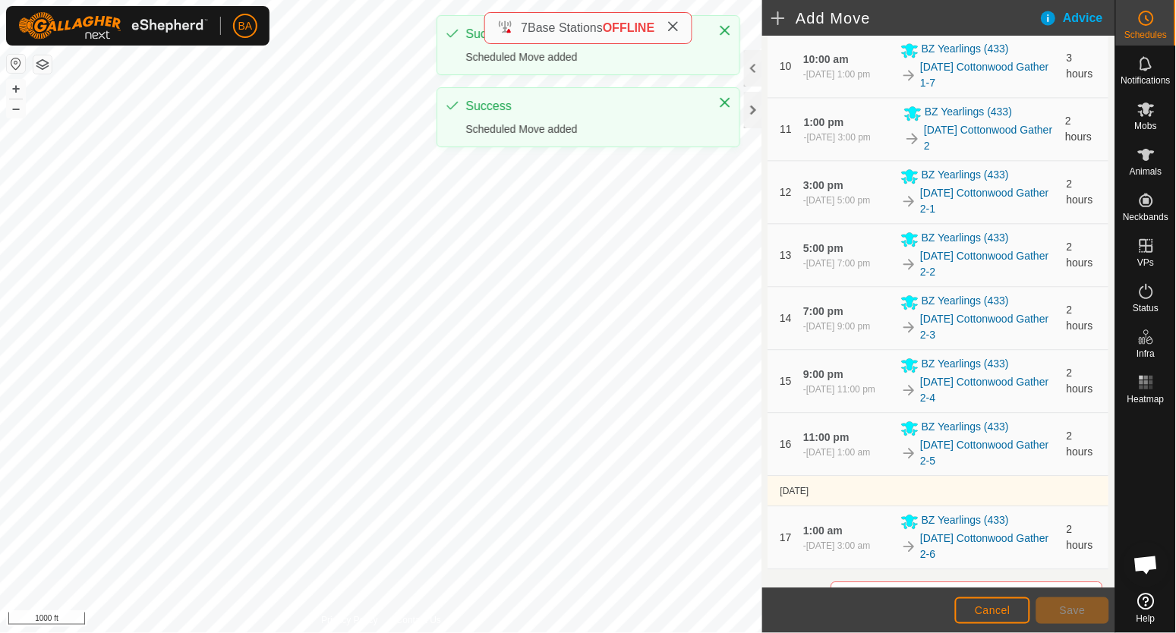
scroll to position [1161, 0]
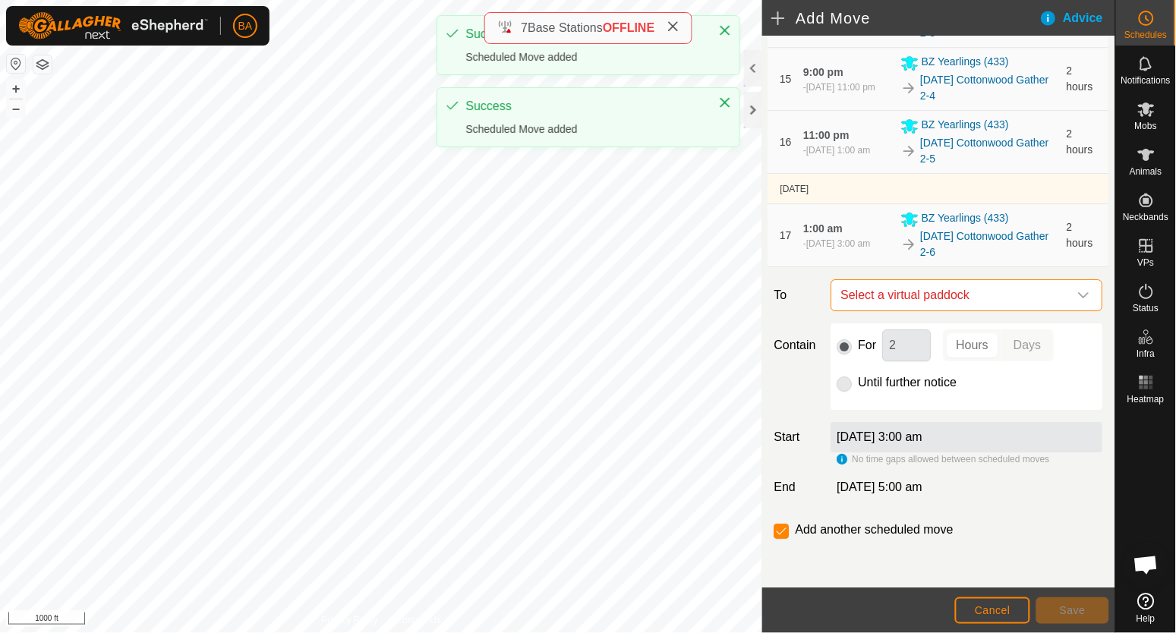
click at [958, 291] on span "Select a virtual paddock" at bounding box center [952, 295] width 234 height 30
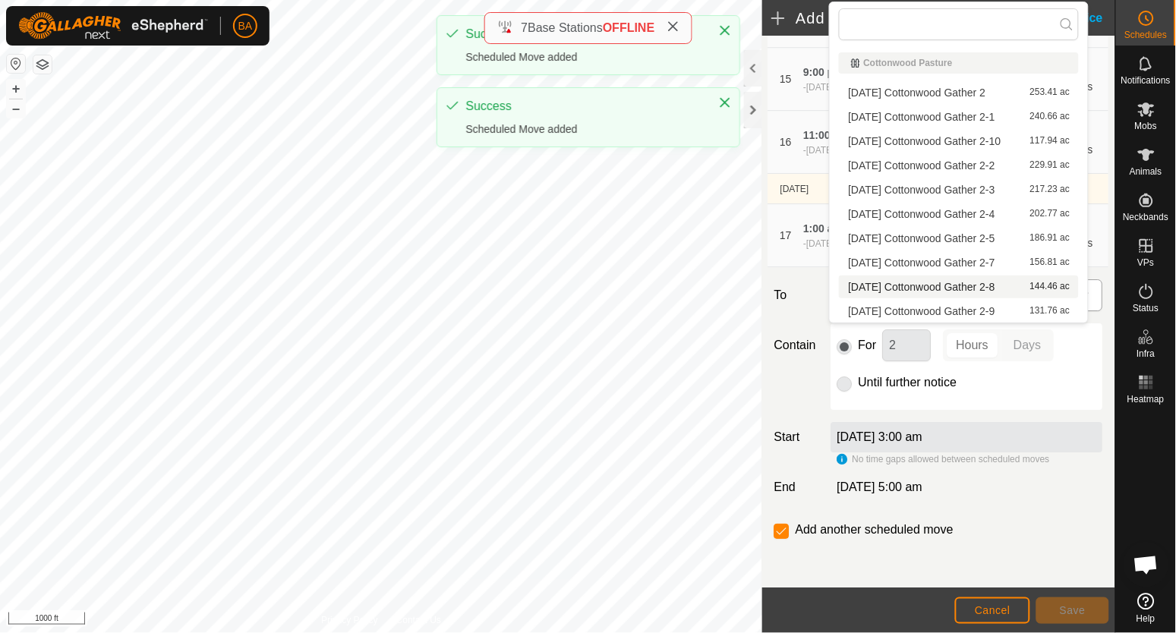
type input "gather 2"
click at [958, 260] on li "2025-09-15 Cottonwood Gather 2-7 156.81 ac" at bounding box center [959, 262] width 240 height 23
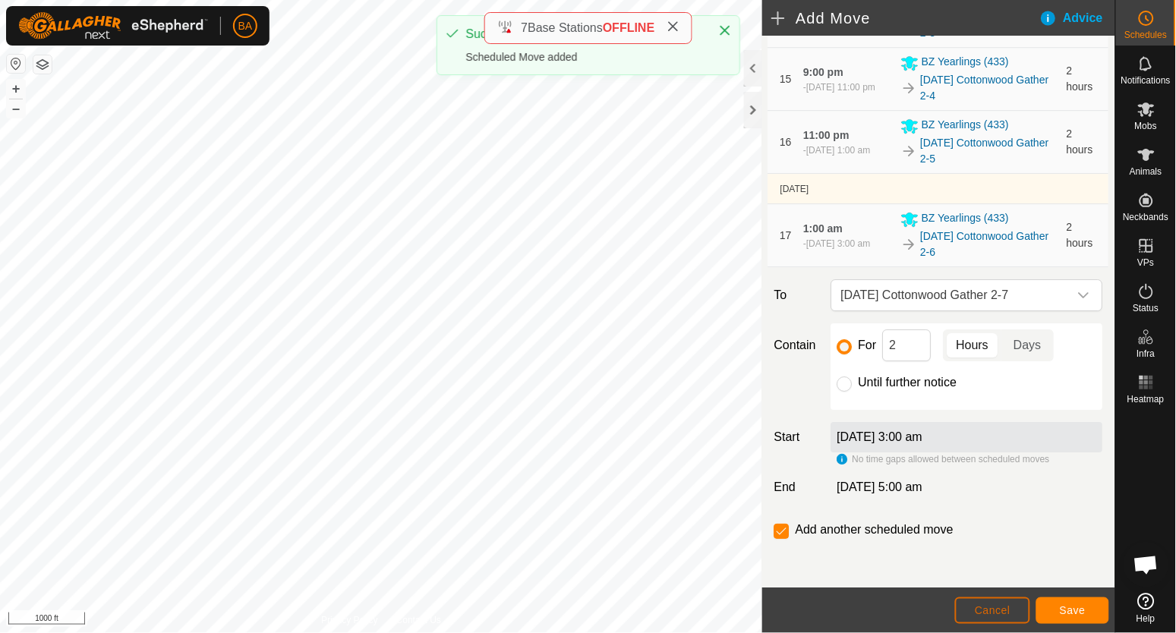
click at [1002, 606] on span "Cancel" at bounding box center [992, 610] width 36 height 12
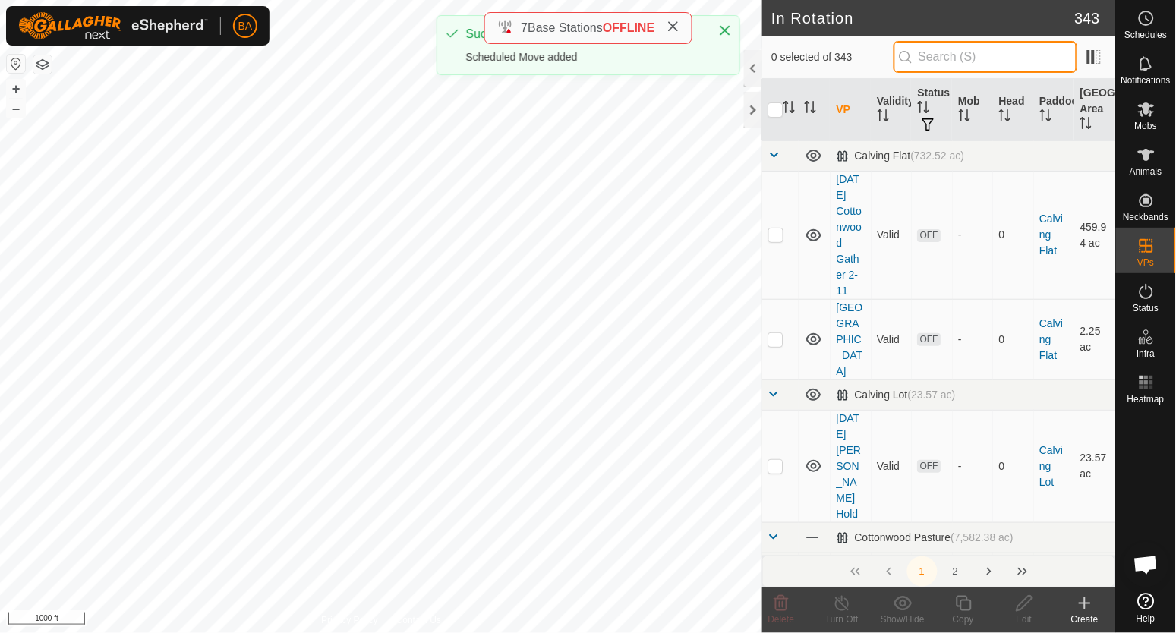
click at [999, 52] on input "text" at bounding box center [985, 57] width 184 height 32
paste input "gather 2"
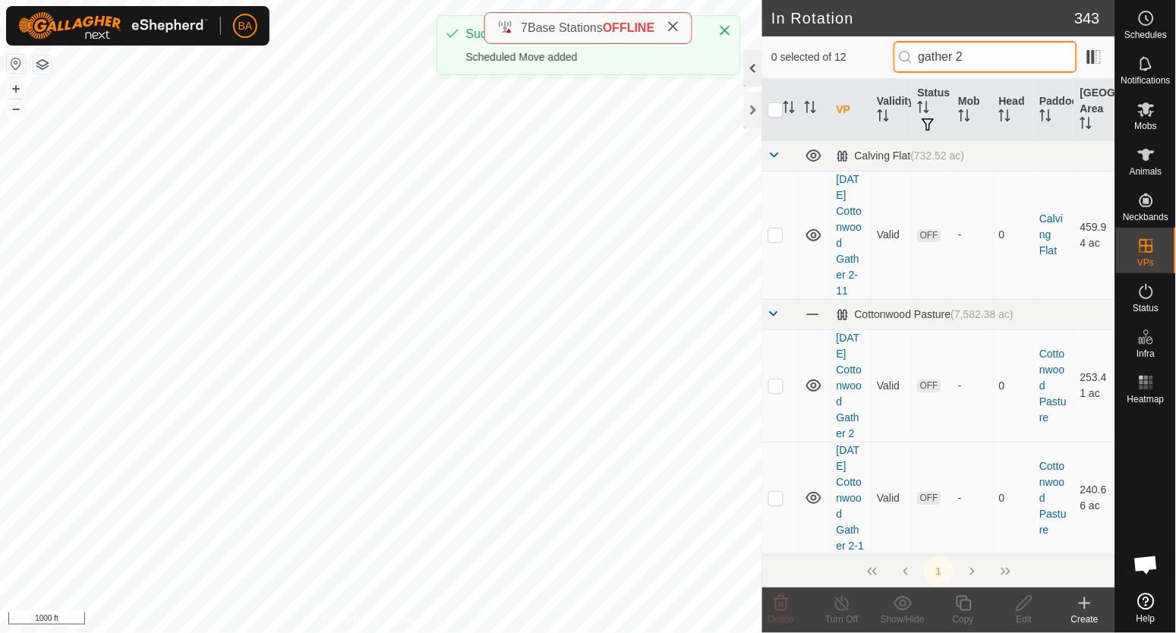
type input "gather 2"
click at [748, 71] on div at bounding box center [753, 68] width 18 height 36
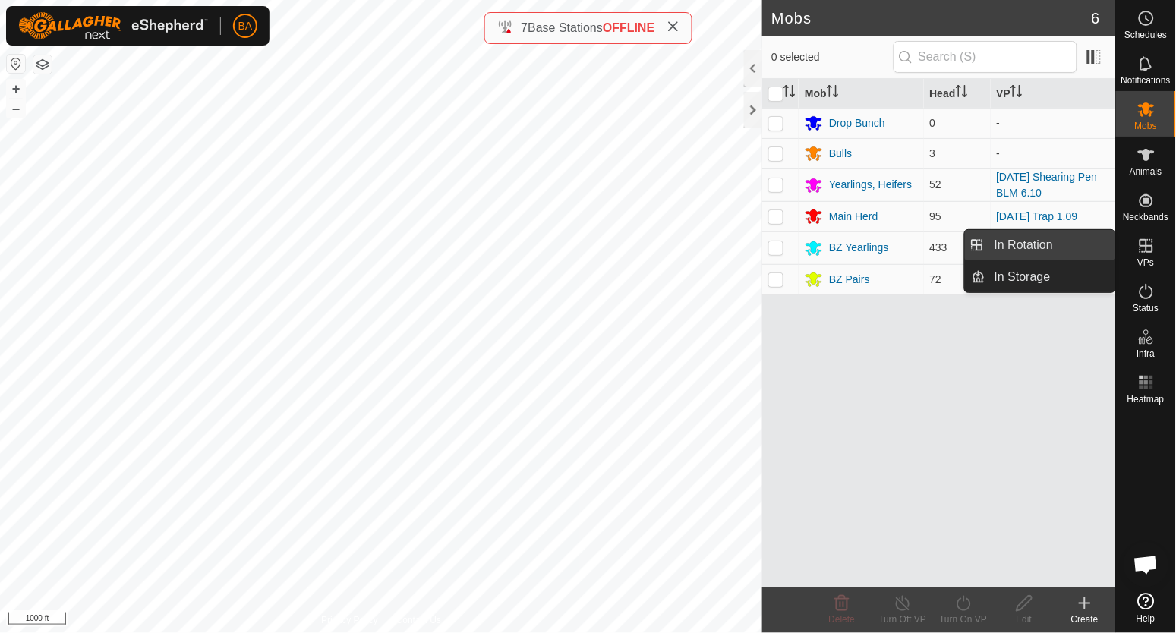
click at [1058, 254] on link "In Rotation" at bounding box center [1050, 245] width 130 height 30
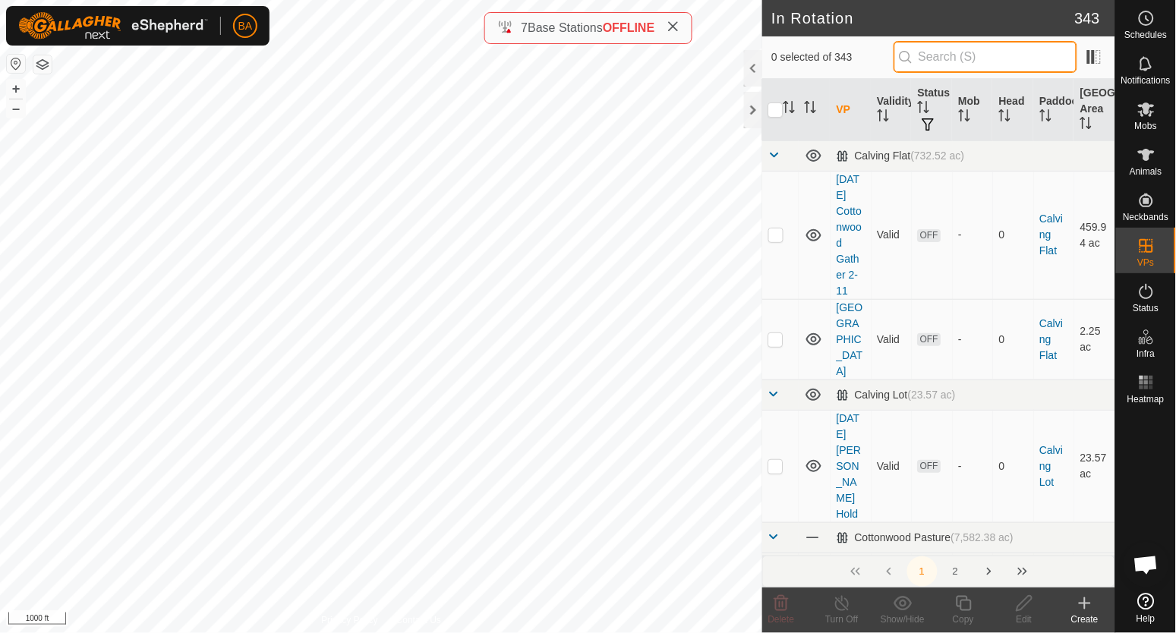
click at [973, 61] on input "text" at bounding box center [985, 57] width 184 height 32
paste input "gather 2"
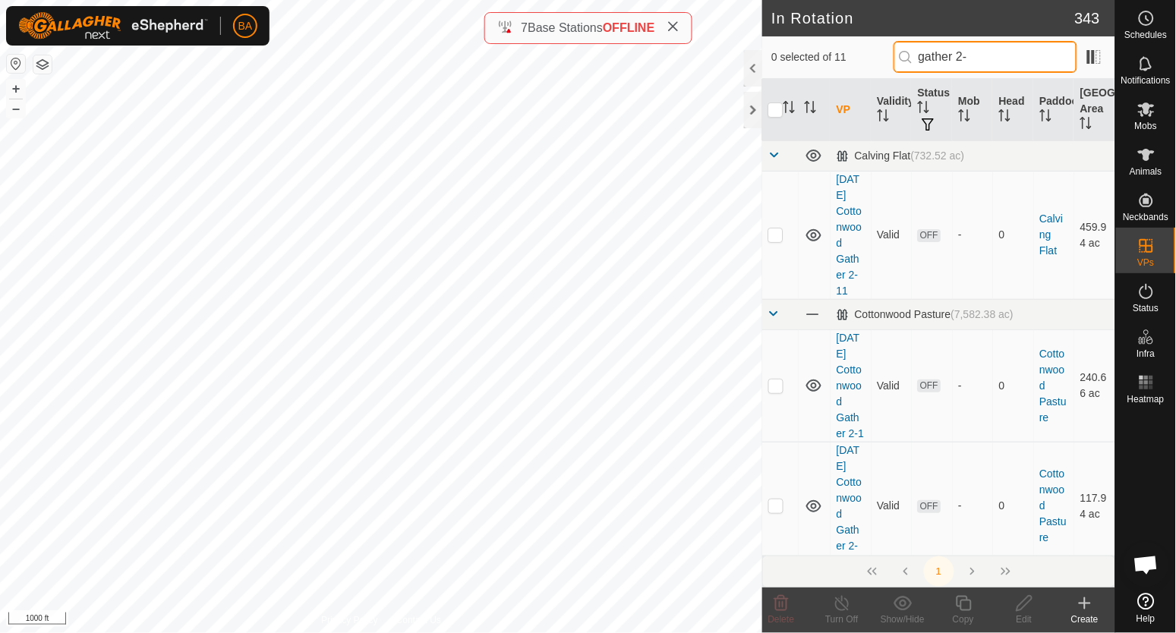
click at [984, 61] on input "gather 2-" at bounding box center [985, 57] width 184 height 32
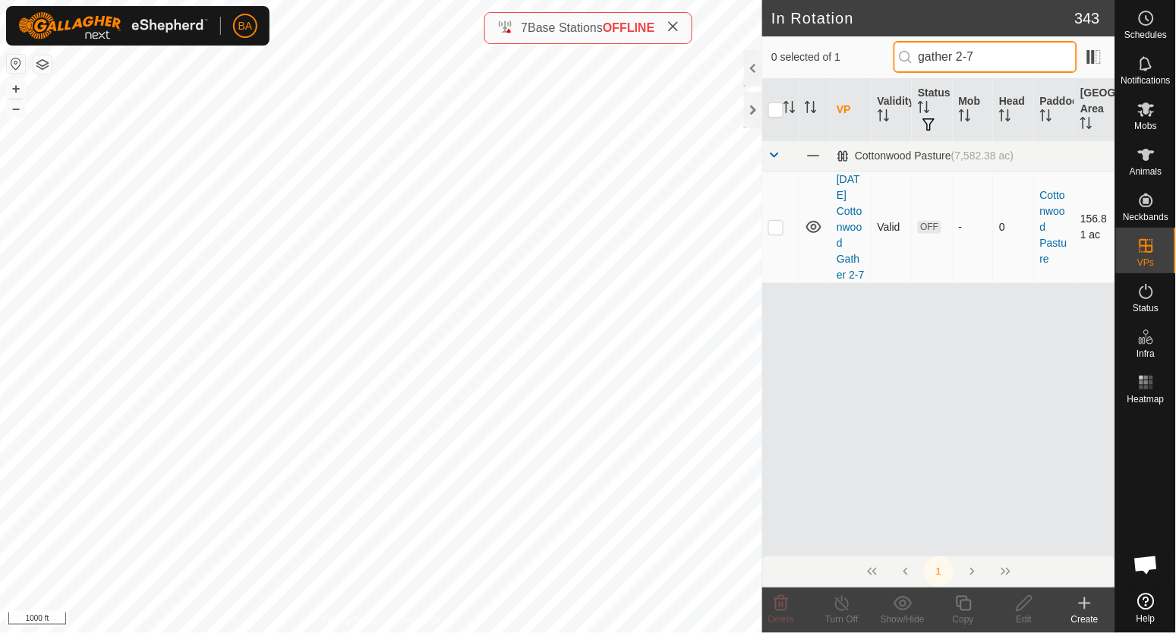
type input "gather 2-7"
click at [773, 231] on p-checkbox at bounding box center [775, 227] width 15 height 12
checkbox input "true"
click at [983, 53] on input "gather 2-7" at bounding box center [985, 57] width 184 height 32
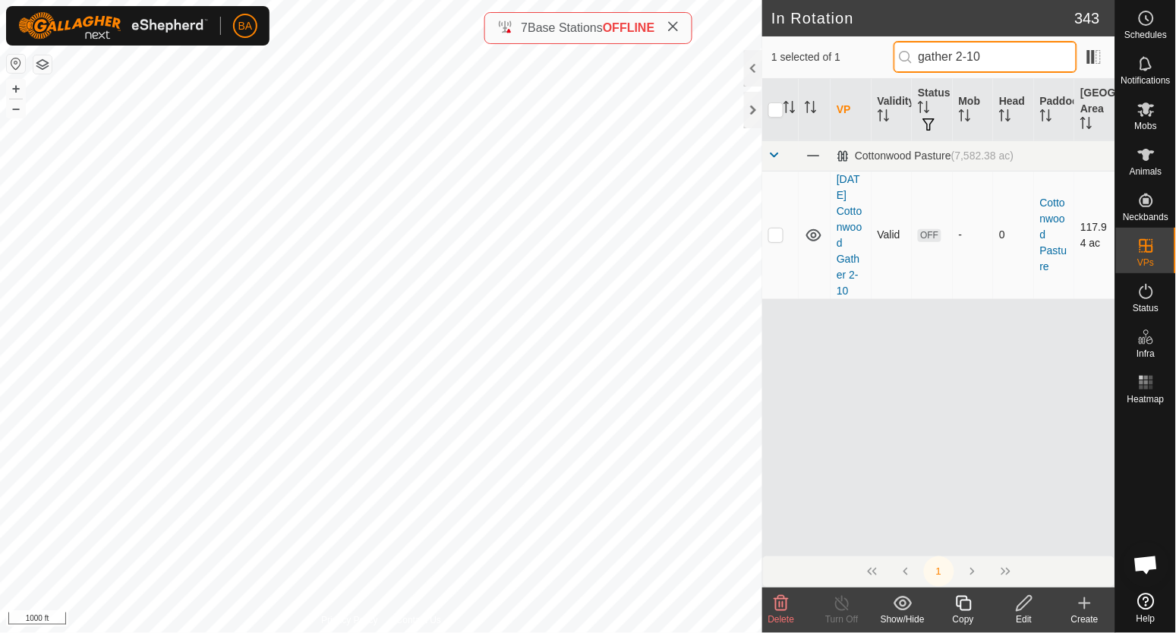
type input "gather 2-10"
click at [770, 238] on p-checkbox at bounding box center [775, 234] width 15 height 12
checkbox input "false"
click at [770, 111] on input "checkbox" at bounding box center [775, 109] width 15 height 15
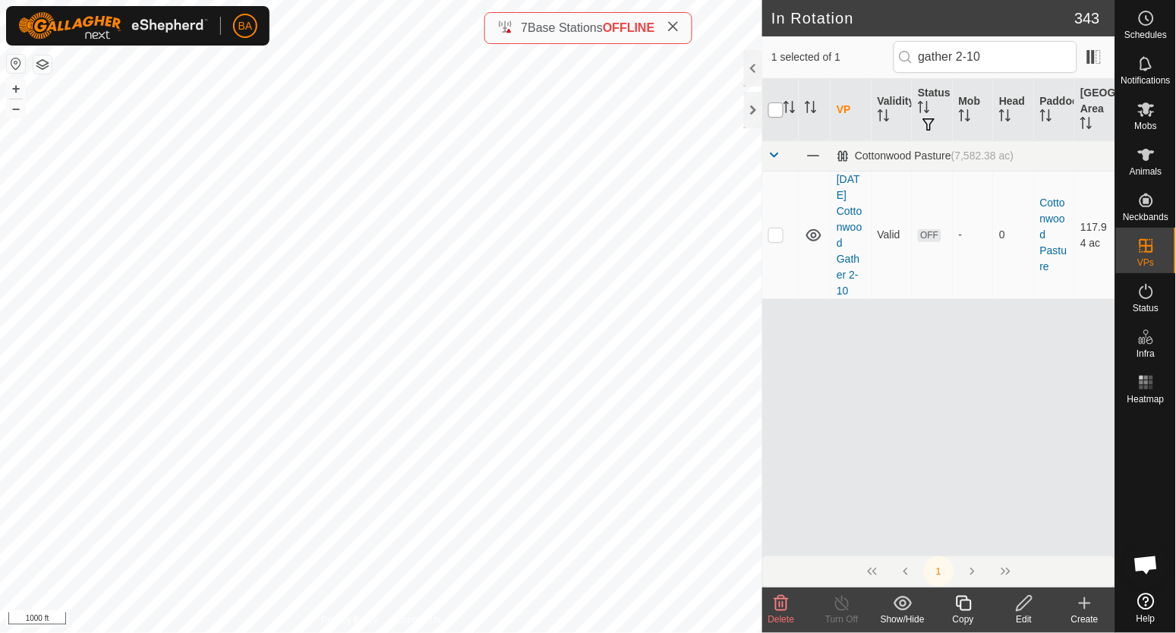
checkbox input "true"
click at [773, 109] on input "checkbox" at bounding box center [775, 109] width 15 height 15
checkbox input "false"
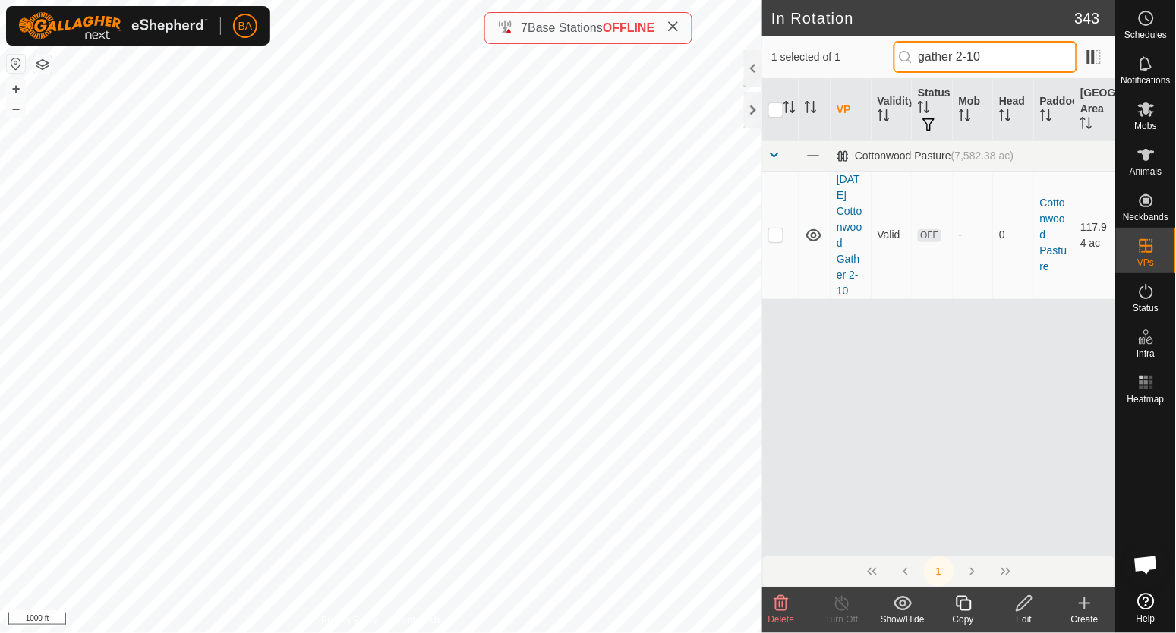
click at [711, 46] on div "In Rotation 343 1 selected of 1 gather 2-10 VP Validity Status Mob Head Paddock…" at bounding box center [557, 316] width 1115 height 633
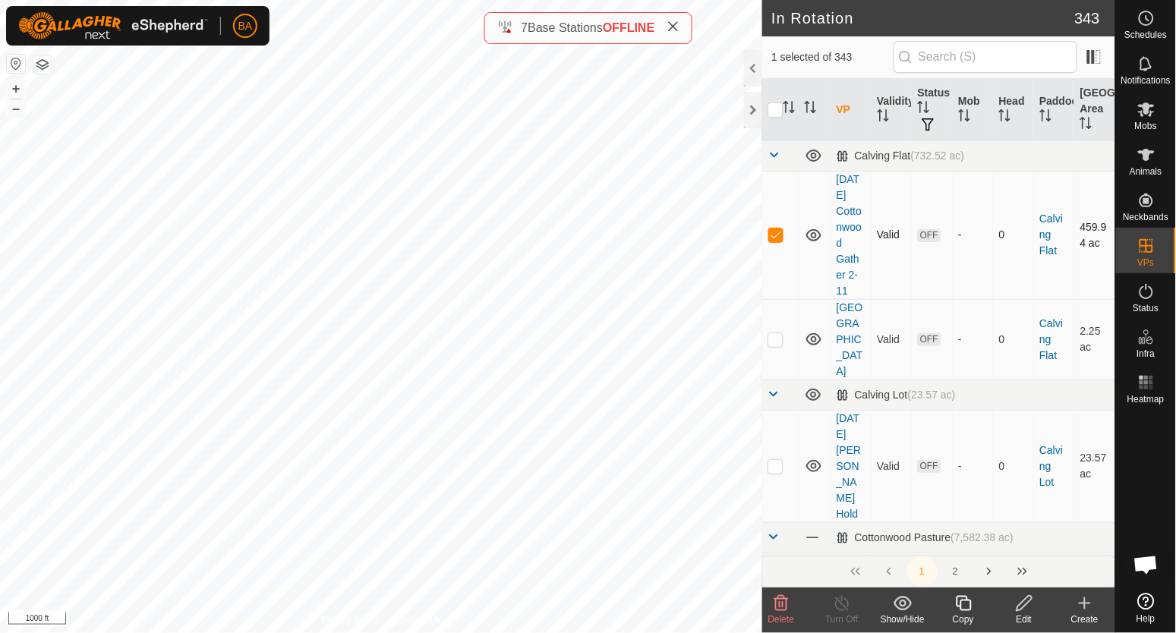
click at [775, 241] on p-checkbox at bounding box center [775, 234] width 15 height 12
click at [779, 241] on p-checkbox at bounding box center [775, 234] width 15 height 12
checkbox input "true"
click at [964, 612] on div "Copy" at bounding box center [963, 619] width 61 height 14
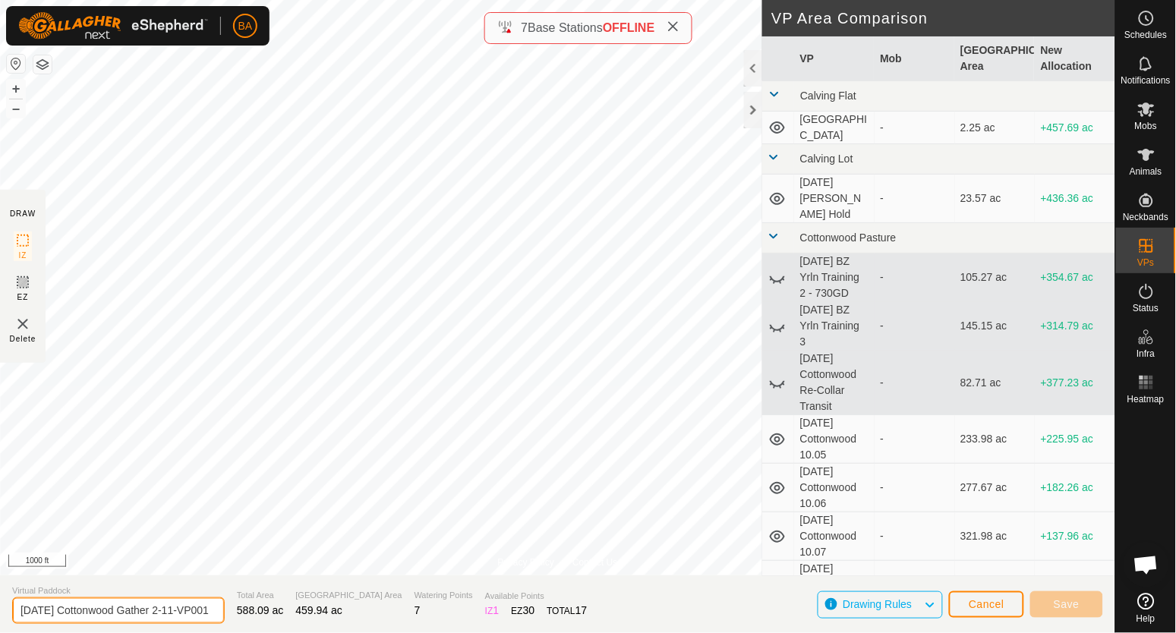
scroll to position [0, 24]
drag, startPoint x: 190, startPoint y: 614, endPoint x: 341, endPoint y: 618, distance: 151.1
click at [341, 618] on section "Virtual Paddock 2025-09-15 Cottonwood Gather 2-11-VP001 Total Area 588.09 ac Gr…" at bounding box center [557, 604] width 1115 height 58
type input "2025-09-15 Cottonwood Gather 2-10a"
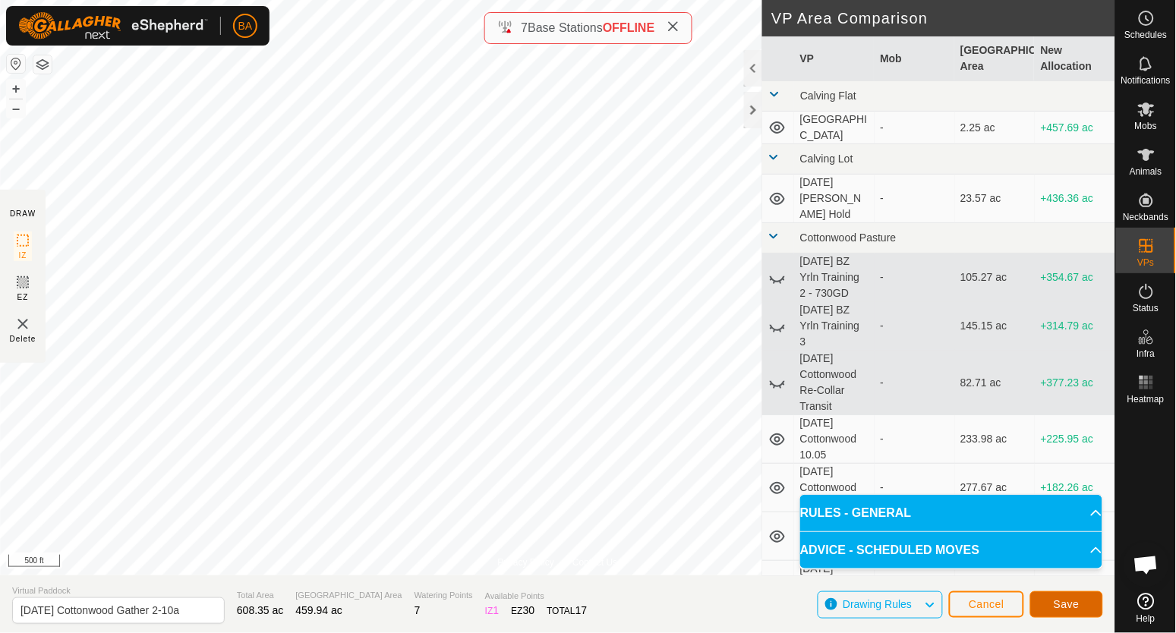
click at [1065, 609] on span "Save" at bounding box center [1066, 604] width 26 height 12
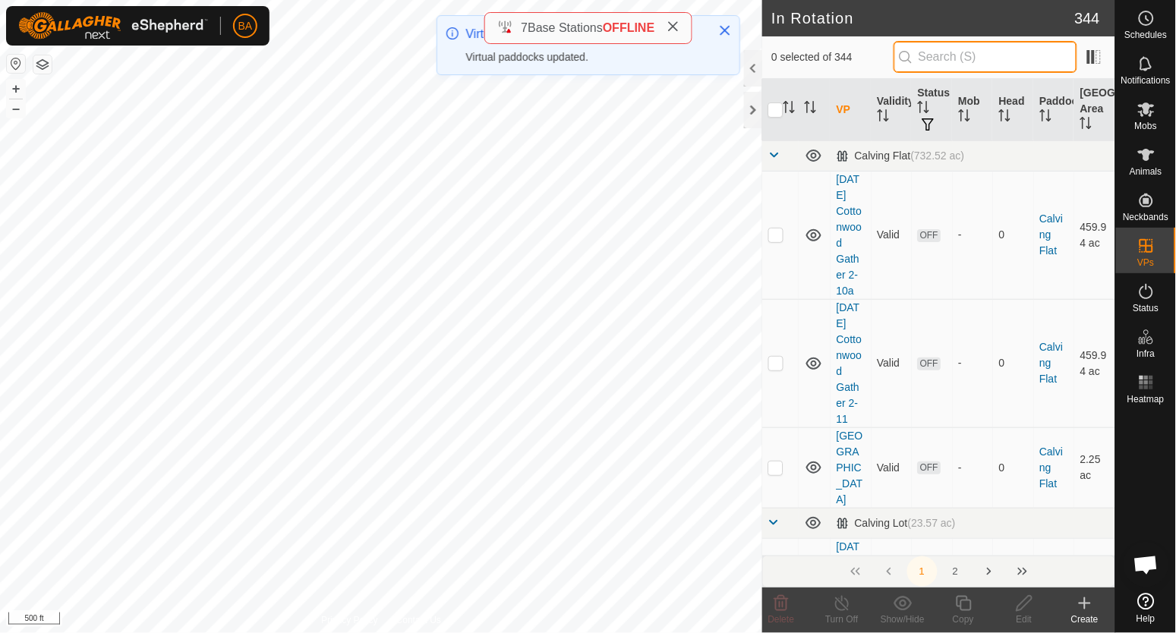
click at [980, 58] on input "text" at bounding box center [985, 57] width 184 height 32
paste input "gather 2-"
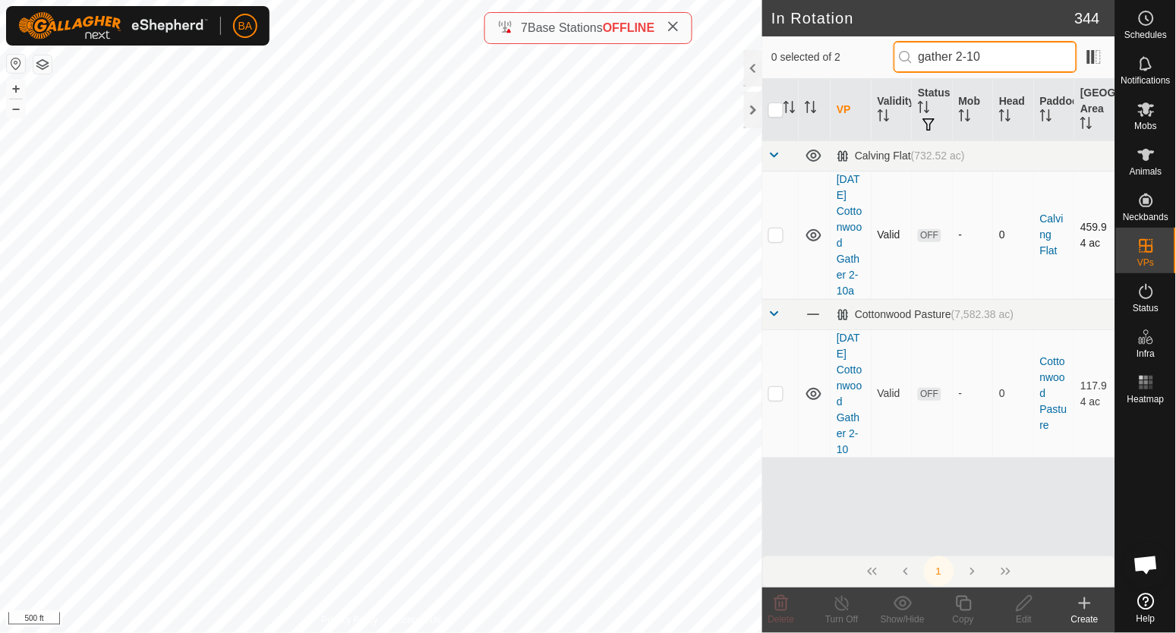
type input "gather 2-10"
click at [776, 233] on p-checkbox at bounding box center [775, 234] width 15 height 12
checkbox input "true"
click at [967, 608] on icon at bounding box center [963, 603] width 19 height 18
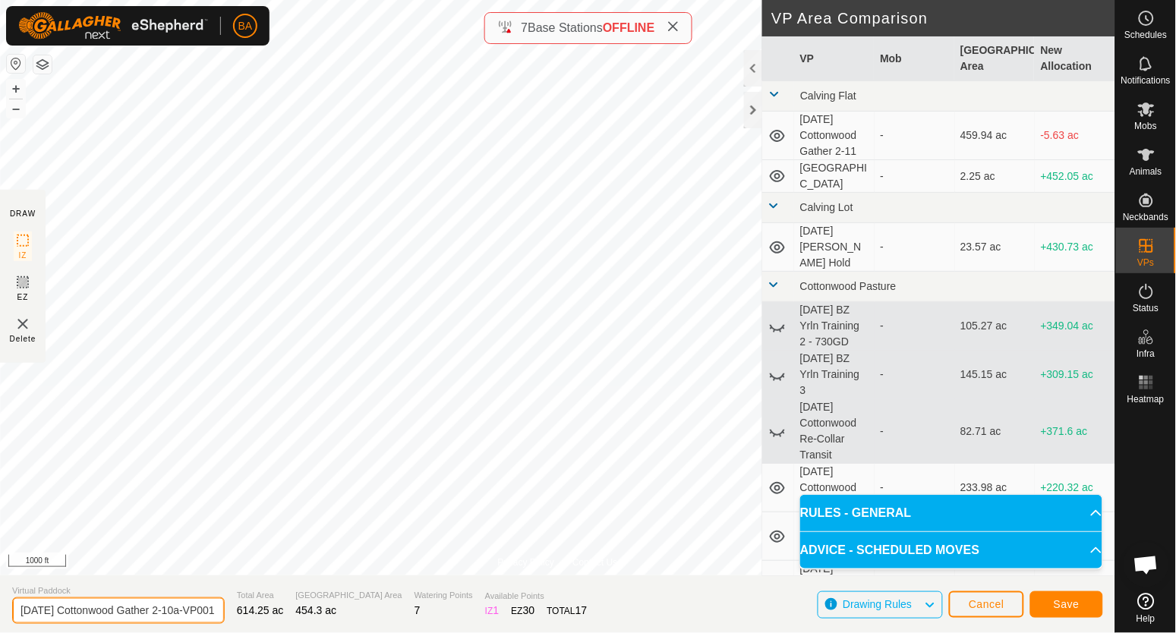
scroll to position [0, 31]
drag, startPoint x: 184, startPoint y: 612, endPoint x: 401, endPoint y: 606, distance: 217.9
click at [401, 606] on section "Virtual Paddock 2025-09-15 Cottonwood Gather 2-10a-VP001 Total Area 614.25 ac G…" at bounding box center [557, 604] width 1115 height 58
type input "2025-09-15 Cottonwood Gather 2-9a"
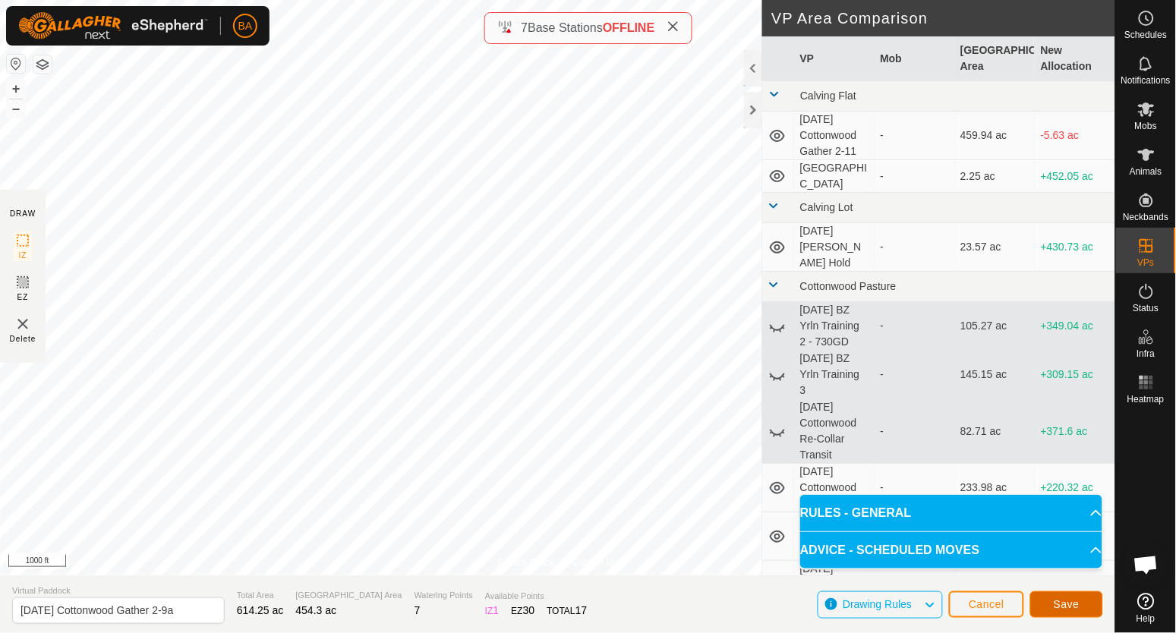
click at [1085, 604] on button "Save" at bounding box center [1066, 604] width 73 height 27
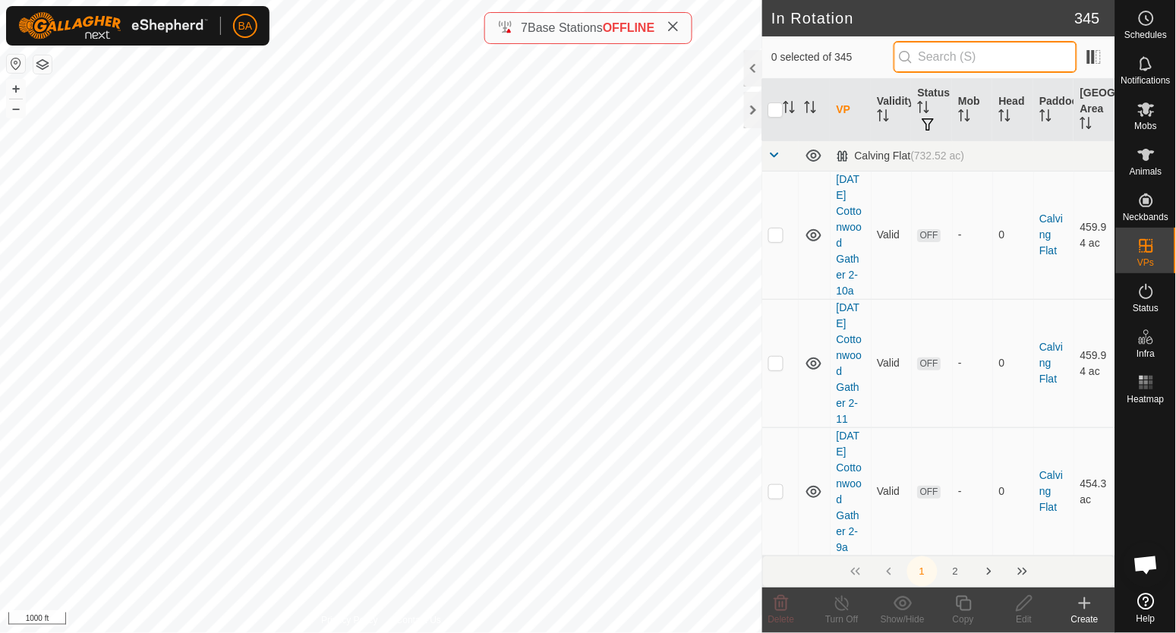
click at [967, 53] on input "text" at bounding box center [985, 57] width 184 height 32
paste input "gather 2-"
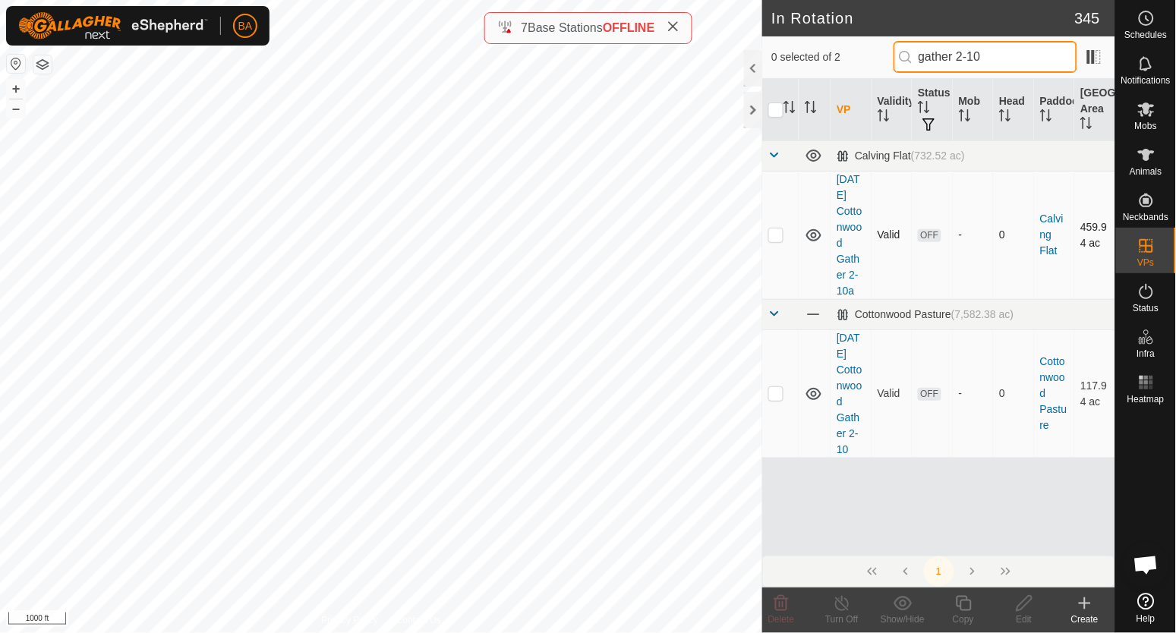
type input "gather 2-10"
click at [779, 234] on p-checkbox at bounding box center [775, 234] width 15 height 12
checkbox input "true"
click at [1027, 606] on icon at bounding box center [1024, 603] width 19 height 18
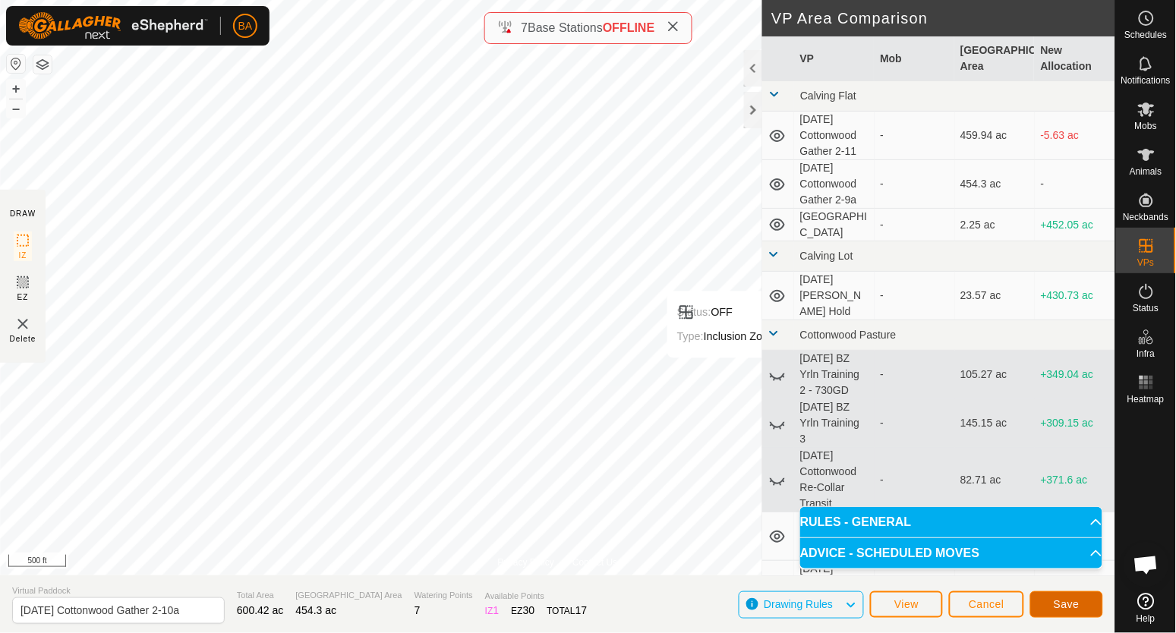
click at [1082, 606] on button "Save" at bounding box center [1066, 604] width 73 height 27
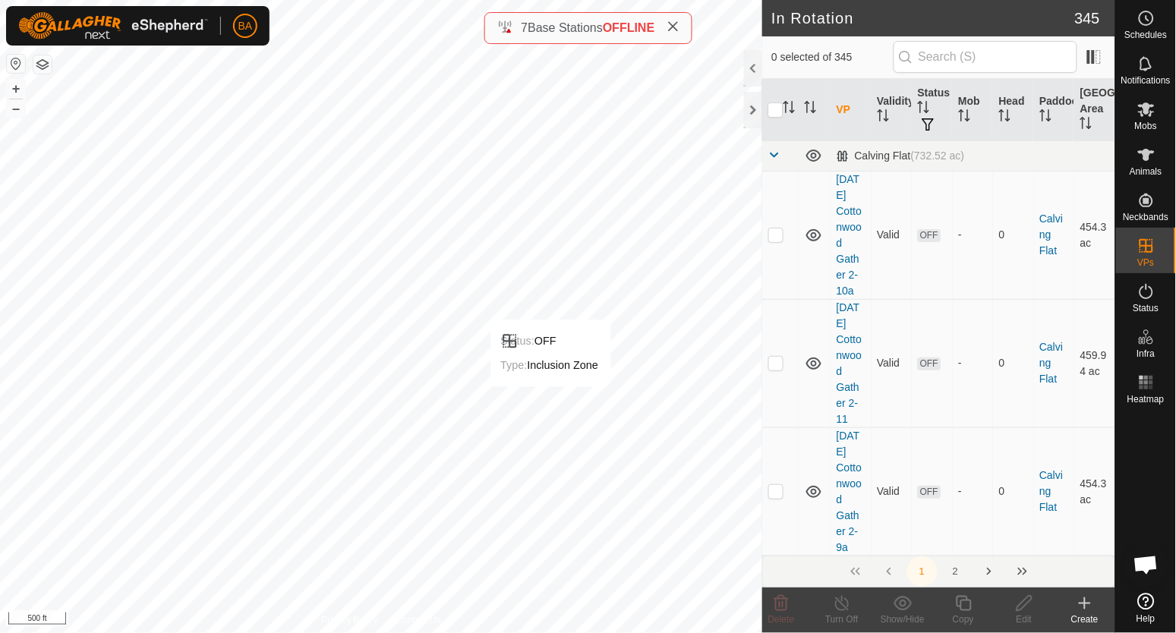
drag, startPoint x: 1082, startPoint y: 600, endPoint x: 902, endPoint y: 20, distance: 608.0
click at [902, 20] on h2 "In Rotation" at bounding box center [922, 18] width 303 height 18
click at [1002, 61] on input "text" at bounding box center [985, 57] width 184 height 32
paste input "gather 2-"
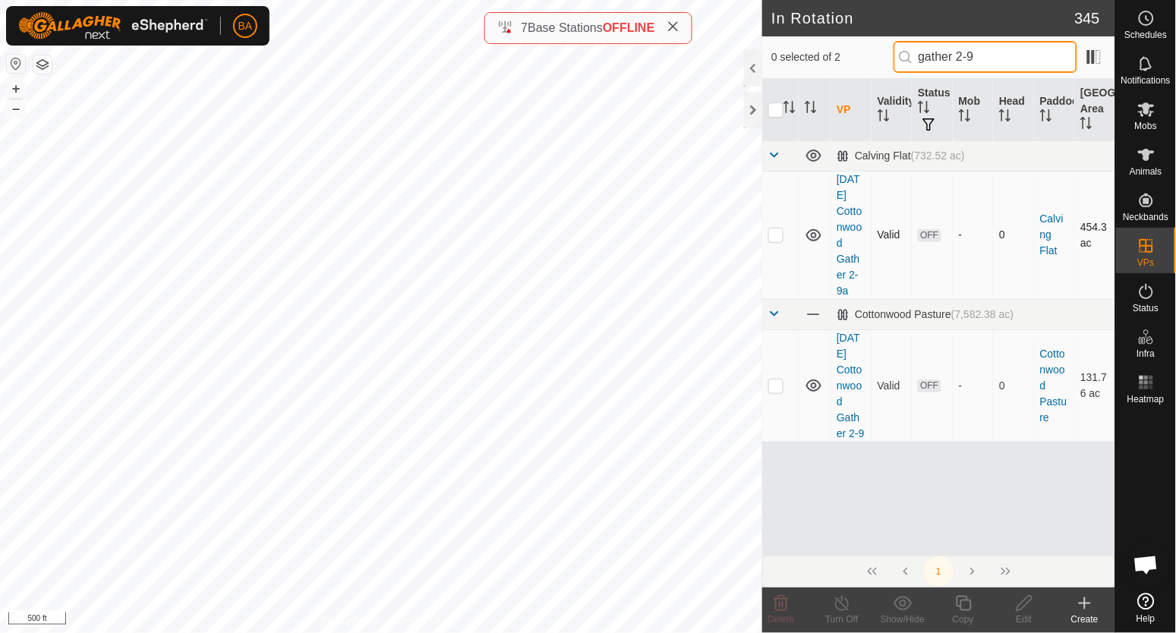
type input "gather 2-9"
click at [772, 240] on p-checkbox at bounding box center [775, 234] width 15 height 12
checkbox input "true"
click at [963, 606] on icon at bounding box center [963, 603] width 19 height 18
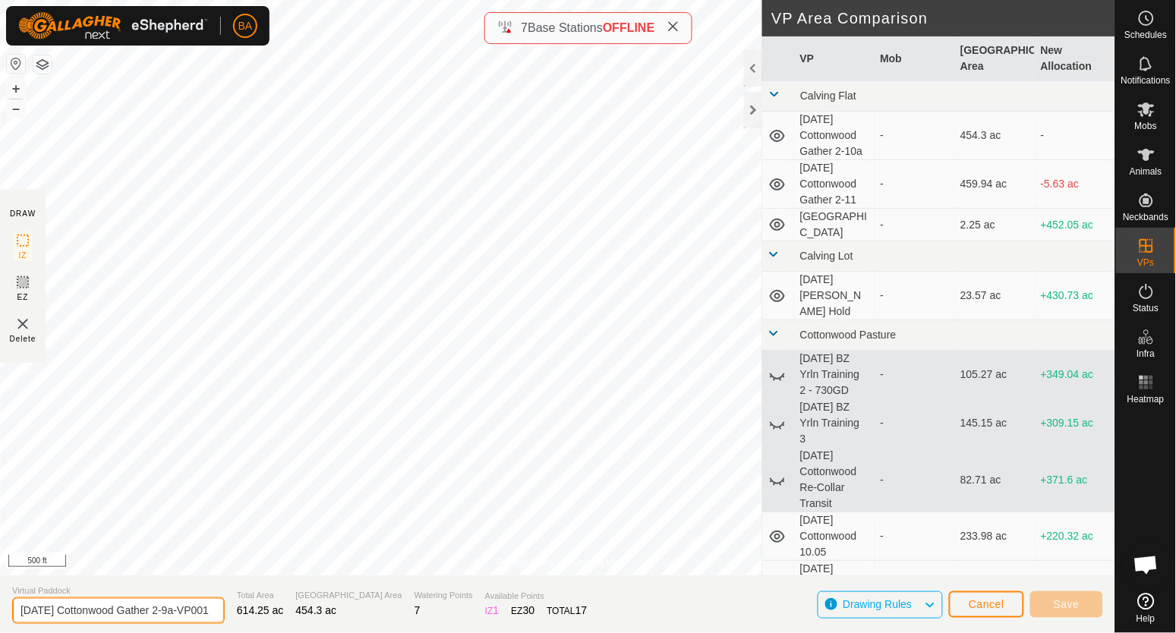
click at [184, 615] on input "2025-09-15 Cottonwood Gather 2-9a-VP001" at bounding box center [118, 610] width 212 height 27
click at [181, 611] on input "2025-09-15 Cottonwood Gather 2-9a-VP001" at bounding box center [118, 610] width 212 height 27
drag, startPoint x: 183, startPoint y: 612, endPoint x: 356, endPoint y: 604, distance: 173.2
click at [356, 604] on section "Virtual Paddock 2025-09-15 Cottonwood Gather 2-9a-VP001 Total Area 614.25 ac Gr…" at bounding box center [557, 604] width 1115 height 58
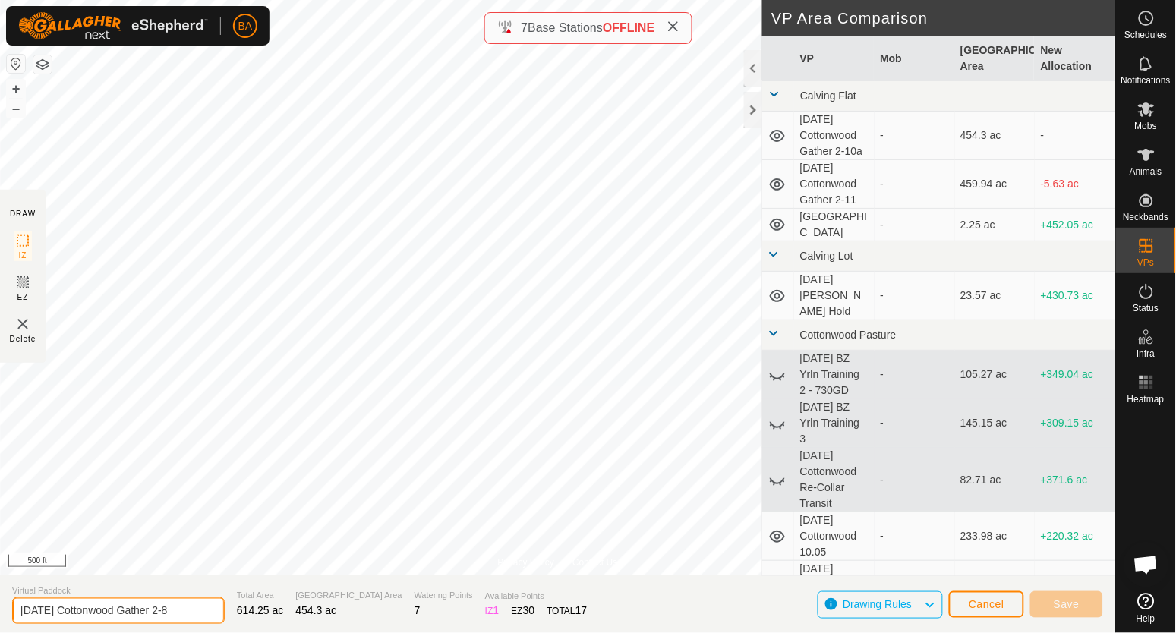
scroll to position [0, 0]
type input "2025-09-15 Cottonwood Gather 2-8a"
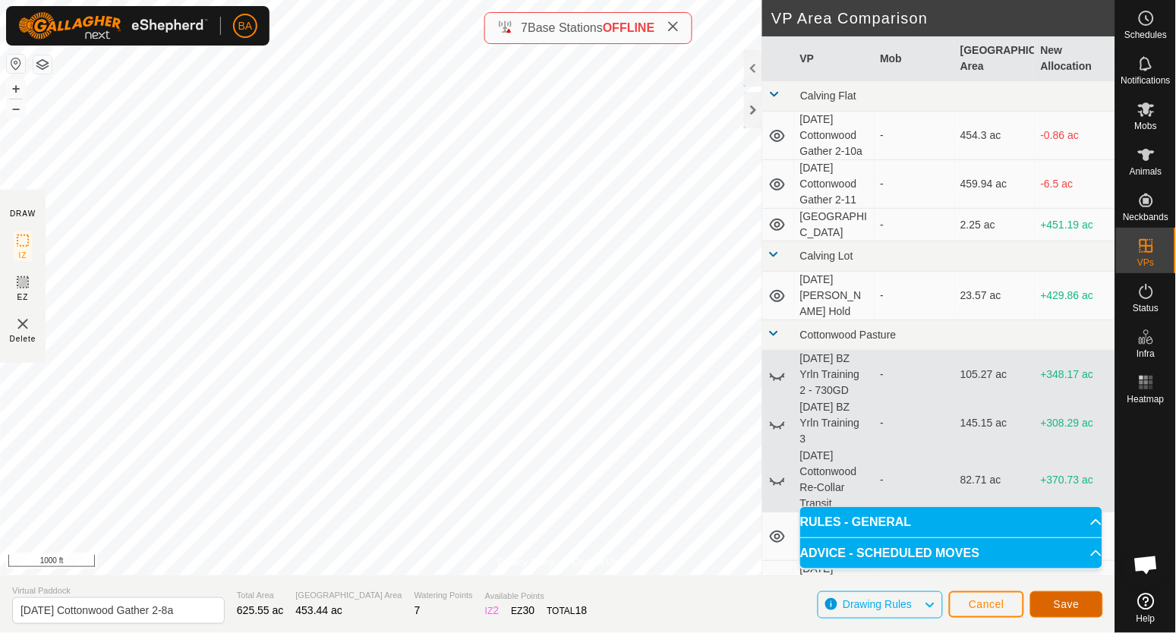
click at [1075, 604] on span "Save" at bounding box center [1066, 604] width 26 height 12
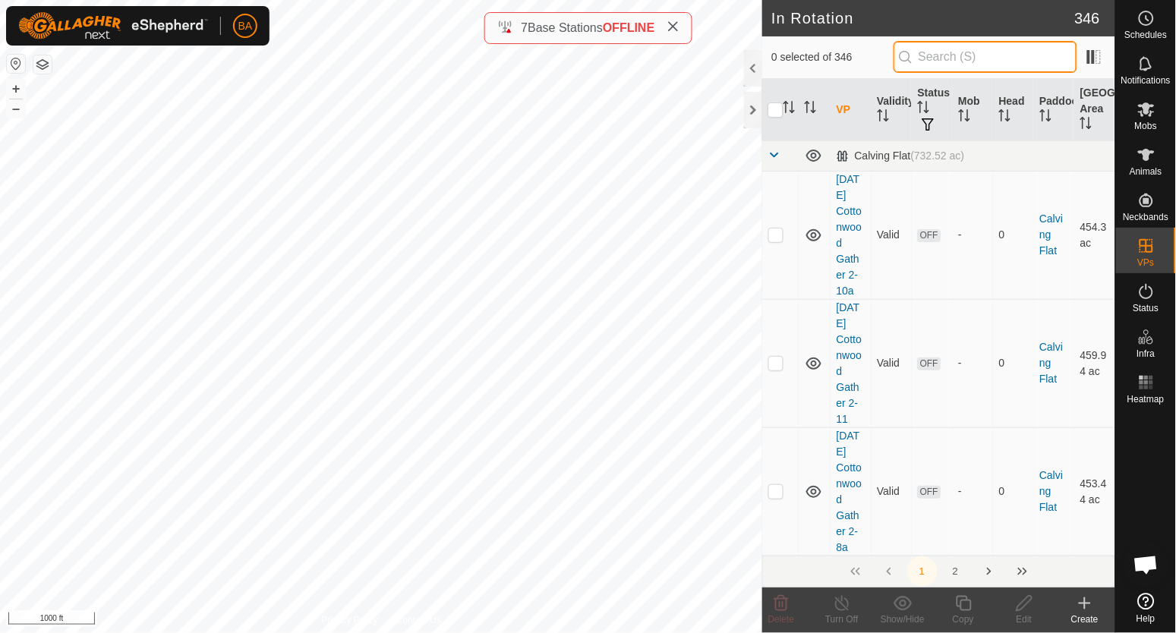
click at [923, 60] on input "text" at bounding box center [985, 57] width 184 height 32
paste input "gather 2-"
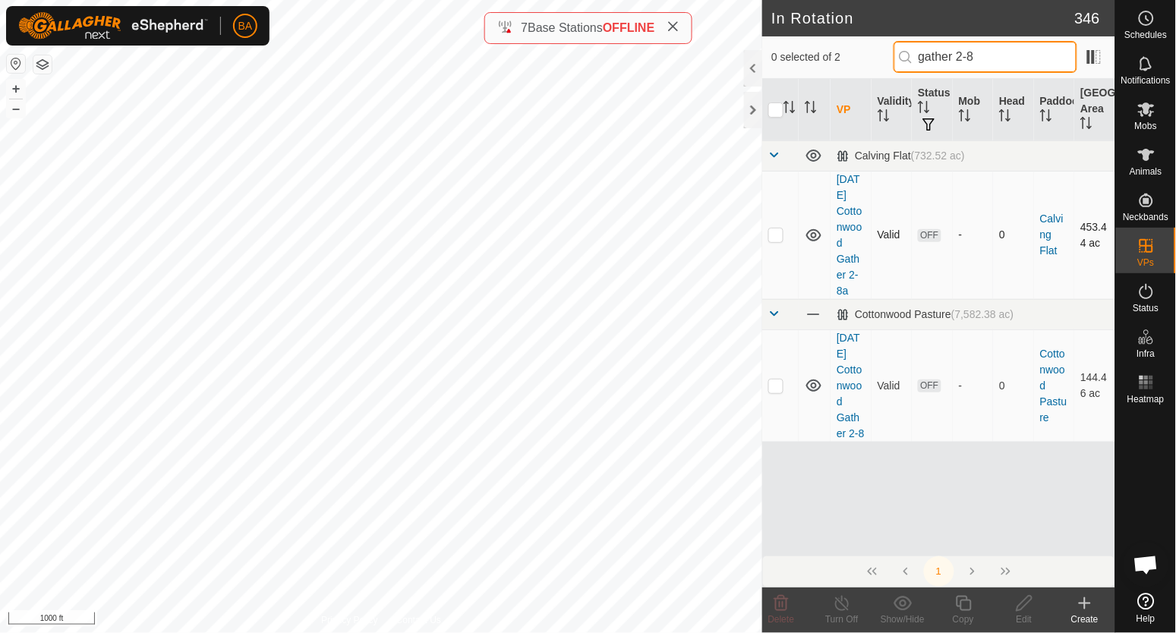
type input "gather 2-8"
click at [776, 238] on p-checkbox at bounding box center [775, 234] width 15 height 12
checkbox input "true"
click at [967, 611] on div "Copy" at bounding box center [963, 610] width 61 height 46
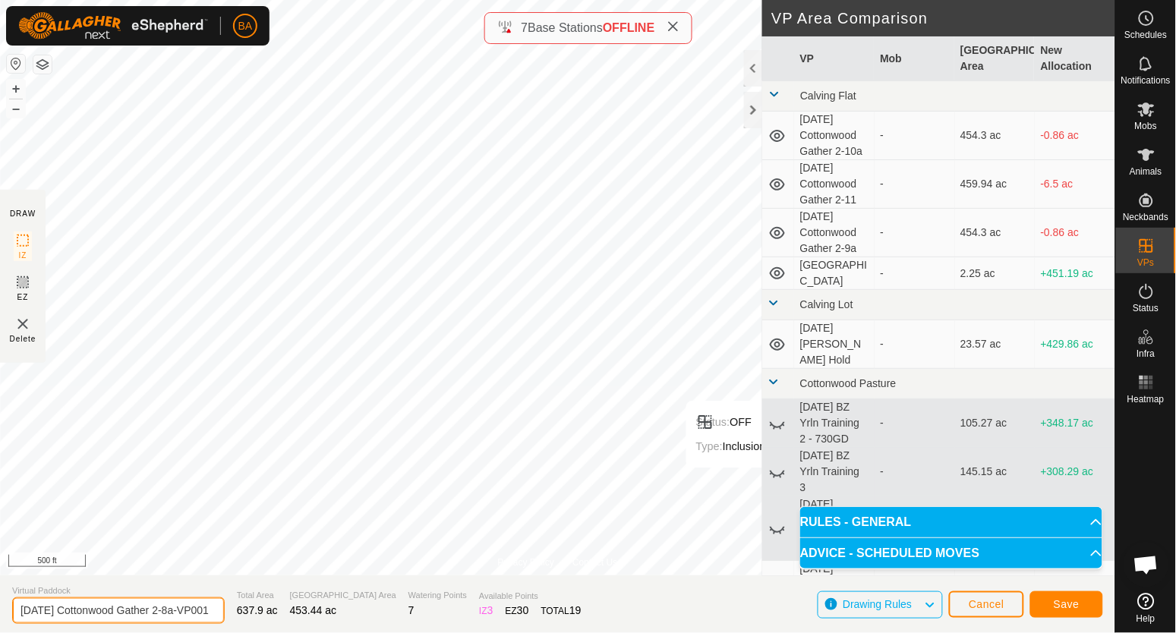
scroll to position [0, 25]
drag, startPoint x: 183, startPoint y: 609, endPoint x: 433, endPoint y: 636, distance: 251.8
click at [433, 632] on html "BA Schedules Notifications Mobs Animals Neckbands VPs Status Infra Heatmap Help…" at bounding box center [588, 316] width 1176 height 633
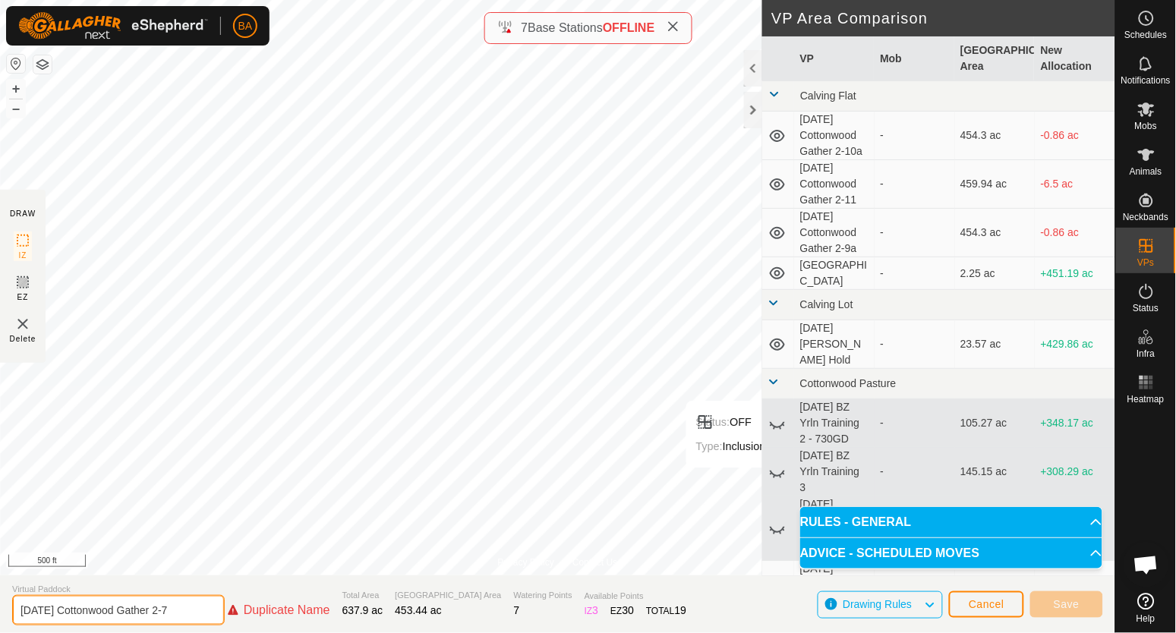
scroll to position [0, 0]
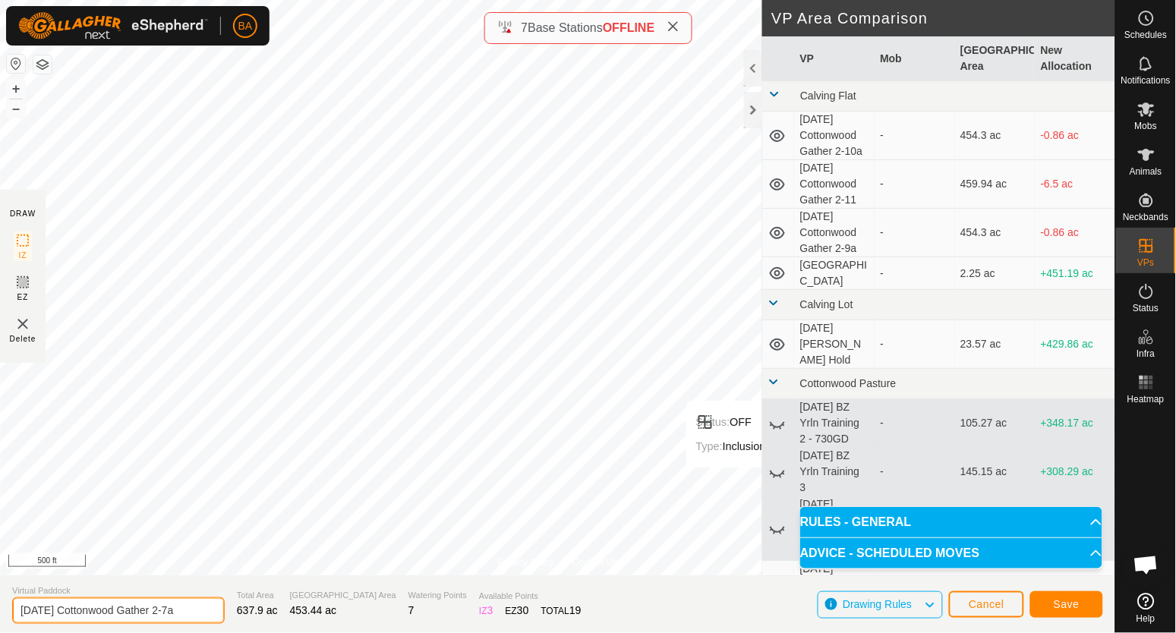
type input "2025-09-15 Cottonwood Gather 2-7a"
click at [1037, 611] on button "Save" at bounding box center [1066, 604] width 73 height 27
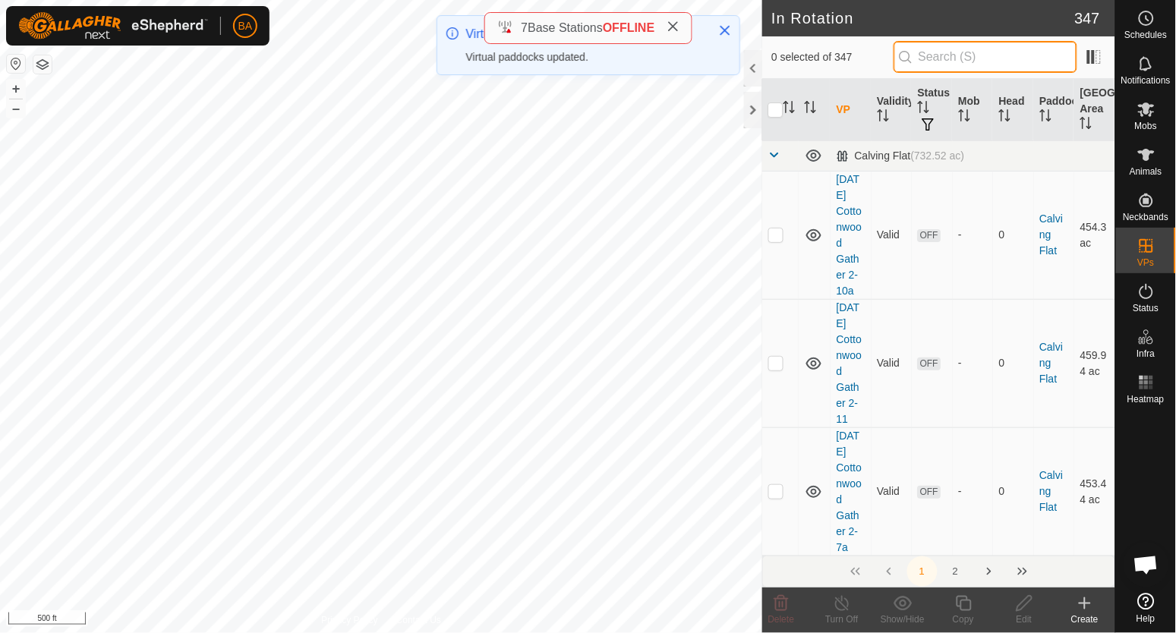
click at [938, 64] on input "text" at bounding box center [985, 57] width 184 height 32
paste input "gather 2-"
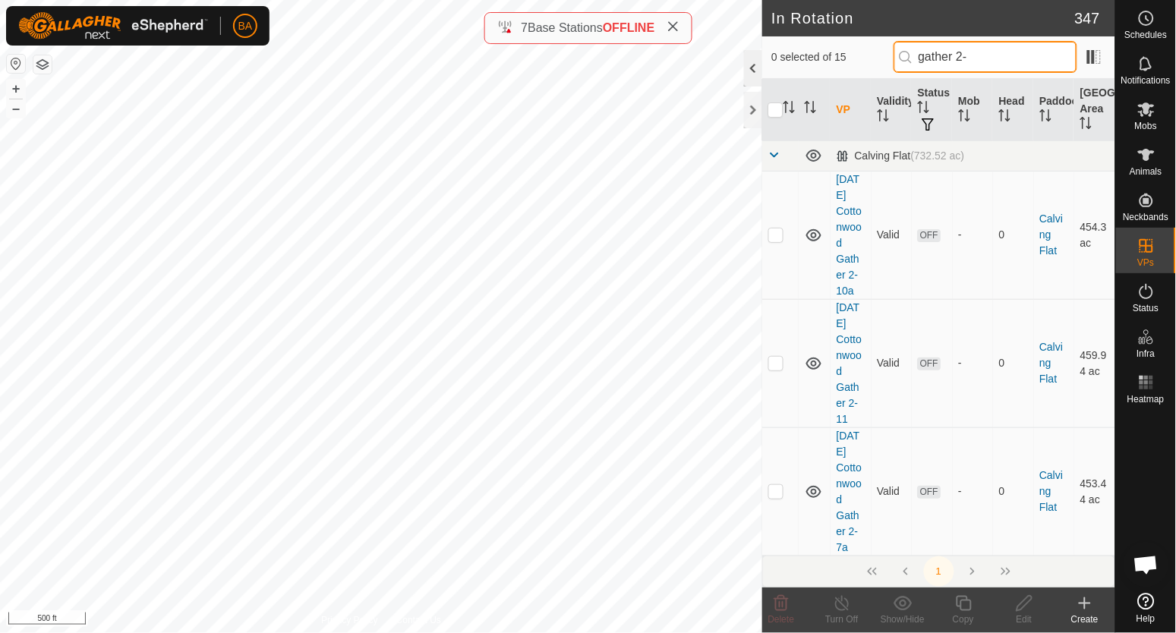
type input "gather 2-"
click at [751, 59] on div at bounding box center [753, 68] width 18 height 36
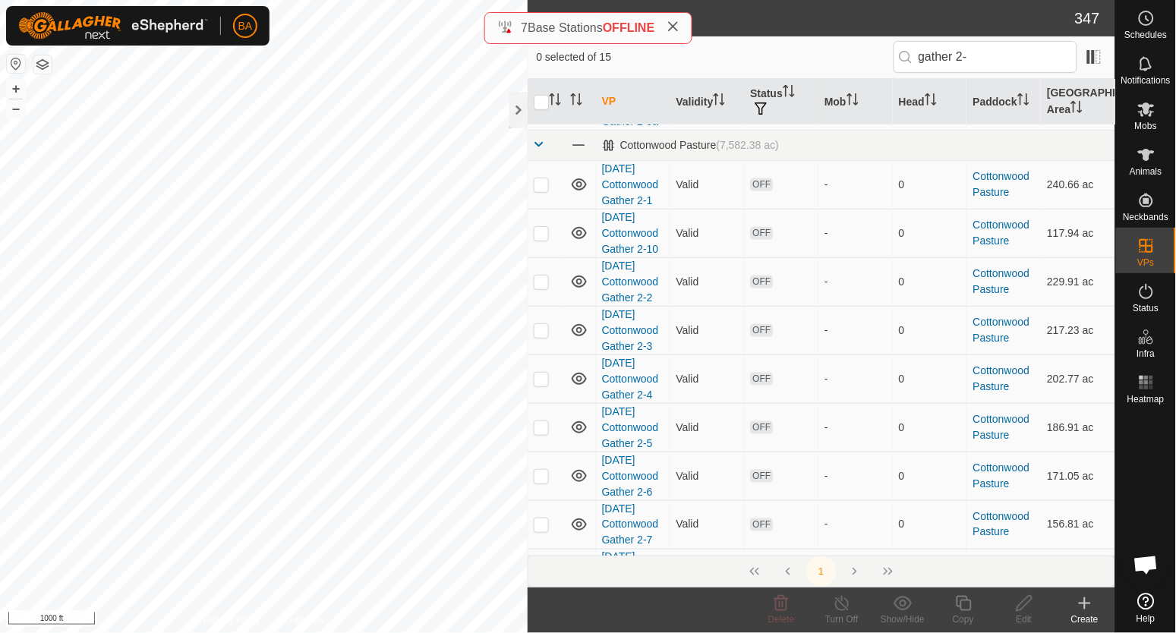
scroll to position [375, 0]
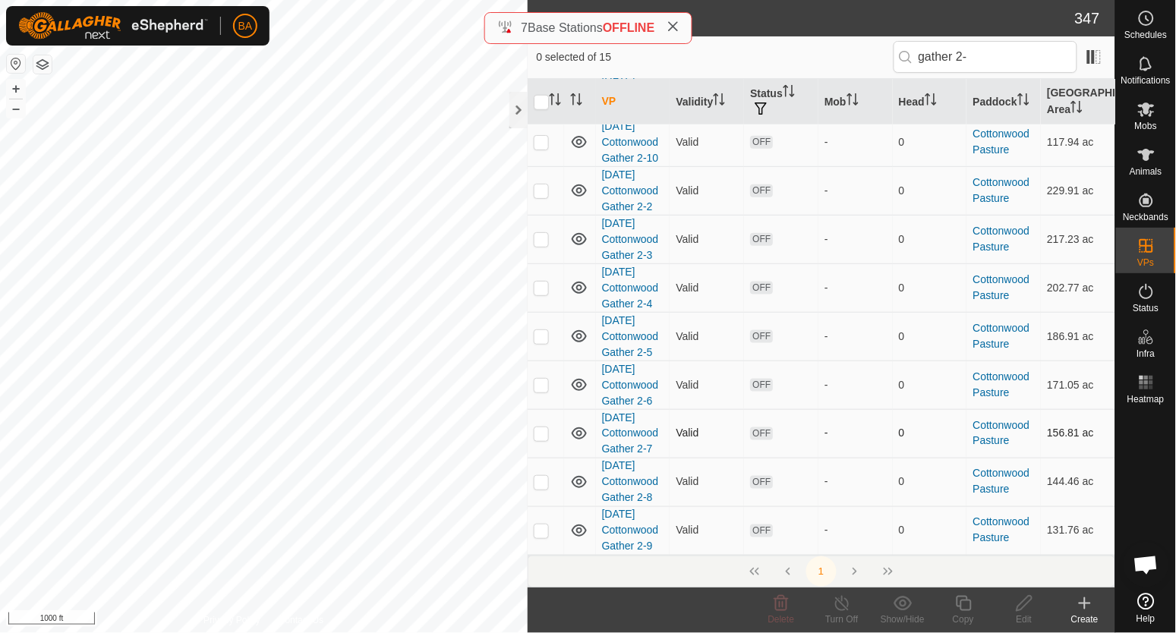
click at [542, 432] on p-checkbox at bounding box center [541, 433] width 15 height 12
checkbox input "true"
click at [537, 486] on p-checkbox at bounding box center [541, 482] width 15 height 12
checkbox input "true"
click at [541, 534] on p-checkbox at bounding box center [541, 530] width 15 height 12
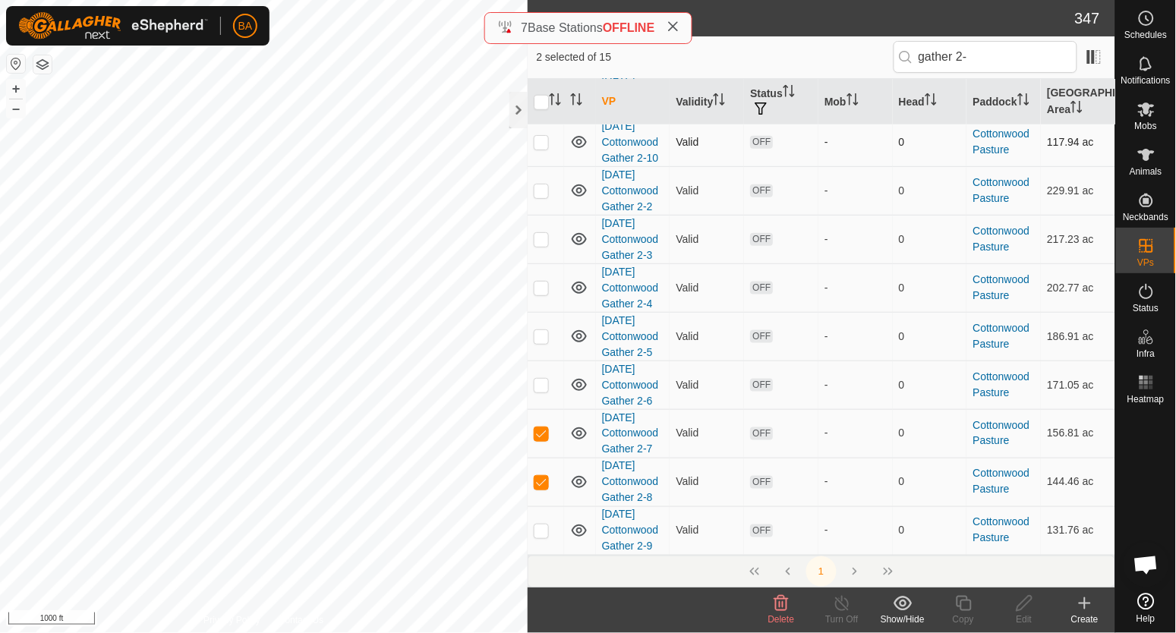
checkbox input "true"
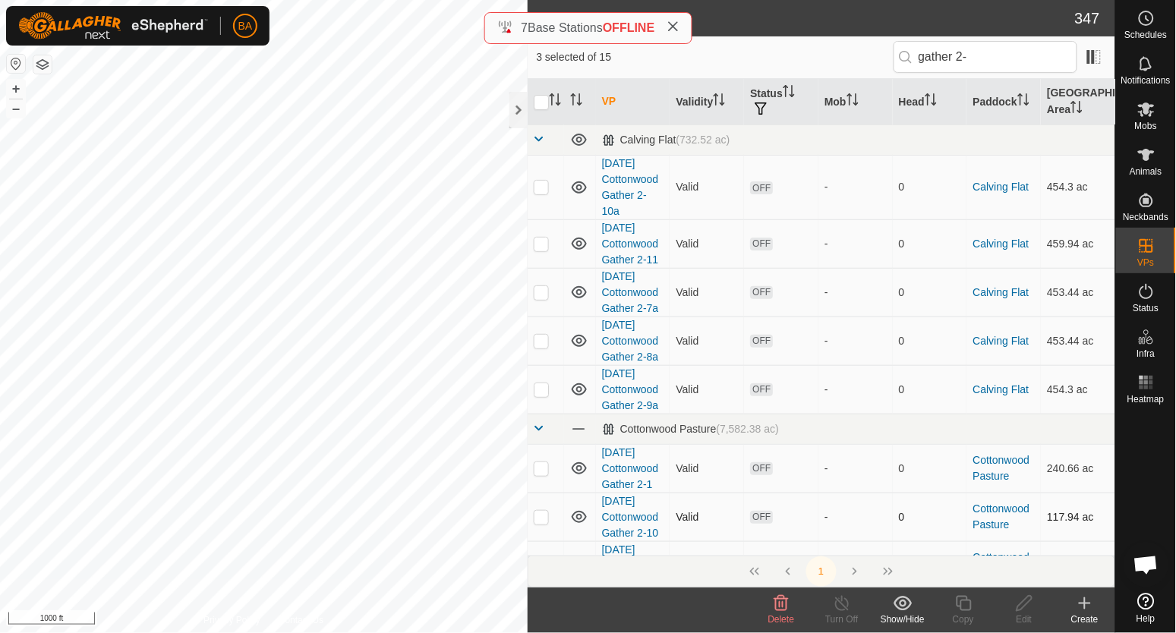
scroll to position [94, 0]
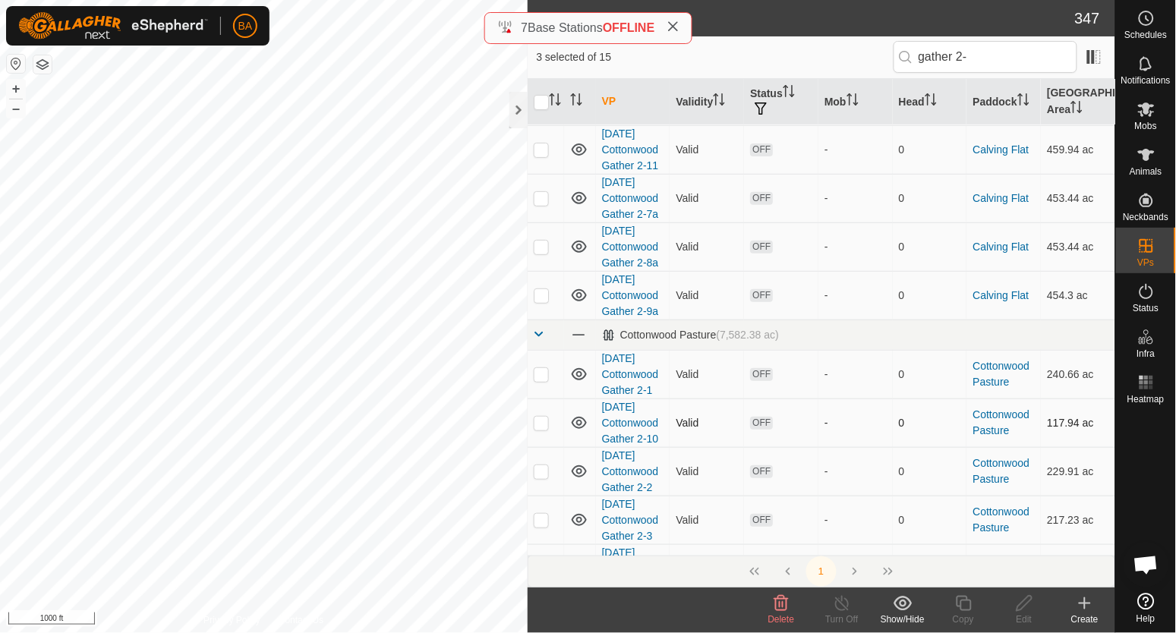
click at [543, 423] on p-checkbox at bounding box center [541, 423] width 15 height 12
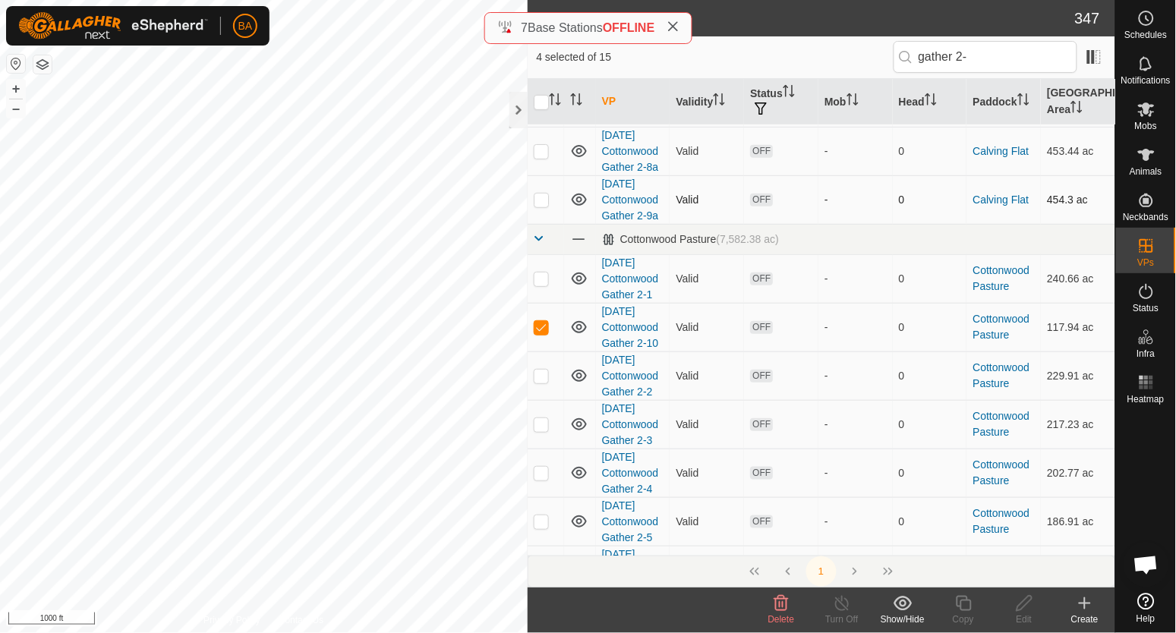
scroll to position [0, 0]
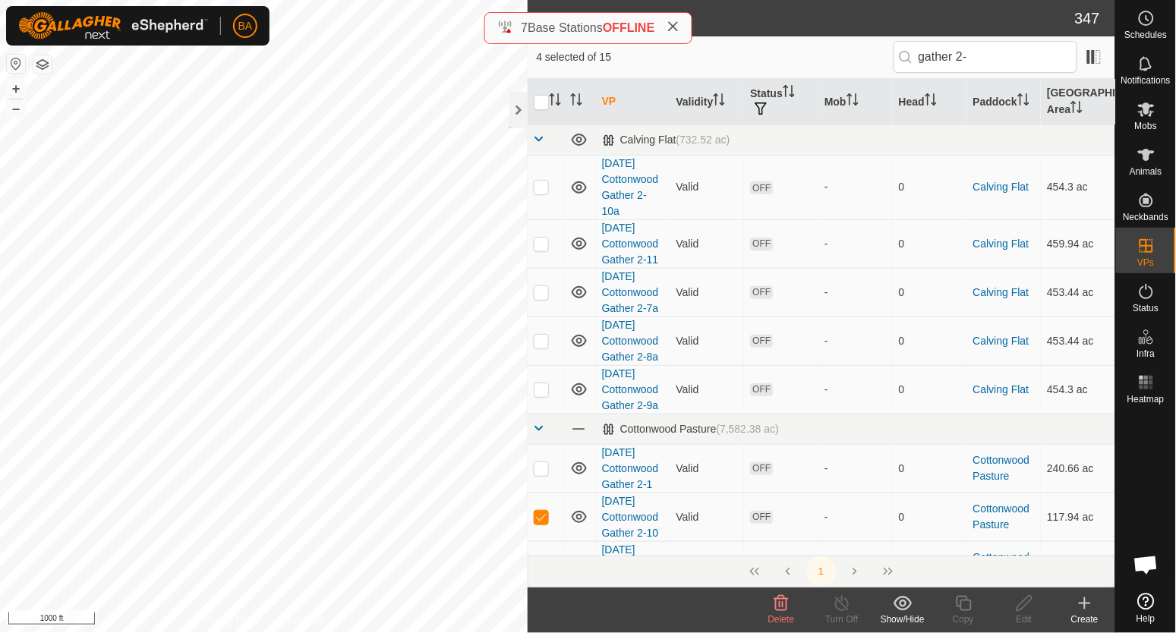
click at [783, 614] on span "Delete" at bounding box center [781, 619] width 27 height 11
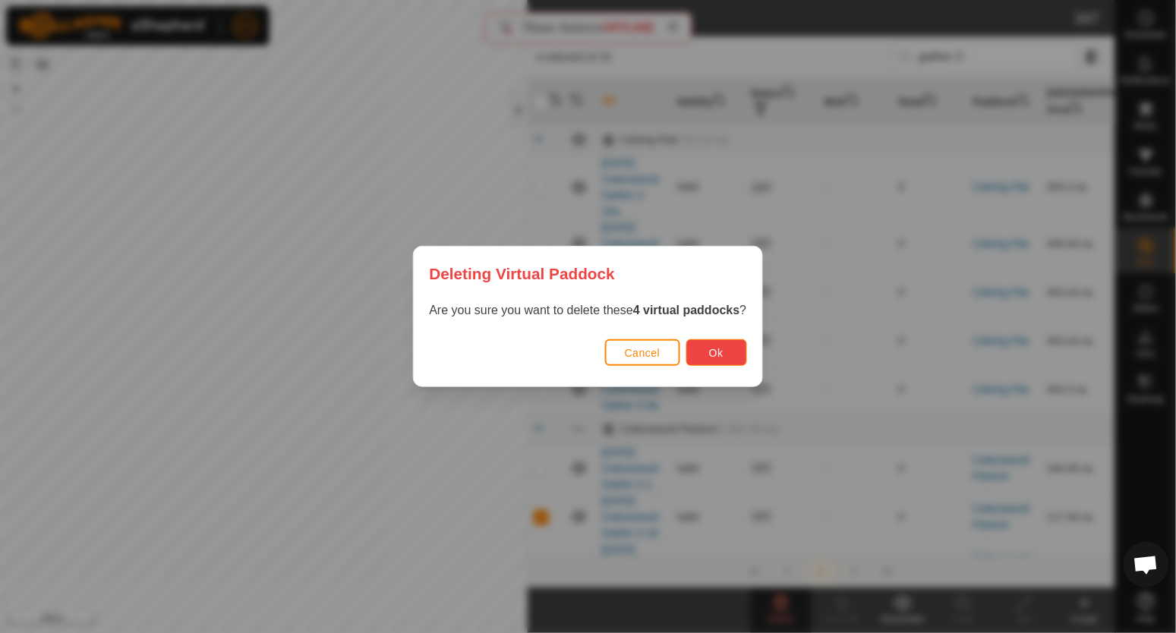
click at [729, 346] on button "Ok" at bounding box center [716, 352] width 61 height 27
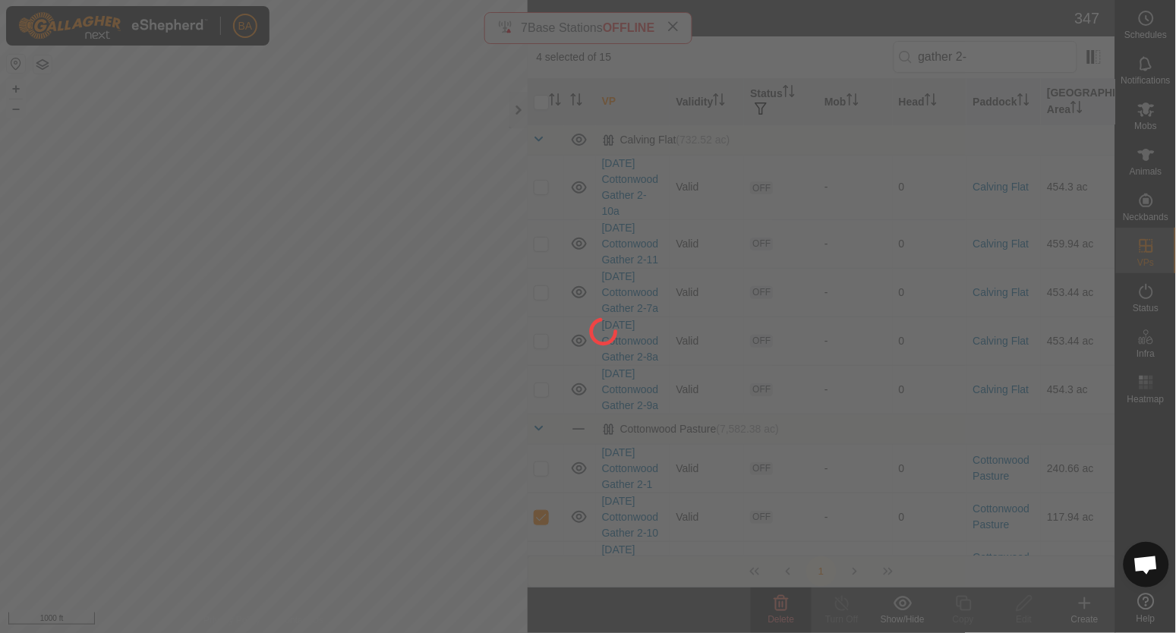
checkbox input "false"
drag, startPoint x: 582, startPoint y: 398, endPoint x: 949, endPoint y: 12, distance: 532.0
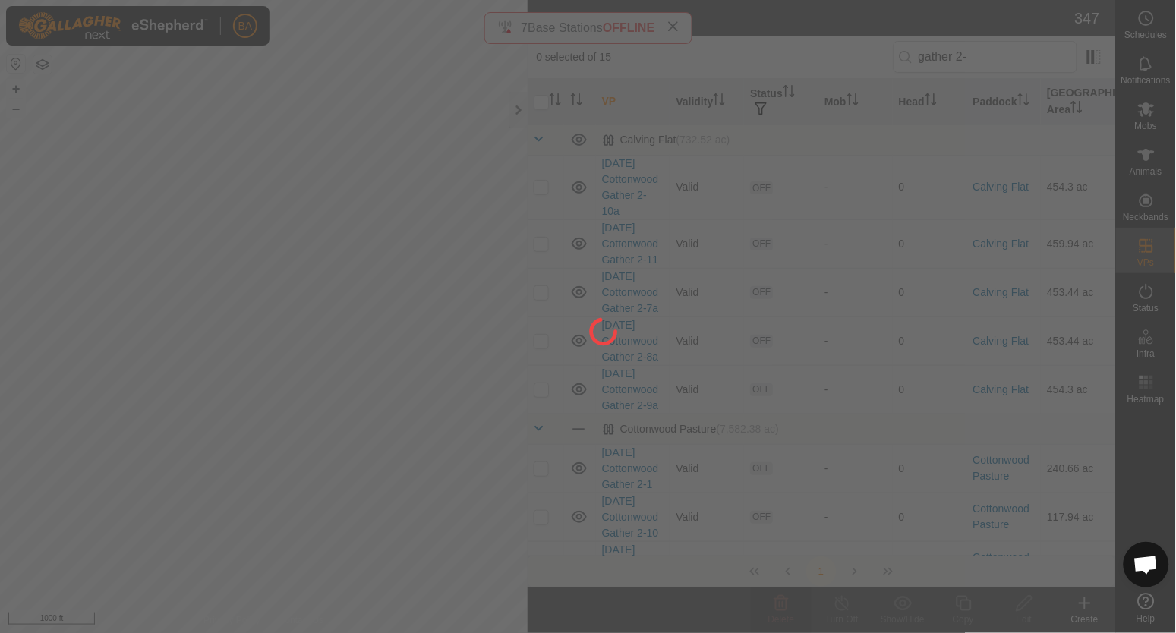
click at [949, 12] on div at bounding box center [588, 316] width 1176 height 633
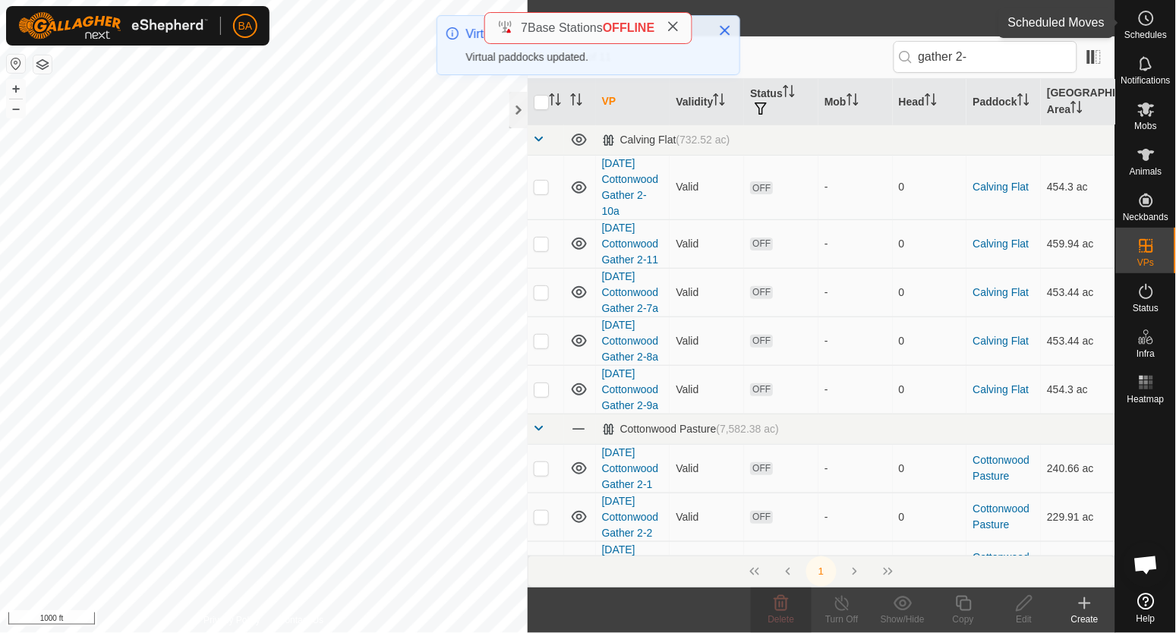
click at [1147, 13] on icon at bounding box center [1146, 18] width 18 height 18
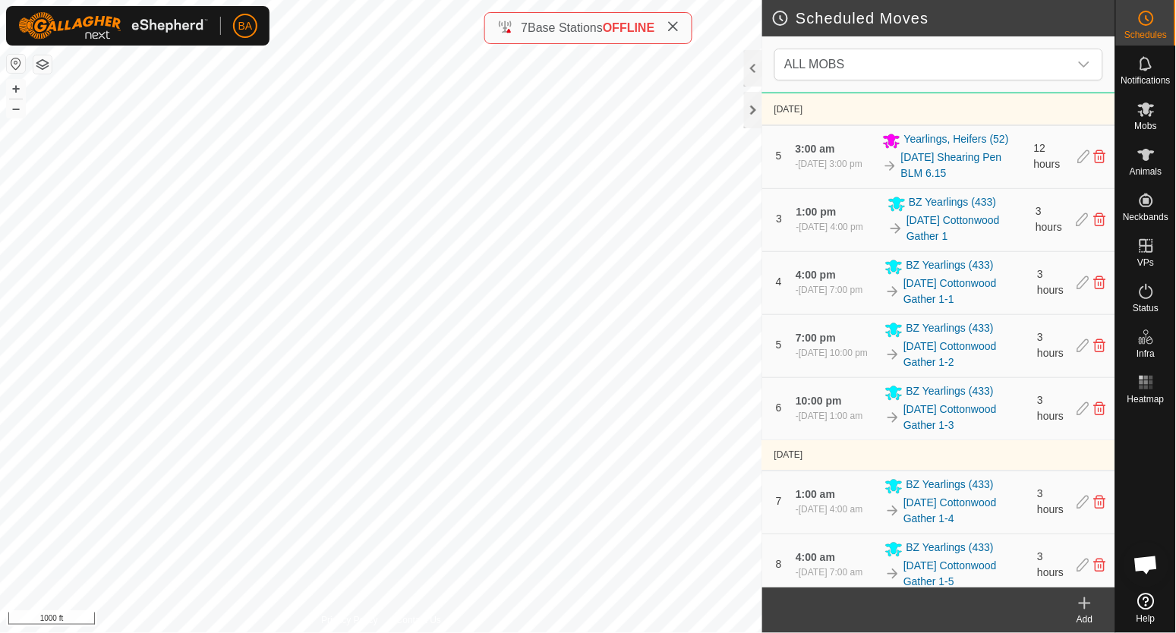
scroll to position [1331, 0]
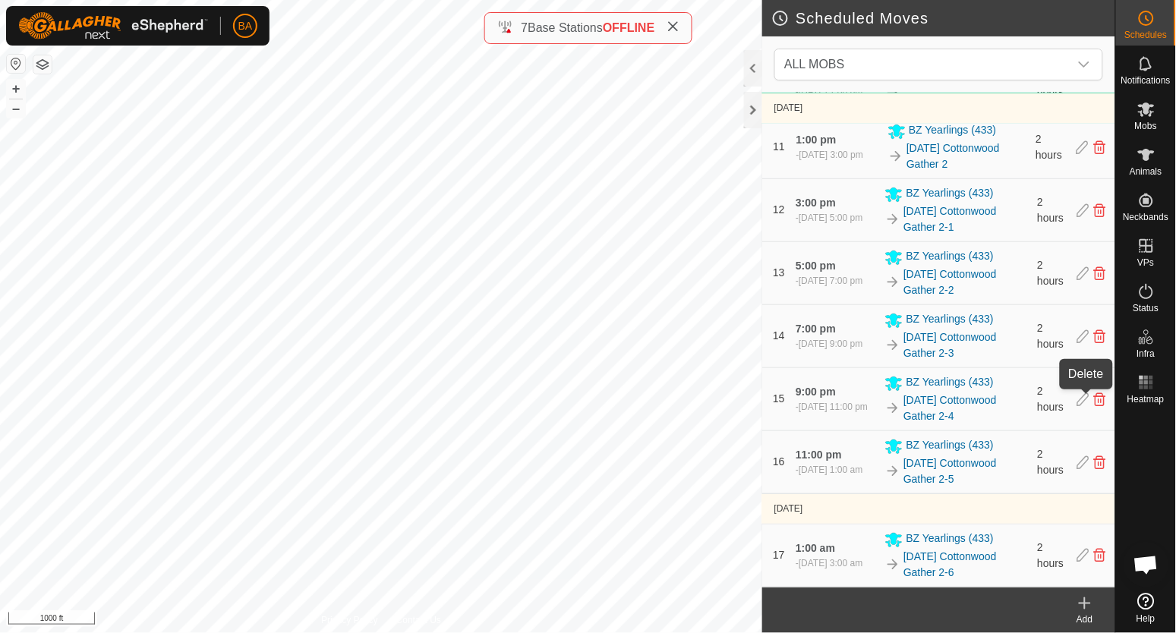
click at [1094, 401] on icon at bounding box center [1100, 399] width 12 height 14
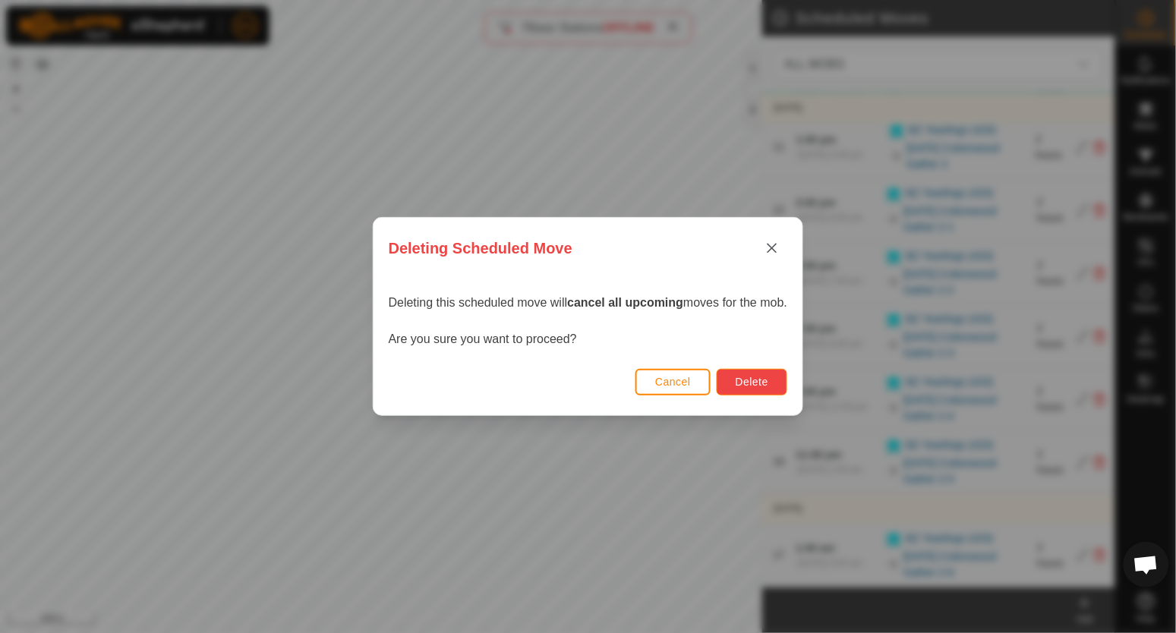
click at [772, 385] on button "Delete" at bounding box center [751, 382] width 71 height 27
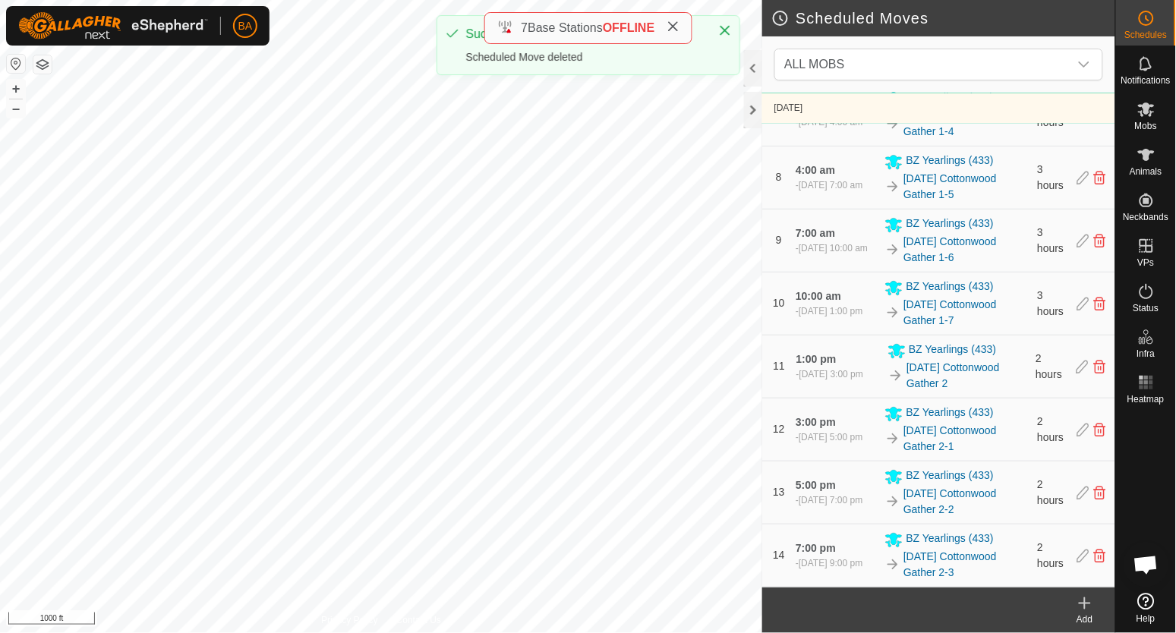
scroll to position [1111, 0]
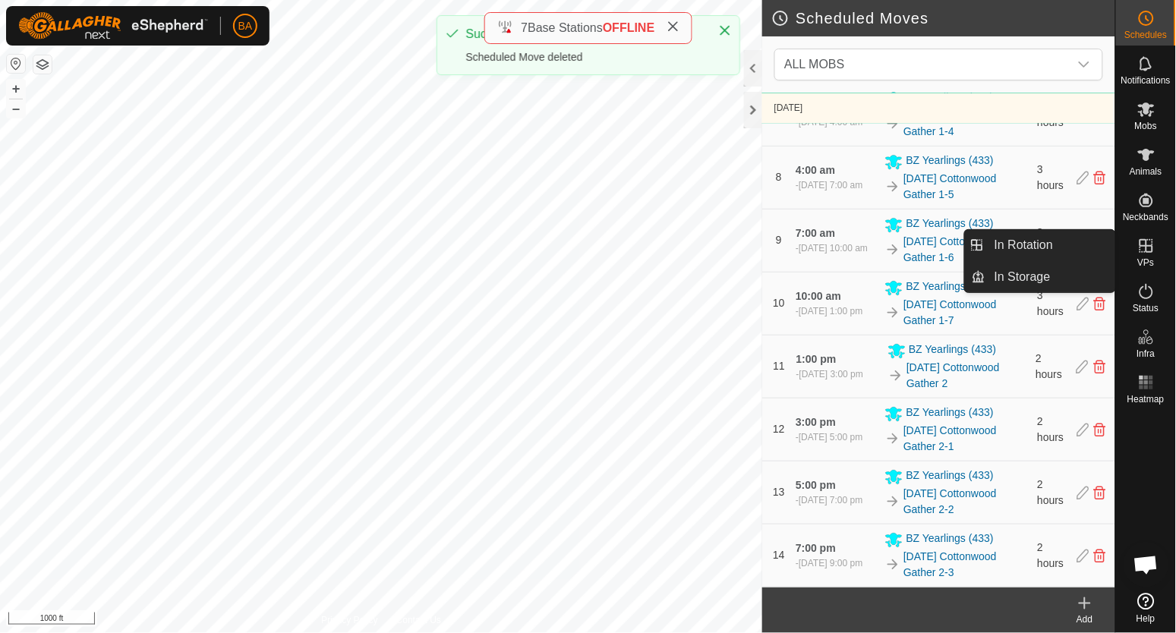
click at [1056, 253] on link "In Rotation" at bounding box center [1050, 245] width 130 height 30
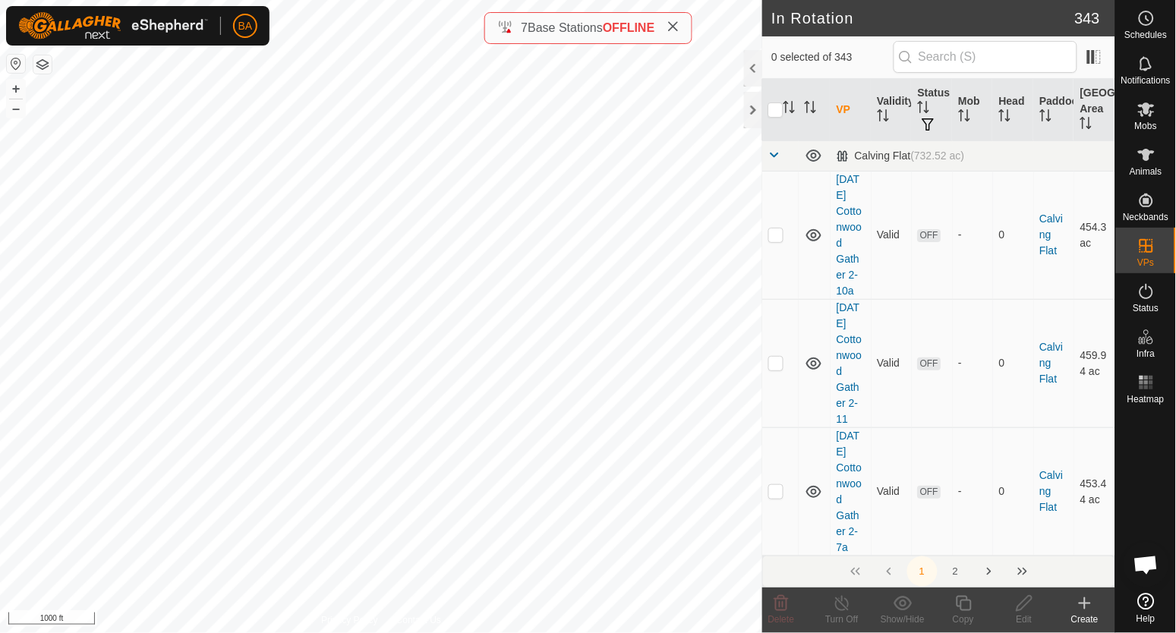
drag, startPoint x: 1103, startPoint y: 257, endPoint x: 873, endPoint y: 33, distance: 320.4
click at [873, 33] on header "In Rotation 343" at bounding box center [938, 18] width 353 height 36
click at [927, 60] on input "text" at bounding box center [985, 57] width 184 height 32
paste input "gather 2-"
type input "gather 2-7"
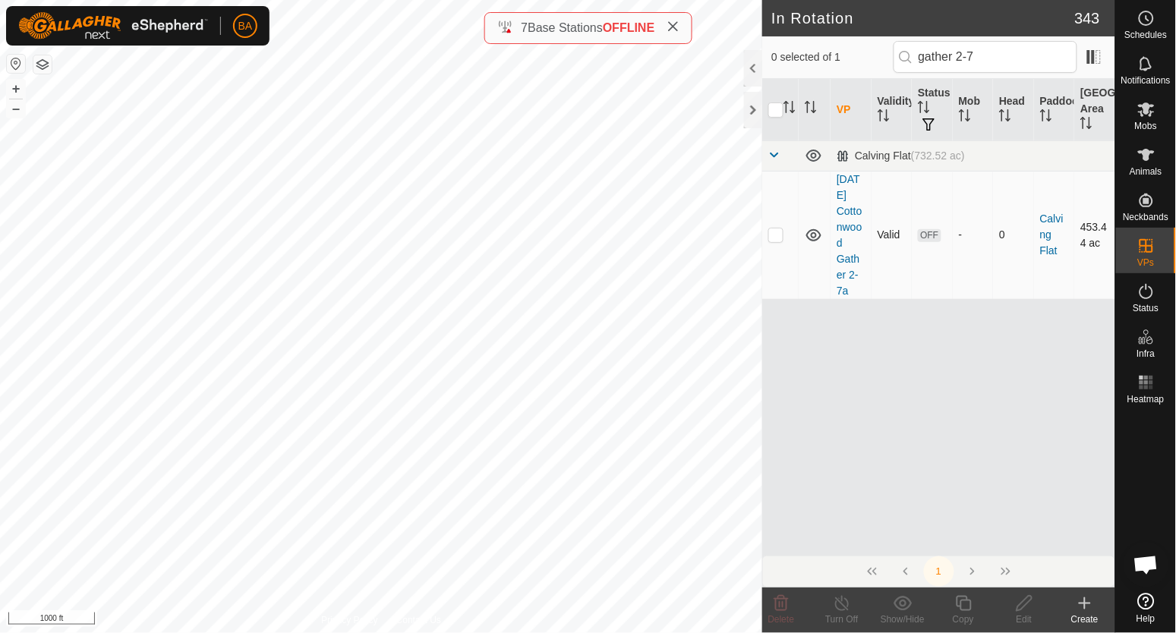
click at [772, 239] on p-checkbox at bounding box center [775, 234] width 15 height 12
click at [962, 614] on div "Copy" at bounding box center [963, 619] width 61 height 14
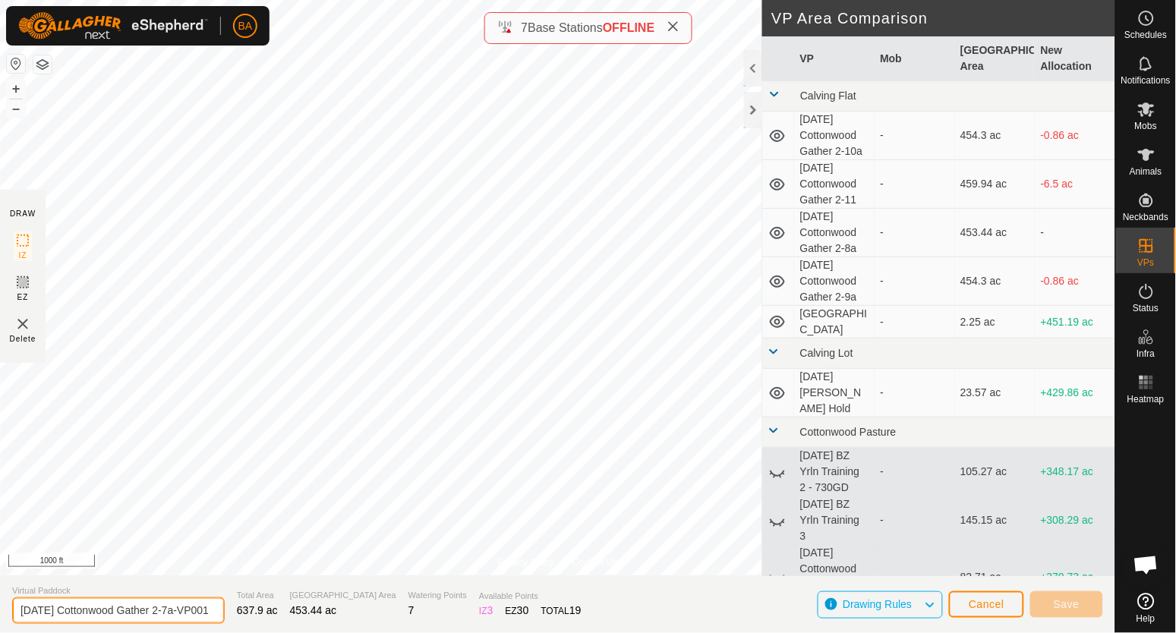
drag, startPoint x: 153, startPoint y: 598, endPoint x: 348, endPoint y: 623, distance: 196.6
click at [348, 623] on section "Virtual Paddock 2025-09-15 Cottonwood Gather 2-7a-VP001 Total Area 637.9 ac Gra…" at bounding box center [557, 604] width 1115 height 58
type input "2025-09-15 Cottonwood Gather 2-6a"
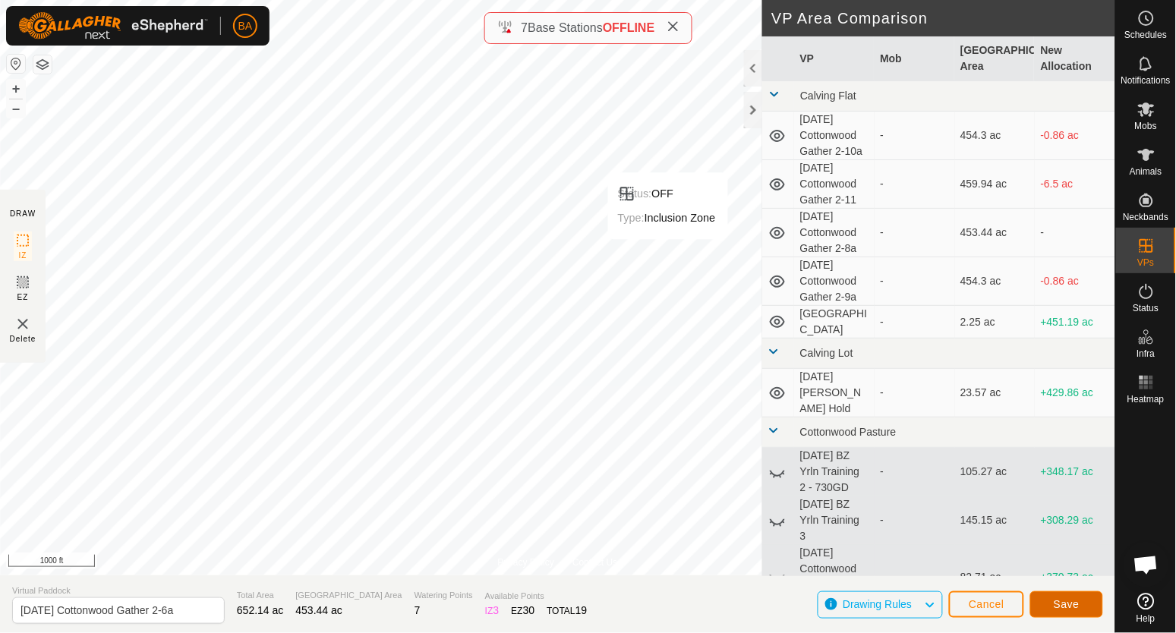
click at [1055, 601] on span "Save" at bounding box center [1066, 604] width 26 height 12
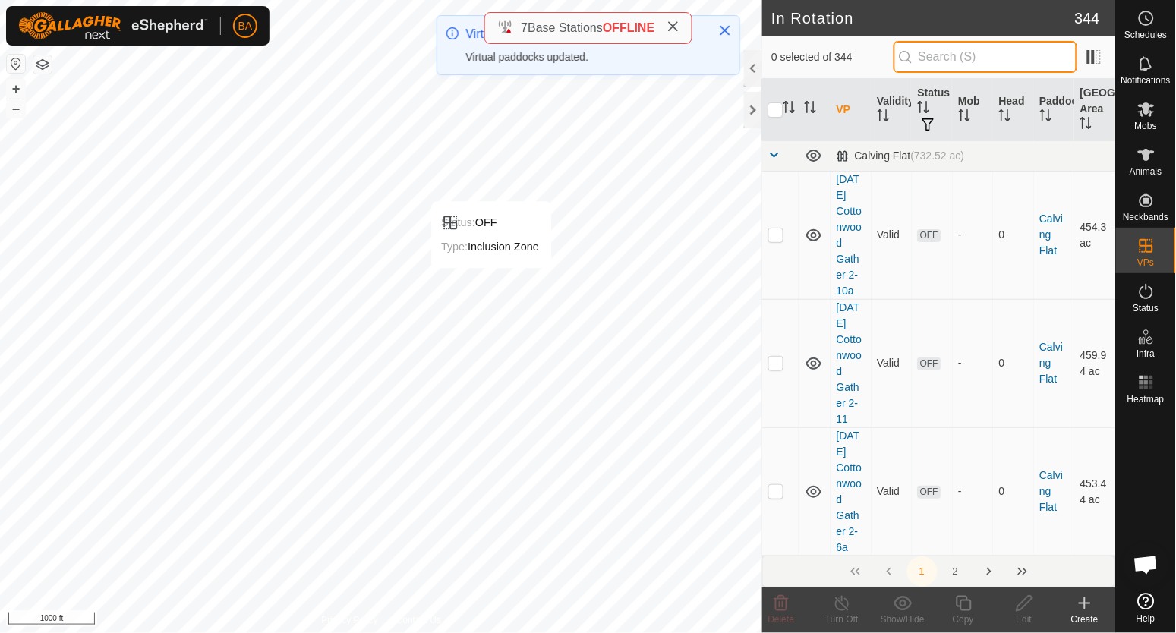
click at [958, 58] on input "text" at bounding box center [985, 57] width 184 height 32
paste input "gather 2-"
type input "gather 2-6"
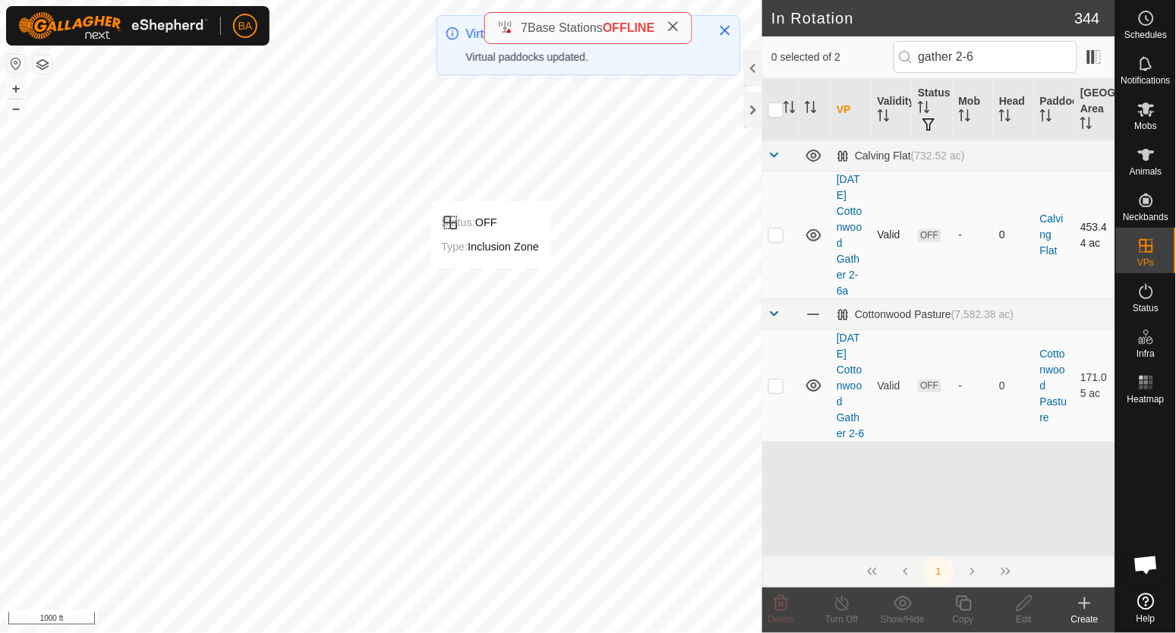
click at [775, 241] on p-checkbox at bounding box center [775, 234] width 15 height 12
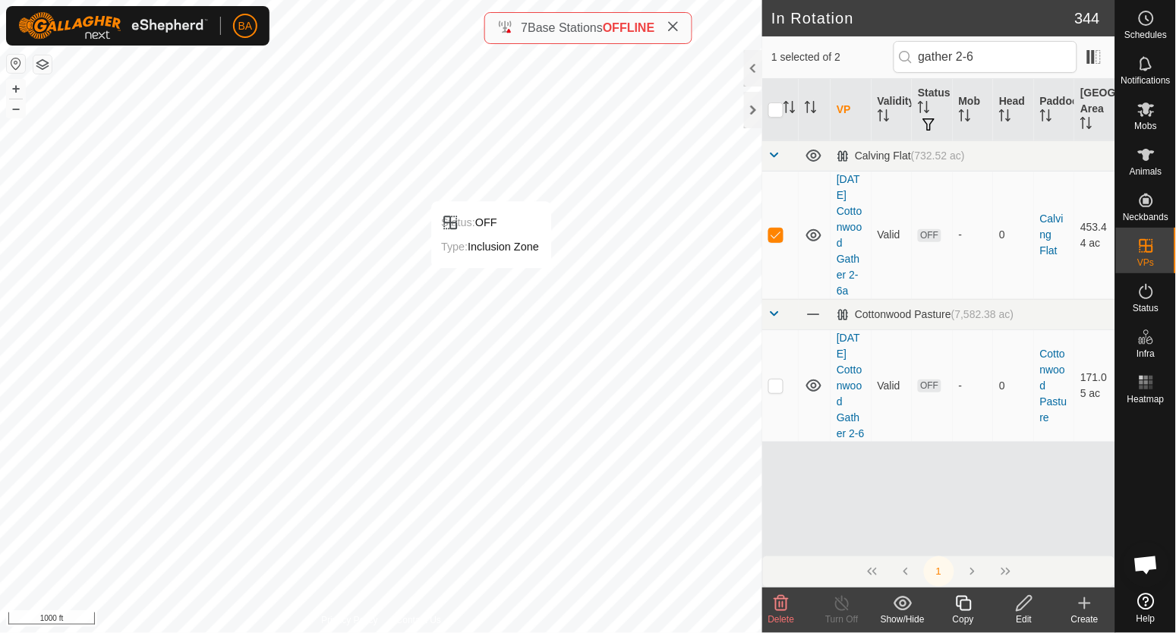
click at [968, 608] on icon at bounding box center [963, 603] width 19 height 18
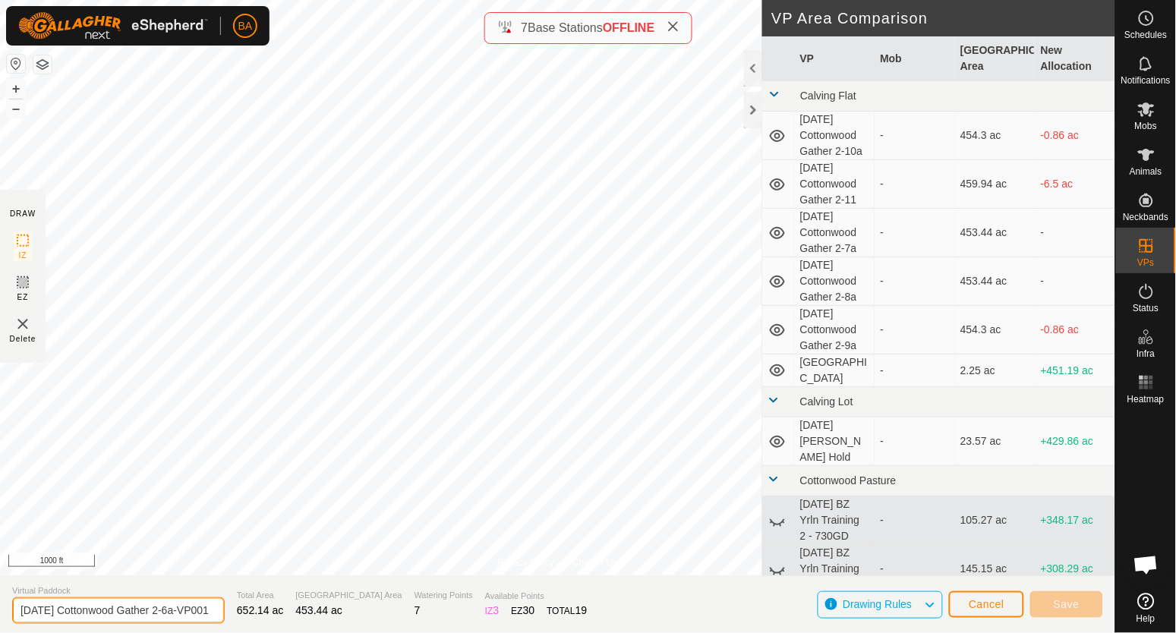
scroll to position [0, 25]
drag, startPoint x: 181, startPoint y: 610, endPoint x: 351, endPoint y: 606, distance: 170.0
click at [351, 606] on section "Virtual Paddock 2025-09-15 Cottonwood Gather 2-6a-VP001 Total Area 652.14 ac Gr…" at bounding box center [557, 604] width 1115 height 58
type input "2025-09-15 Cottonwood Gather 2-5a"
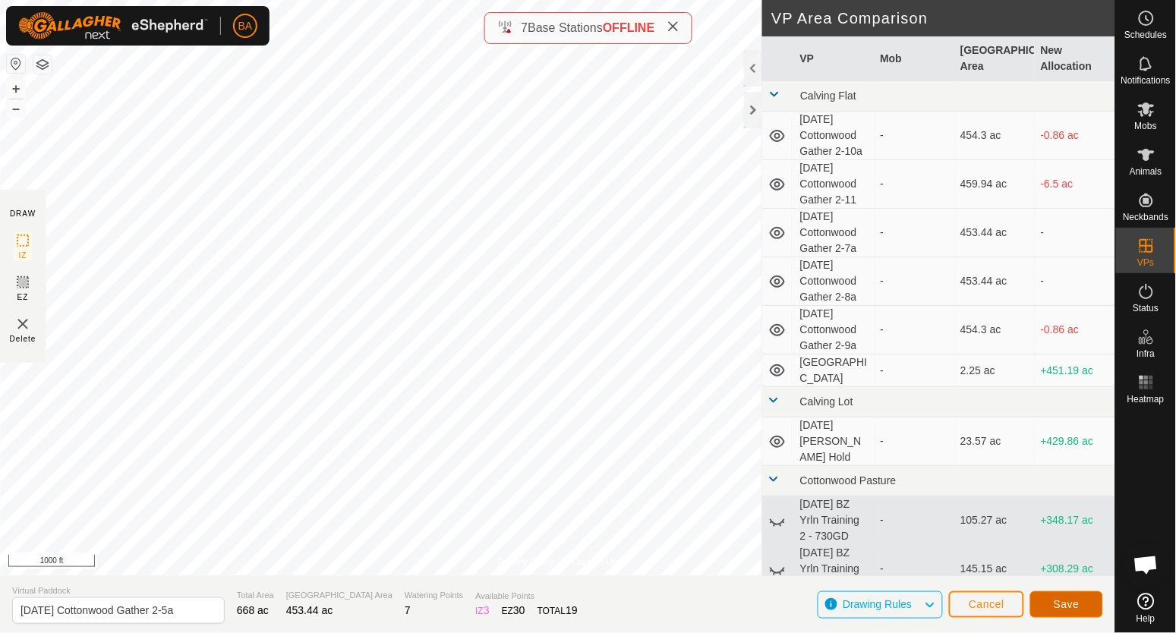
click at [1043, 597] on button "Save" at bounding box center [1066, 604] width 73 height 27
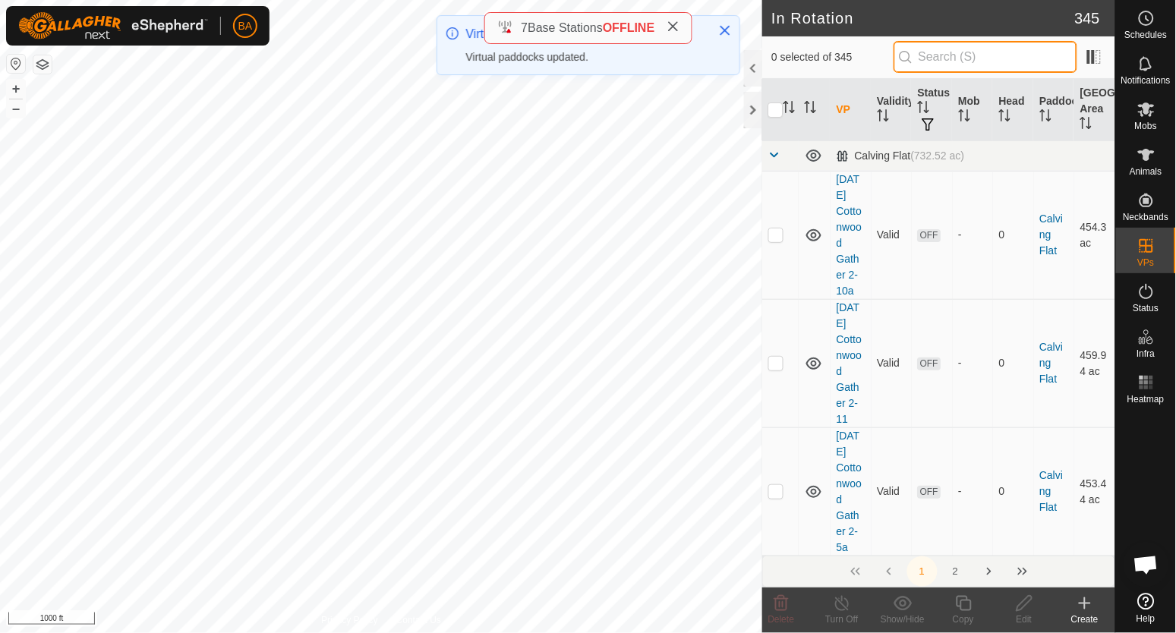
click at [991, 52] on input "text" at bounding box center [985, 57] width 184 height 32
paste input "gather 2-"
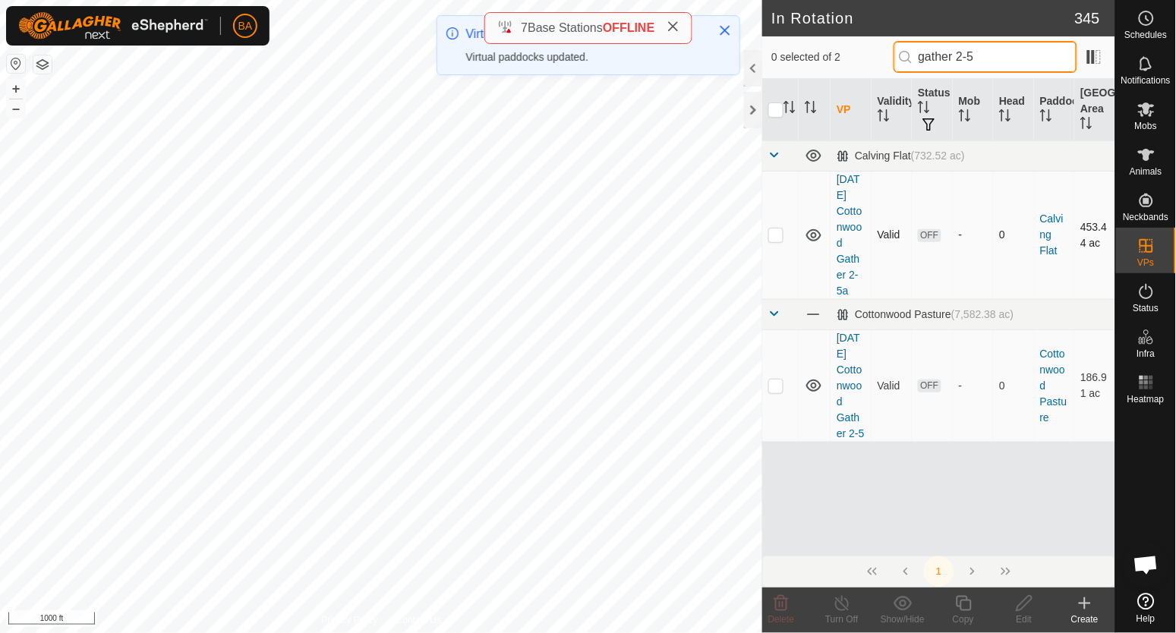
type input "gather 2-5"
click at [775, 231] on p-checkbox at bounding box center [775, 234] width 15 height 12
checkbox input "true"
click at [963, 618] on div "Copy" at bounding box center [963, 619] width 61 height 14
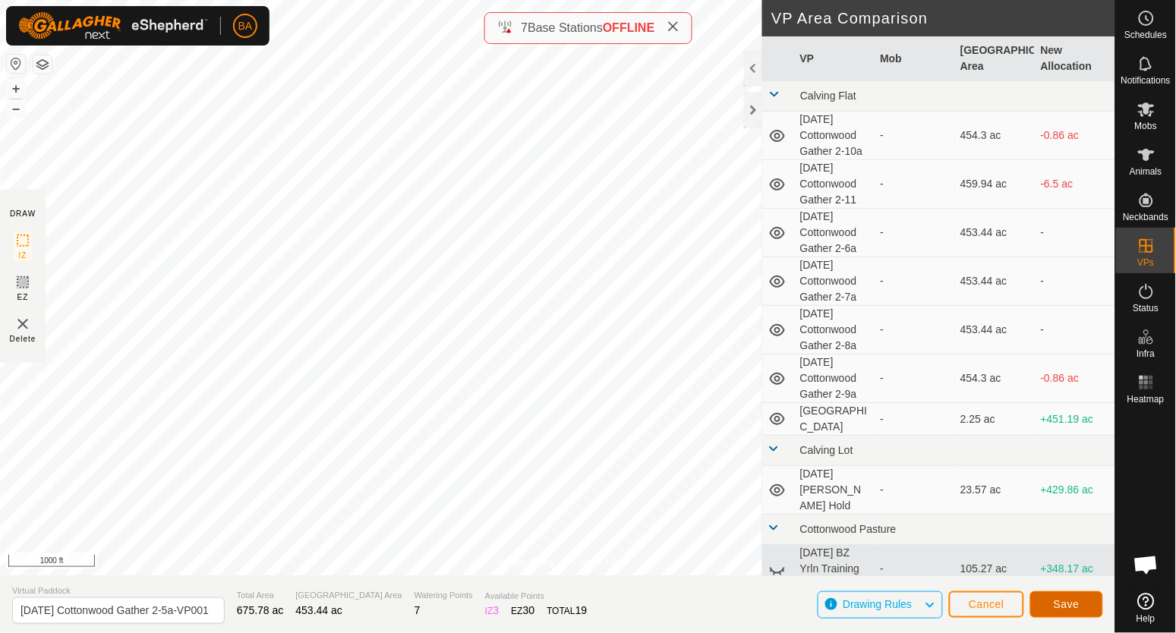
click at [1064, 599] on span "Save" at bounding box center [1066, 604] width 26 height 12
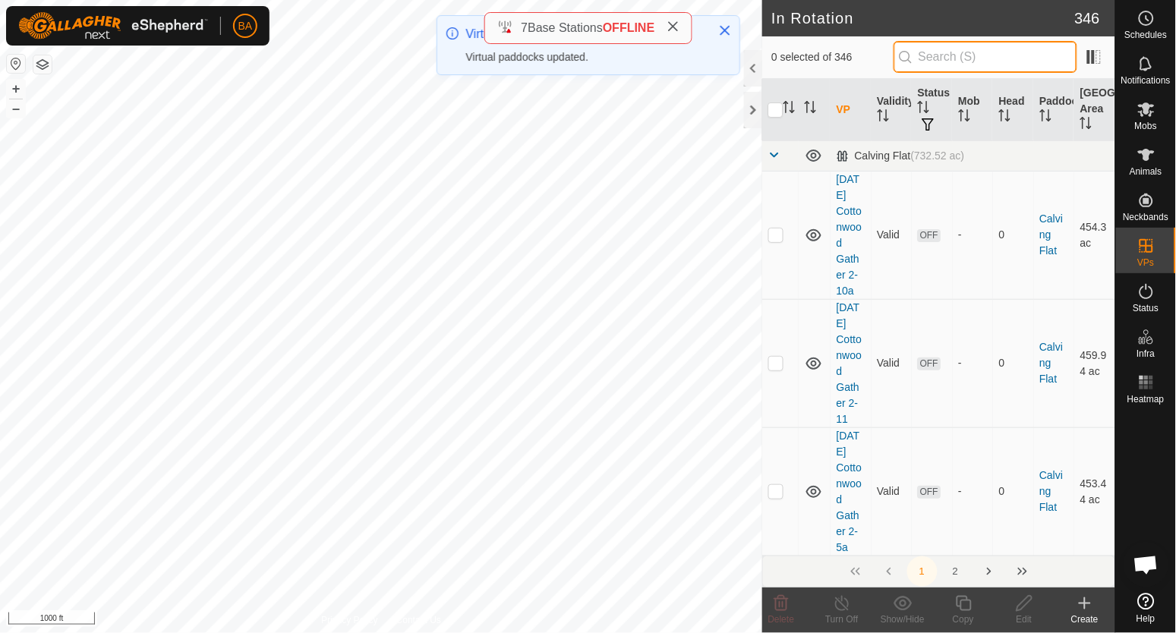
click at [971, 67] on input "text" at bounding box center [985, 57] width 184 height 32
paste input "gather 2-"
type input "gather 2-"
click at [751, 73] on div at bounding box center [753, 68] width 18 height 36
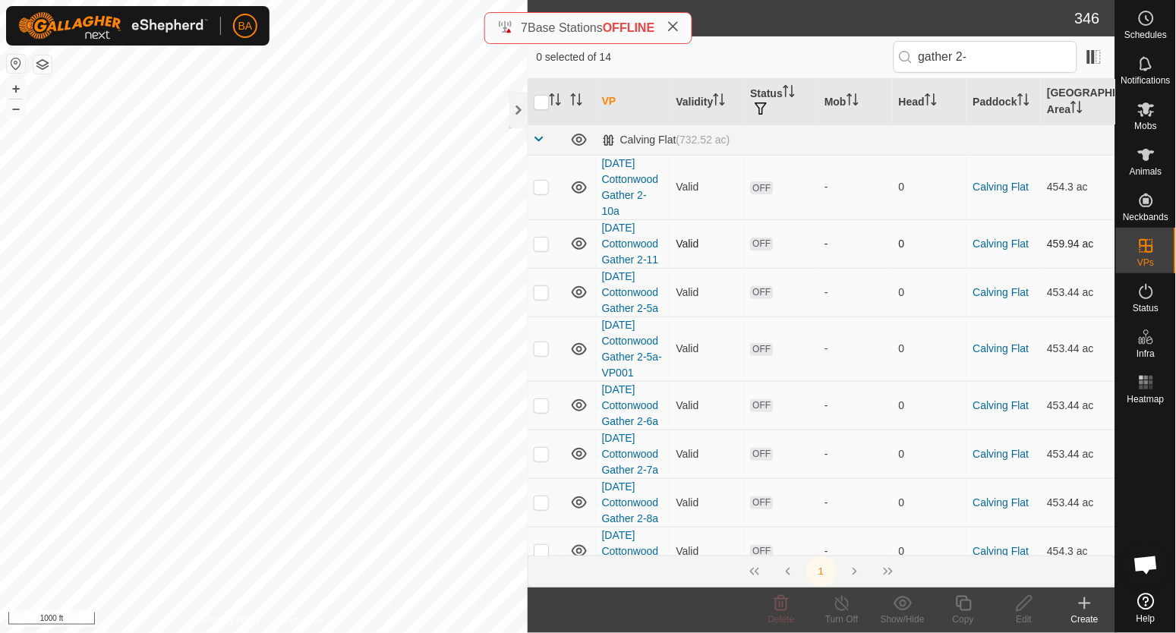
click at [540, 244] on p-checkbox at bounding box center [541, 244] width 15 height 12
checkbox input "true"
click at [548, 190] on p-checkbox at bounding box center [541, 187] width 15 height 12
checkbox input "true"
click at [538, 545] on p-checkbox at bounding box center [541, 551] width 15 height 12
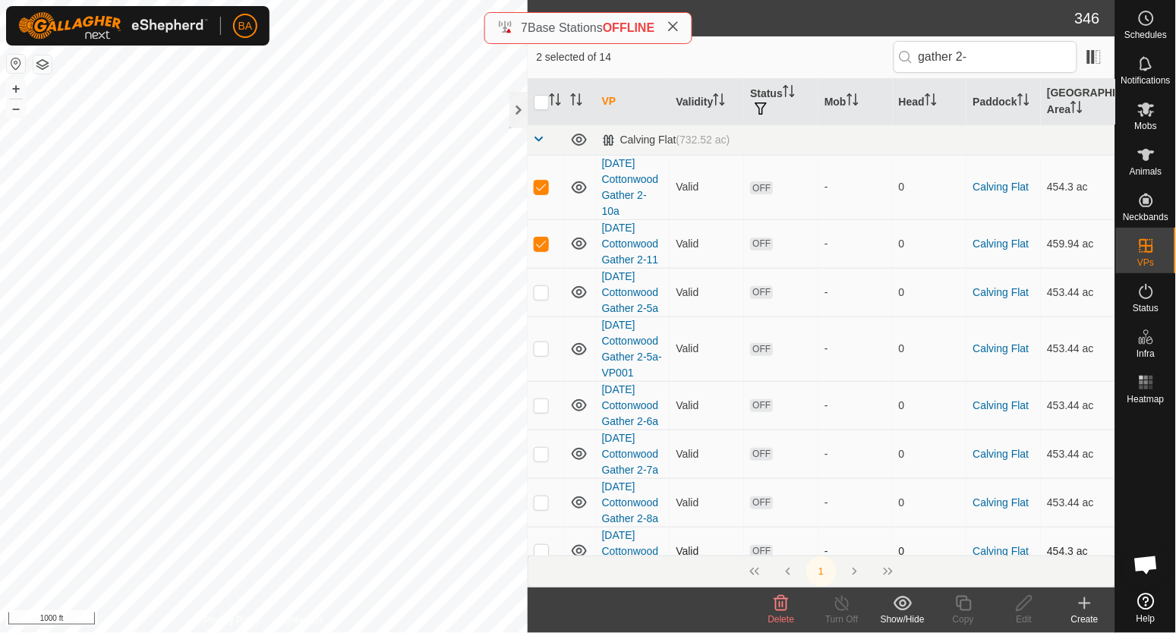
checkbox input "true"
click at [539, 502] on p-checkbox at bounding box center [541, 502] width 15 height 12
checkbox input "true"
click at [537, 454] on p-checkbox at bounding box center [541, 454] width 15 height 12
checkbox input "true"
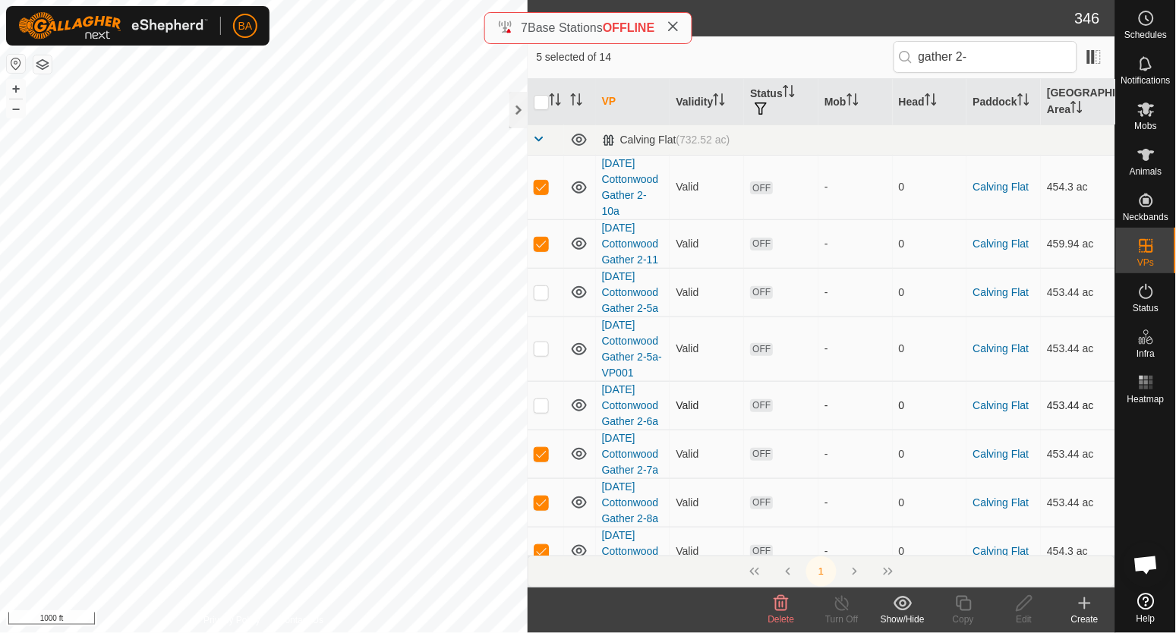
click at [538, 406] on p-checkbox at bounding box center [541, 405] width 15 height 12
checkbox input "true"
click at [538, 348] on p-checkbox at bounding box center [541, 348] width 15 height 12
checkbox input "false"
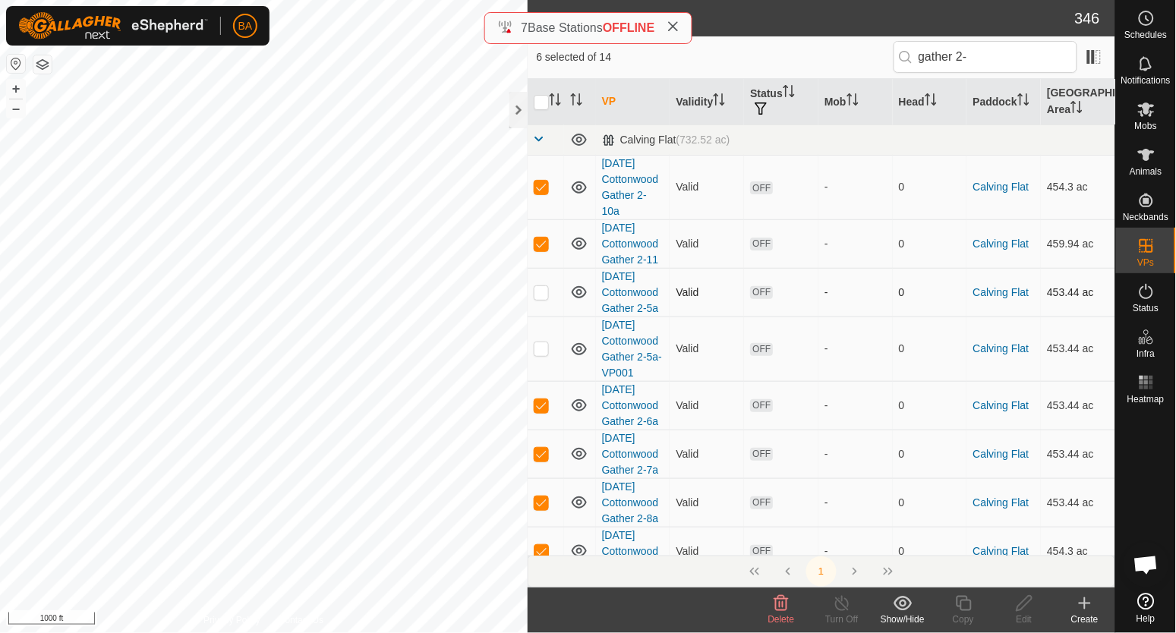
click at [541, 297] on p-checkbox at bounding box center [541, 292] width 15 height 12
checkbox input "true"
click at [543, 345] on p-checkbox at bounding box center [541, 348] width 15 height 12
checkbox input "true"
click at [536, 96] on input "checkbox" at bounding box center [541, 102] width 15 height 15
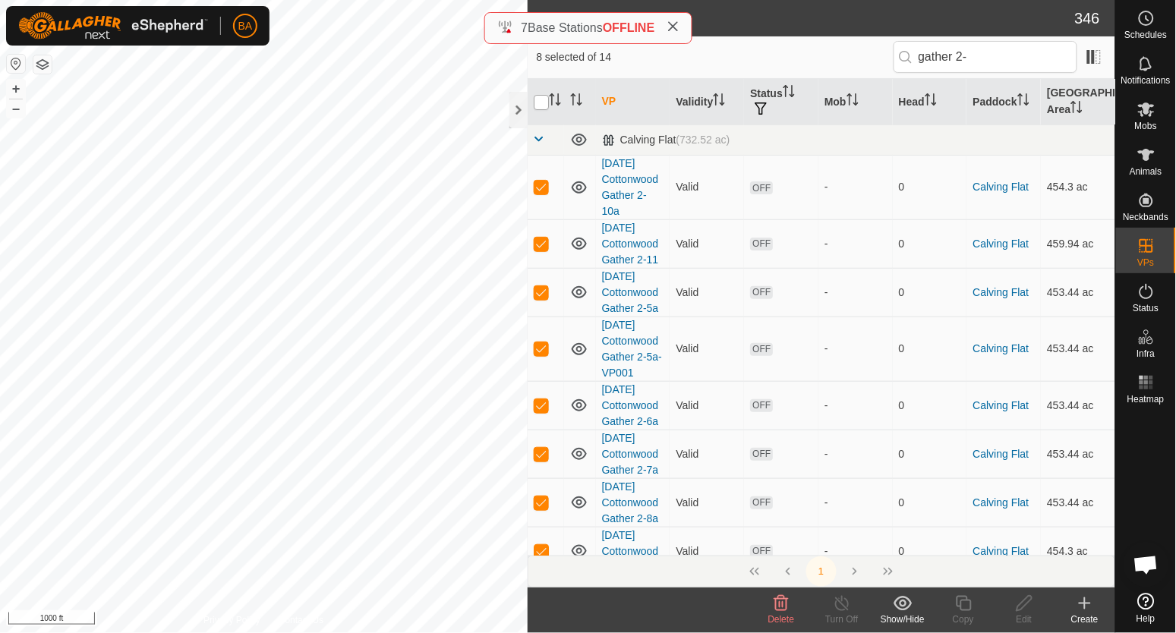
checkbox input "true"
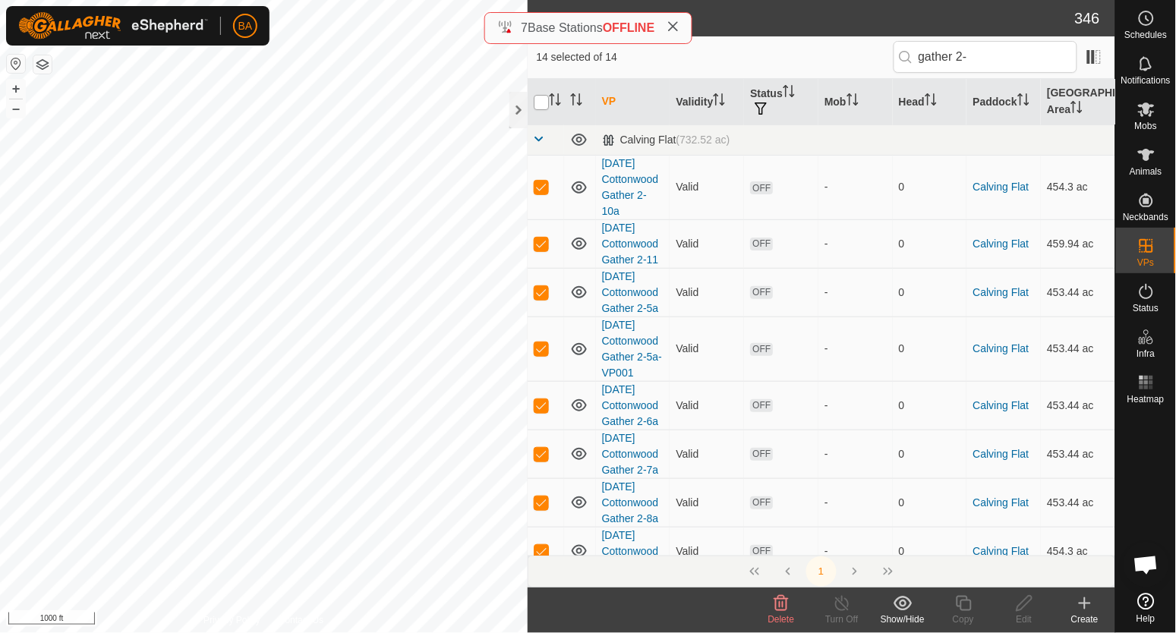
checkbox input "true"
click at [537, 102] on input "checkbox" at bounding box center [541, 102] width 15 height 15
click at [543, 104] on input "checkbox" at bounding box center [541, 102] width 15 height 15
click at [542, 102] on input "checkbox" at bounding box center [541, 102] width 15 height 15
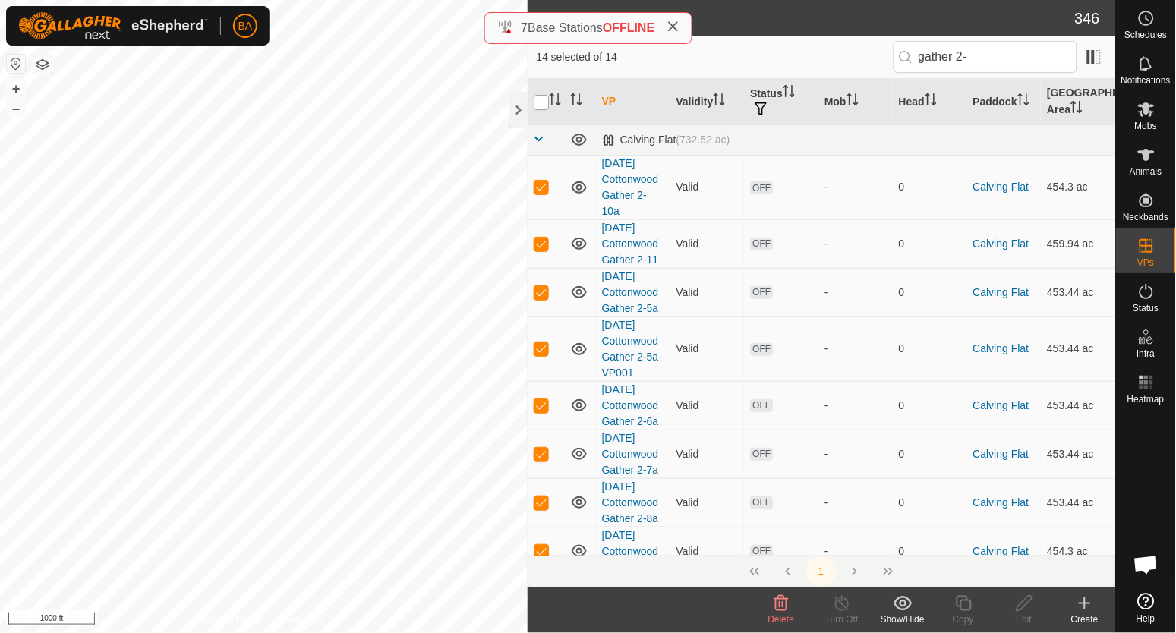
checkbox input "false"
click at [615, 352] on link "2025-09-15 Cottonwood Gather 2-5a-VP001" at bounding box center [632, 349] width 60 height 60
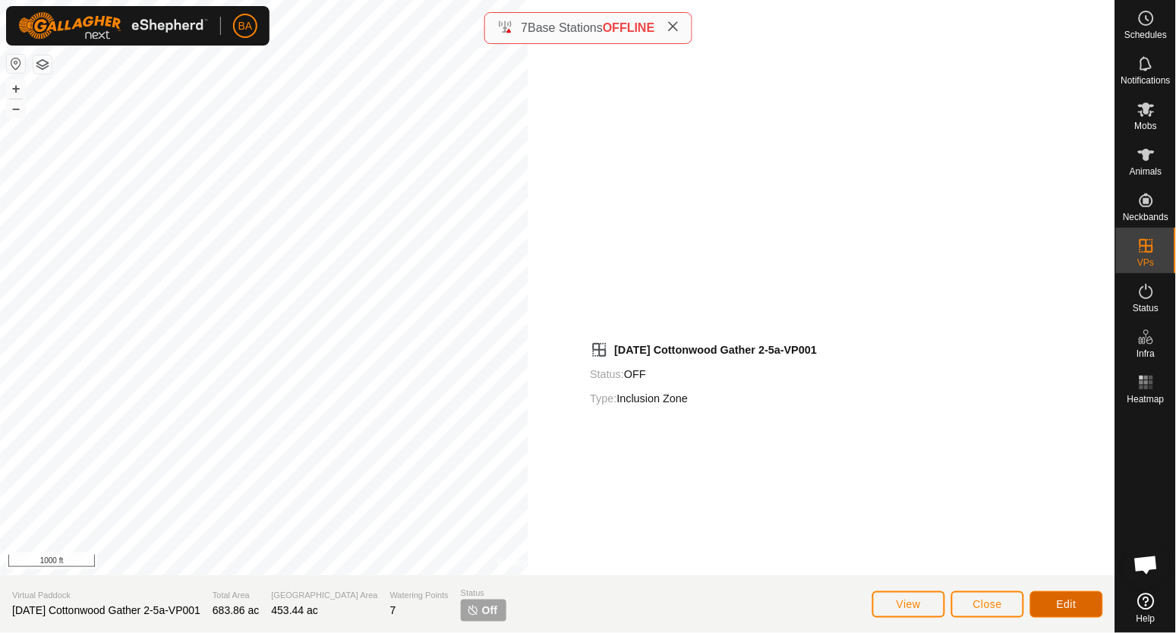
click at [1062, 612] on button "Edit" at bounding box center [1066, 604] width 73 height 27
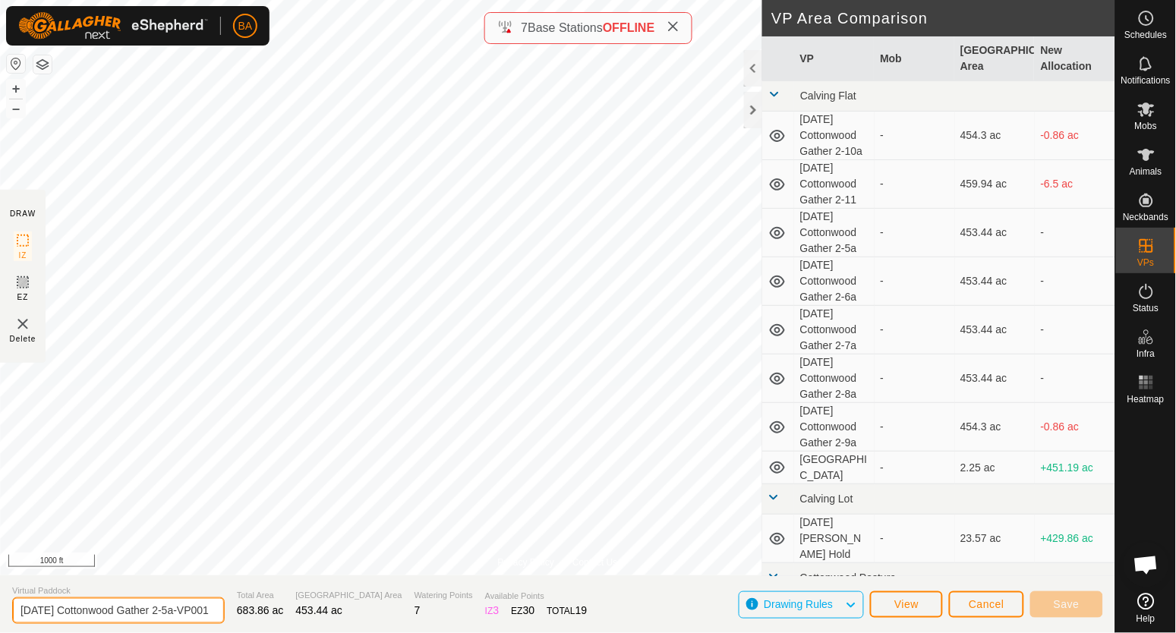
scroll to position [0, 25]
drag, startPoint x: 183, startPoint y: 614, endPoint x: 348, endPoint y: 610, distance: 165.5
click at [348, 610] on section "Virtual Paddock 2025-09-15 Cottonwood Gather 2-5a-VP001 Total Area 683.86 ac Gr…" at bounding box center [557, 604] width 1115 height 58
type input "2025-09-15 Cottonwood Gather 2-4a"
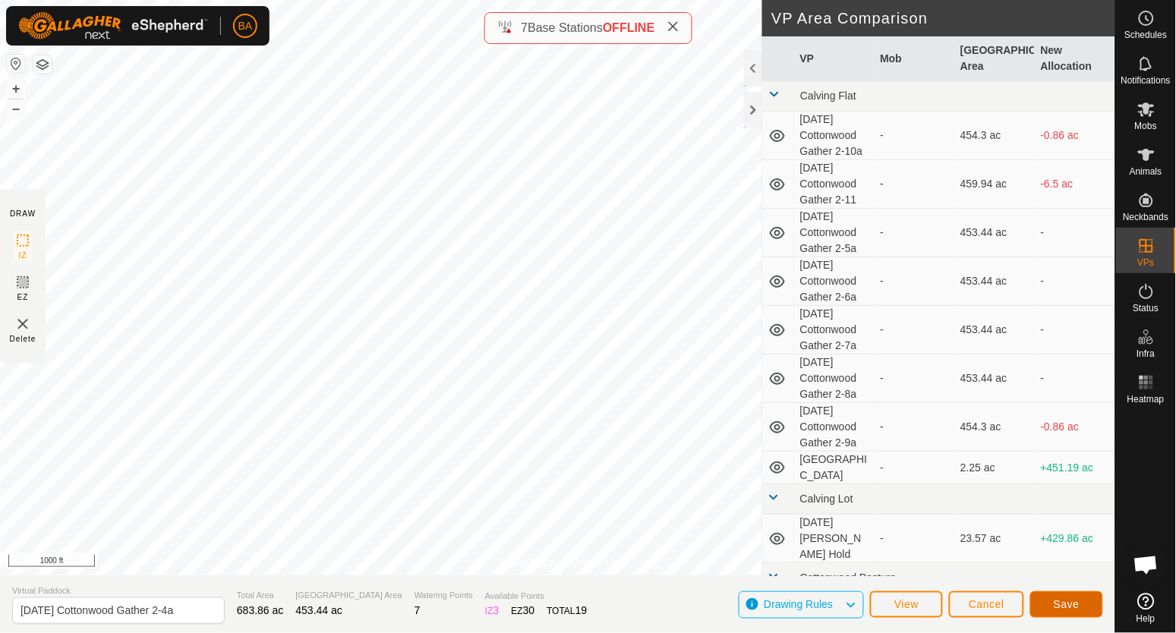
click at [1048, 607] on button "Save" at bounding box center [1066, 604] width 73 height 27
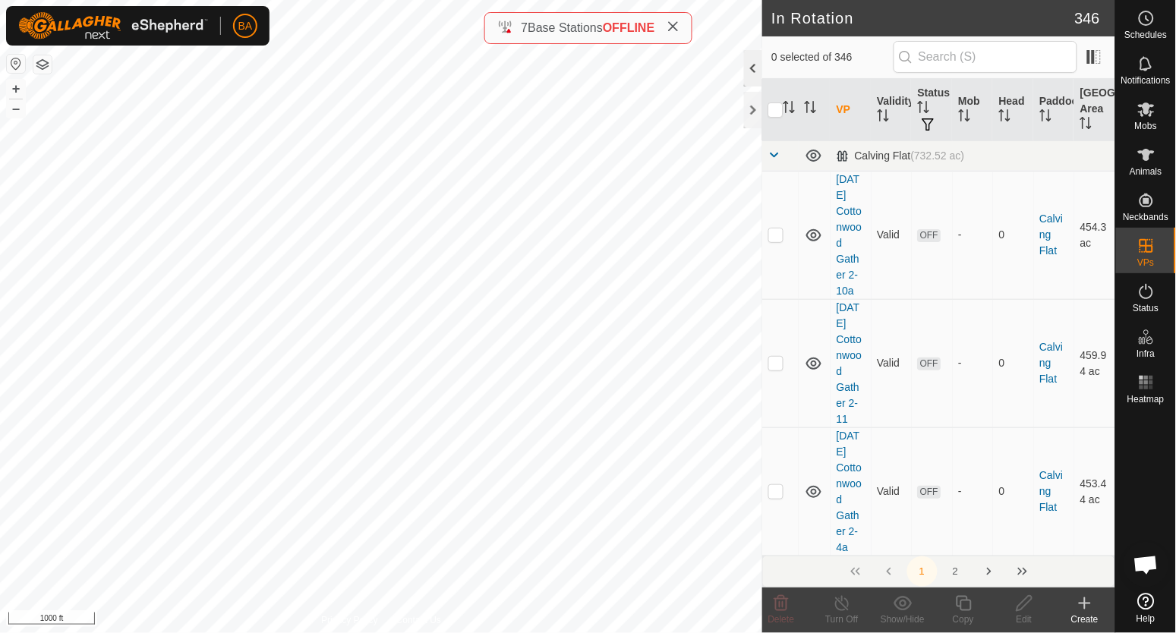
click at [747, 68] on div at bounding box center [753, 68] width 18 height 36
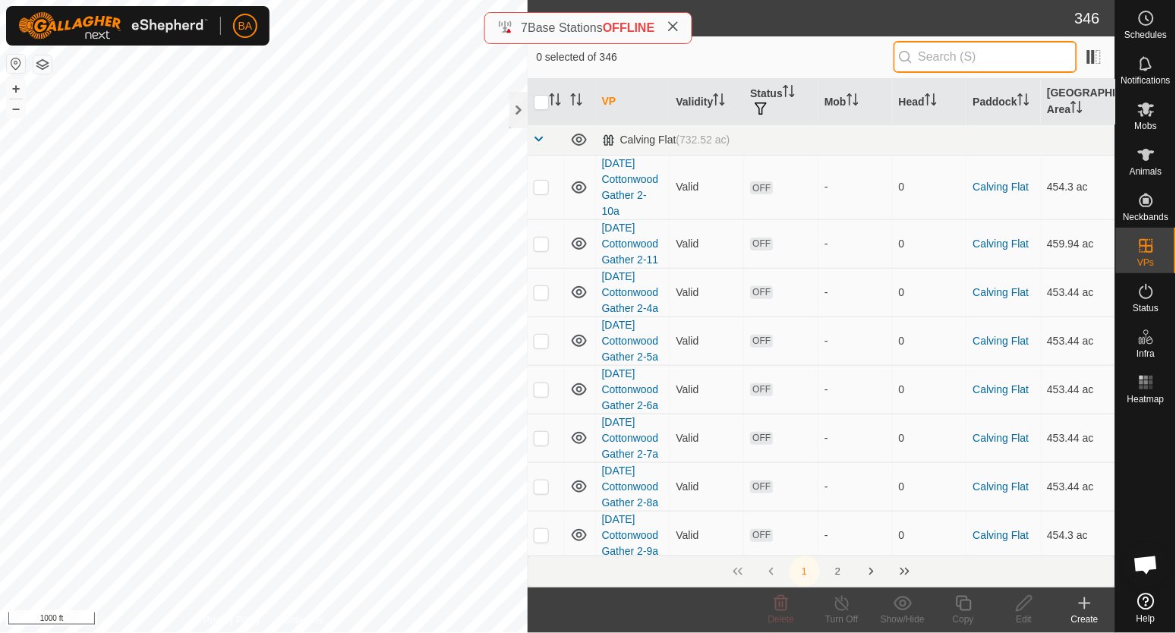
click at [920, 58] on input "text" at bounding box center [985, 57] width 184 height 32
paste input "gather 2-"
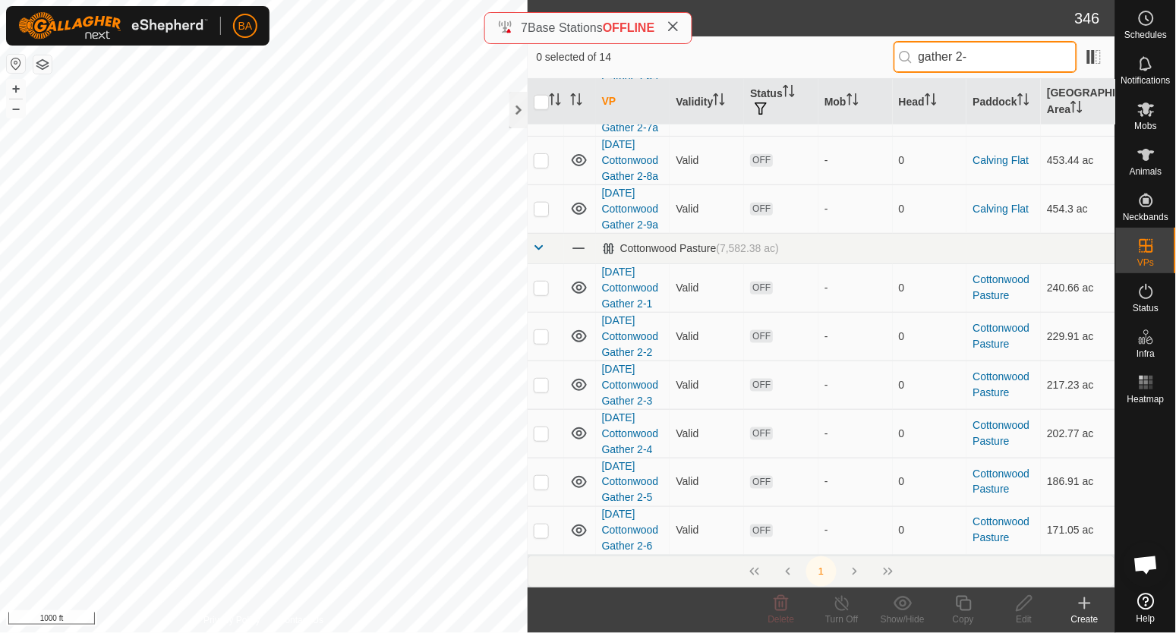
type input "gather 2-"
click at [539, 433] on tbody "Calving Flat (732.52 ac) 2025-09-15 Cottonwood Gather 2-10a Valid OFF - 0 Calvi…" at bounding box center [821, 176] width 588 height 757
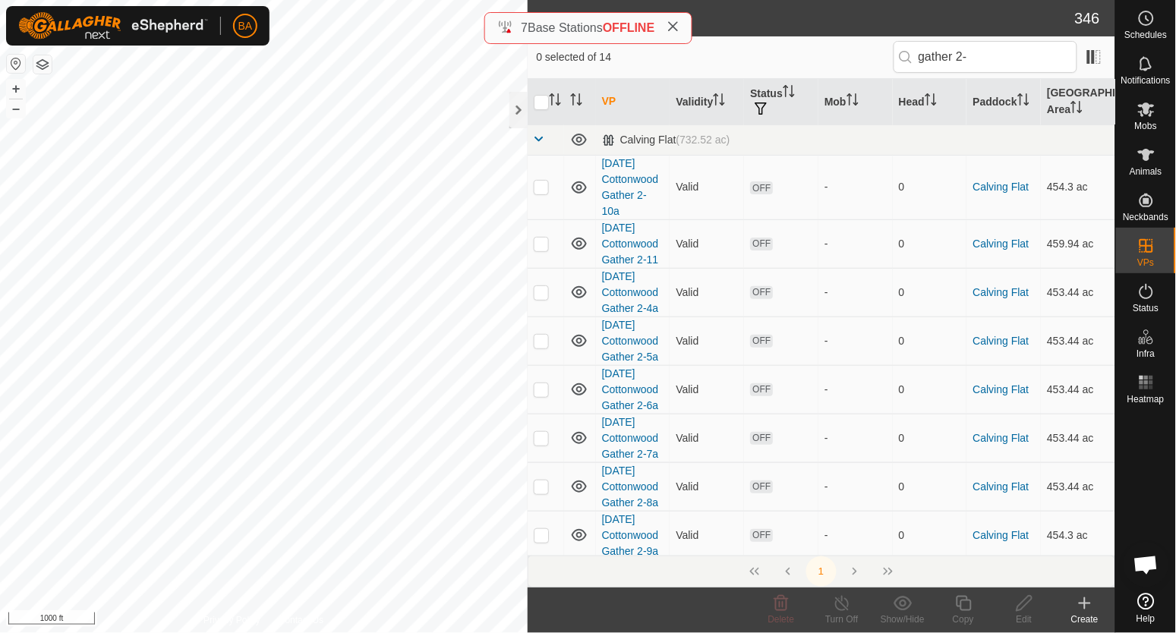
scroll to position [284, 0]
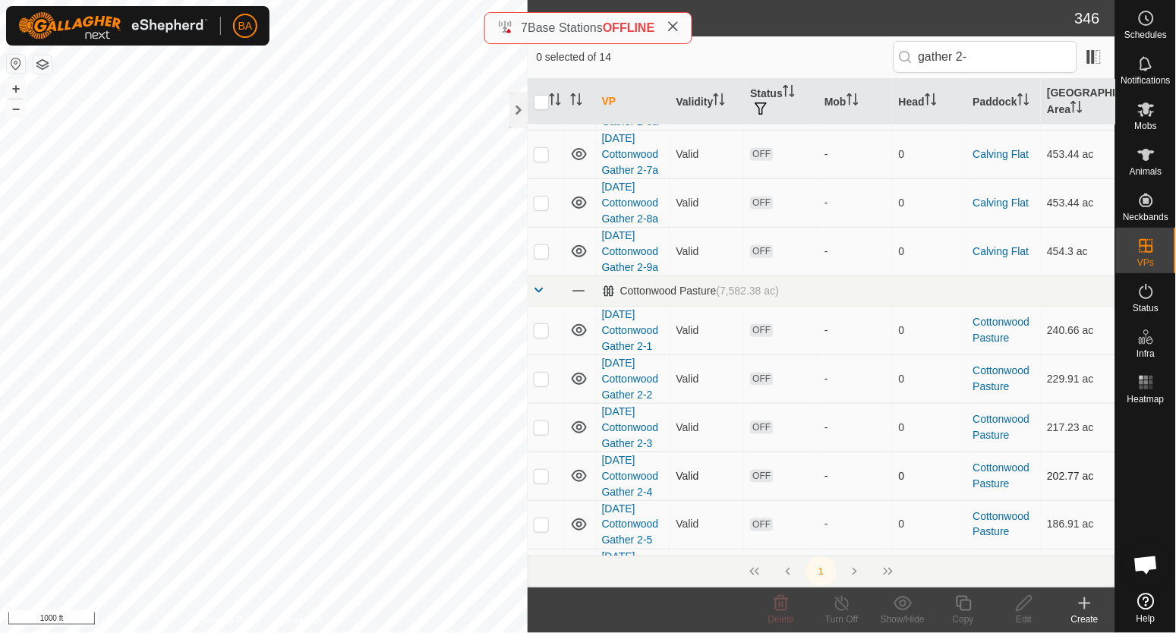
click at [543, 474] on p-checkbox at bounding box center [541, 476] width 15 height 12
checkbox input "true"
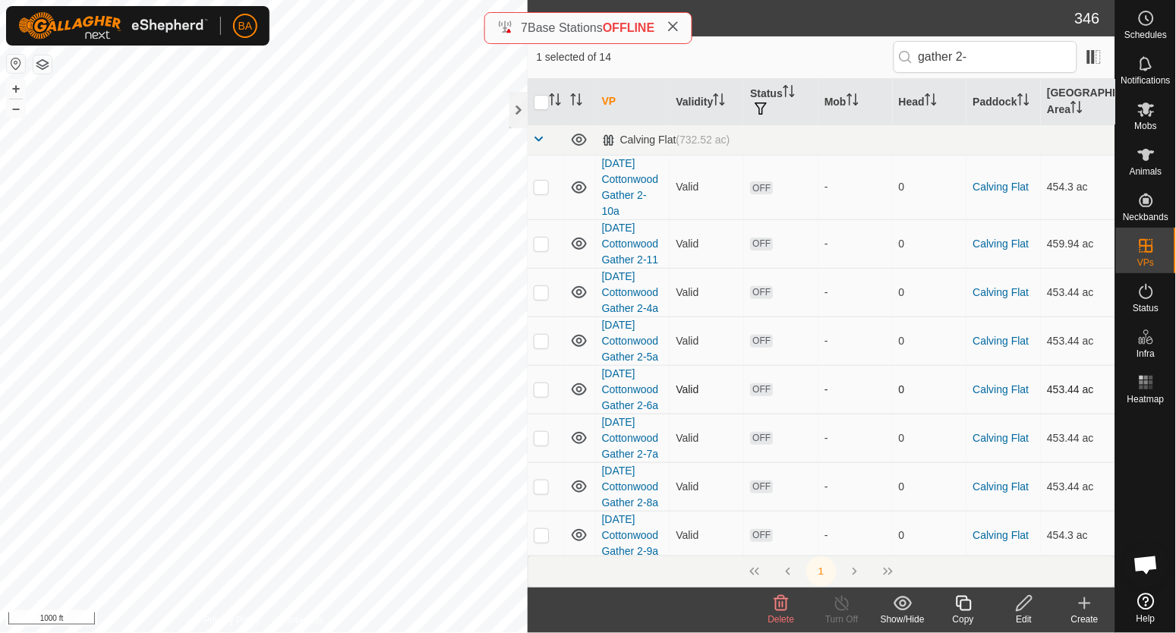
scroll to position [327, 0]
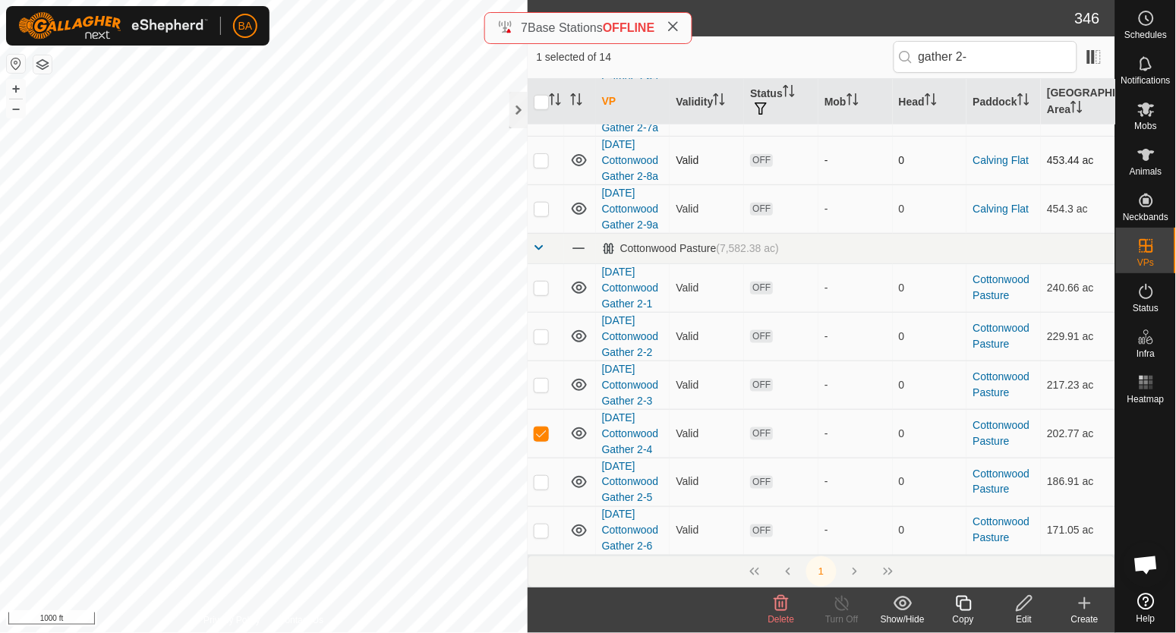
click at [540, 480] on p-checkbox at bounding box center [541, 482] width 15 height 12
checkbox input "true"
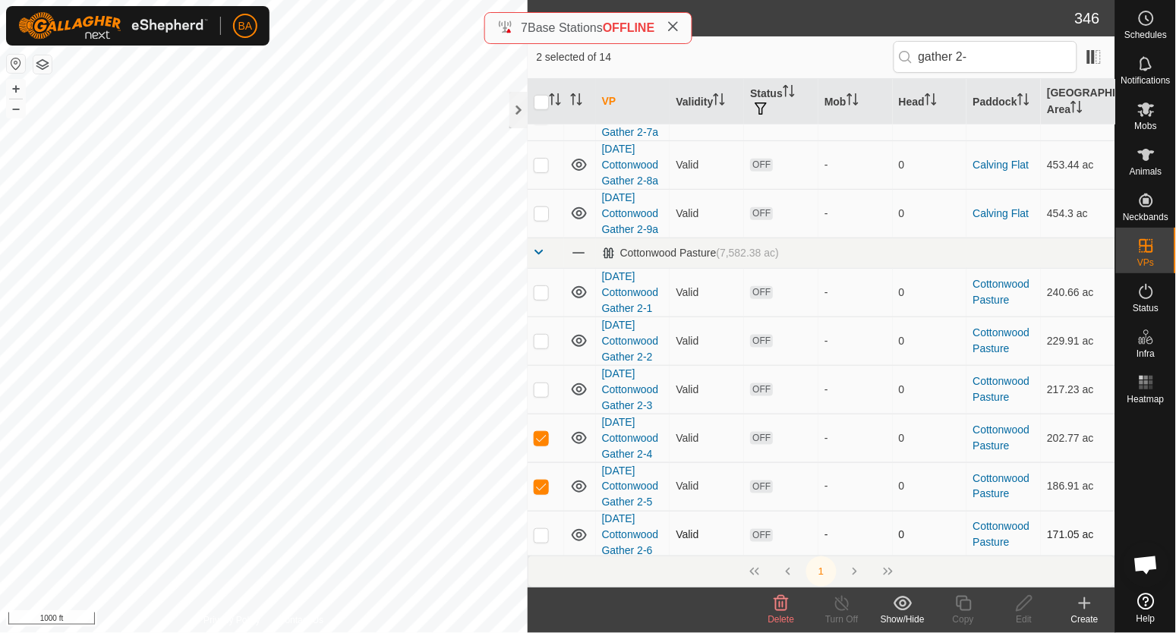
click at [539, 534] on p-checkbox at bounding box center [541, 535] width 15 height 12
checkbox input "true"
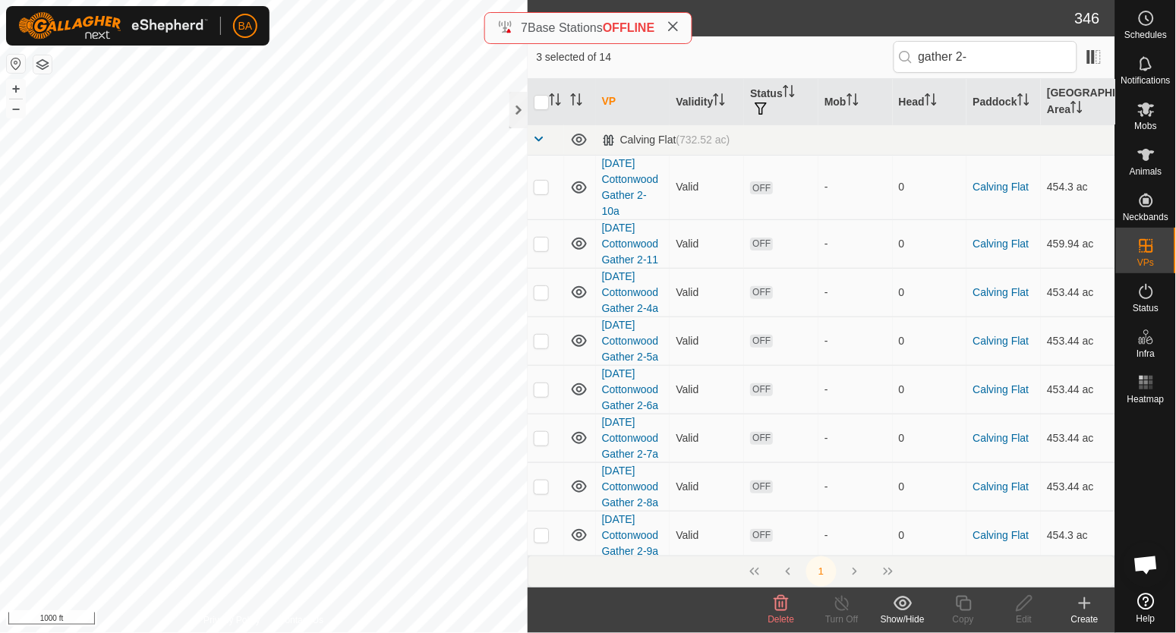
click at [782, 615] on span "Delete" at bounding box center [781, 619] width 27 height 11
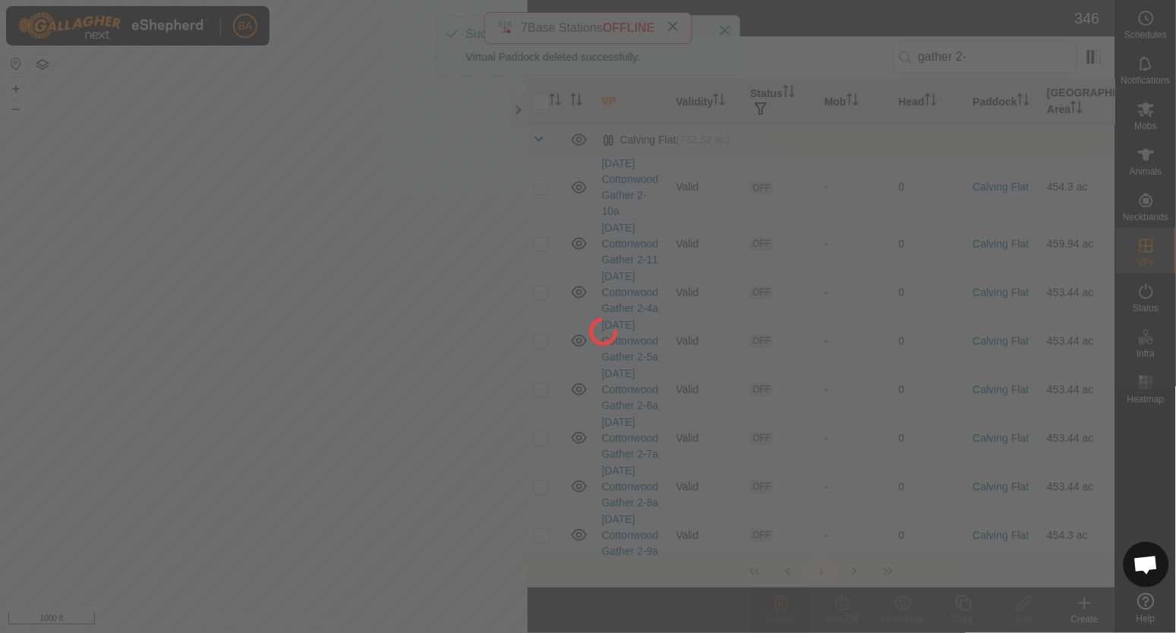
checkbox input "false"
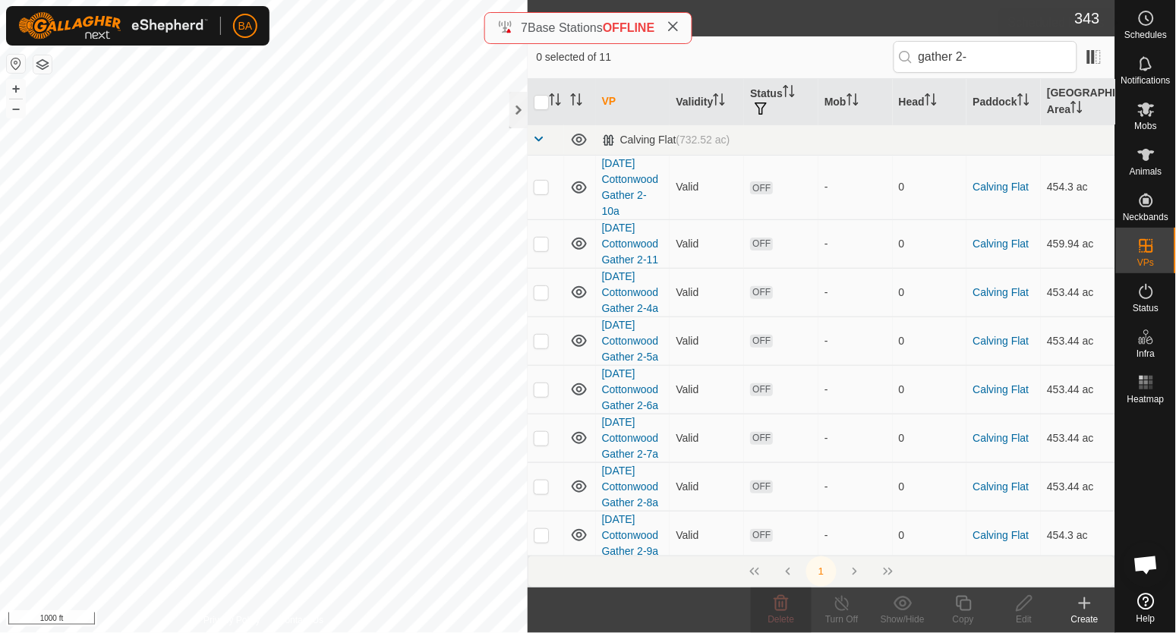
click at [1133, 22] on es-schedule-vp-svg-icon at bounding box center [1145, 18] width 27 height 24
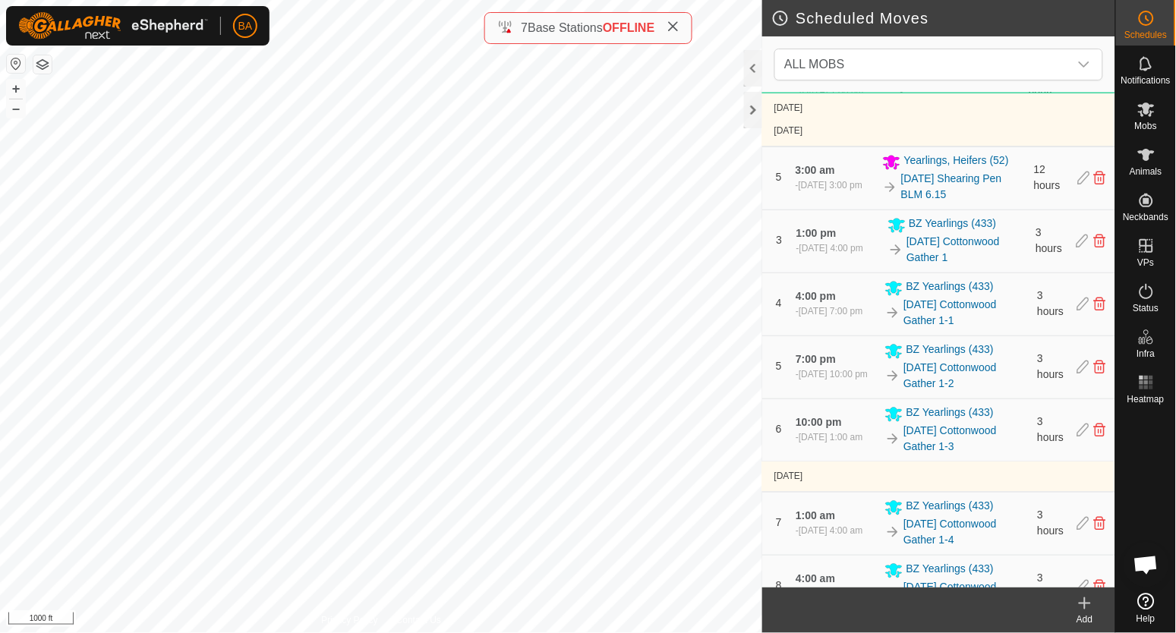
scroll to position [1111, 0]
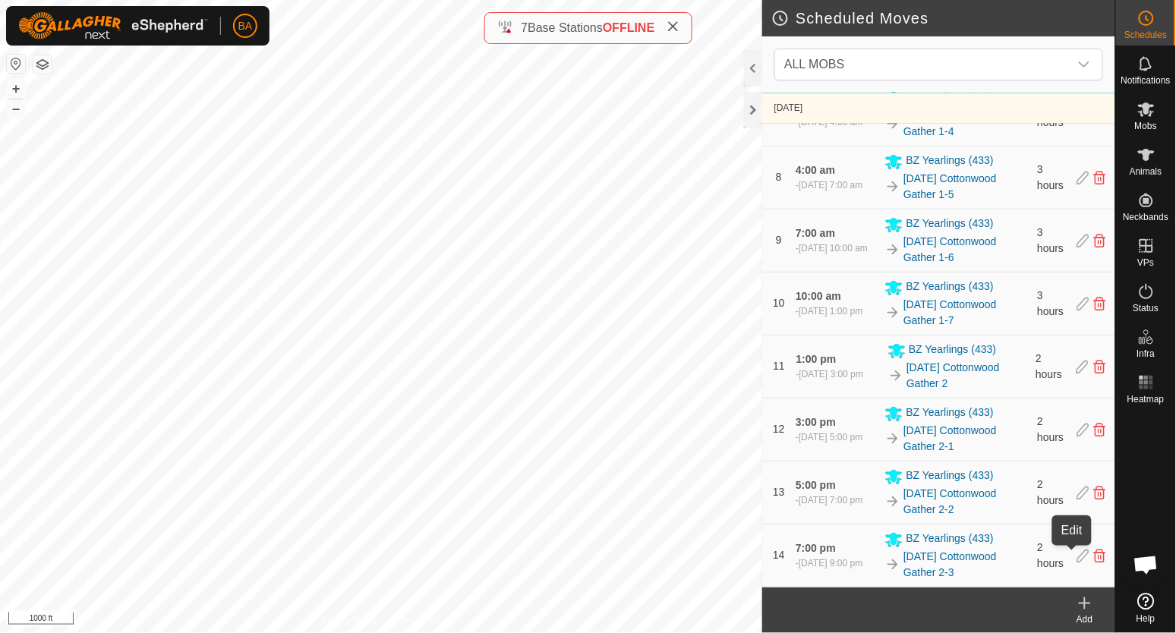
click at [1077, 556] on icon at bounding box center [1083, 556] width 12 height 14
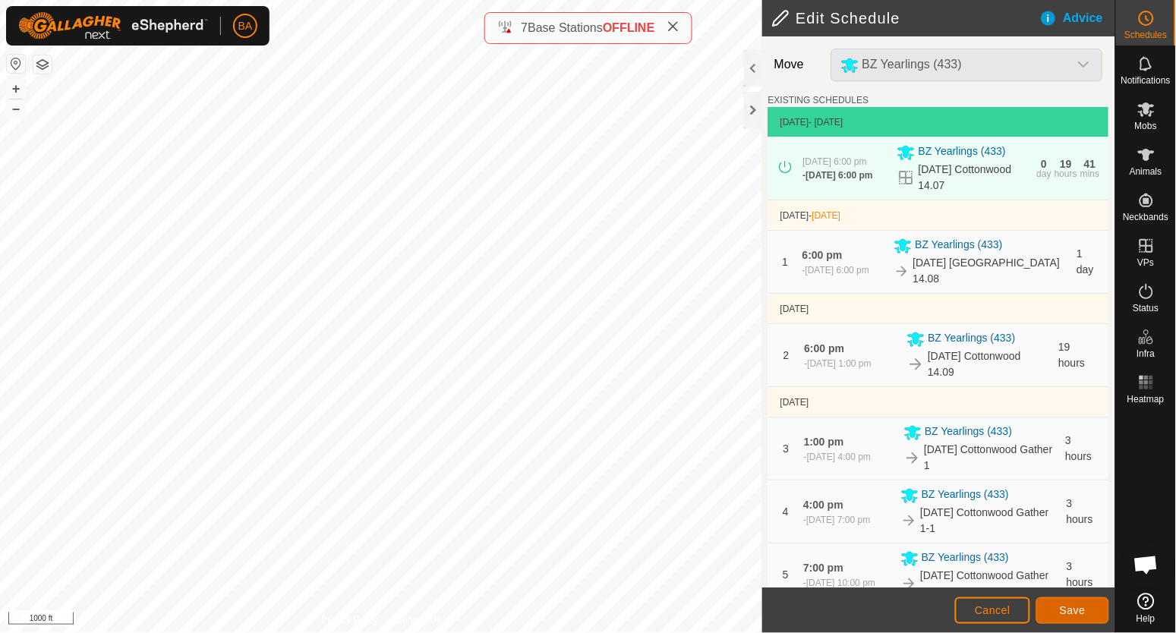
click at [1074, 616] on span "Save" at bounding box center [1072, 610] width 26 height 12
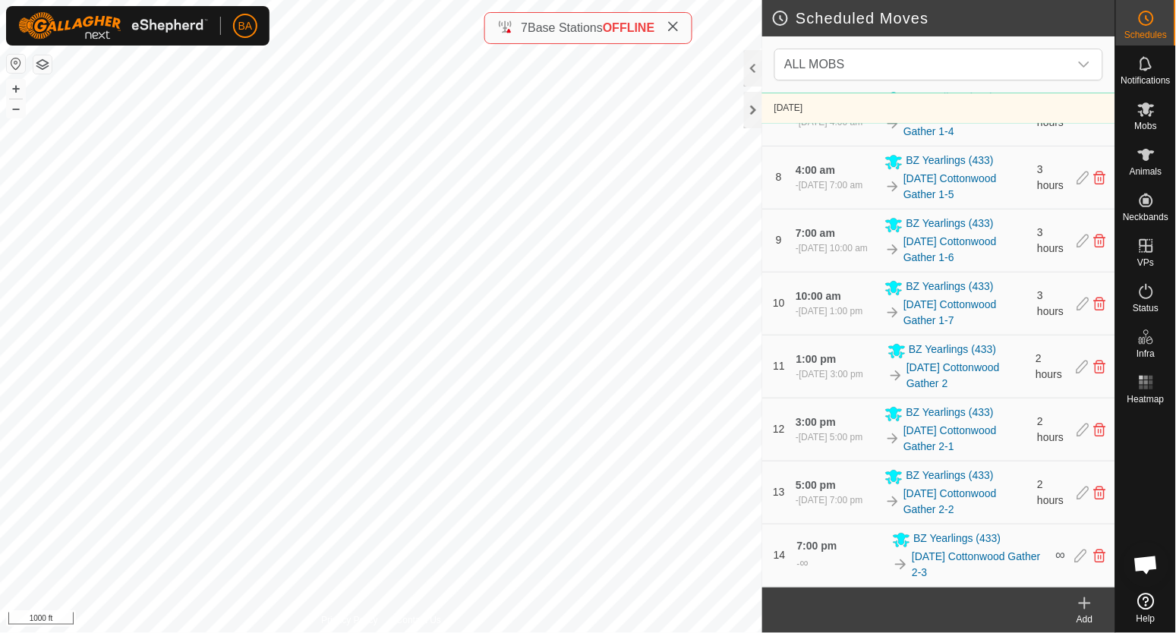
scroll to position [1111, 0]
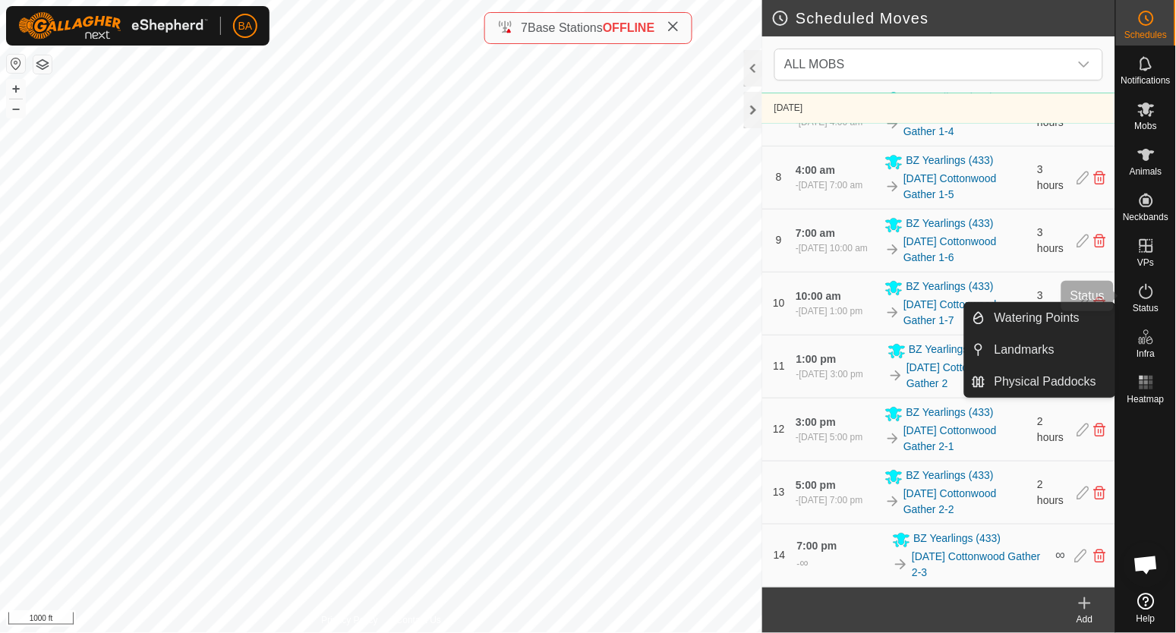
click at [1152, 304] on span "Status" at bounding box center [1145, 308] width 26 height 9
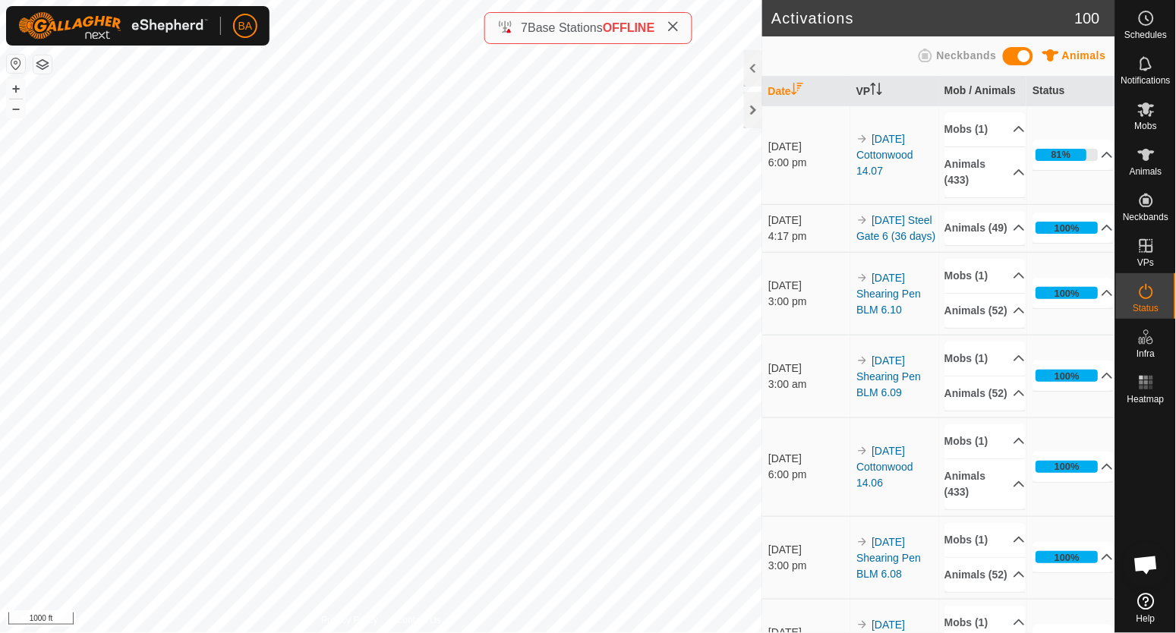
click at [1101, 473] on icon at bounding box center [1107, 467] width 12 height 12
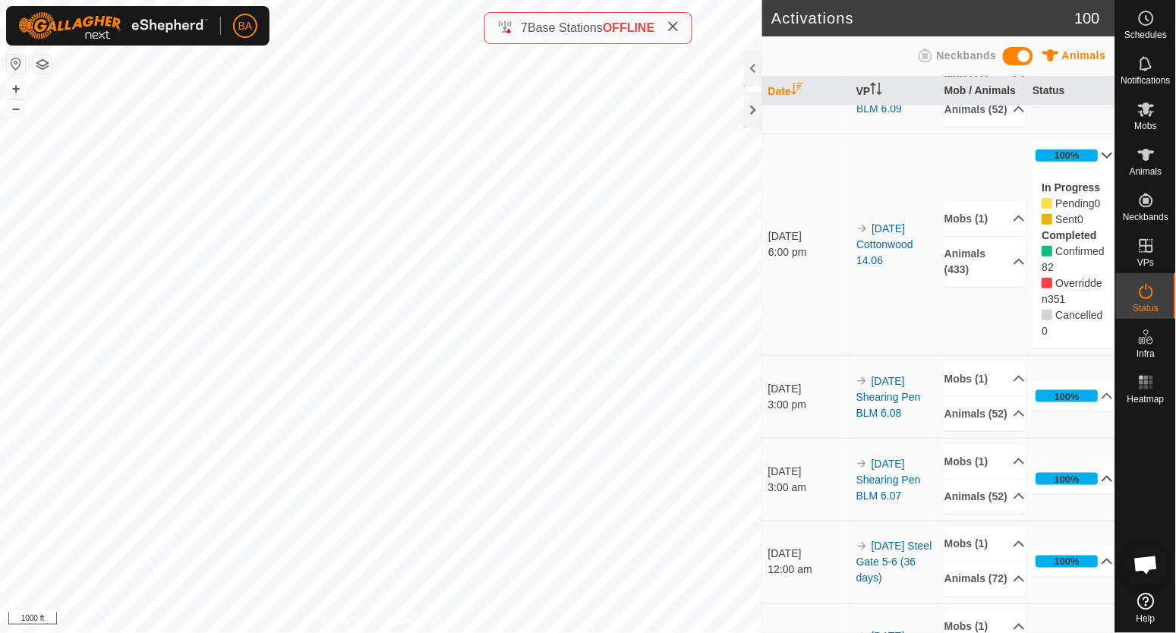
scroll to position [474, 0]
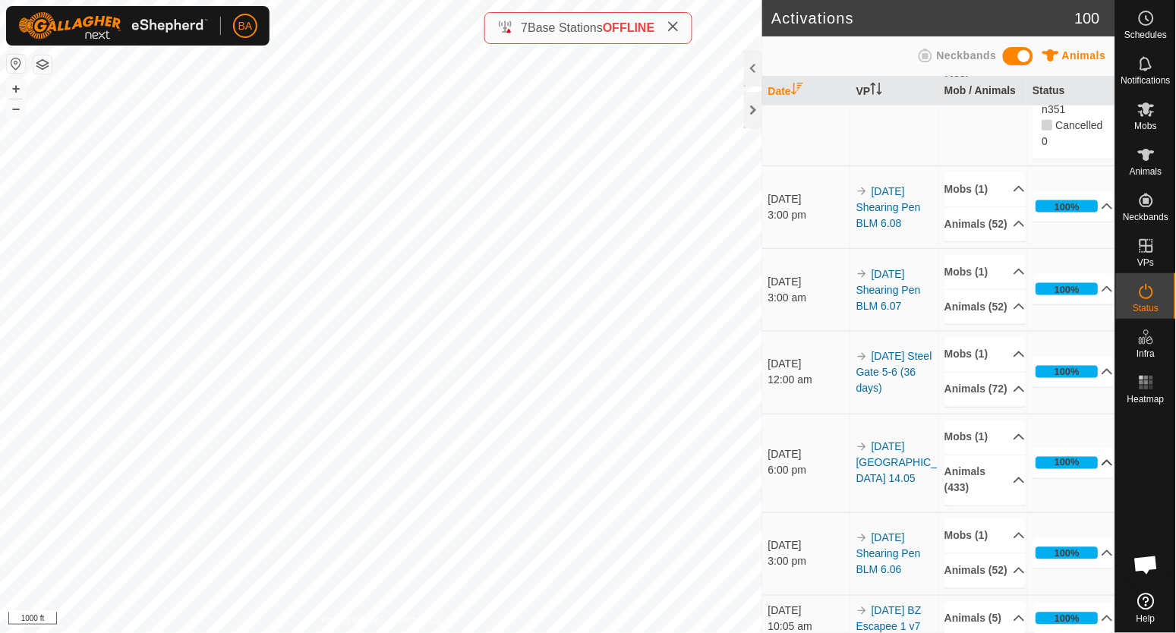
click at [1083, 474] on p-accordion-header "100%" at bounding box center [1073, 463] width 81 height 30
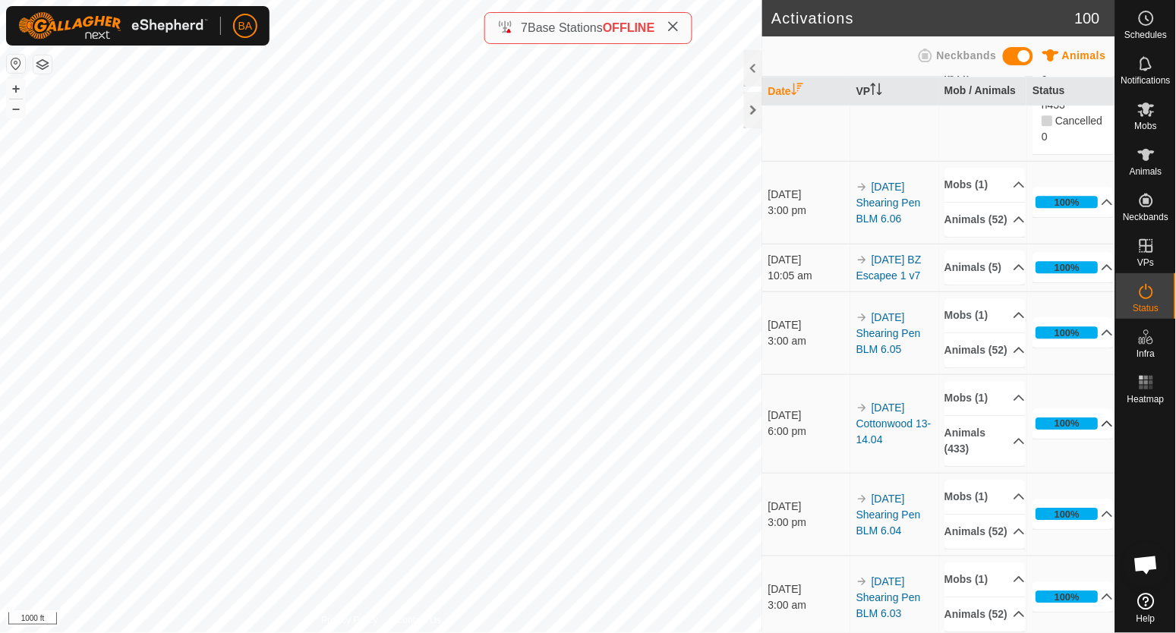
scroll to position [1043, 0]
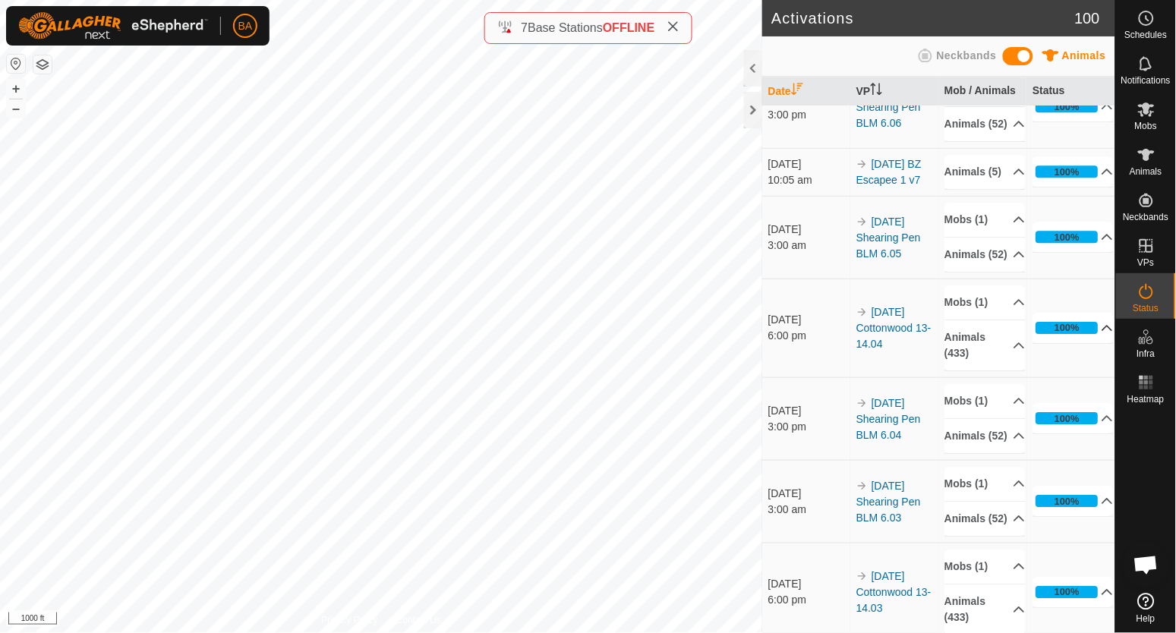
click at [1084, 343] on p-accordion-header "100%" at bounding box center [1073, 328] width 81 height 30
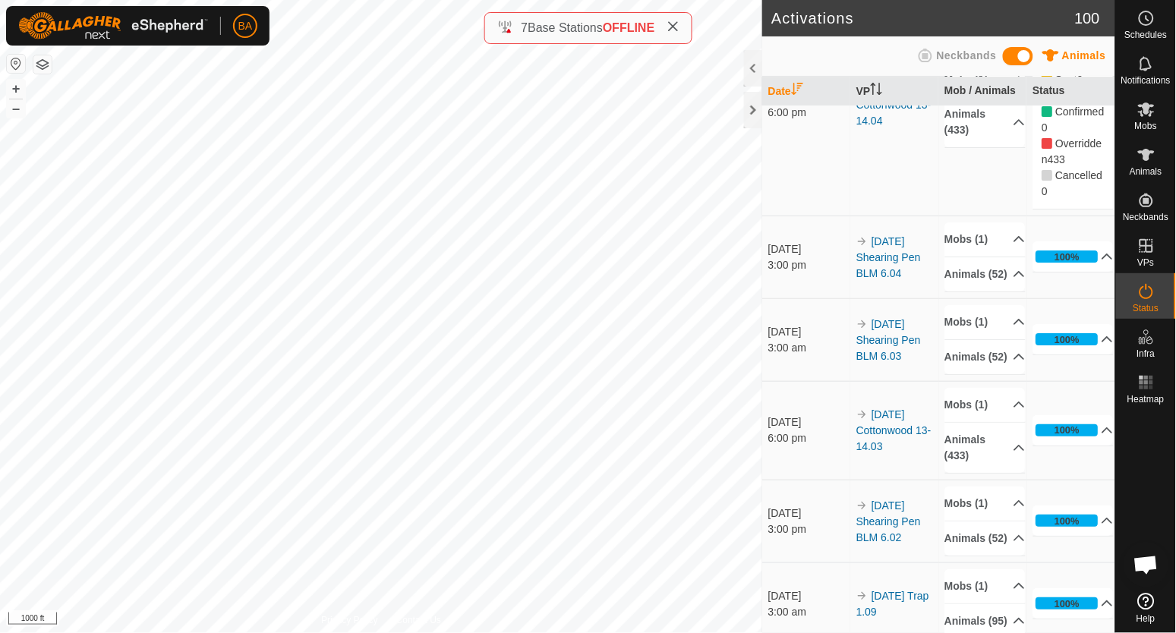
scroll to position [1422, 0]
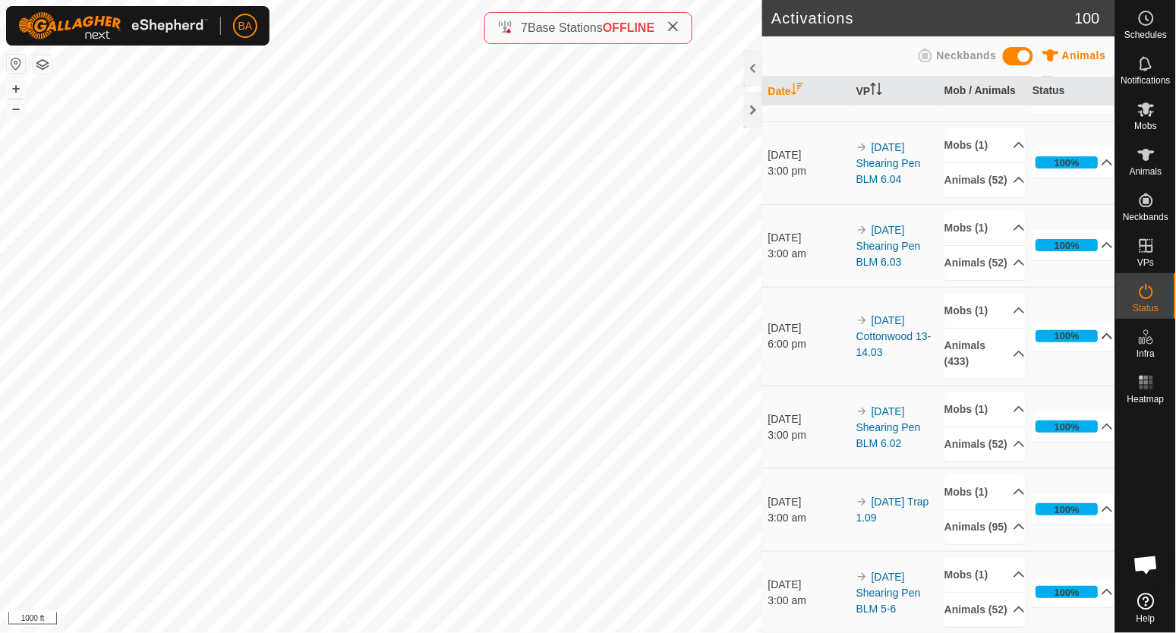
click at [1075, 351] on p-accordion-header "100%" at bounding box center [1073, 336] width 81 height 30
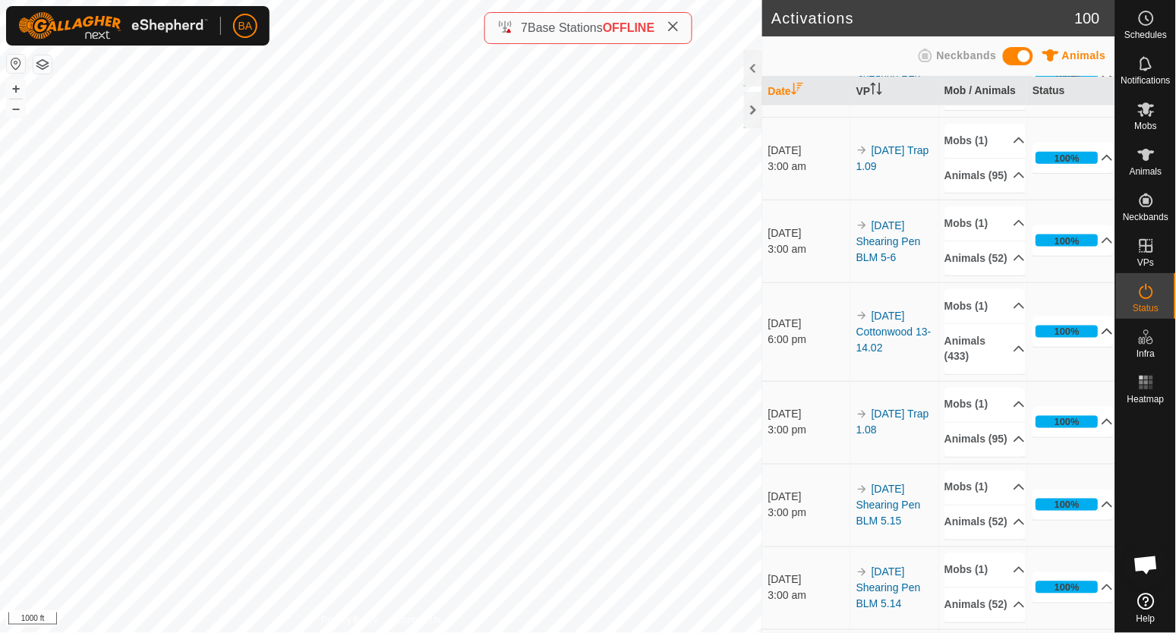
scroll to position [1992, 0]
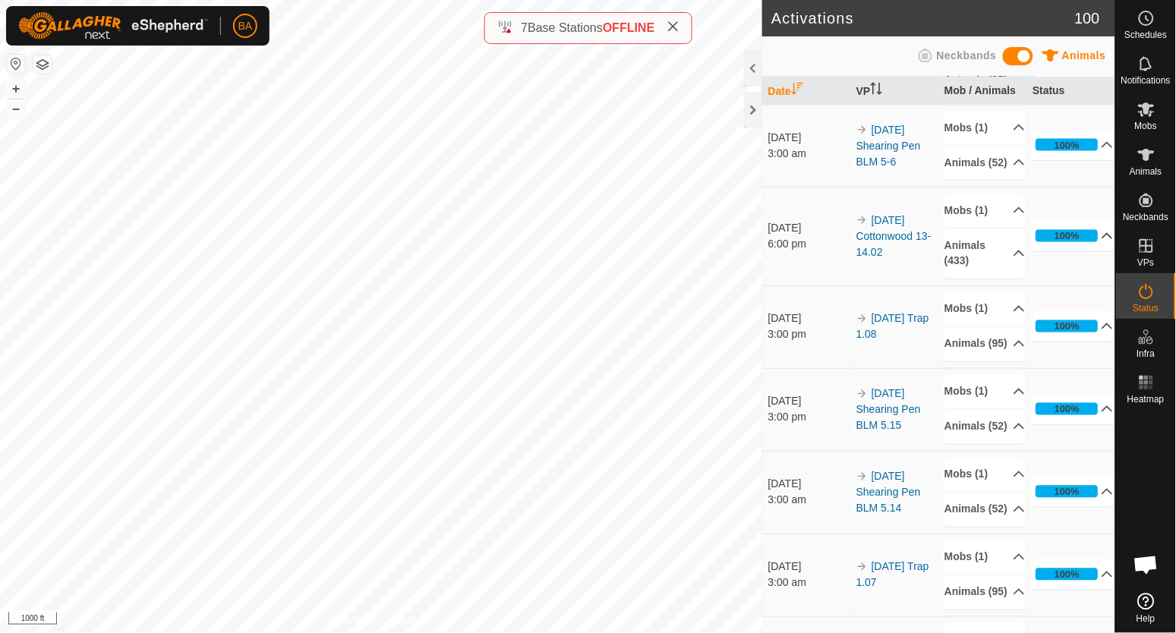
click at [1081, 251] on p-accordion-header "100%" at bounding box center [1073, 236] width 81 height 30
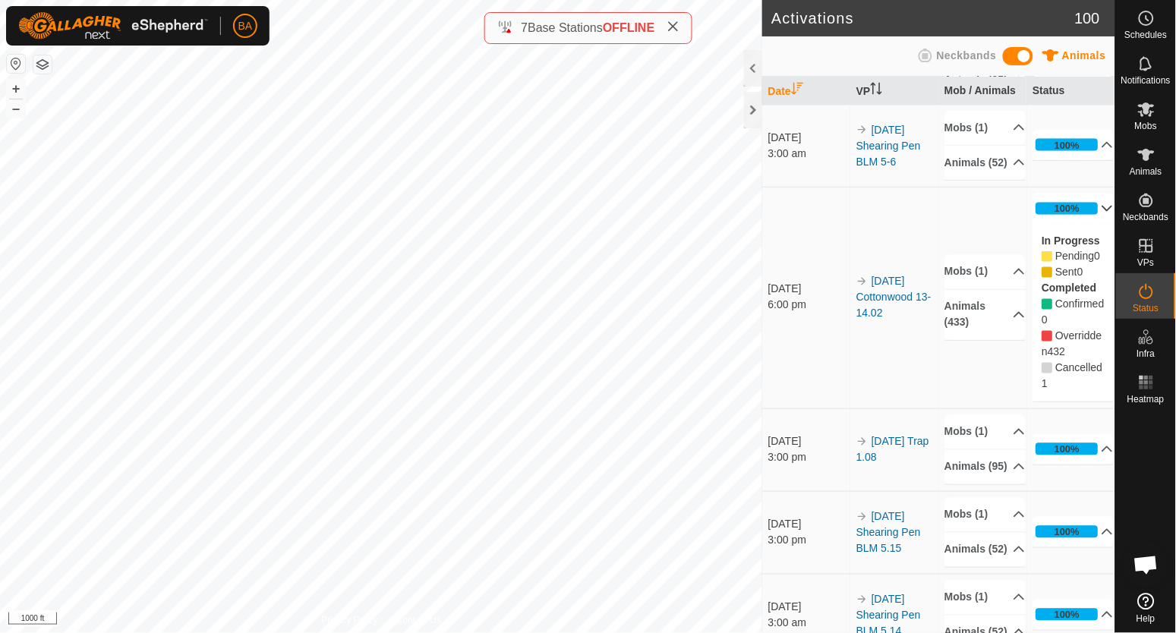
scroll to position [2561, 0]
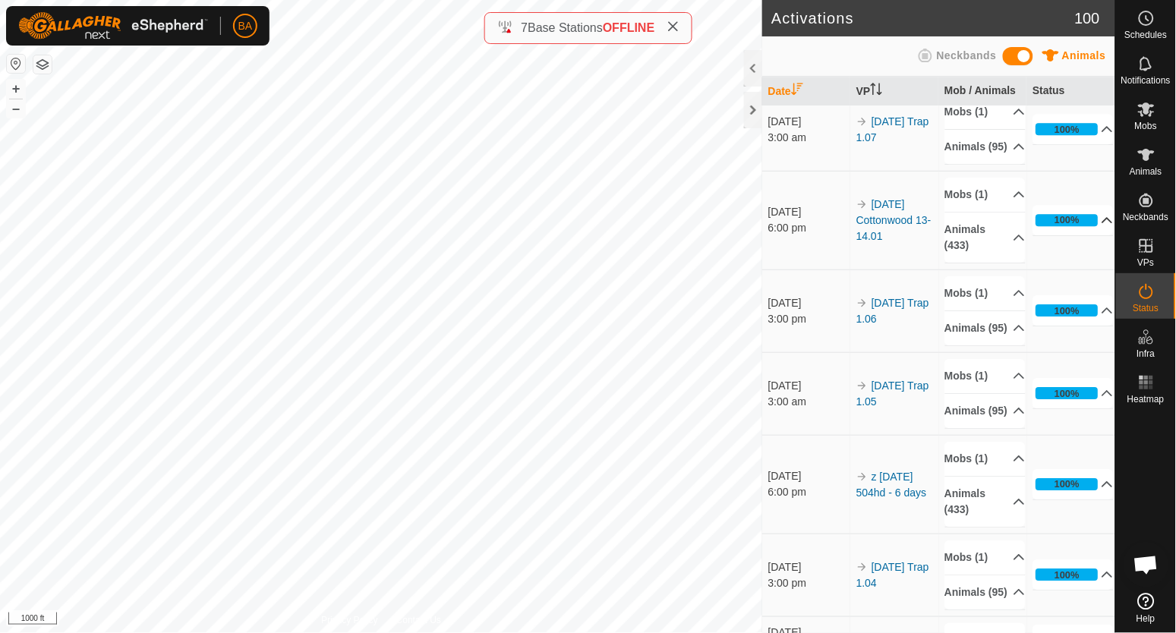
click at [1089, 235] on p-accordion-header "100%" at bounding box center [1073, 220] width 81 height 30
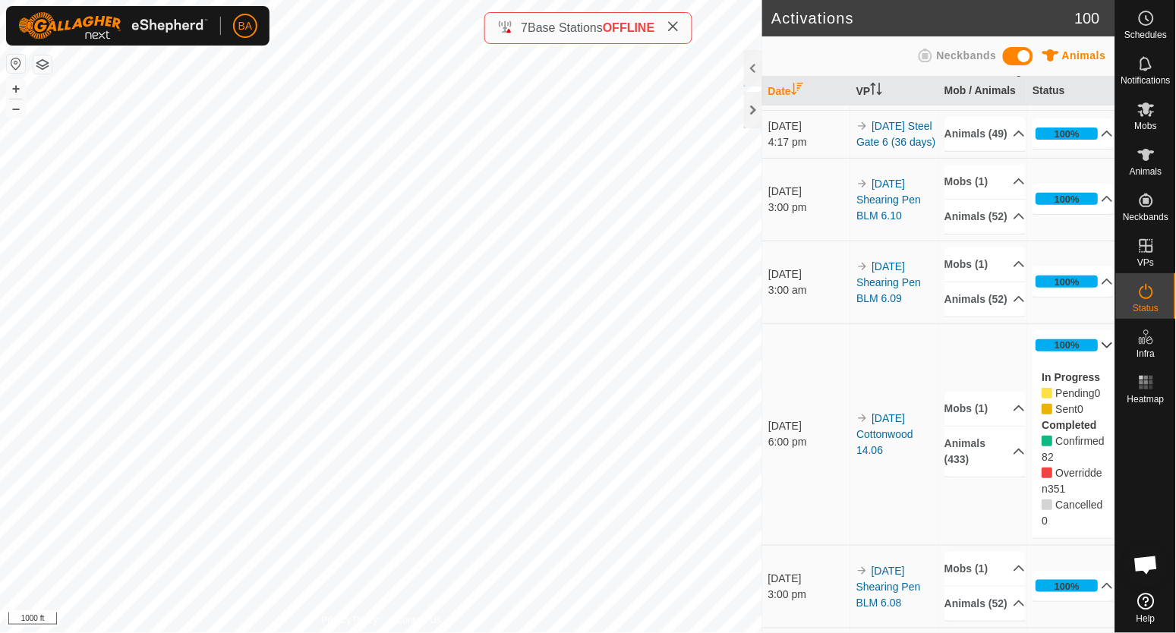
scroll to position [0, 0]
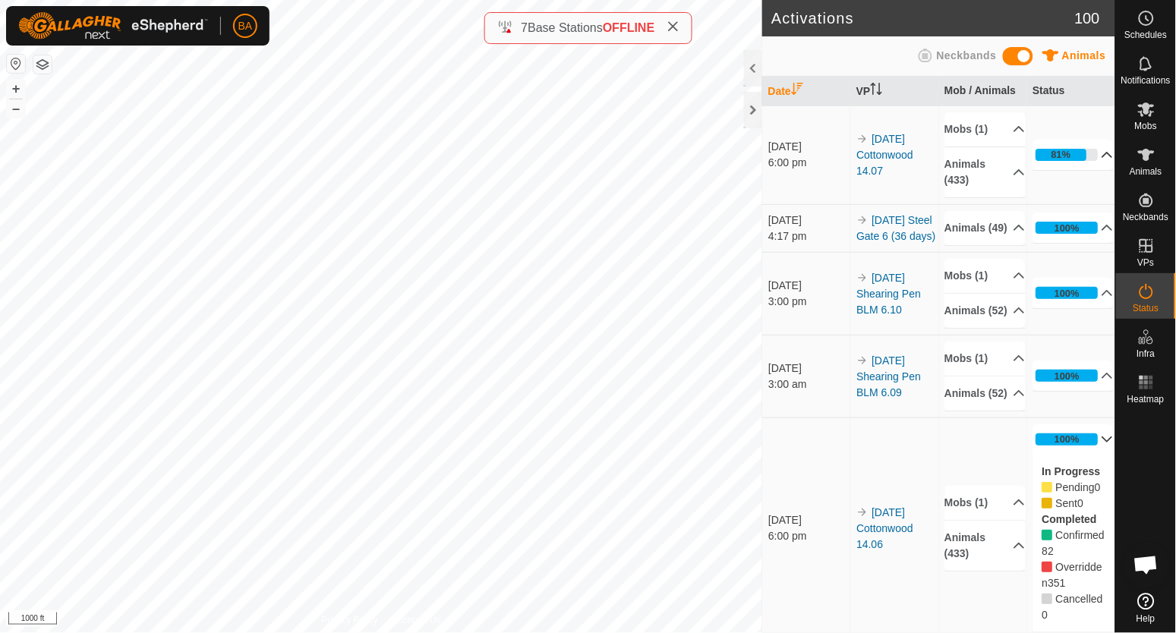
click at [1082, 152] on p-accordion-header "81%" at bounding box center [1073, 155] width 81 height 30
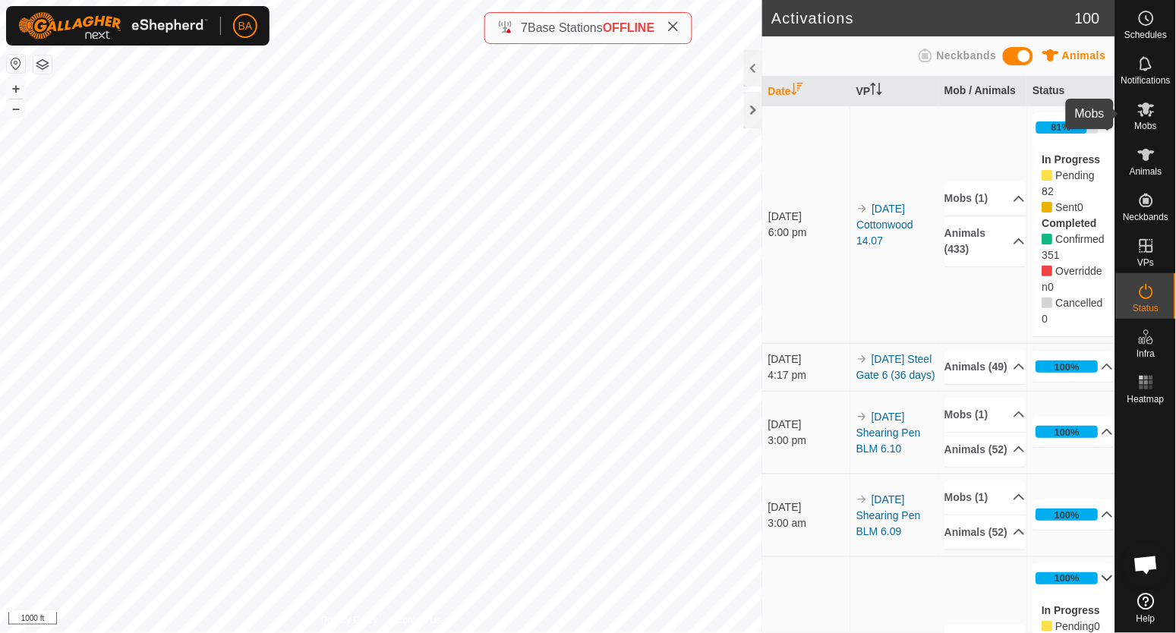
click at [1152, 109] on icon at bounding box center [1146, 109] width 18 height 18
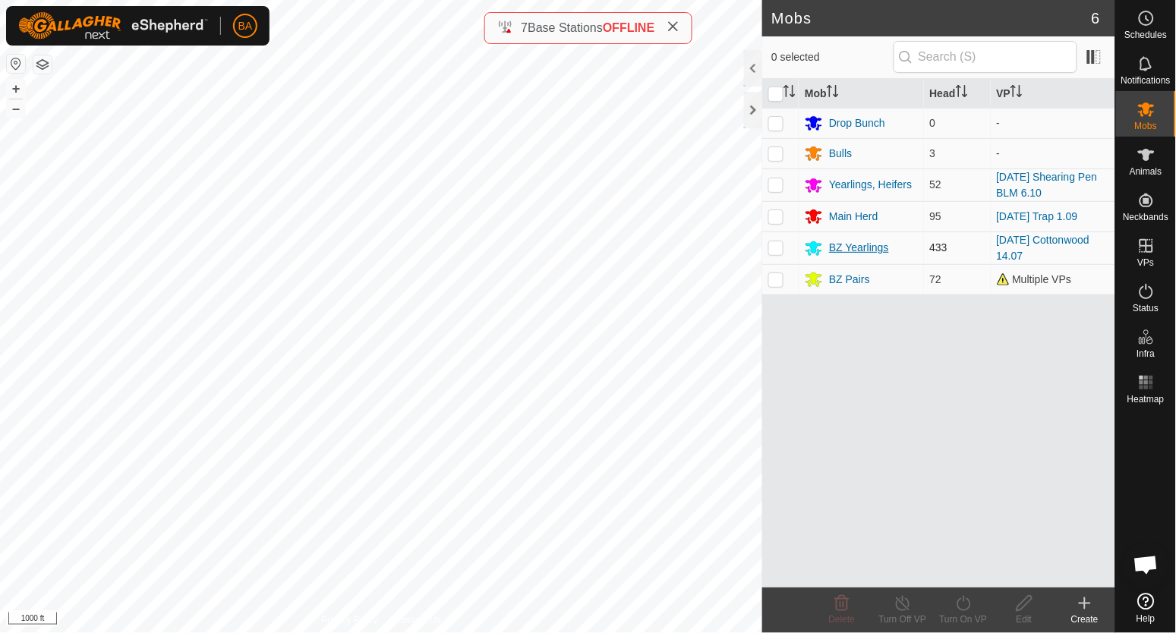
click at [848, 248] on div "BZ Yearlings" at bounding box center [859, 248] width 60 height 16
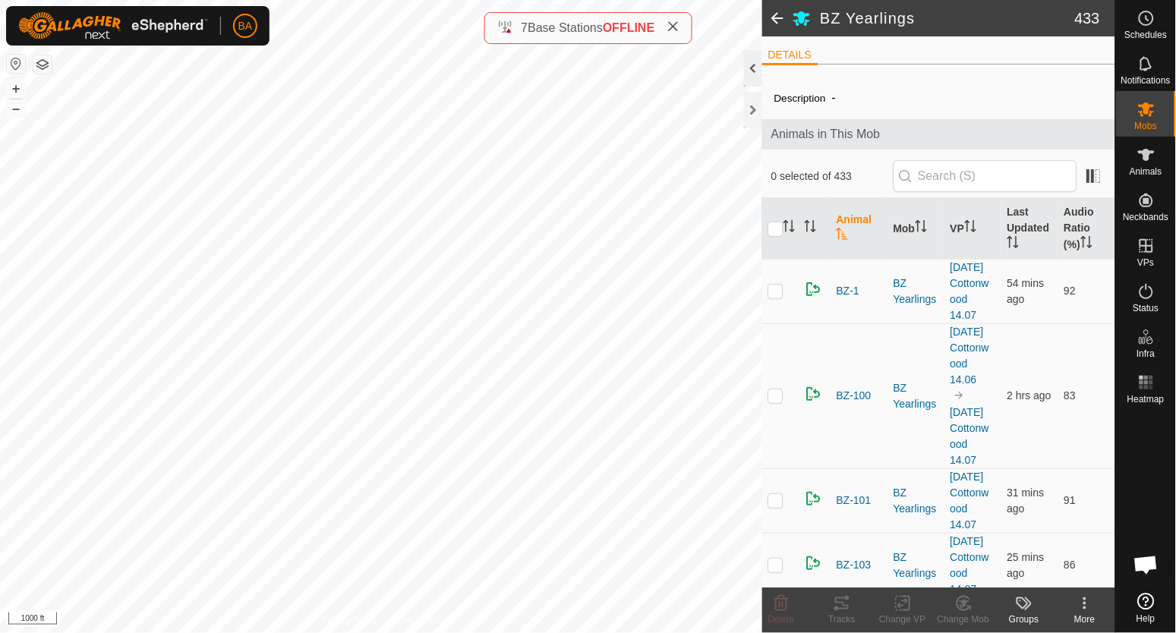
click at [750, 65] on div at bounding box center [753, 68] width 18 height 36
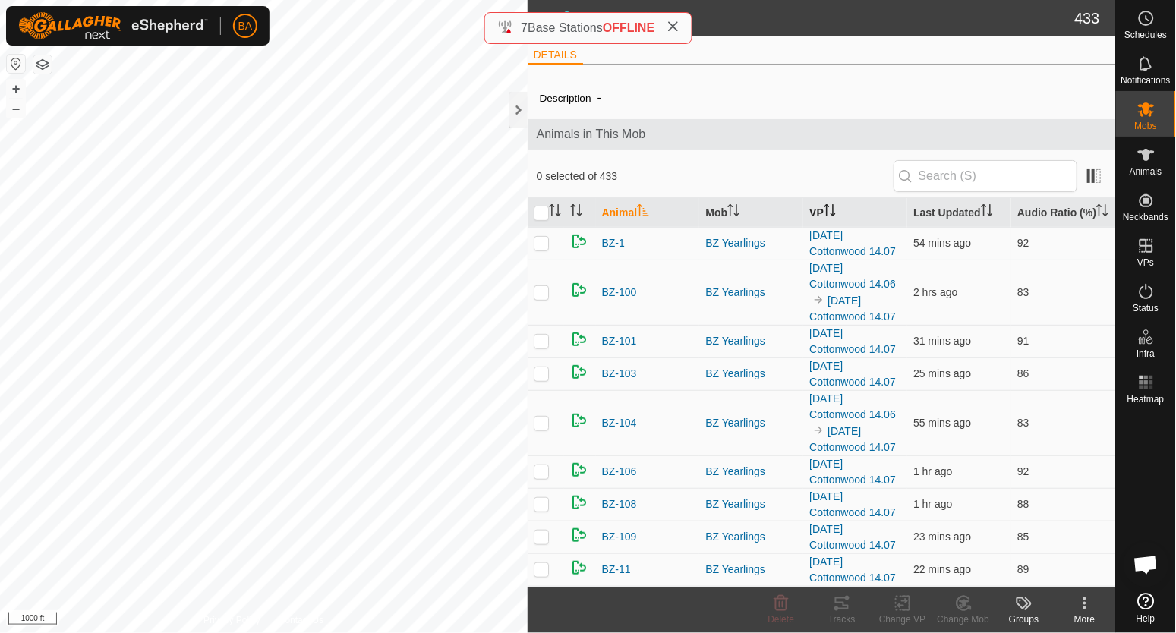
click at [823, 216] on icon "Activate to sort" at bounding box center [829, 210] width 12 height 12
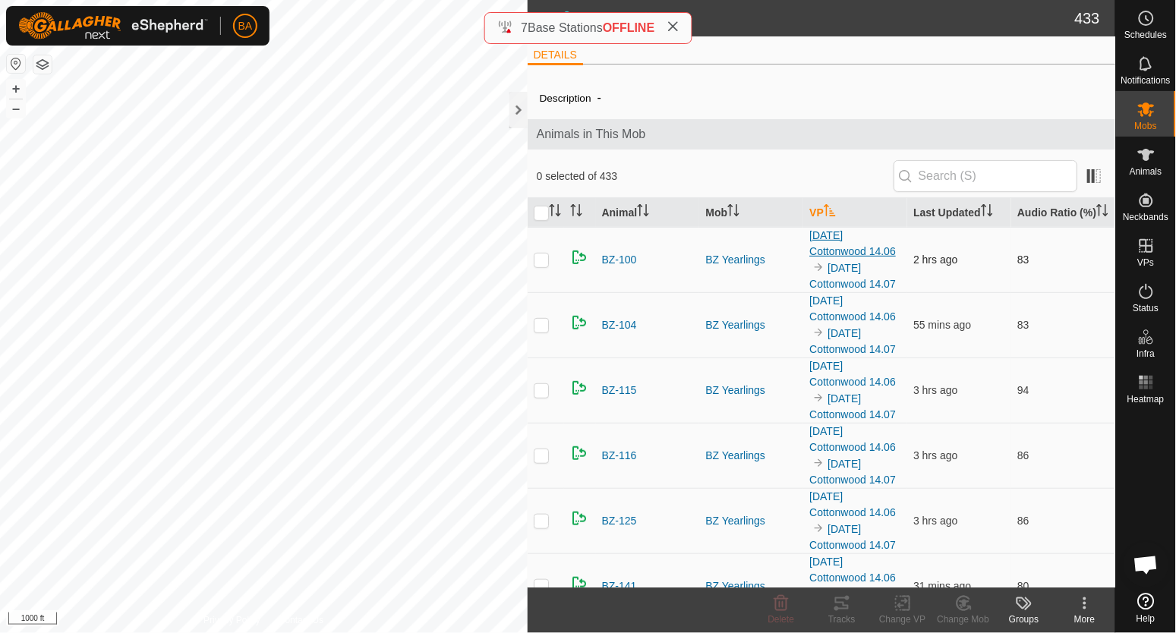
drag, startPoint x: 823, startPoint y: 220, endPoint x: 840, endPoint y: 247, distance: 32.4
click at [794, 170] on span "0 selected of 433" at bounding box center [715, 176] width 357 height 16
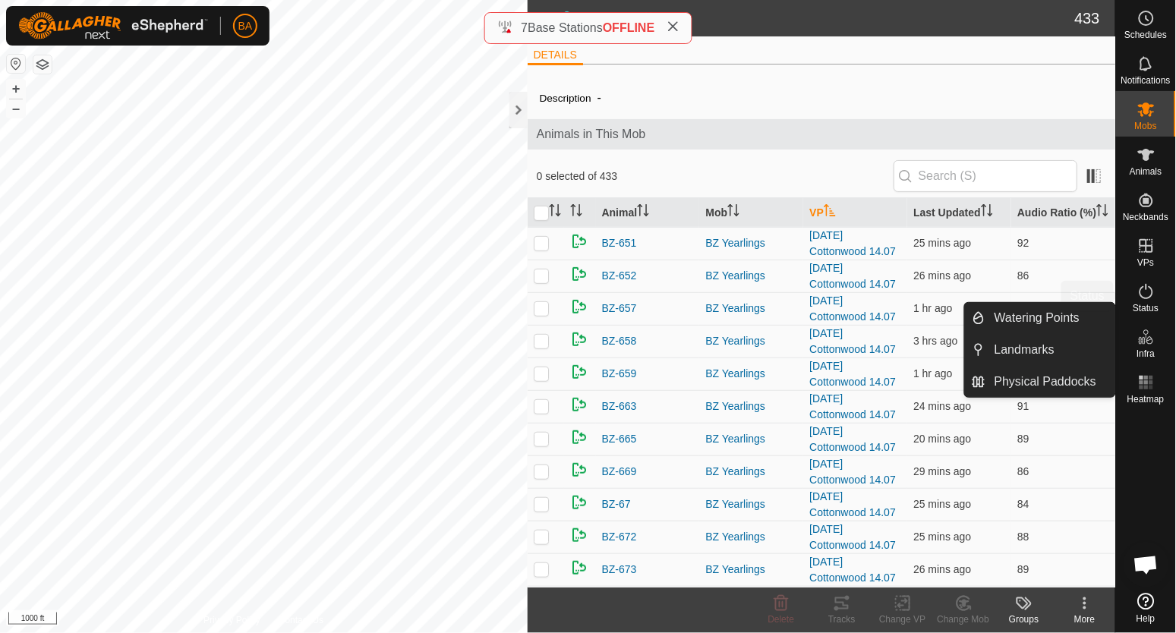
click at [1141, 295] on icon at bounding box center [1146, 291] width 14 height 15
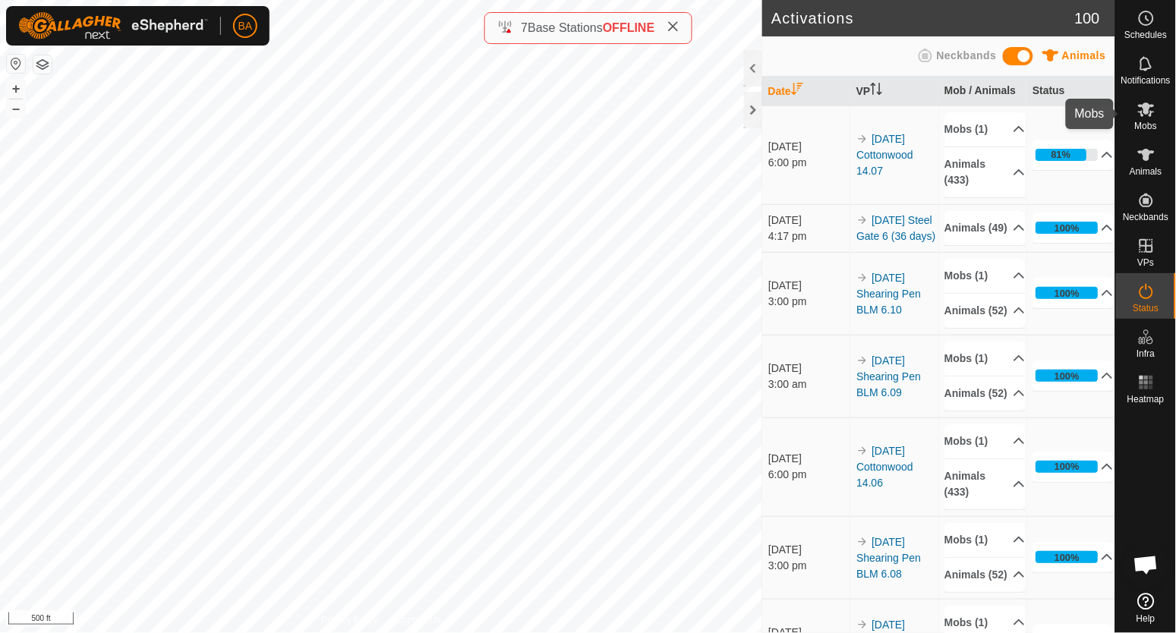
click at [1159, 124] on div "Mobs" at bounding box center [1146, 114] width 60 height 46
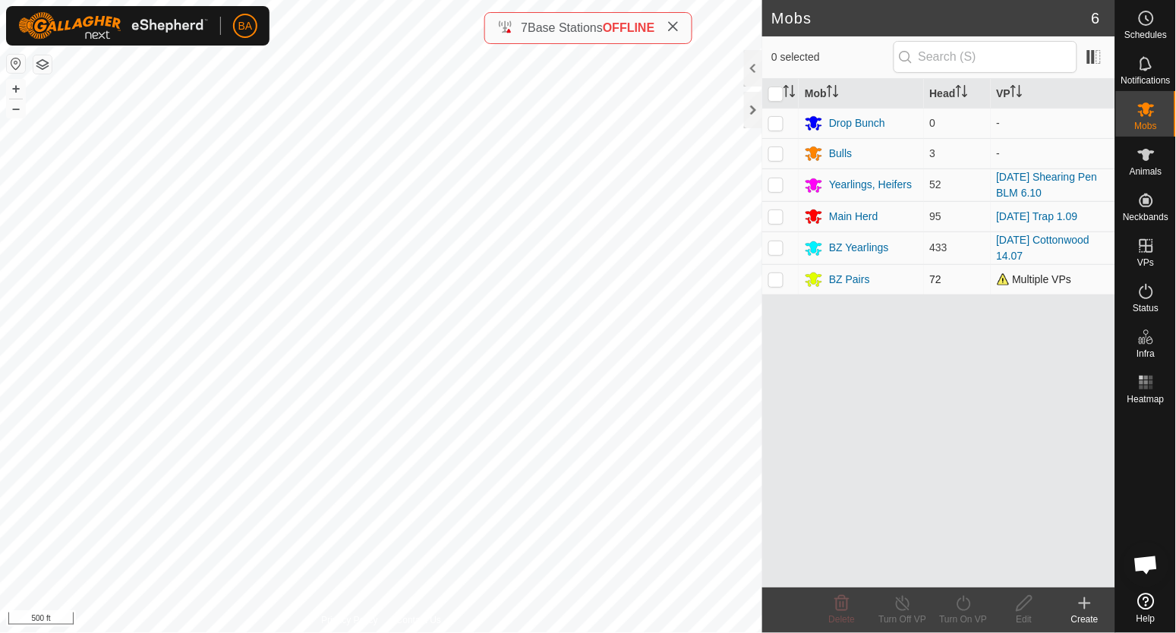
click at [775, 288] on td at bounding box center [780, 279] width 36 height 30
checkbox input "true"
click at [960, 606] on icon at bounding box center [963, 603] width 19 height 18
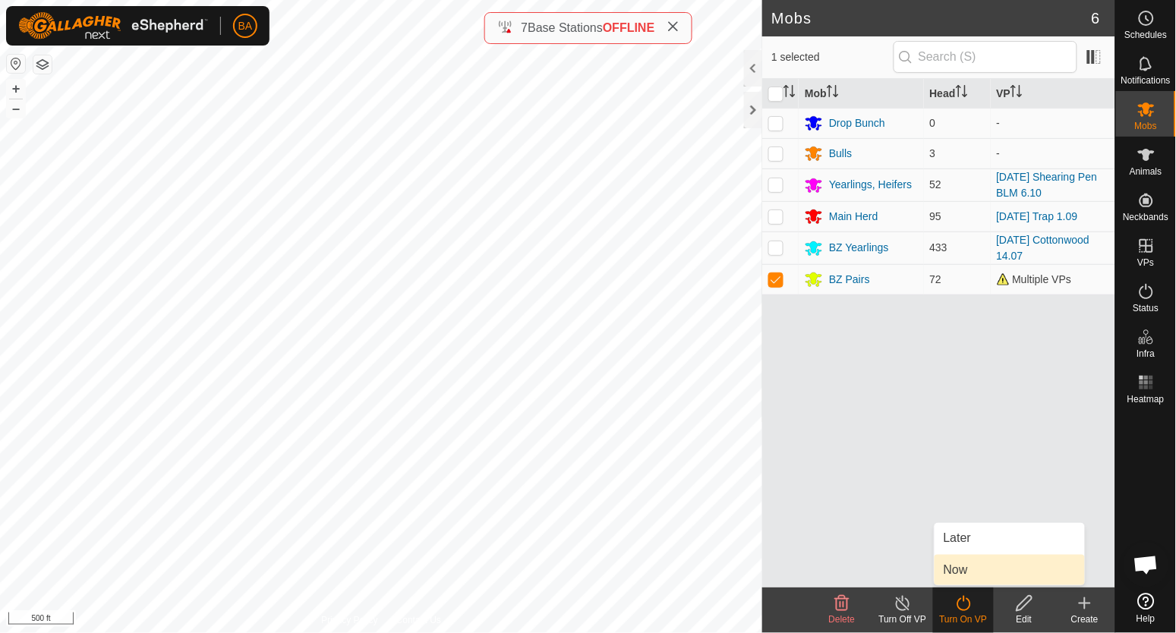
click at [970, 568] on link "Now" at bounding box center [1009, 570] width 150 height 30
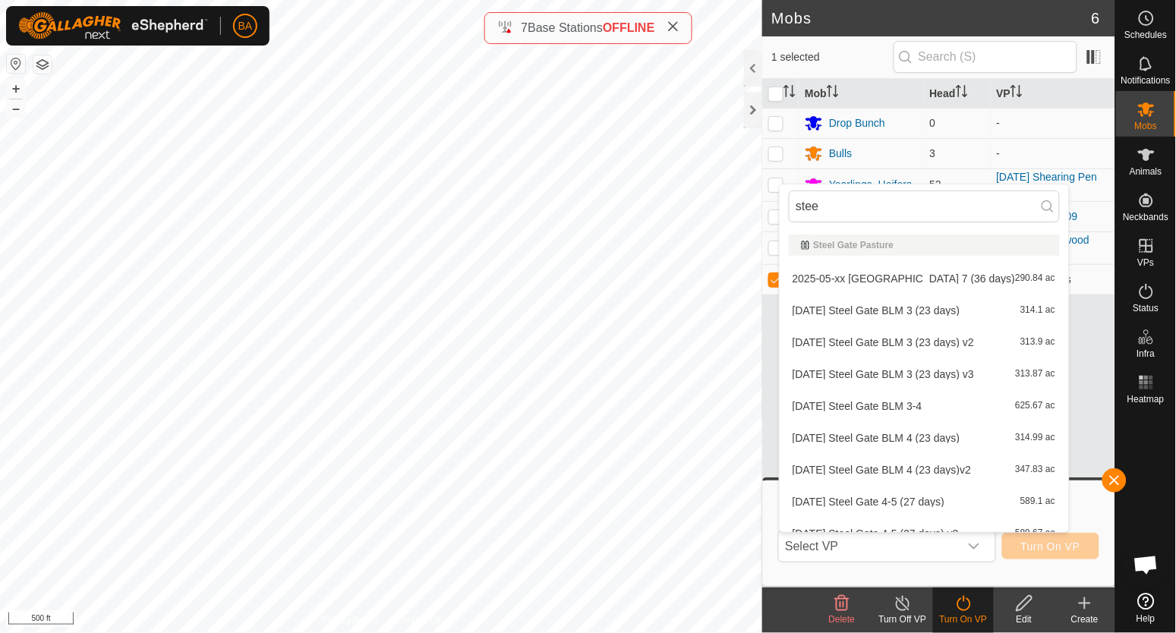
type input "steel"
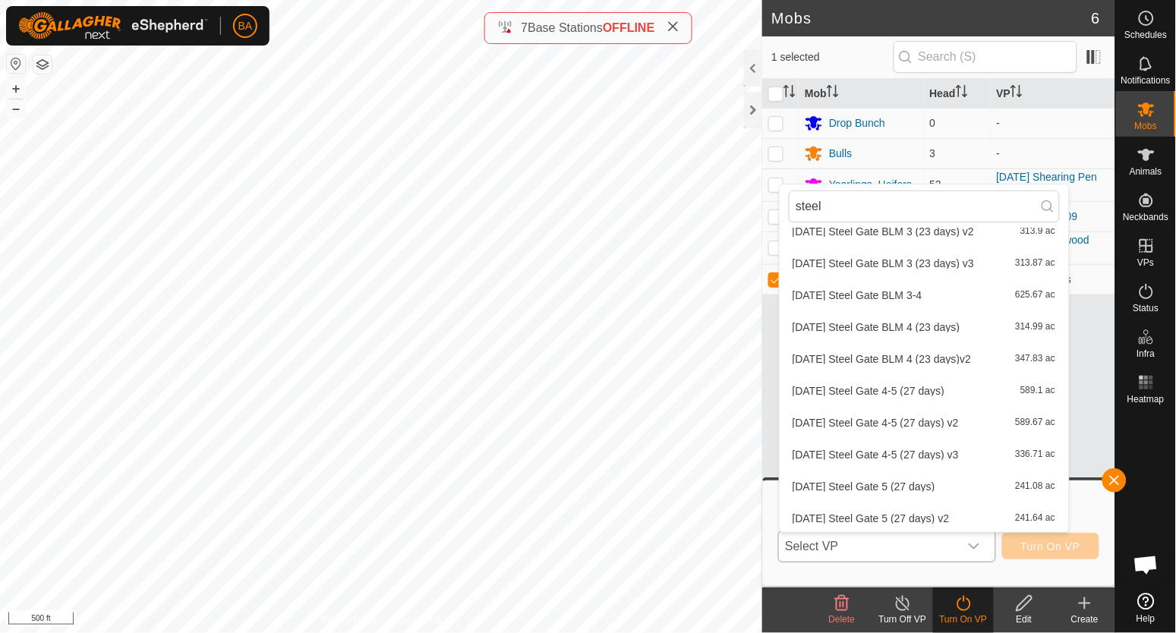
scroll to position [176, 0]
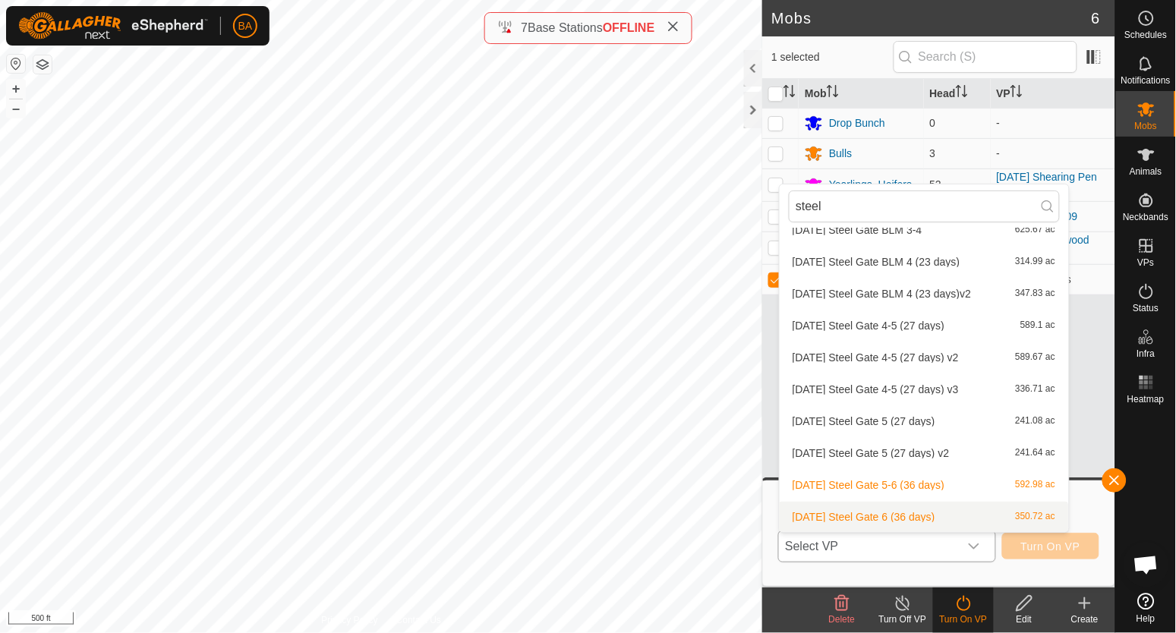
click at [924, 515] on li "2025-09-21 Steel Gate 6 (36 days) 350.72 ac" at bounding box center [923, 517] width 288 height 30
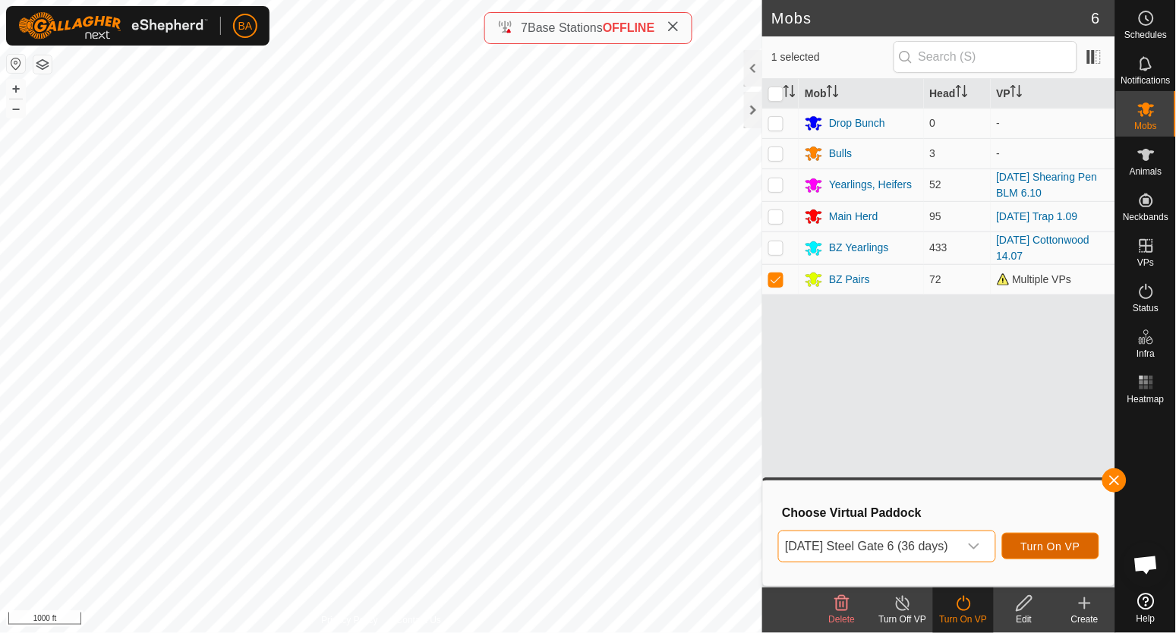
click at [1069, 544] on span "Turn On VP" at bounding box center [1050, 546] width 59 height 12
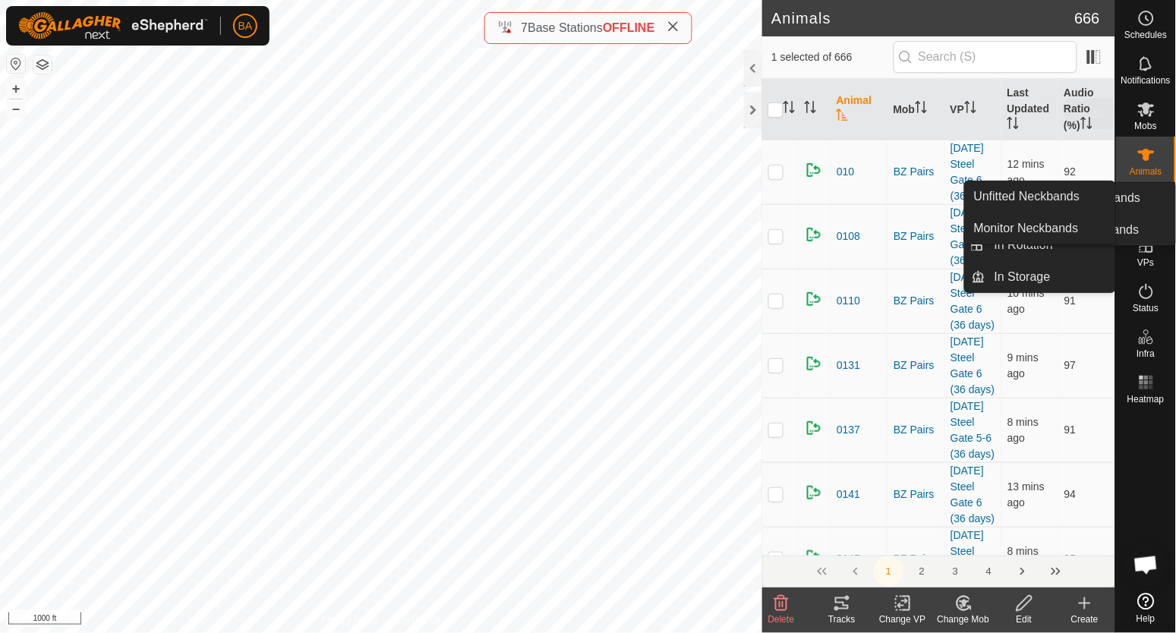
click at [1143, 109] on icon at bounding box center [1146, 109] width 17 height 14
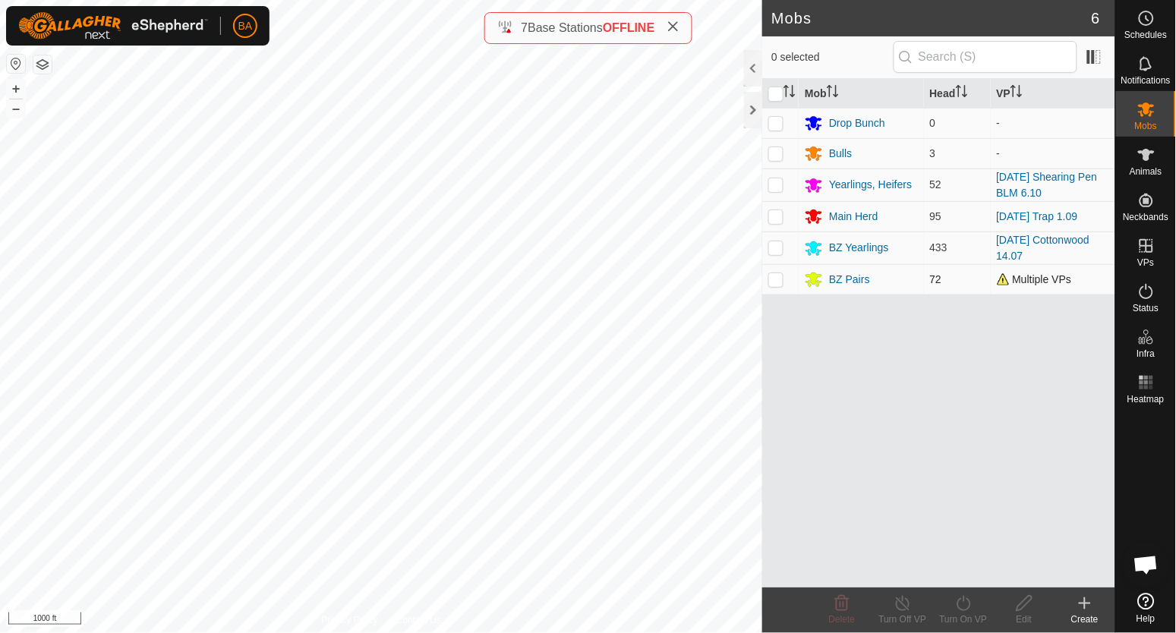
click at [781, 272] on td at bounding box center [780, 279] width 36 height 30
checkbox input "true"
click at [951, 599] on turn-on-svg-icon at bounding box center [963, 603] width 61 height 18
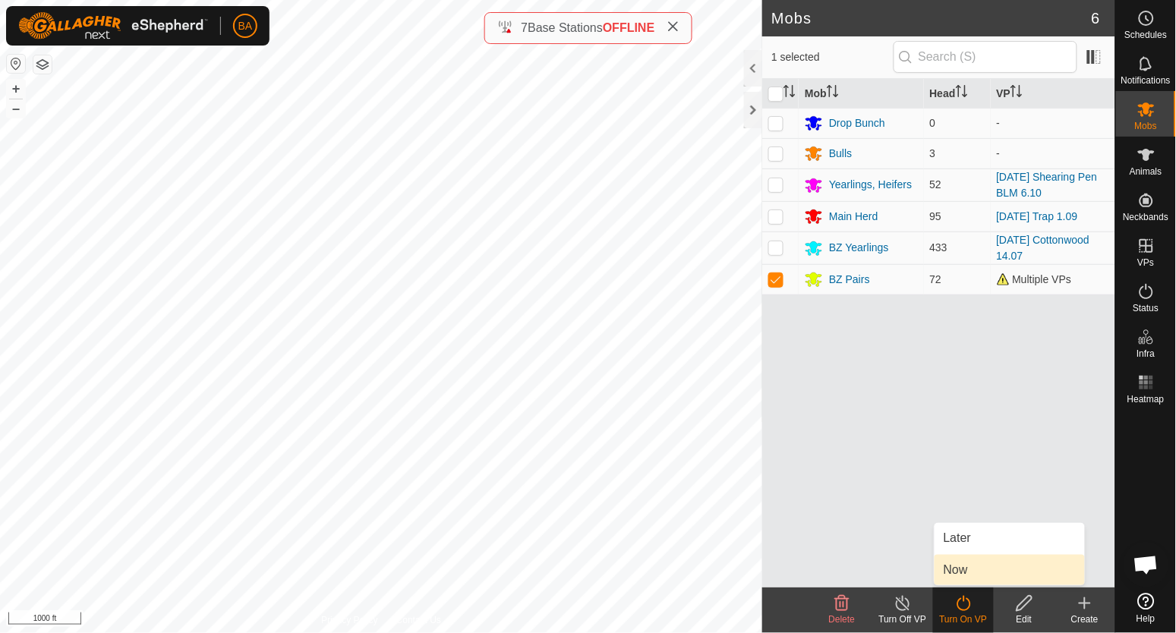
click at [957, 565] on link "Now" at bounding box center [1009, 570] width 150 height 30
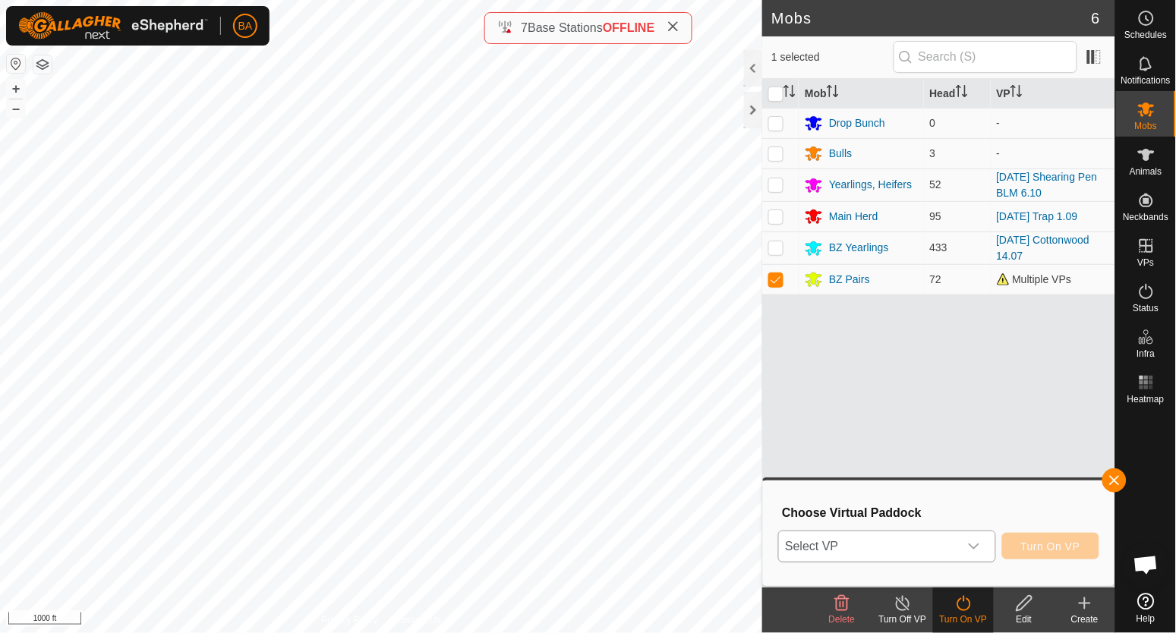
click at [926, 549] on span "Select VP" at bounding box center [868, 546] width 179 height 30
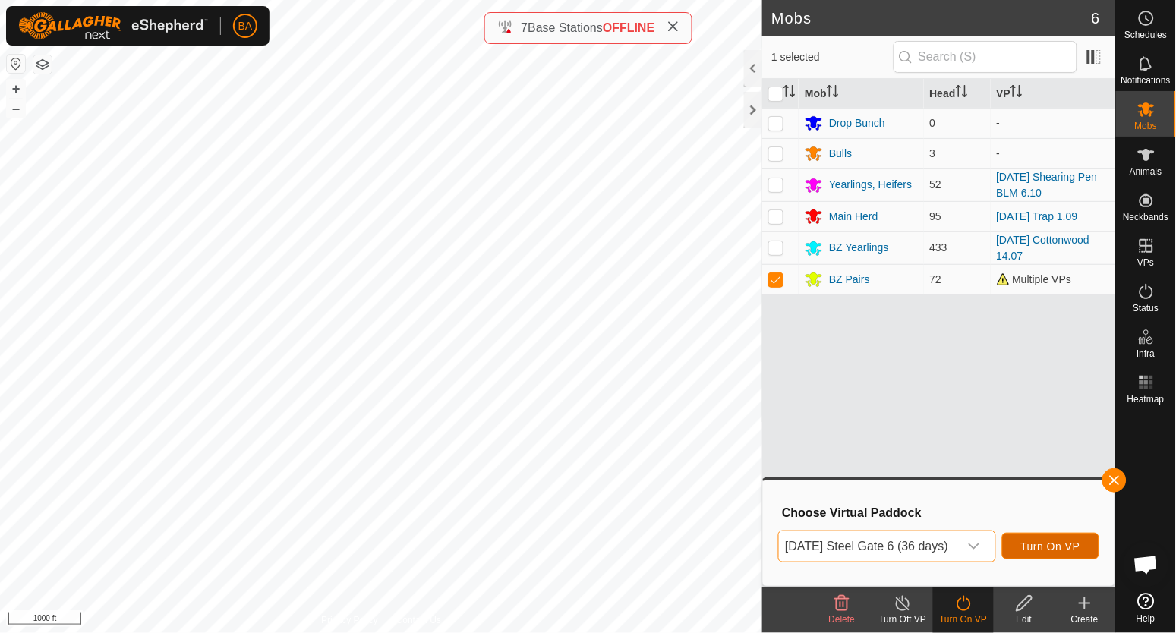
click at [1069, 544] on span "Turn On VP" at bounding box center [1050, 546] width 59 height 12
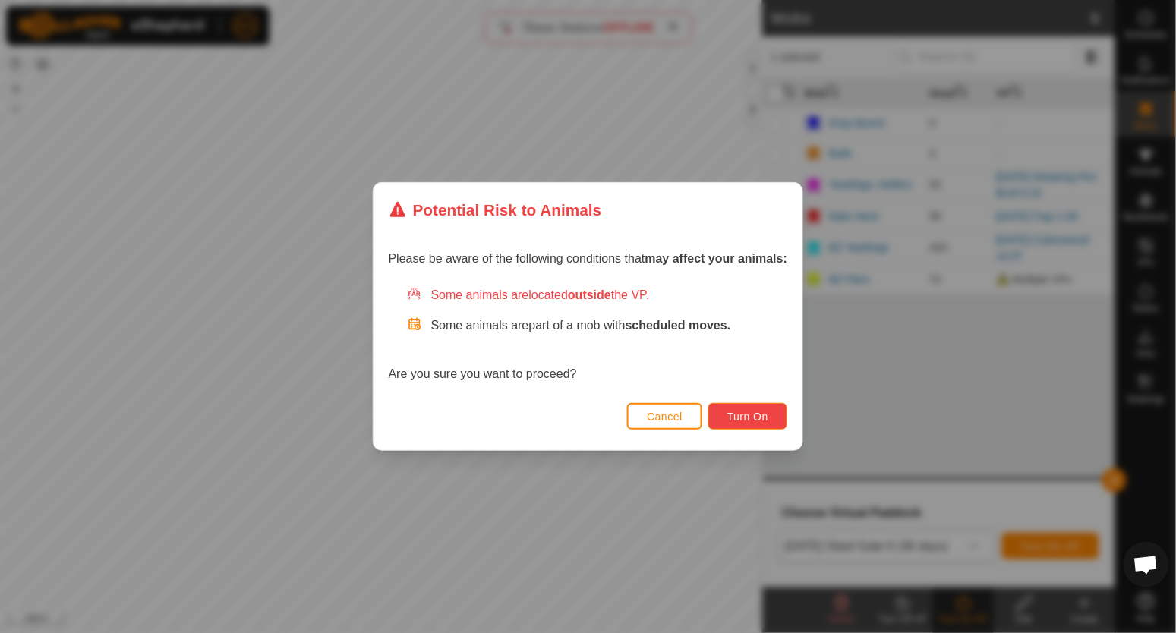
click at [750, 420] on span "Turn On" at bounding box center [747, 417] width 41 height 12
